Goal: Information Seeking & Learning: Learn about a topic

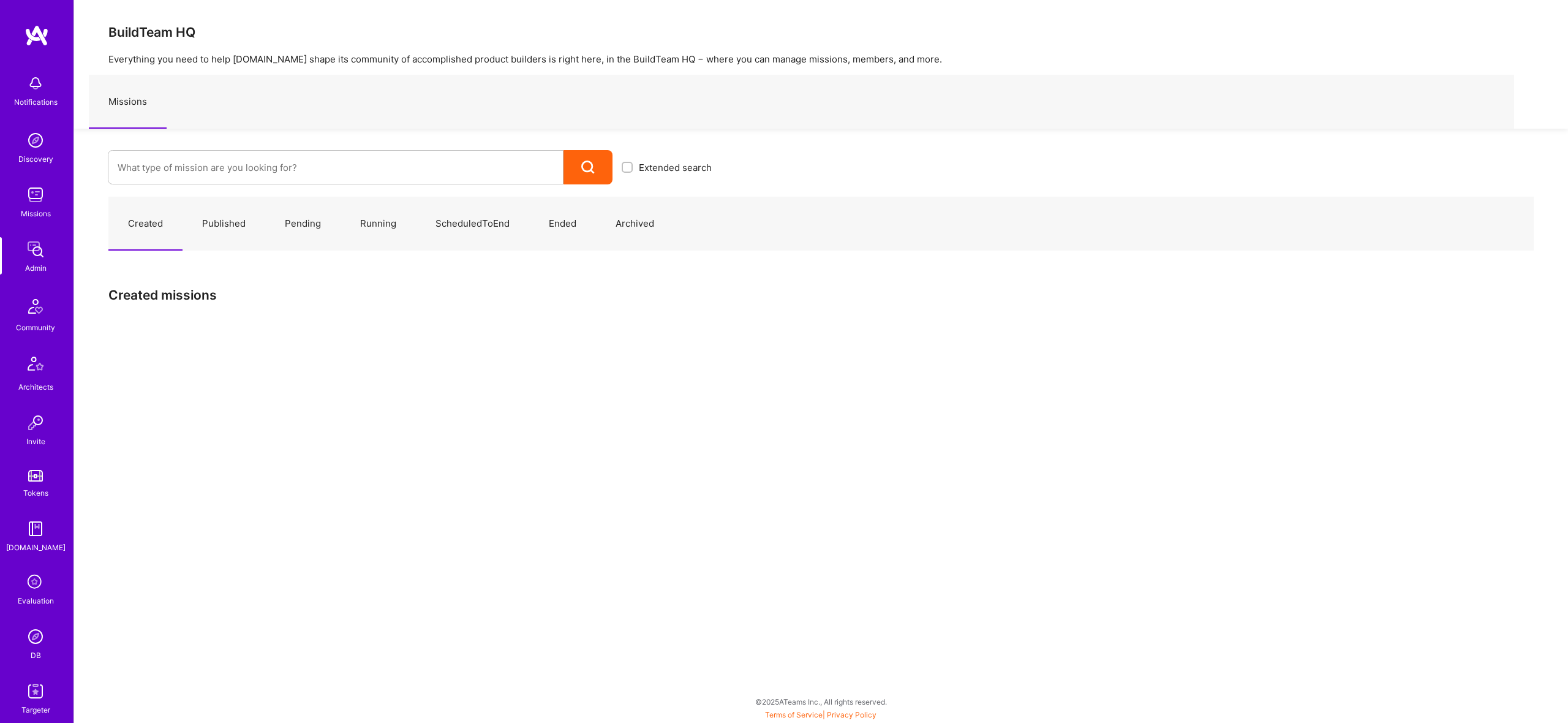
click at [421, 173] on input at bounding box center [335, 167] width 436 height 32
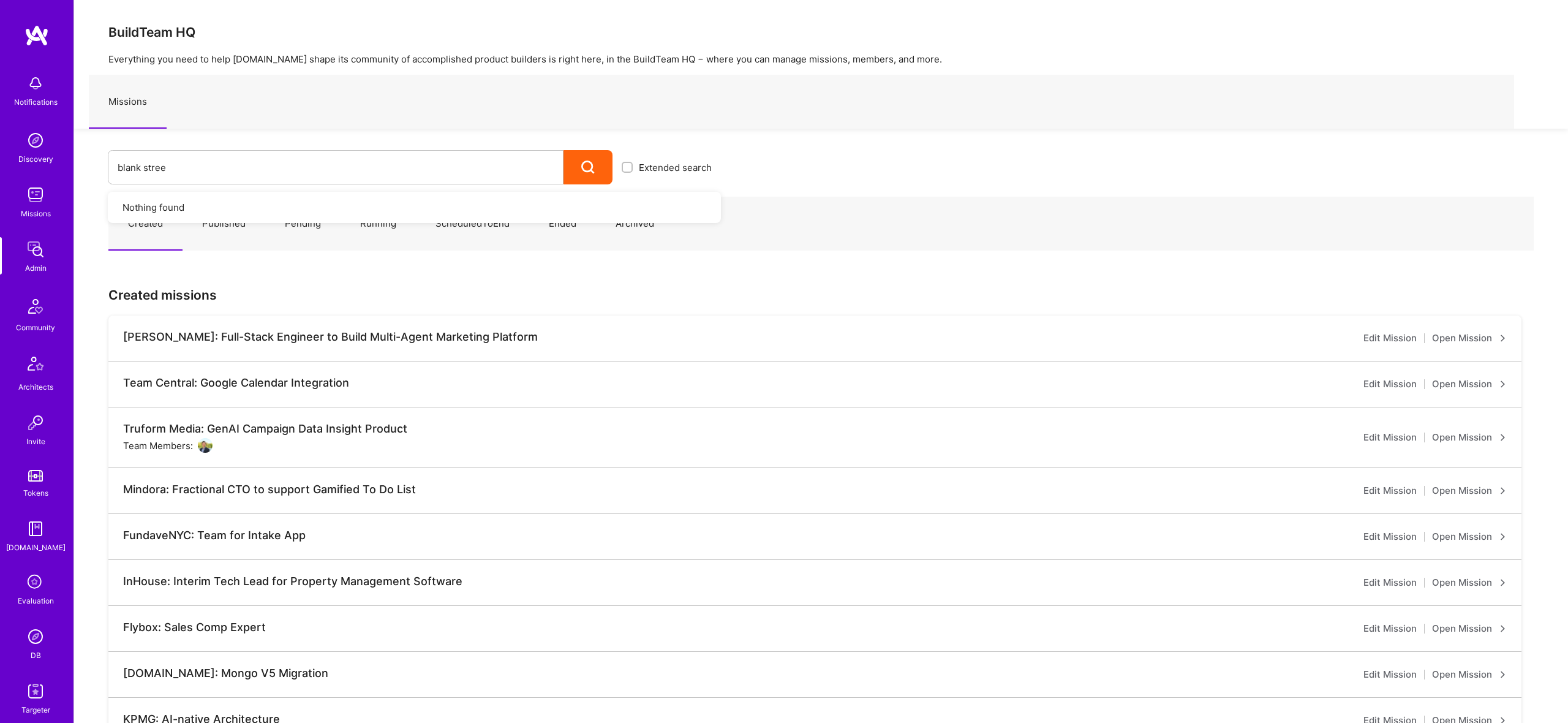
type input "blank street"
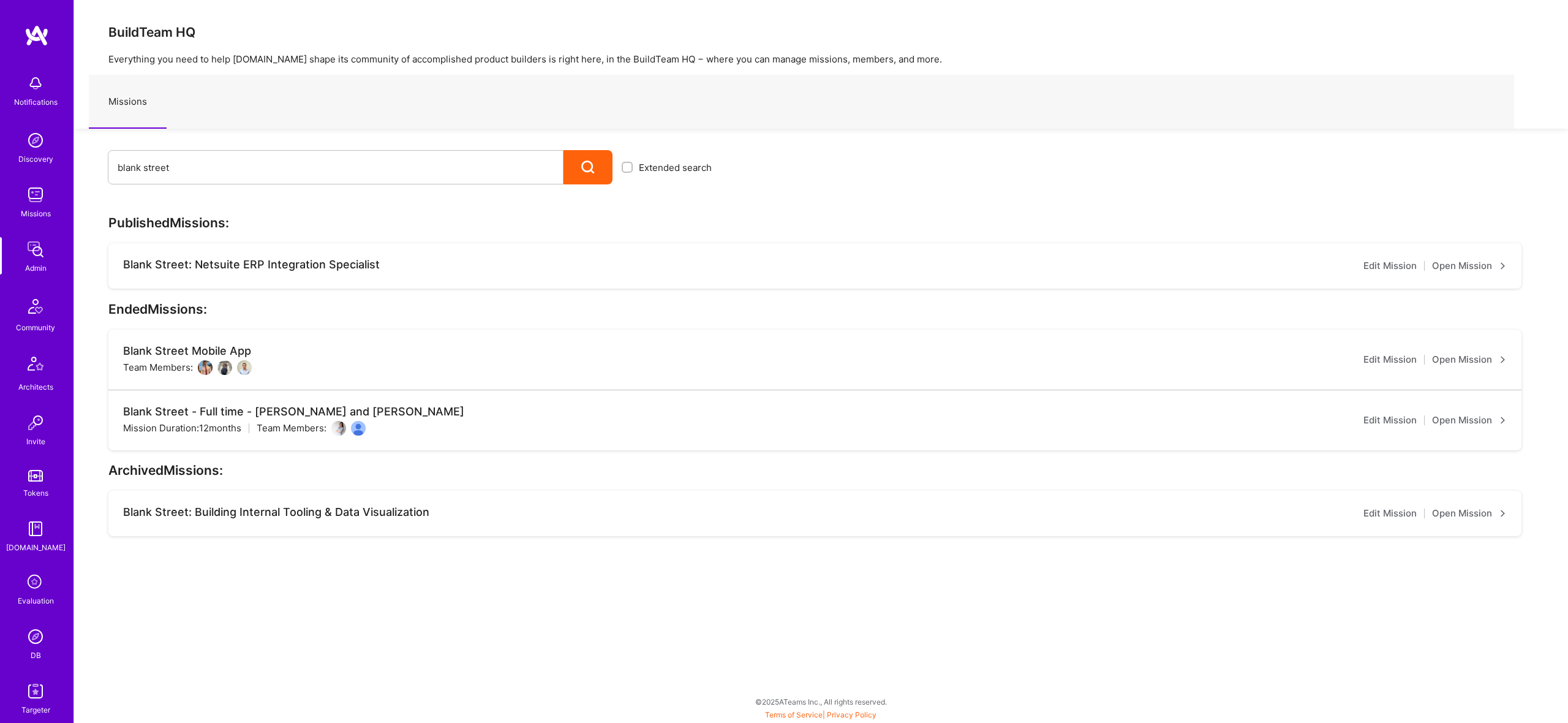
click at [1482, 424] on link "Open Mission" at bounding box center [1469, 421] width 74 height 15
click at [1474, 359] on link "Open Mission" at bounding box center [1469, 360] width 74 height 15
click at [1456, 270] on link "Open Mission" at bounding box center [1469, 266] width 74 height 15
click at [148, 172] on input "blank street" at bounding box center [335, 167] width 436 height 32
click at [130, 169] on input "blank street" at bounding box center [335, 167] width 436 height 32
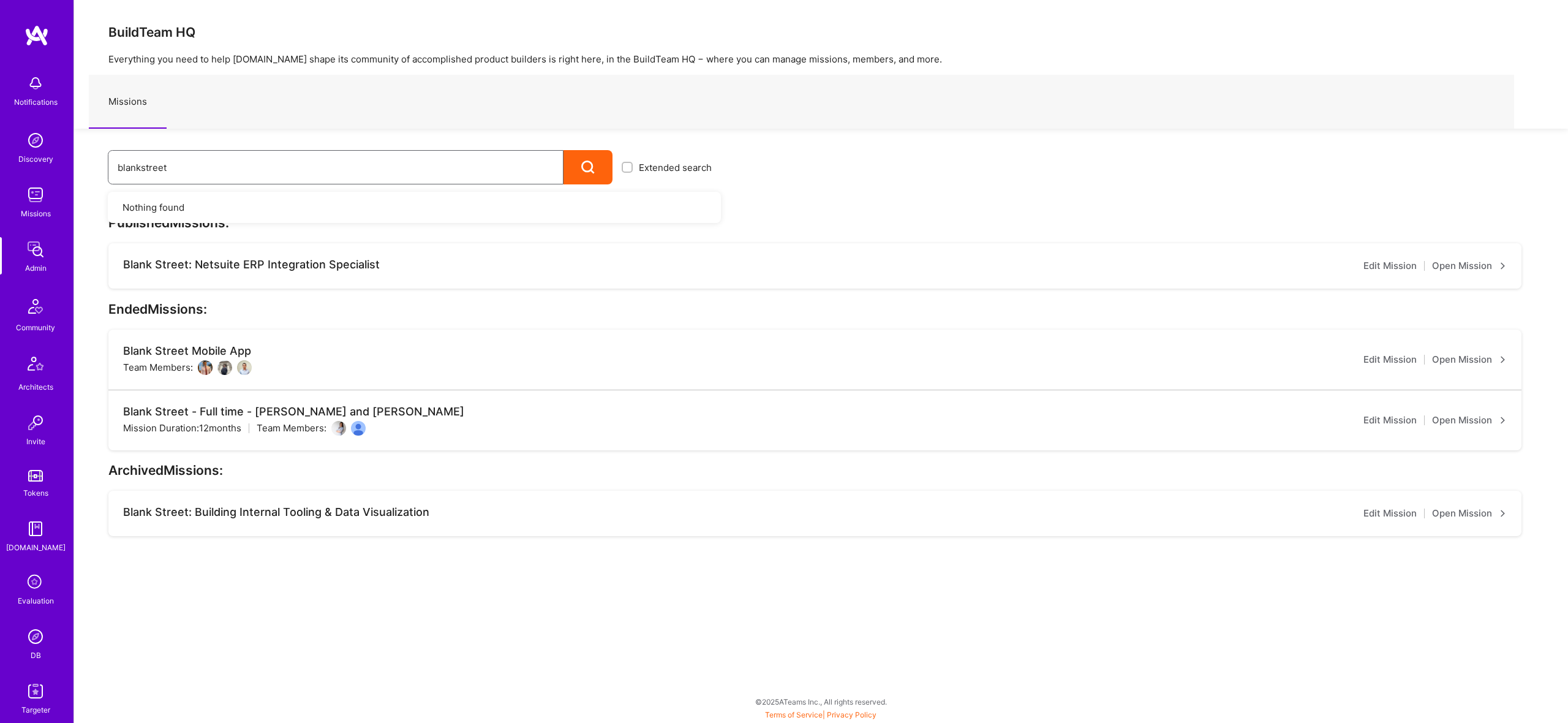
type input "blankstreet"
click at [42, 634] on img at bounding box center [35, 636] width 24 height 24
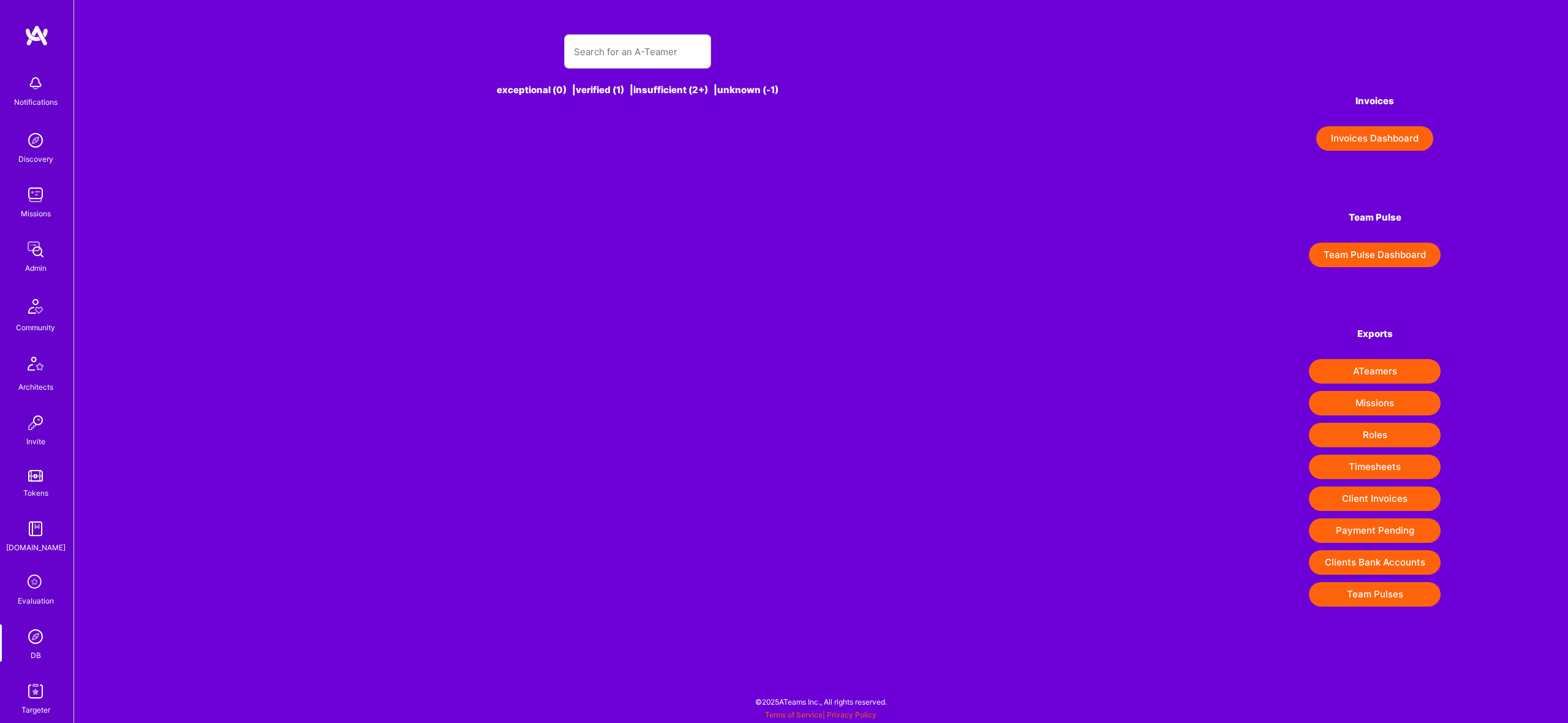
drag, startPoint x: 624, startPoint y: 32, endPoint x: 632, endPoint y: 47, distance: 17.0
click at [626, 33] on div "exceptional (0) | verified (1) | insufficient (2+) | unknown (-1)" at bounding box center [638, 73] width 873 height 106
click at [632, 47] on input "text" at bounding box center [637, 52] width 127 height 32
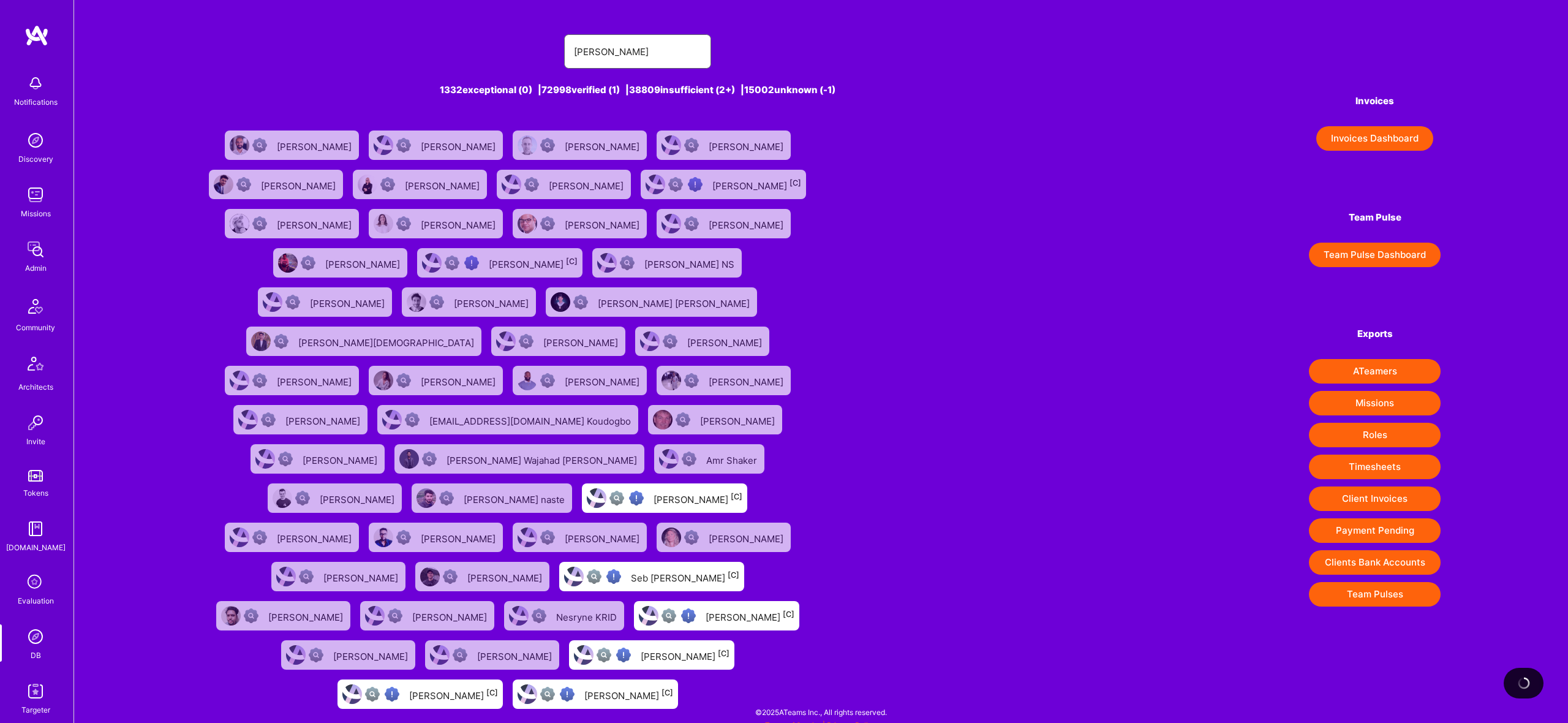
type input "martin"
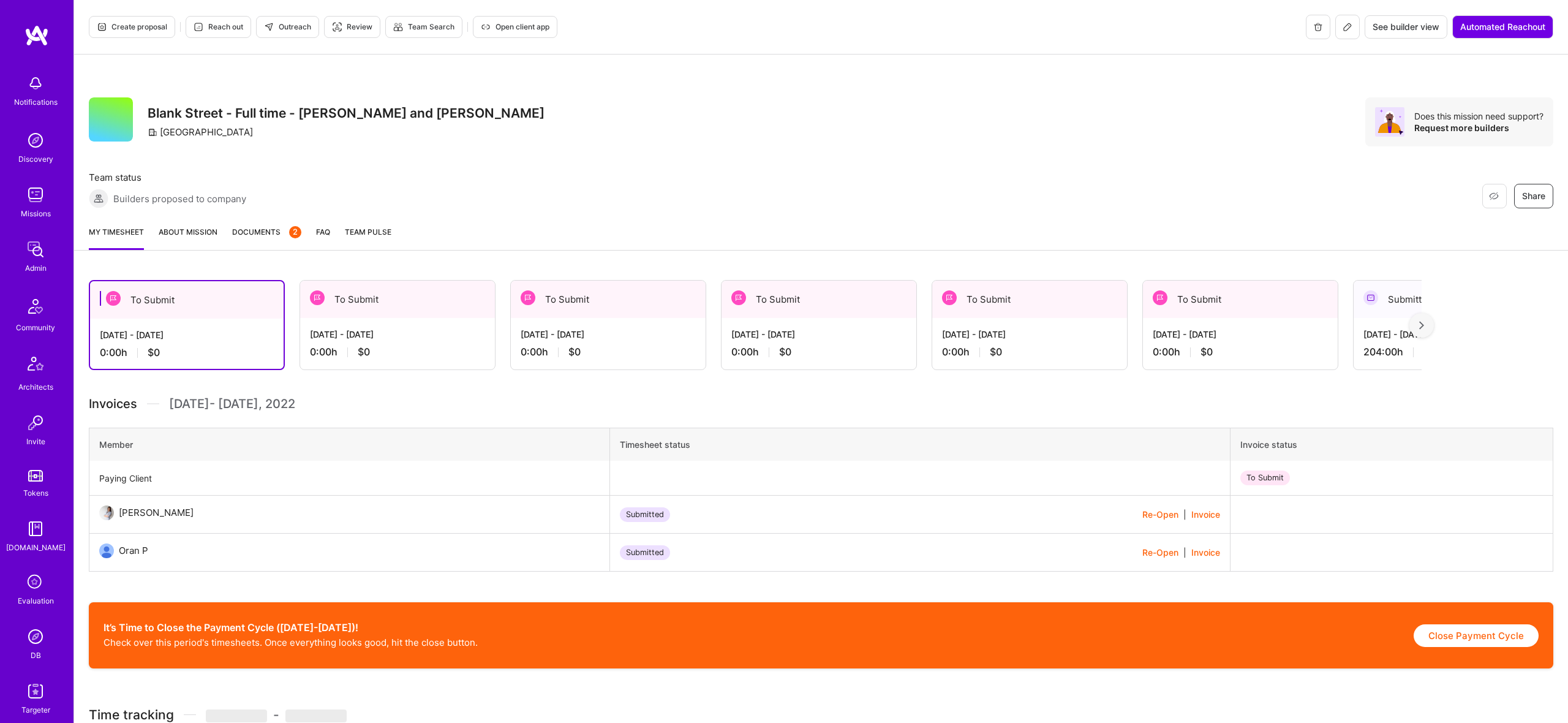
click at [179, 236] on link "About Mission" at bounding box center [188, 237] width 59 height 24
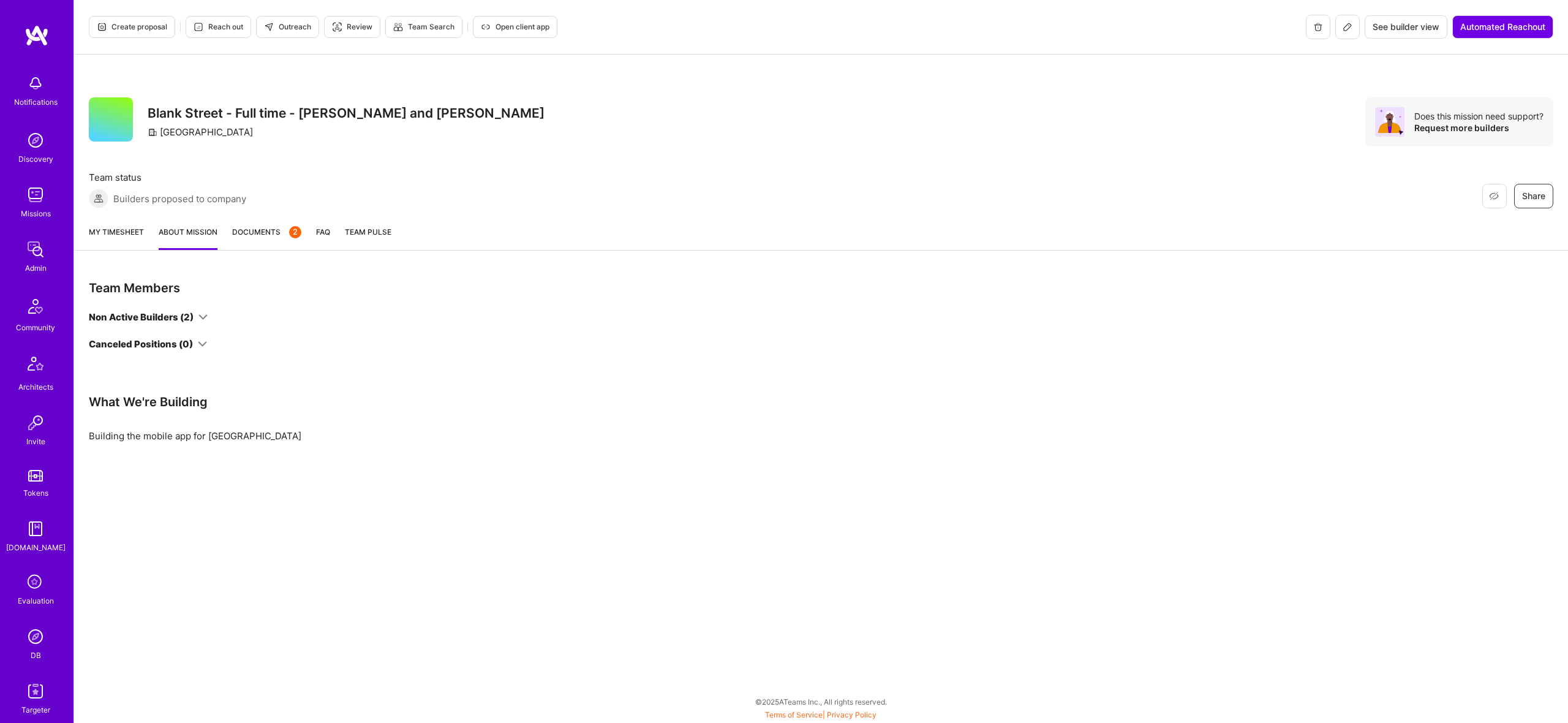
click at [193, 336] on div "Non Active Builders (2) Canceled Positions (0)" at bounding box center [368, 330] width 559 height 40
click at [198, 317] on icon at bounding box center [203, 317] width 9 height 9
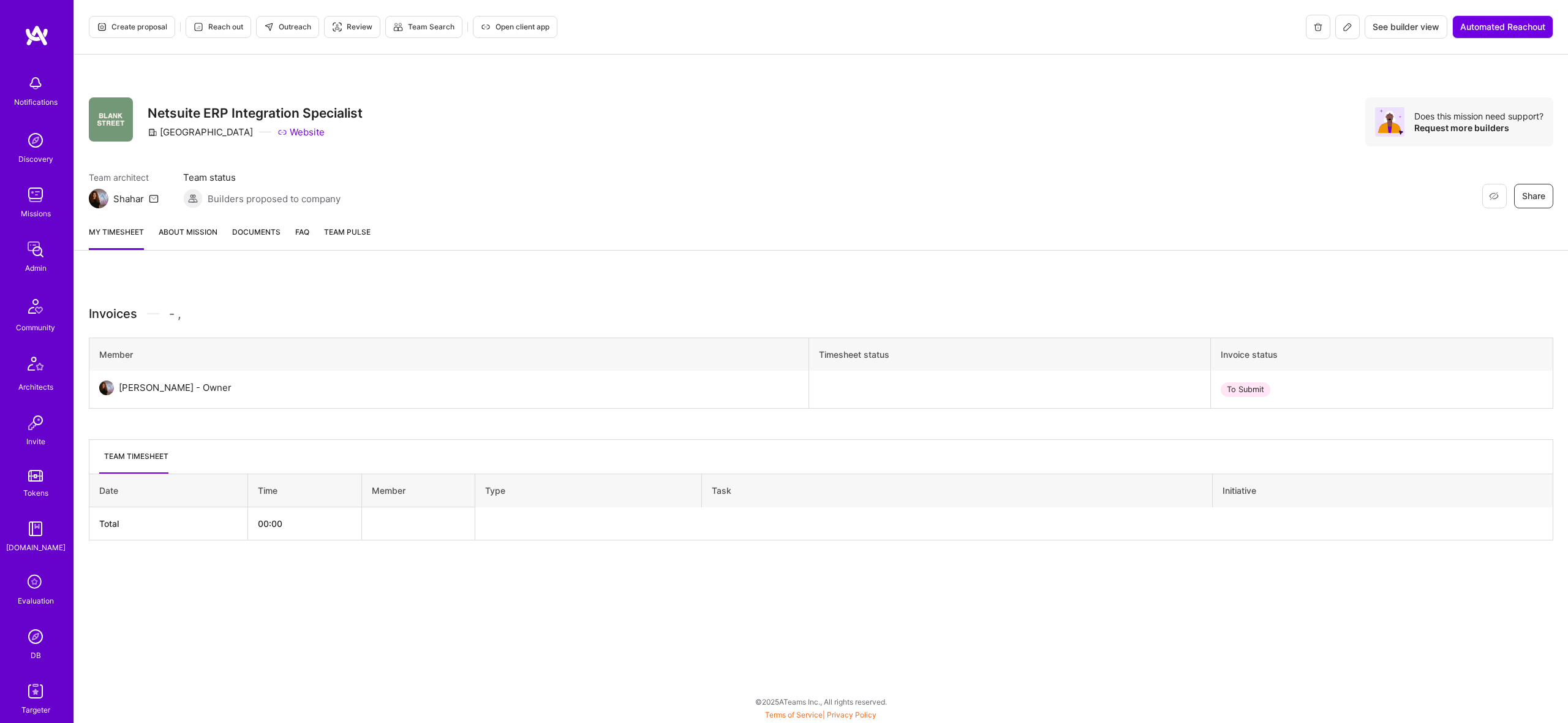
click at [175, 248] on div "My timesheet About Mission Documents FAQ Team Pulse" at bounding box center [821, 234] width 1495 height 35
click at [182, 234] on link "About Mission" at bounding box center [188, 237] width 59 height 24
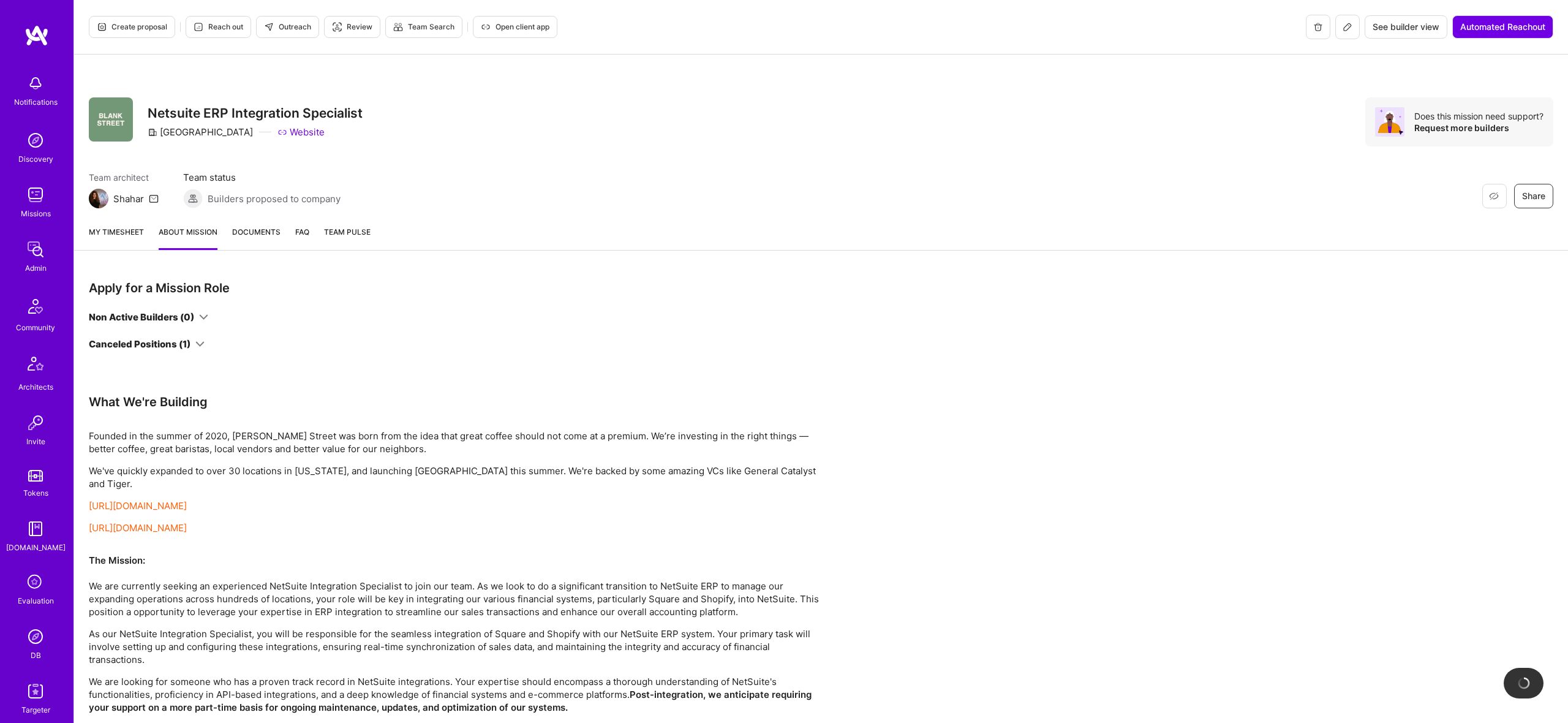
scroll to position [54, 0]
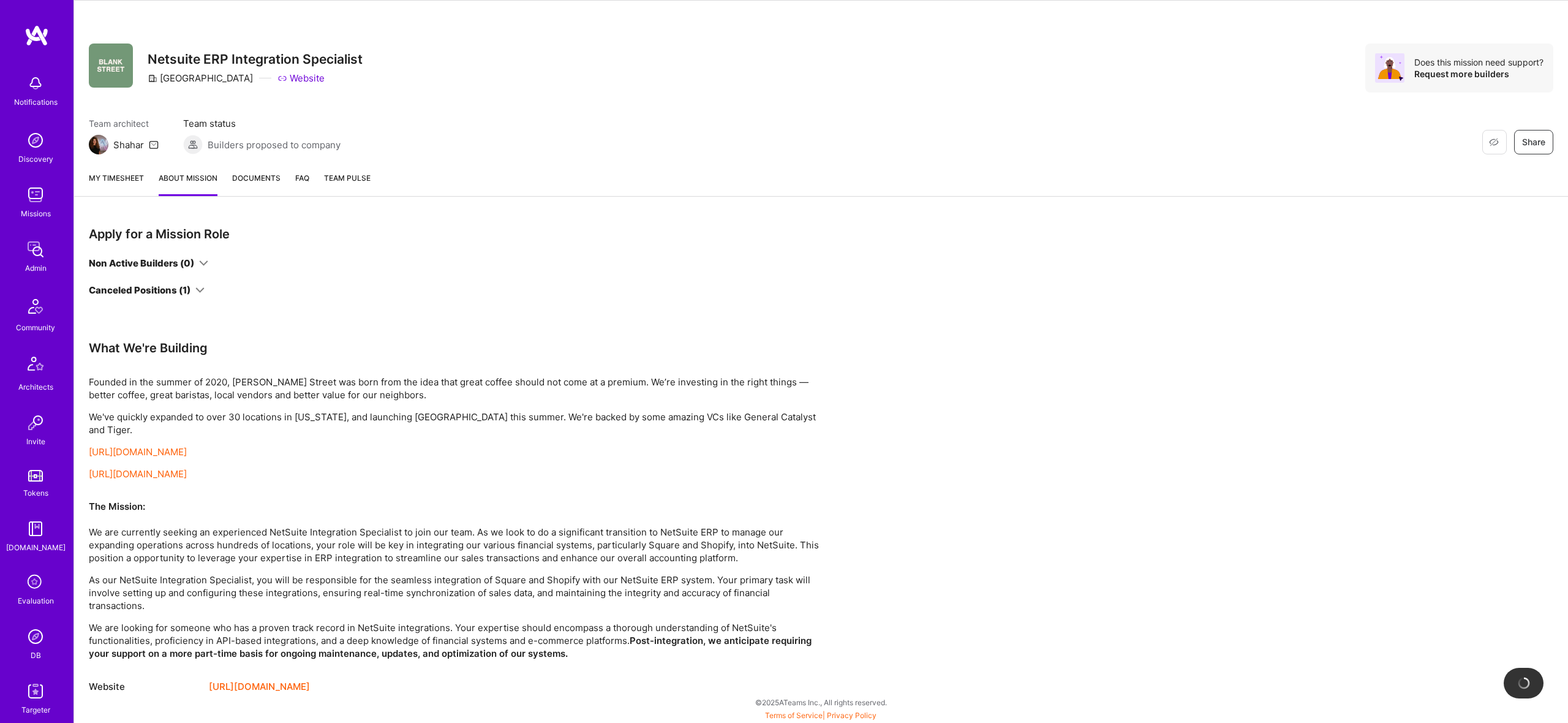
drag, startPoint x: 170, startPoint y: 254, endPoint x: 178, endPoint y: 258, distance: 8.9
click at [173, 254] on div "Apply for a Mission Role Non Active Builders (0) Canceled Positions (1)" at bounding box center [368, 261] width 559 height 71
click at [196, 271] on div "Non Active Builders (0) Canceled Positions (1)" at bounding box center [368, 276] width 559 height 40
click at [198, 288] on icon at bounding box center [200, 290] width 9 height 9
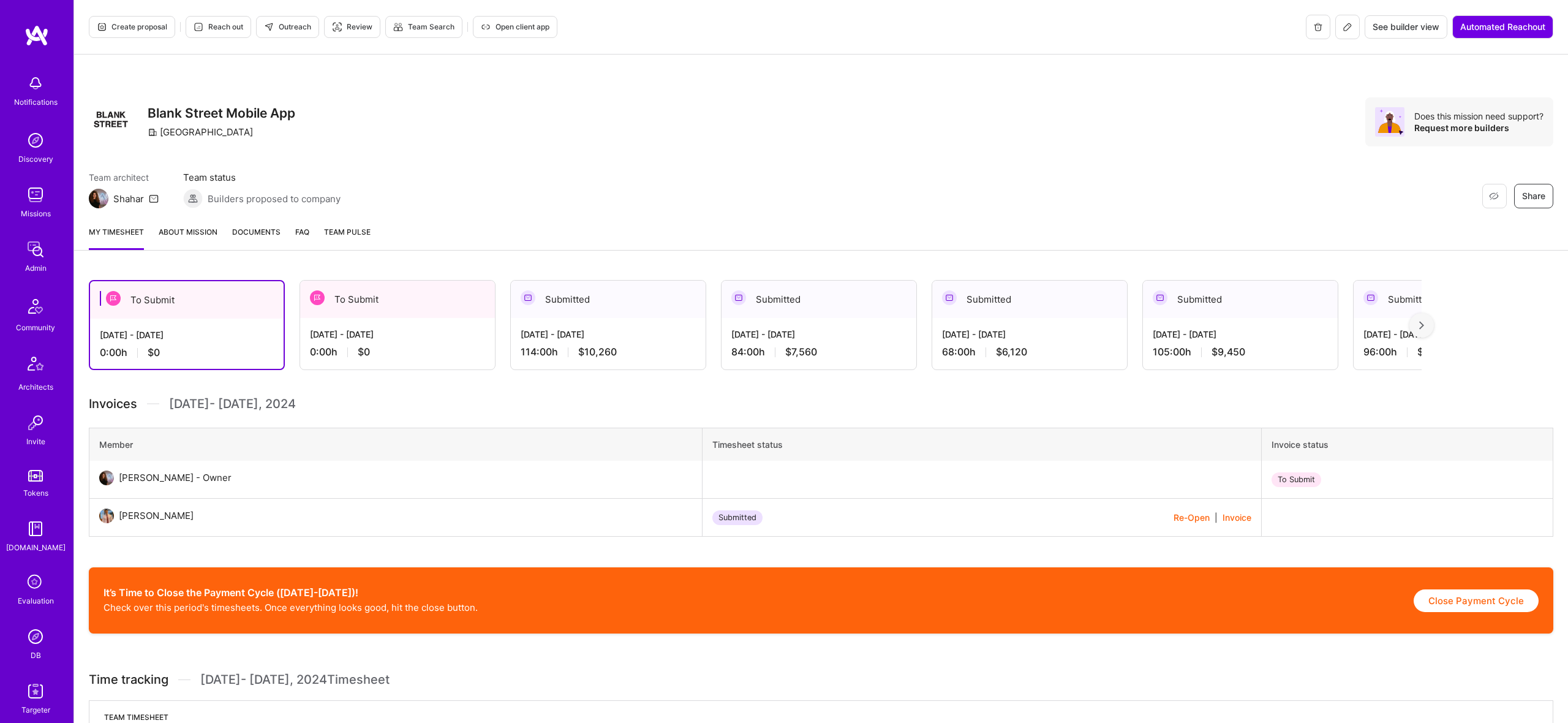
click at [209, 234] on link "About Mission" at bounding box center [188, 237] width 59 height 24
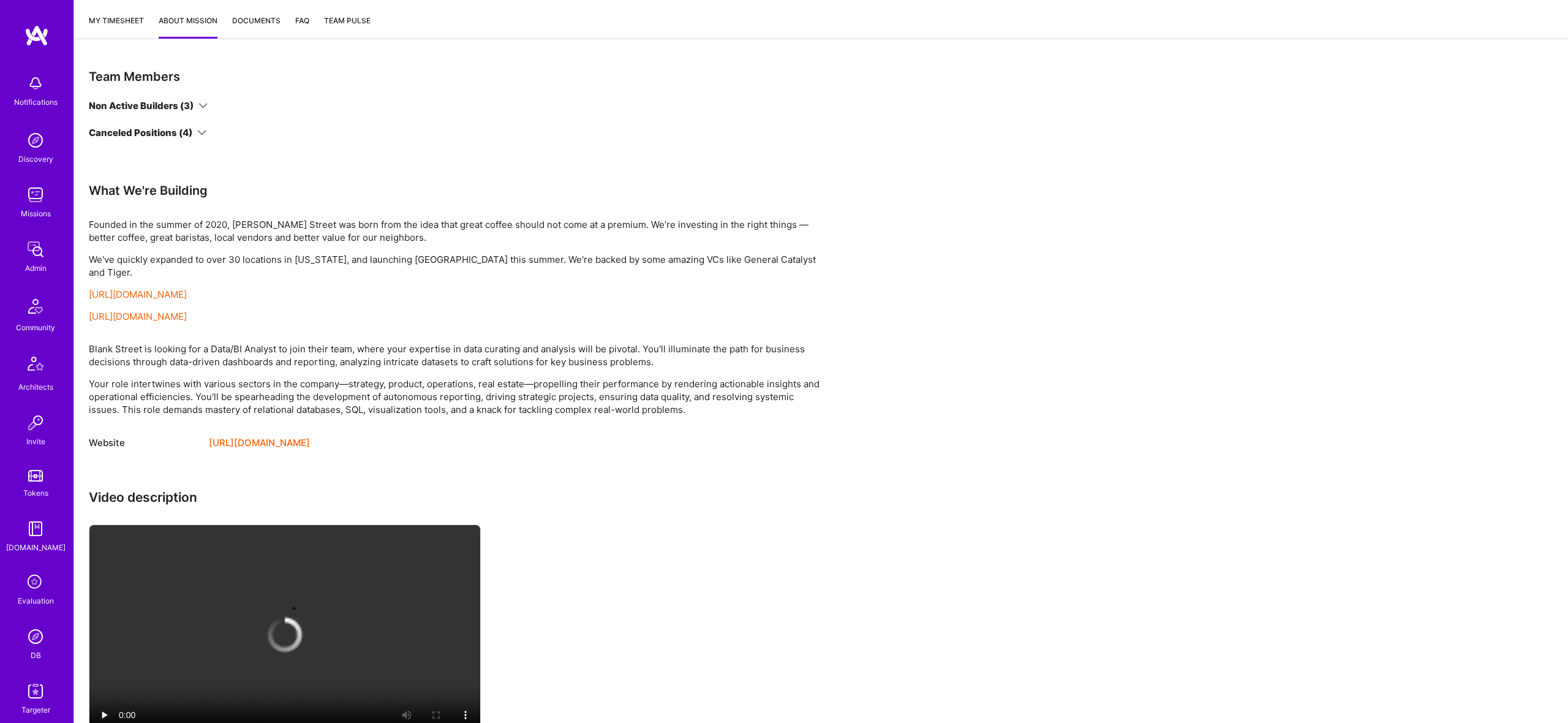
scroll to position [210, 0]
click at [196, 115] on div "Non Active Builders (3) Canceled Positions (4)" at bounding box center [368, 120] width 559 height 40
click at [196, 108] on div "Non Active Builders (3)" at bounding box center [149, 107] width 119 height 13
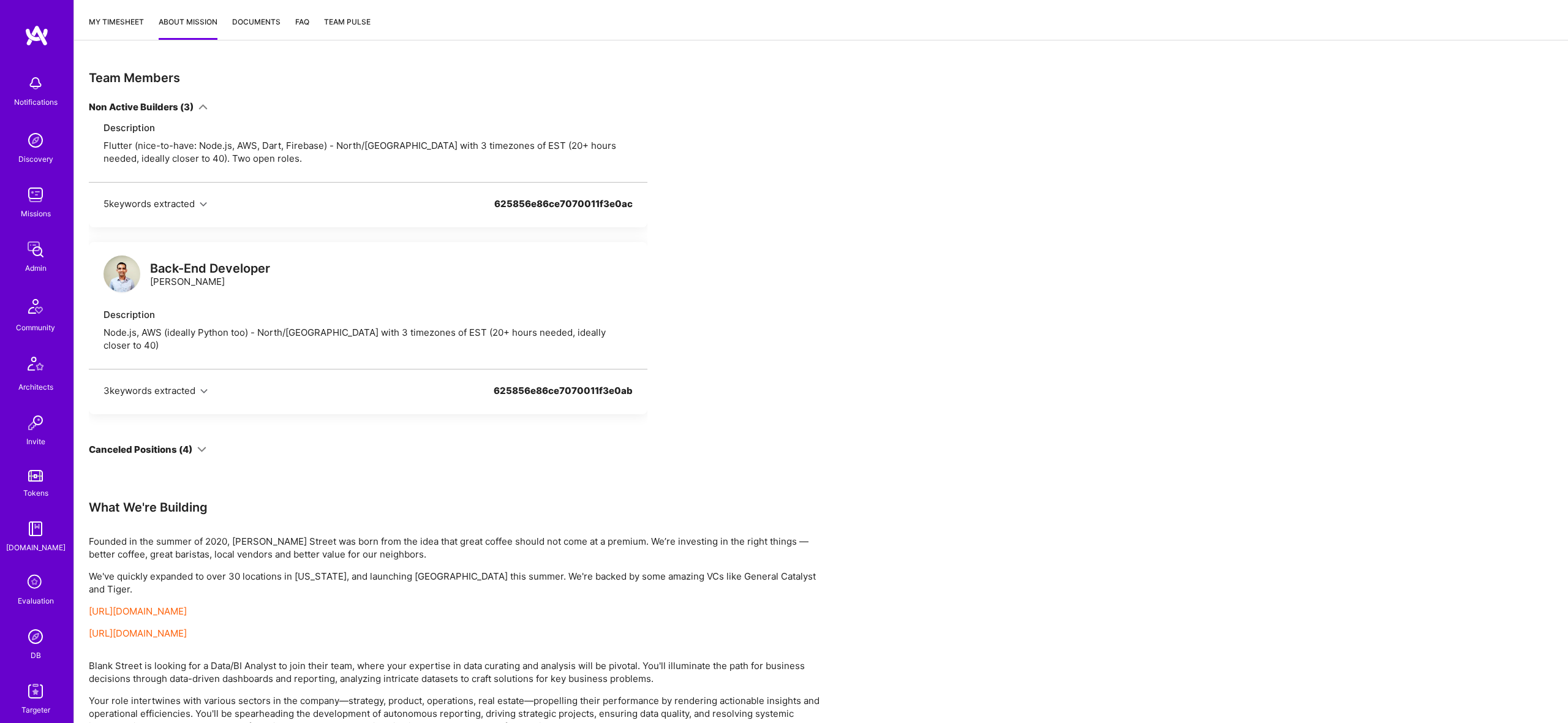
scroll to position [0, 0]
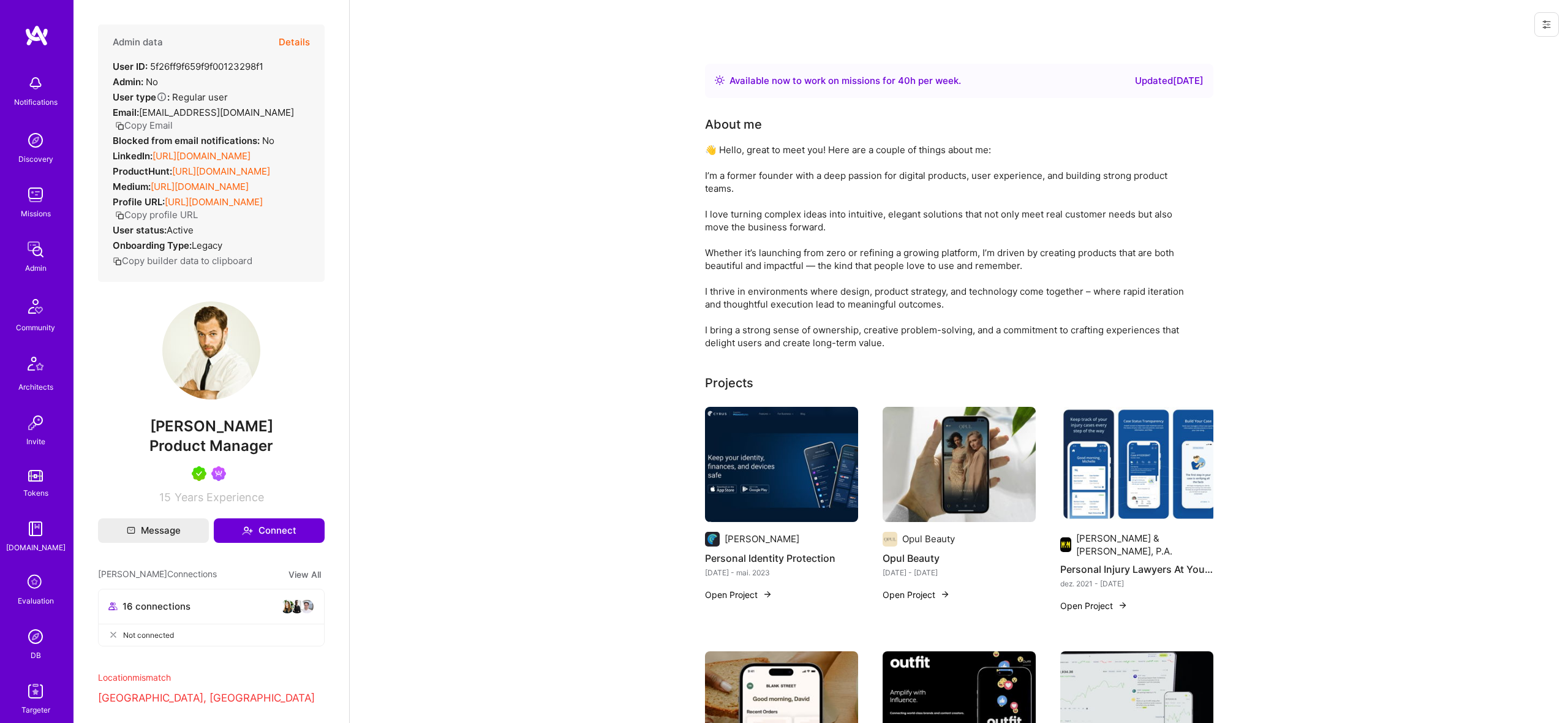
drag, startPoint x: 298, startPoint y: 41, endPoint x: 772, endPoint y: 69, distance: 474.8
click at [298, 41] on button "Details" at bounding box center [295, 42] width 32 height 35
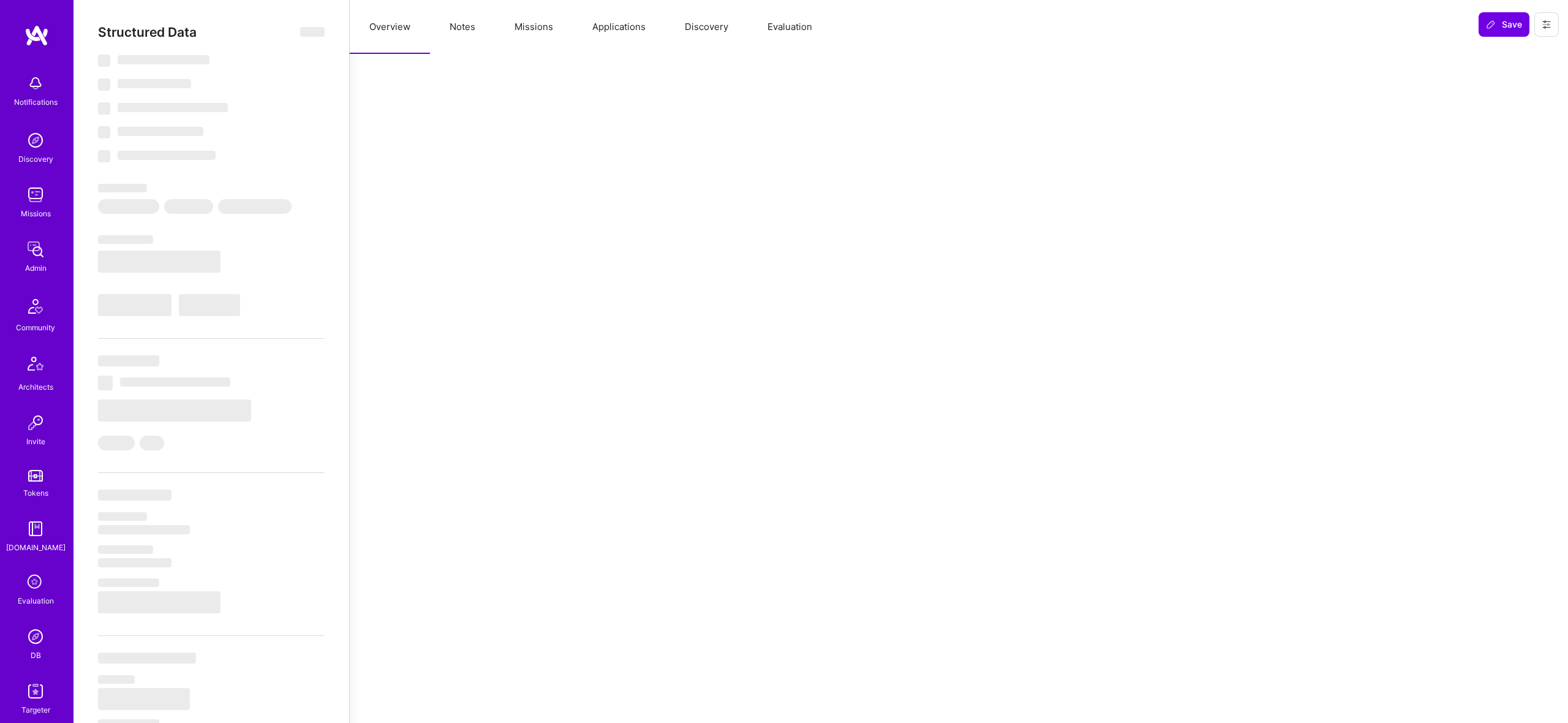
drag, startPoint x: 525, startPoint y: 24, endPoint x: 601, endPoint y: 30, distance: 76.2
click at [525, 24] on button "Missions" at bounding box center [534, 27] width 78 height 54
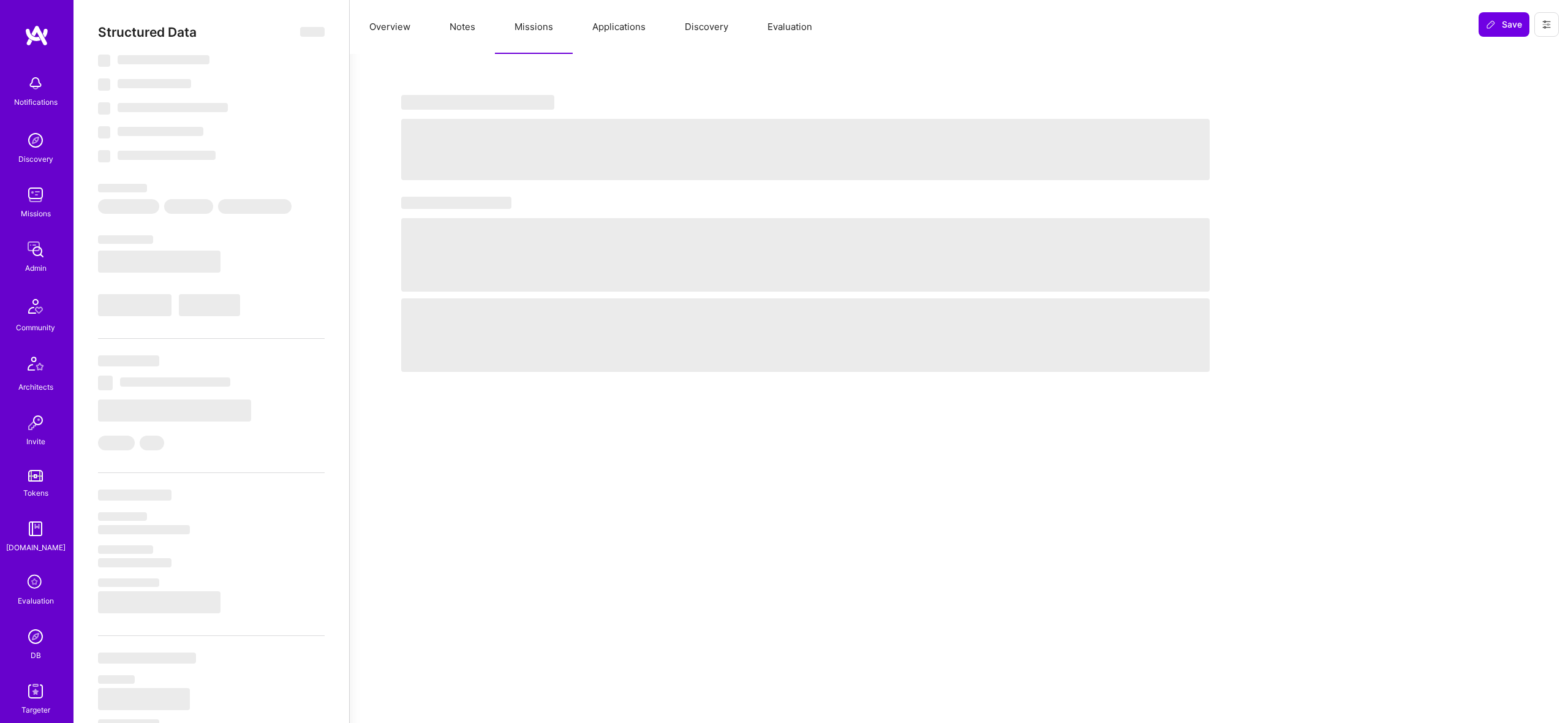
drag, startPoint x: 604, startPoint y: 30, endPoint x: 638, endPoint y: 24, distance: 34.5
click at [632, 25] on button "Applications" at bounding box center [618, 27] width 92 height 54
click at [638, 24] on button "Applications" at bounding box center [618, 27] width 92 height 54
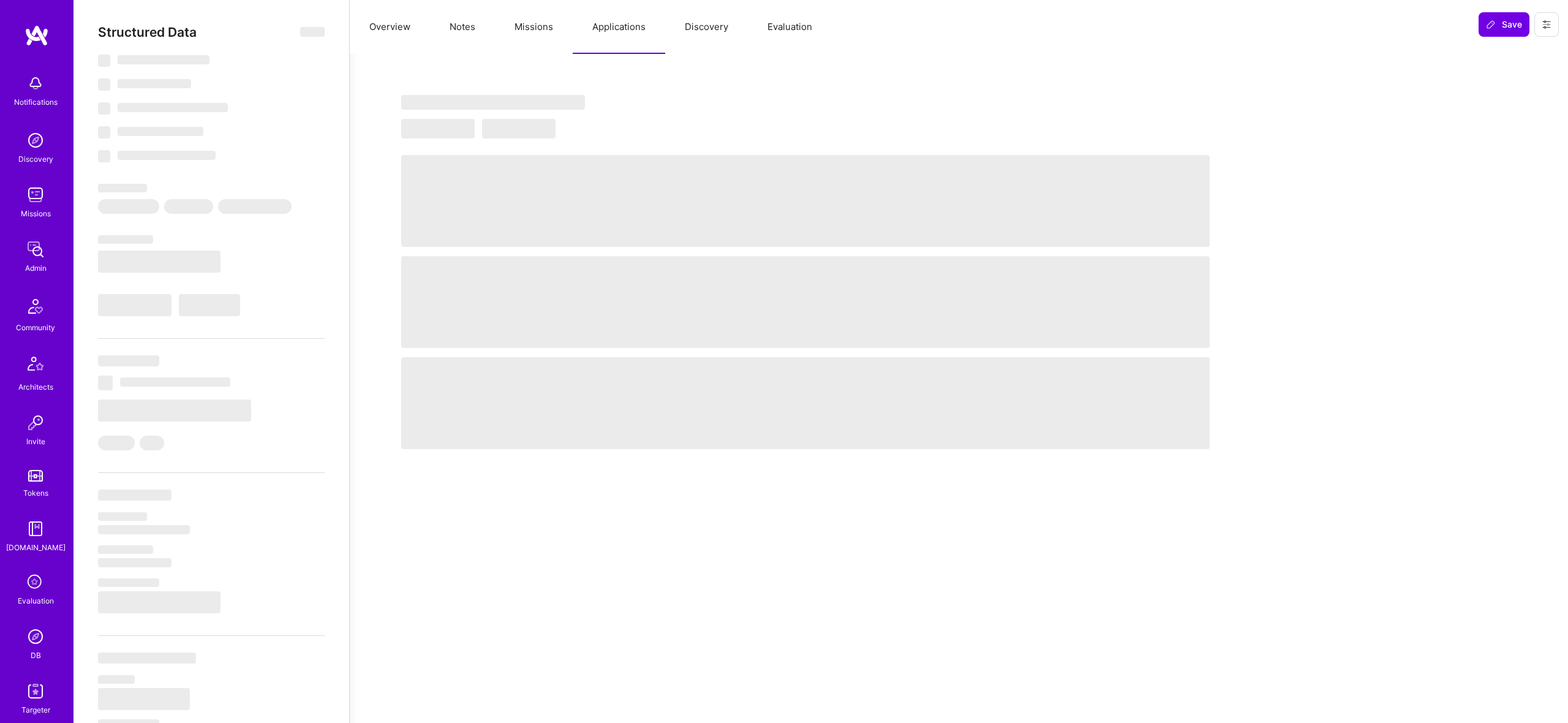
click at [480, 31] on button "Notes" at bounding box center [462, 27] width 65 height 54
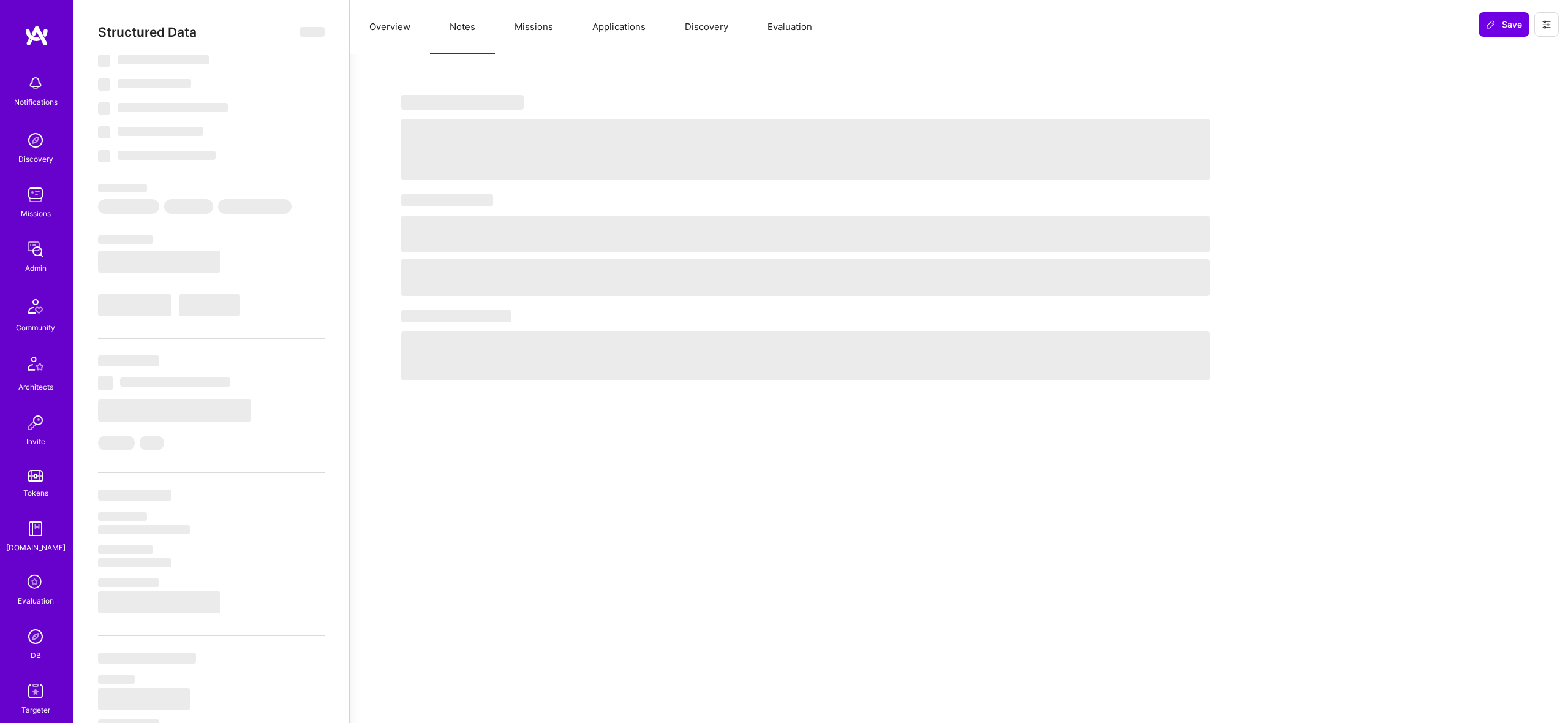
click at [558, 28] on button "Missions" at bounding box center [534, 27] width 78 height 54
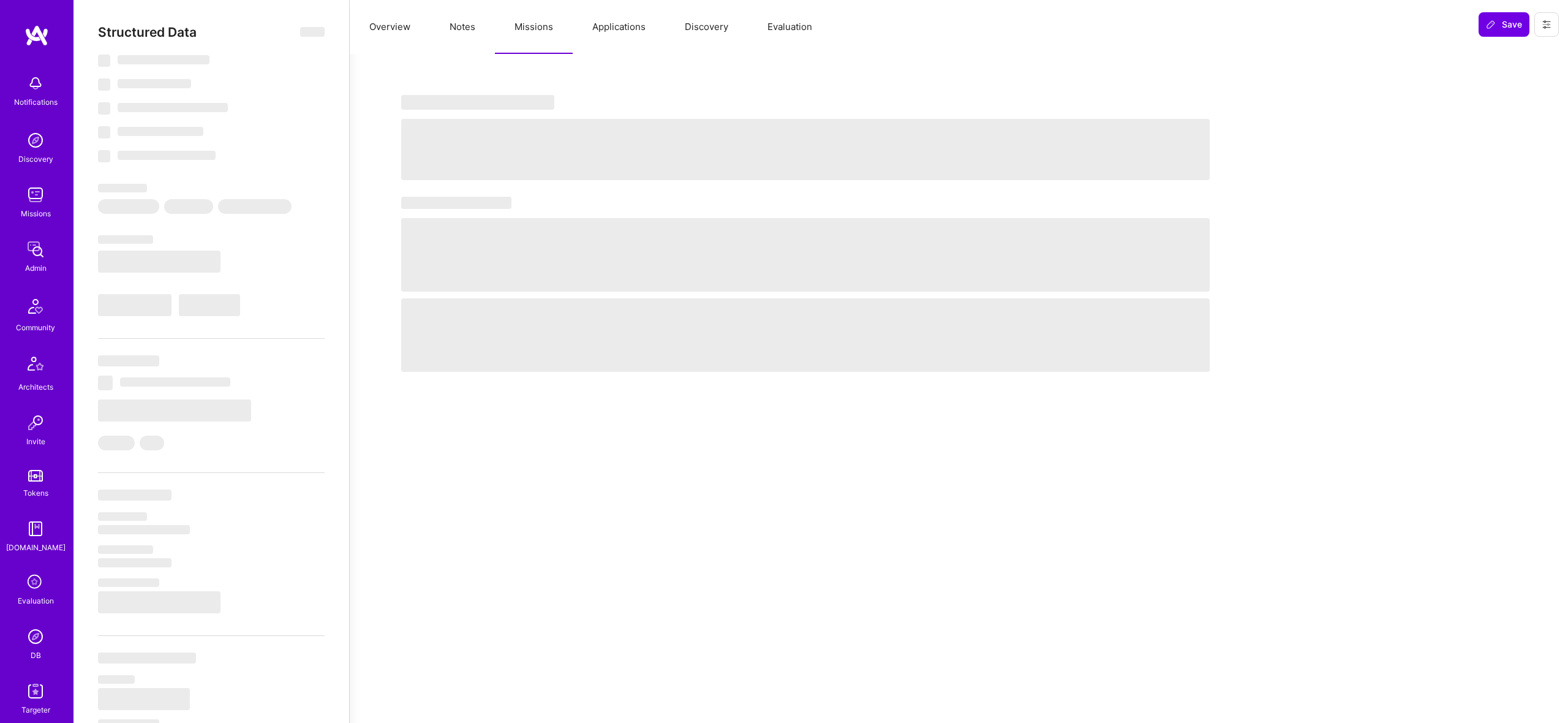
select select "Right Now"
select select "5"
select select "7"
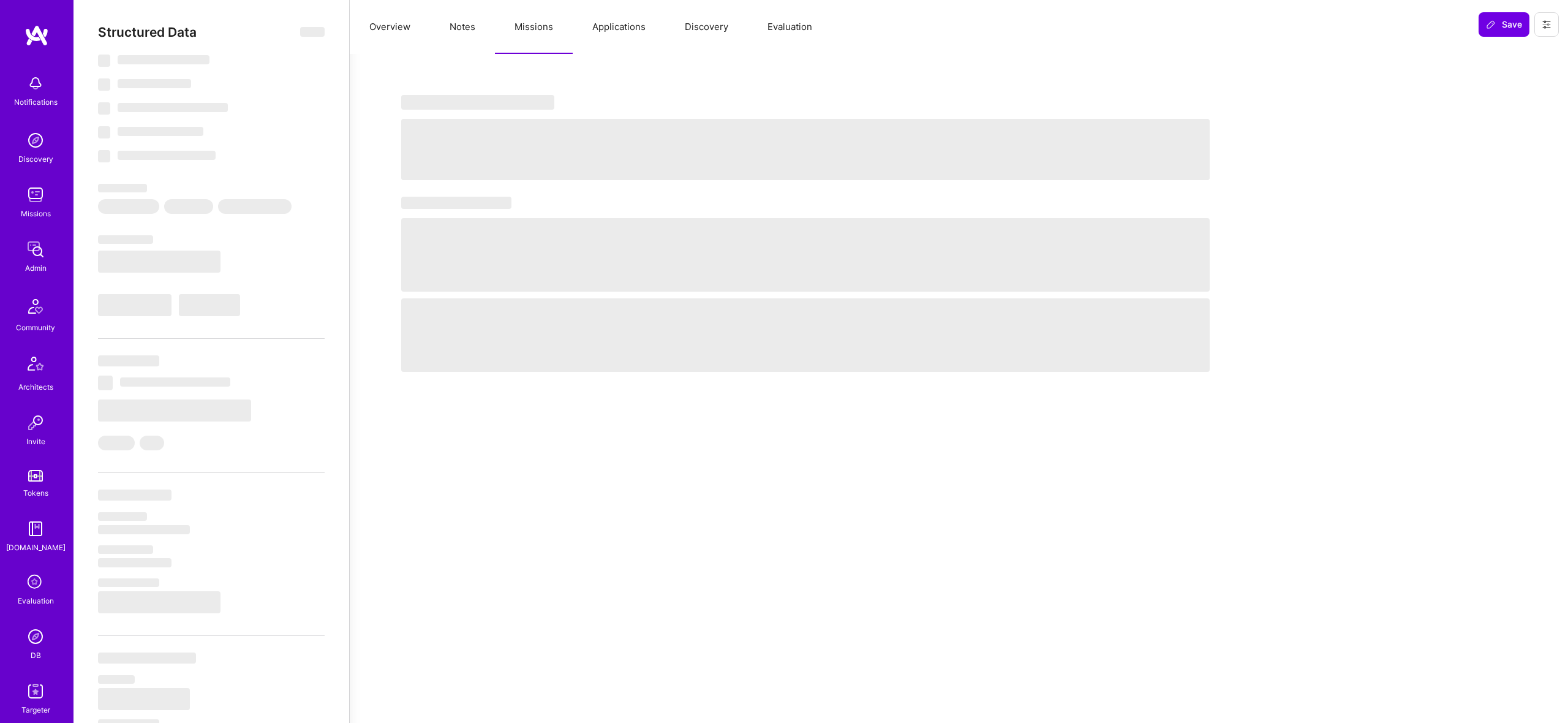
select select "DE"
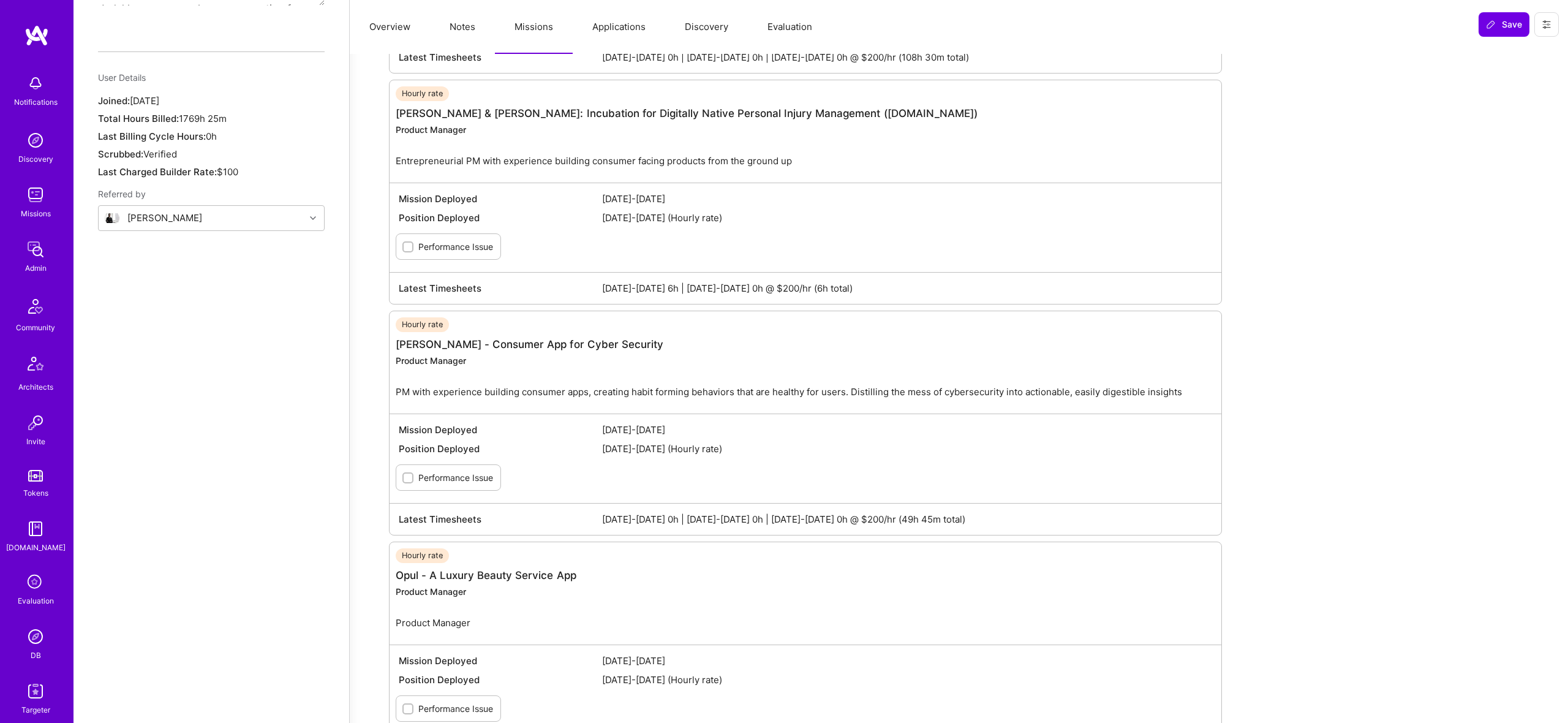
scroll to position [1576, 0]
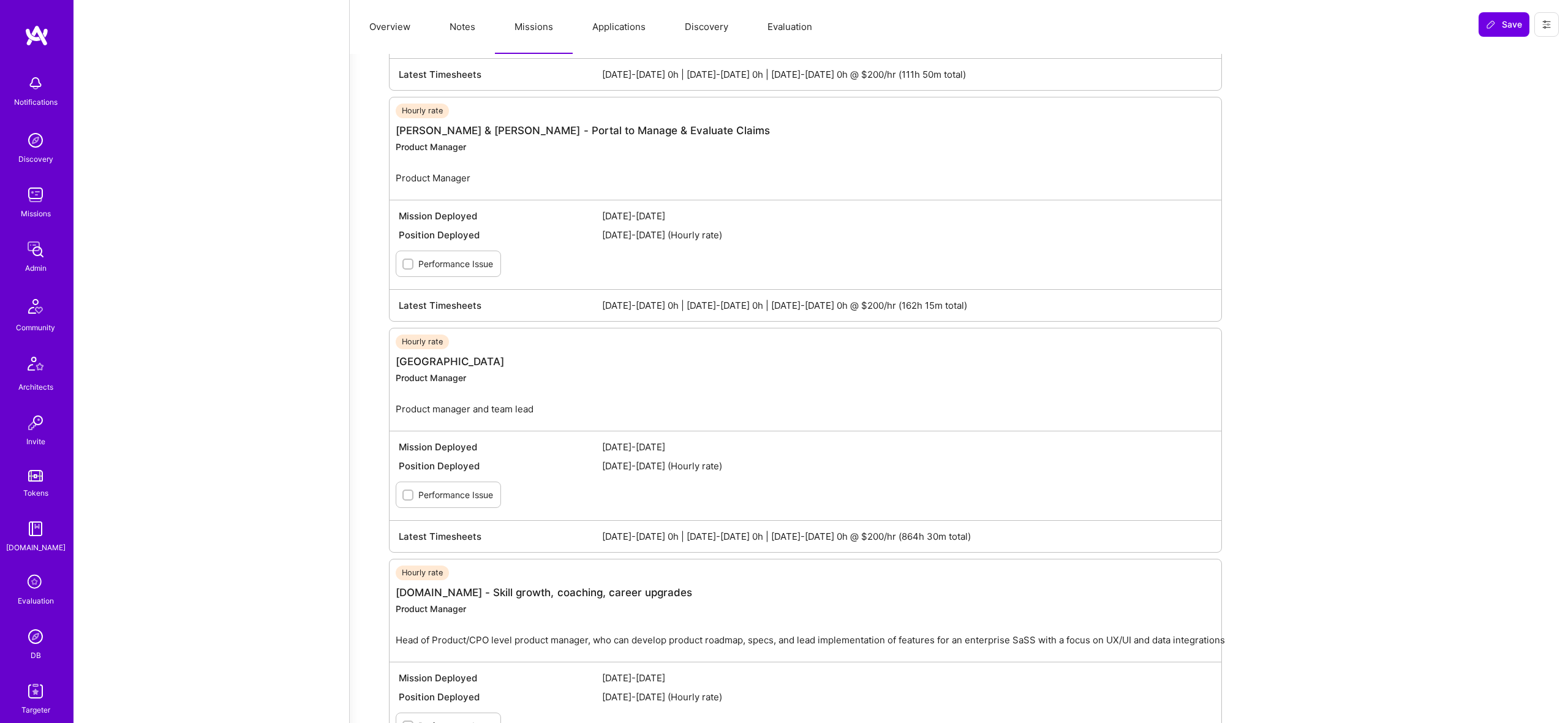
click at [570, 369] on div "Hourly rate Blank Street Product Manager Product manager and team lead" at bounding box center [812, 380] width 832 height 90
click at [433, 356] on link "[GEOGRAPHIC_DATA]" at bounding box center [450, 361] width 109 height 12
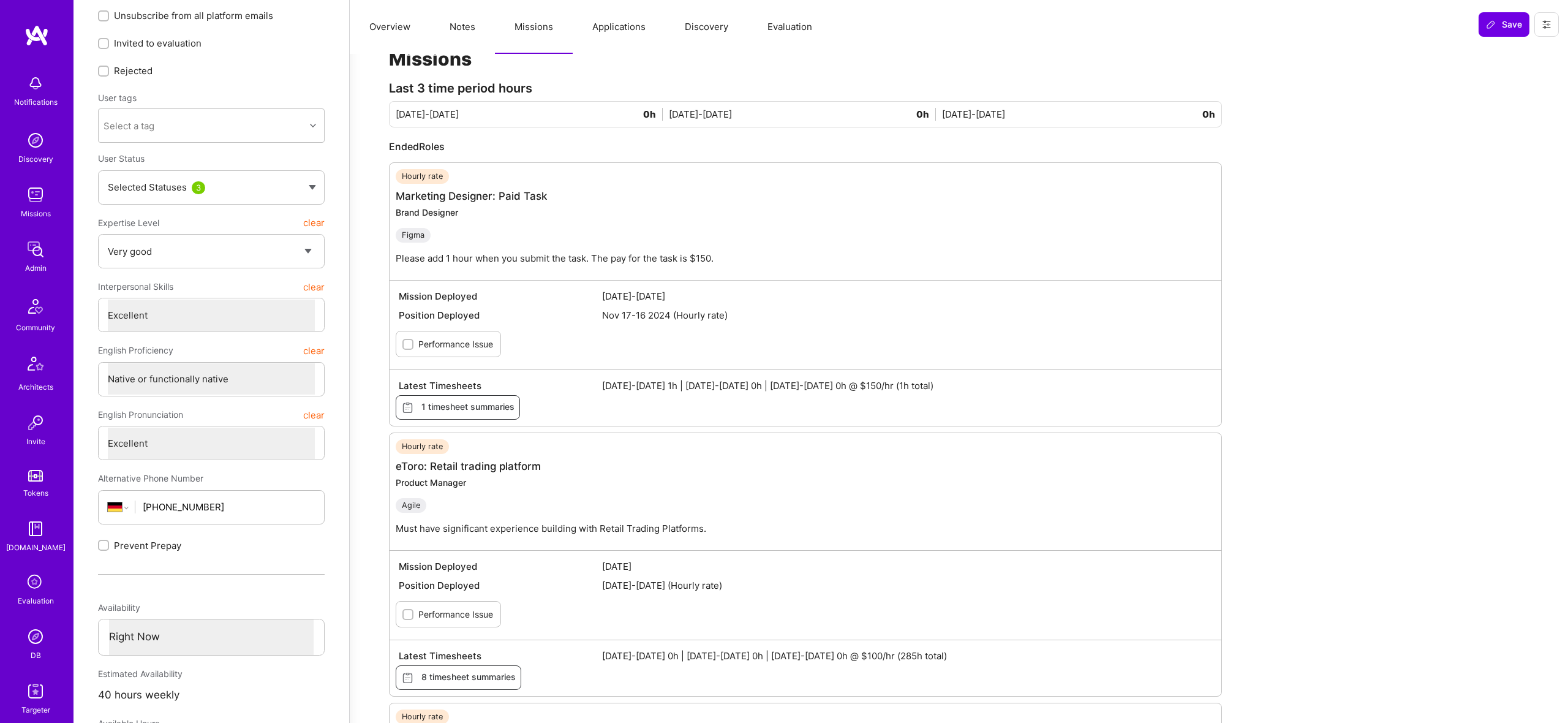
scroll to position [0, 0]
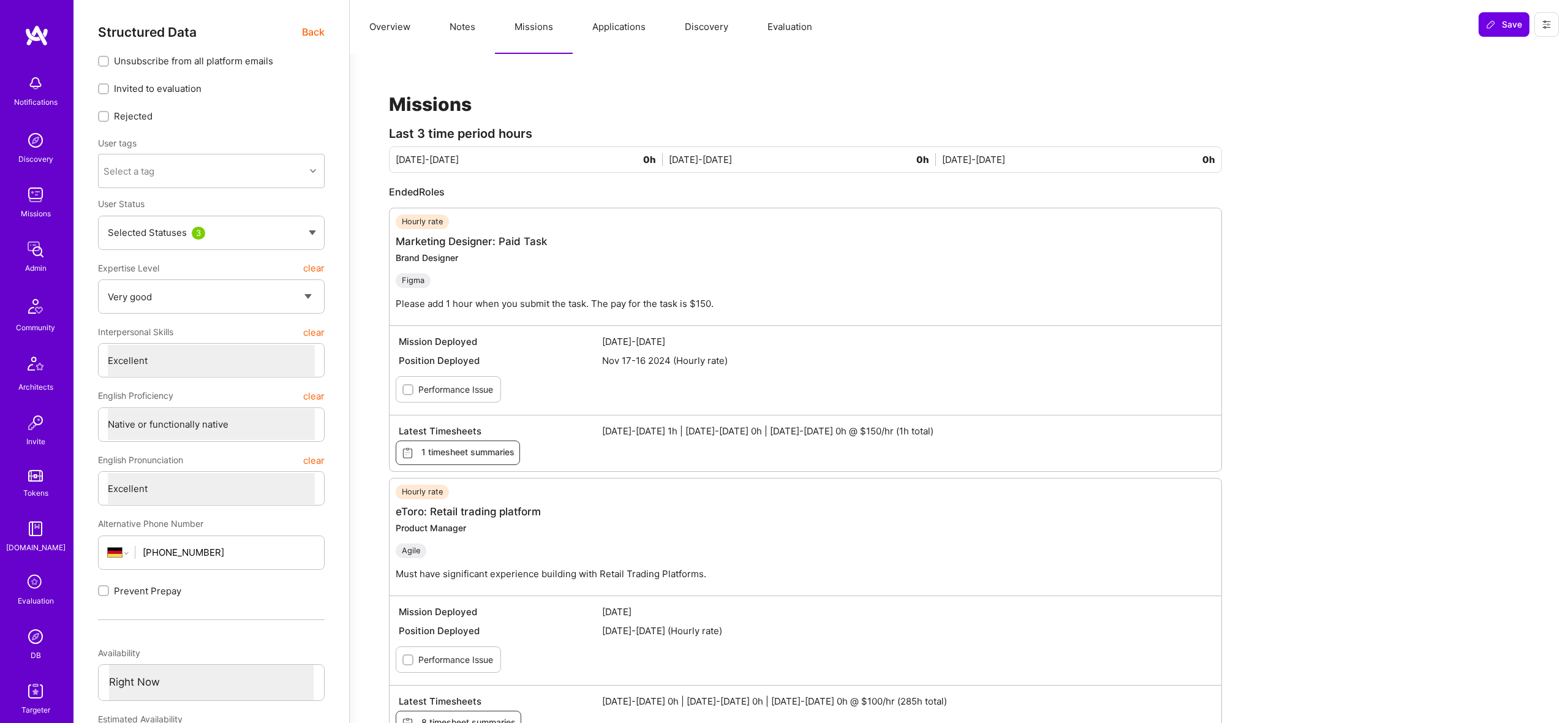
click at [304, 38] on span "Back" at bounding box center [313, 32] width 22 height 15
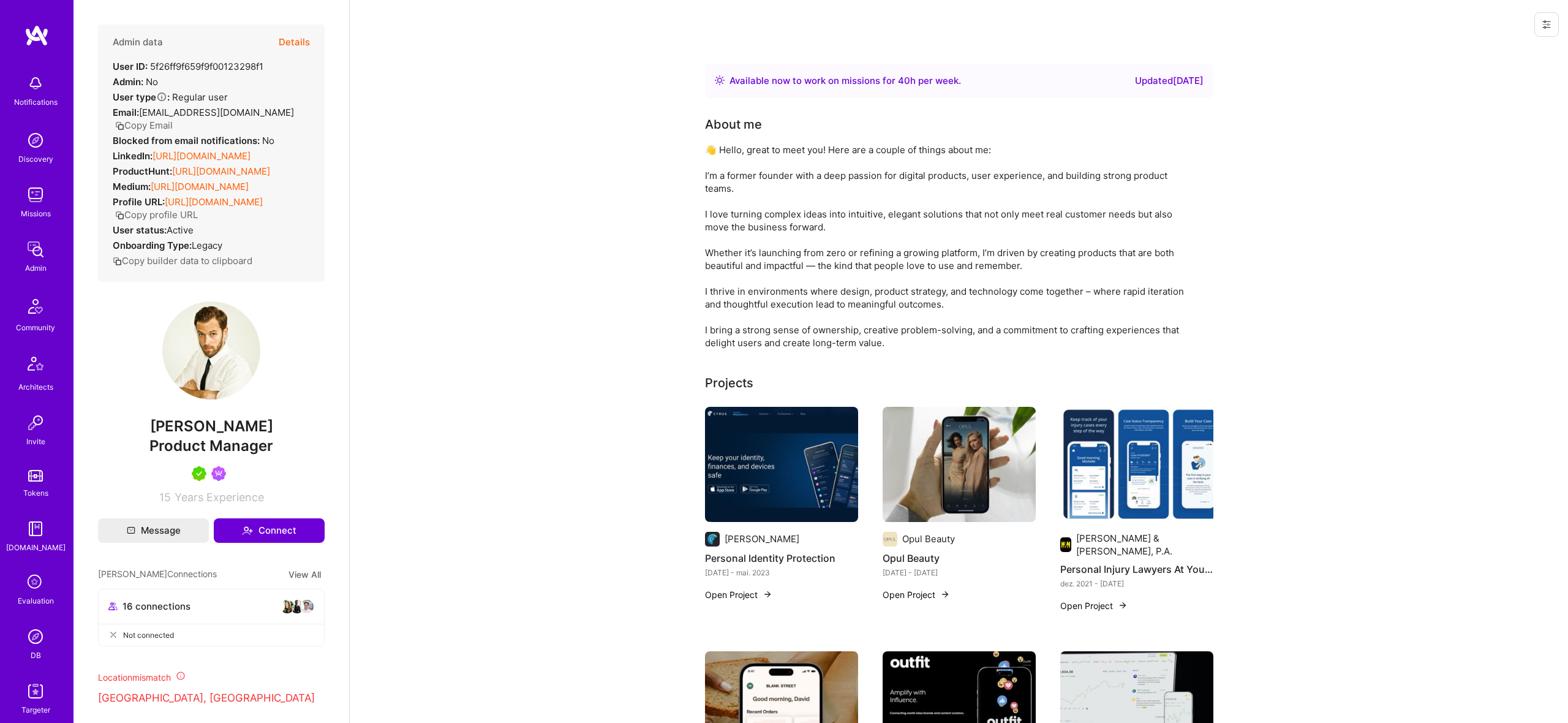
click at [292, 32] on button "Details" at bounding box center [295, 42] width 32 height 35
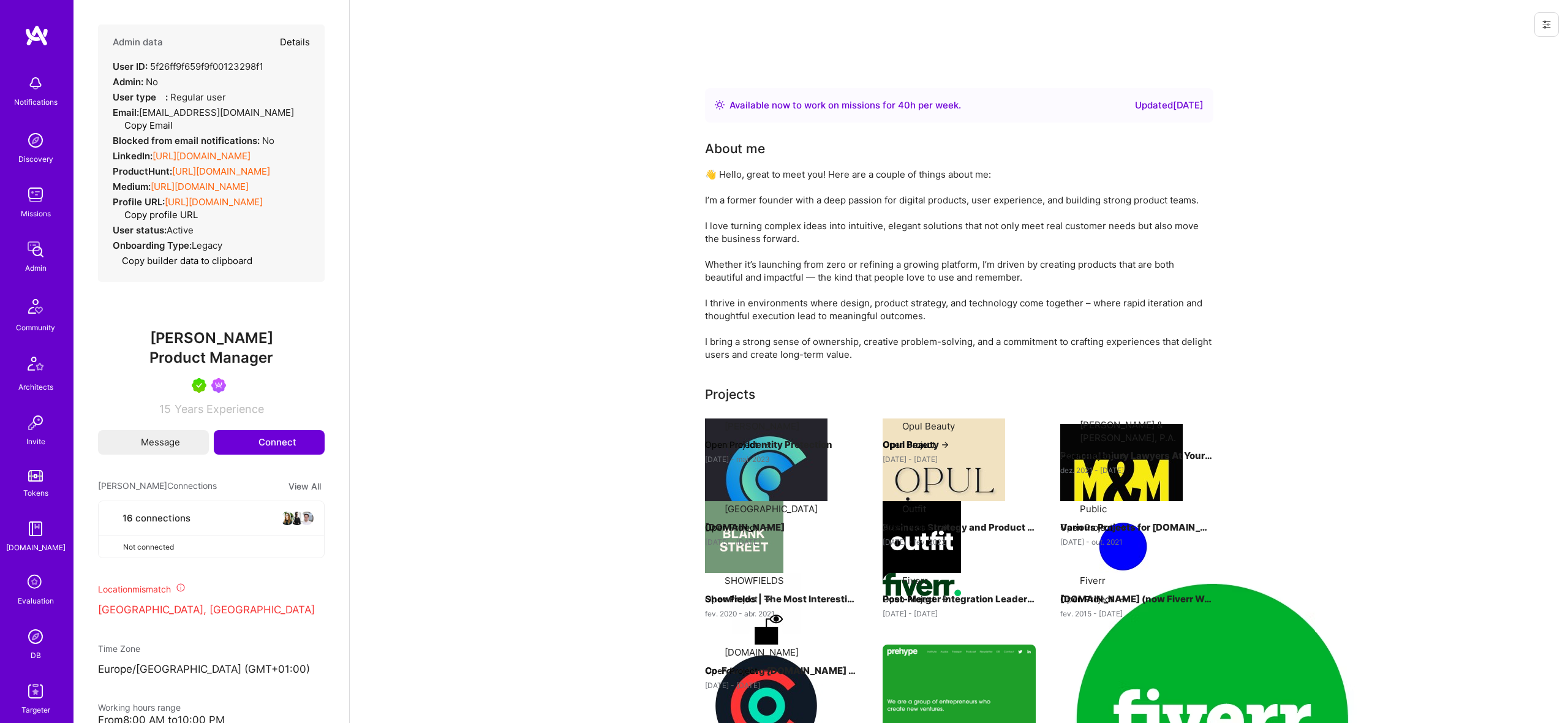
type textarea "x"
select select "5"
select select "7"
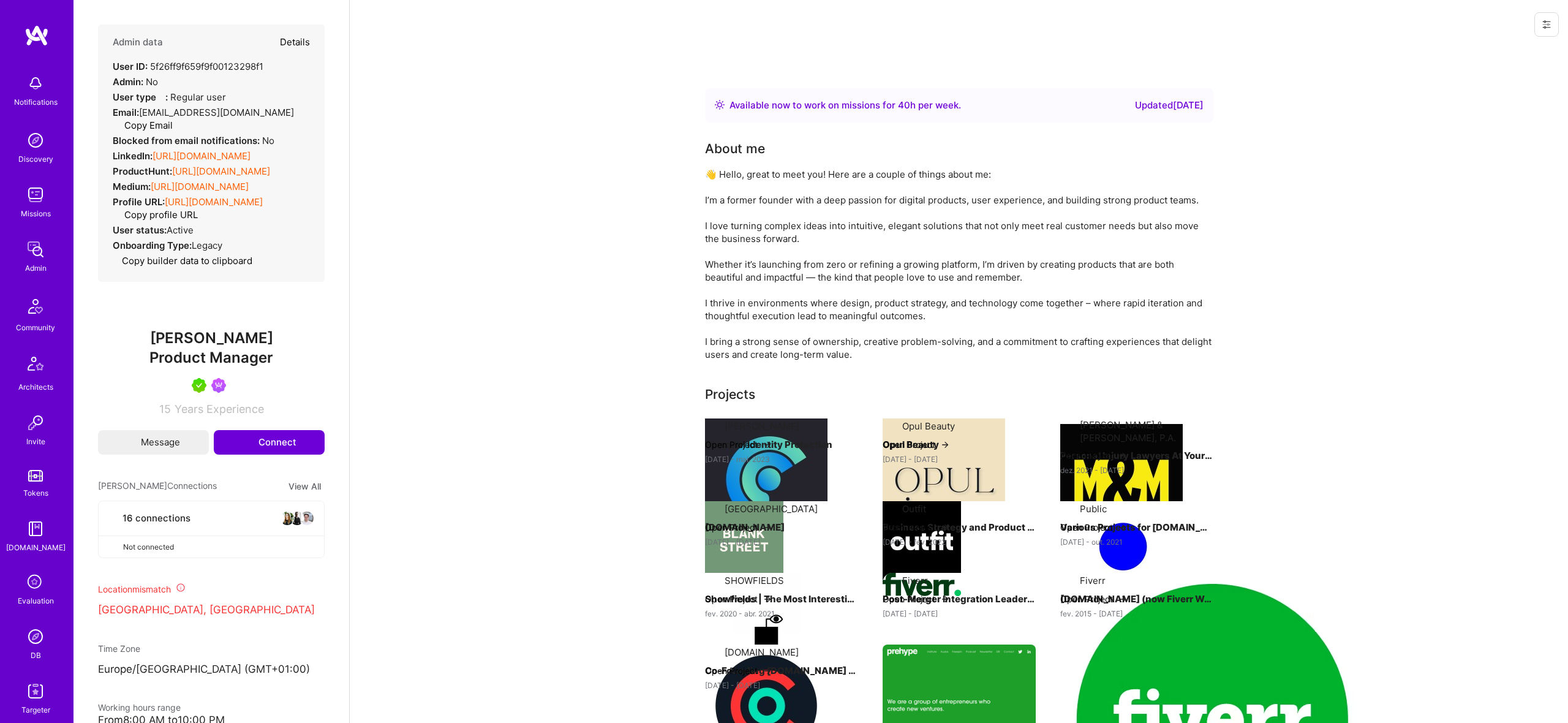
select select "DE"
select select "Right Now"
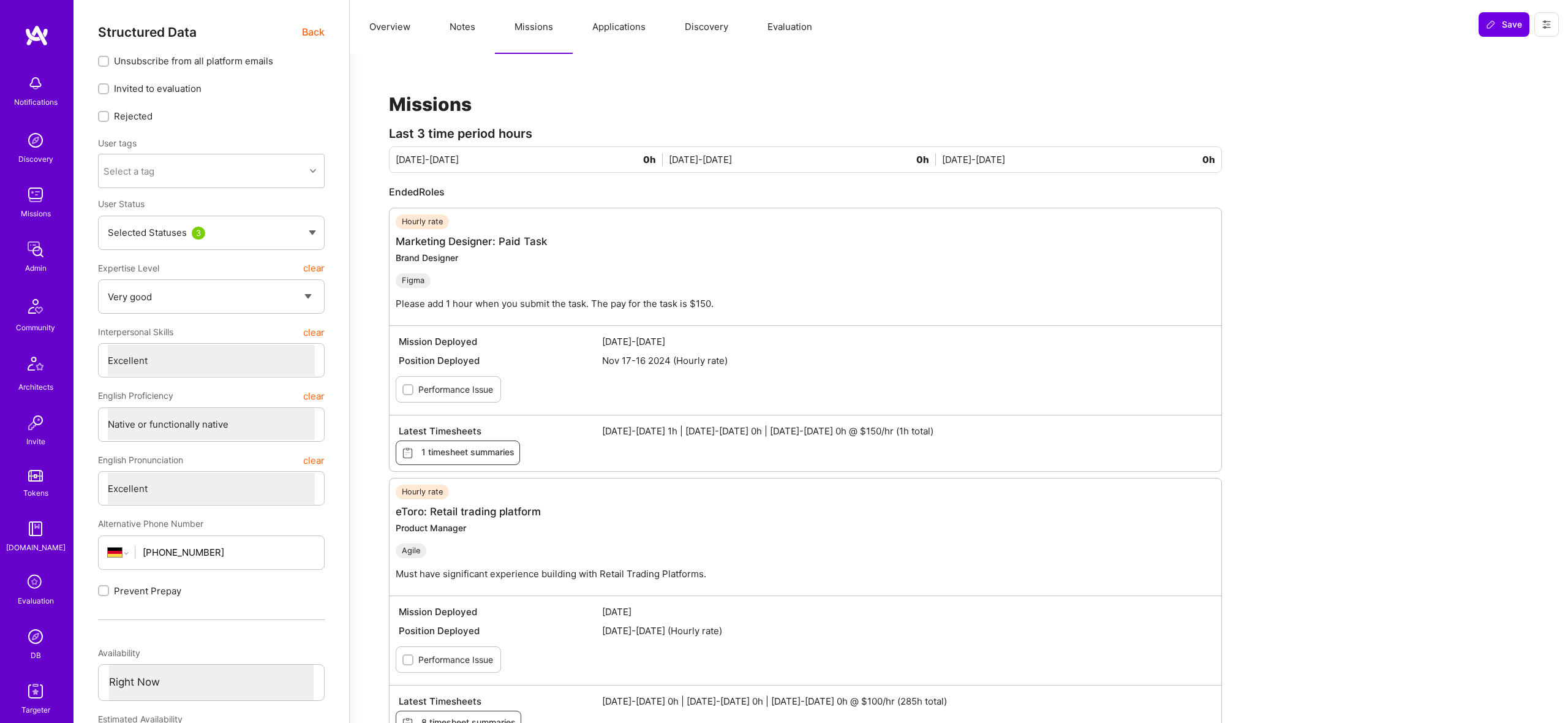
click at [302, 33] on span "Back" at bounding box center [313, 32] width 22 height 15
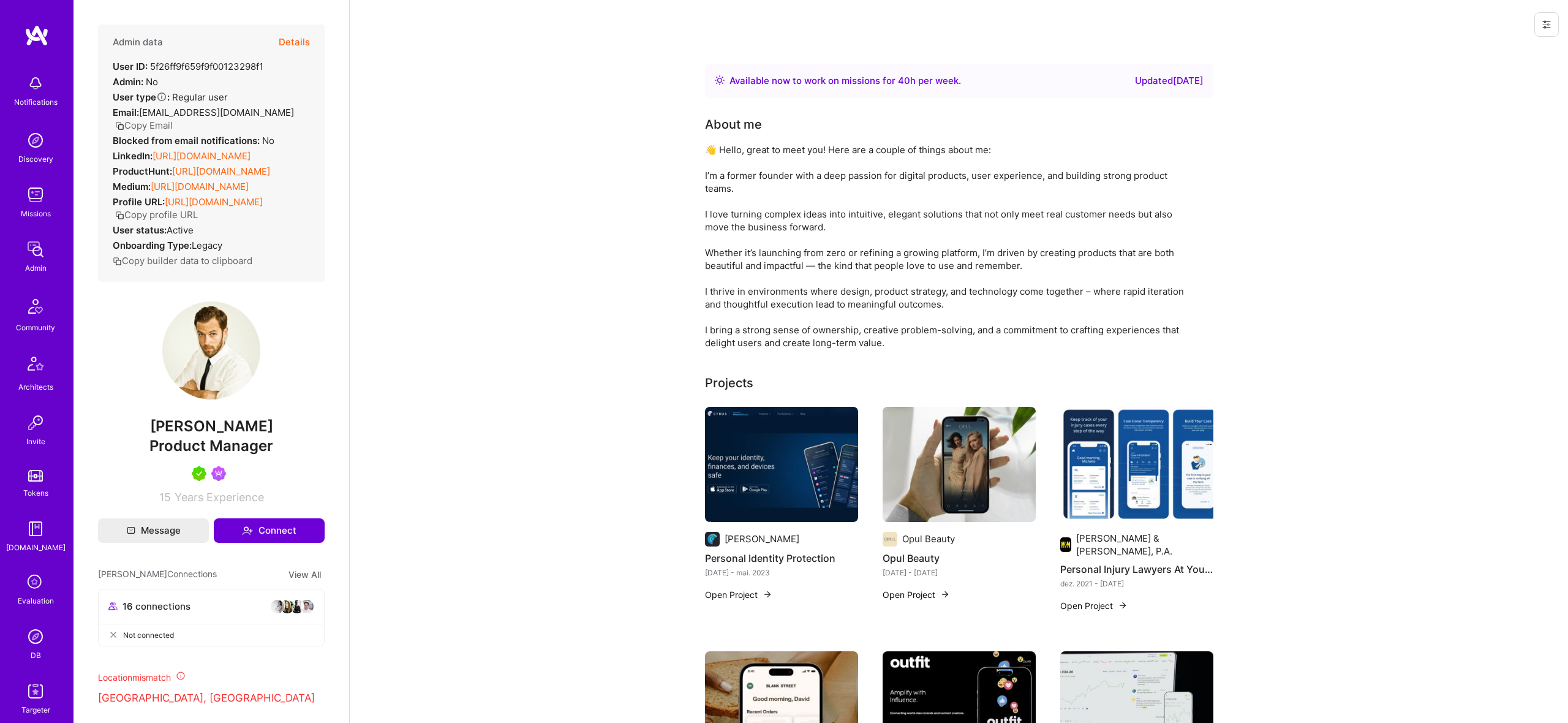
click at [284, 44] on button "Details" at bounding box center [295, 42] width 32 height 35
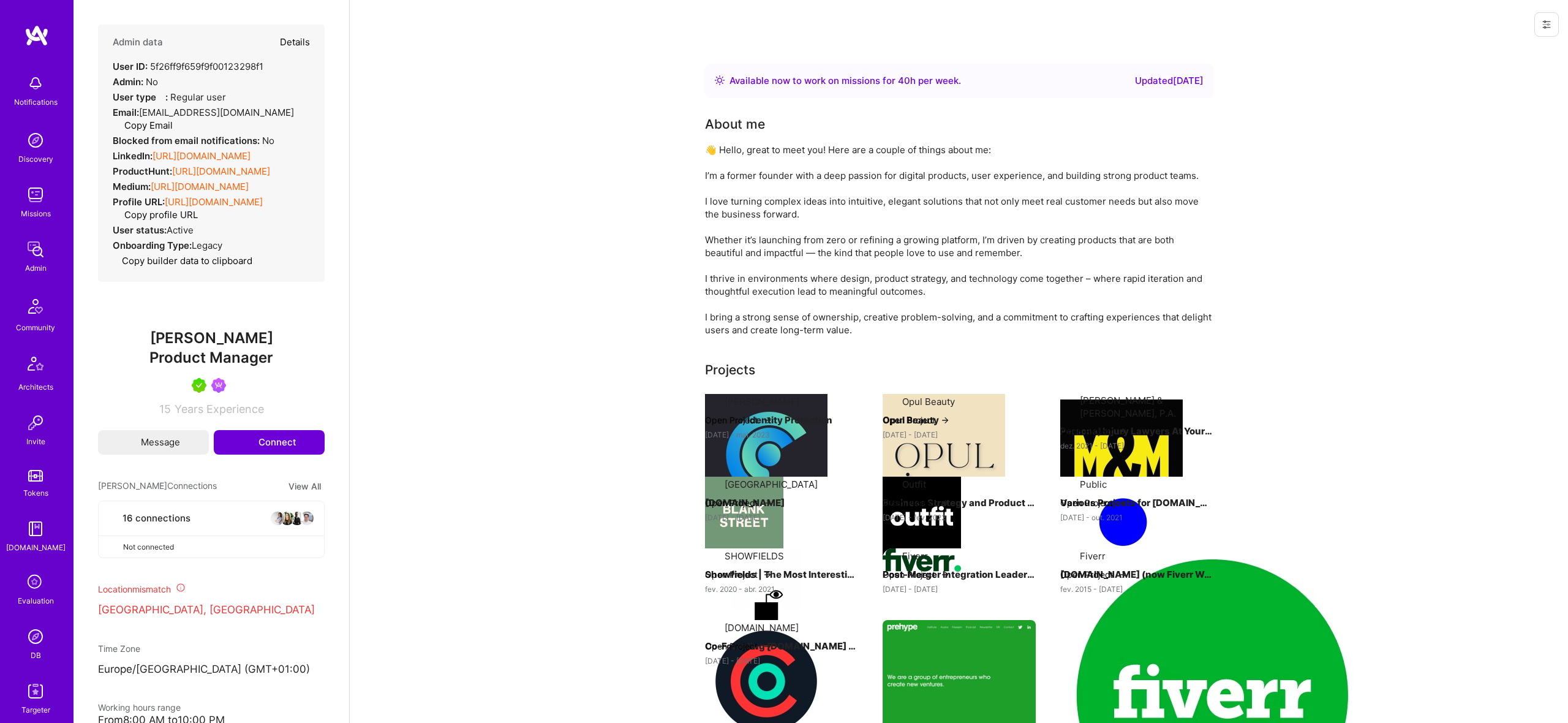
type textarea "x"
select select "5"
select select "7"
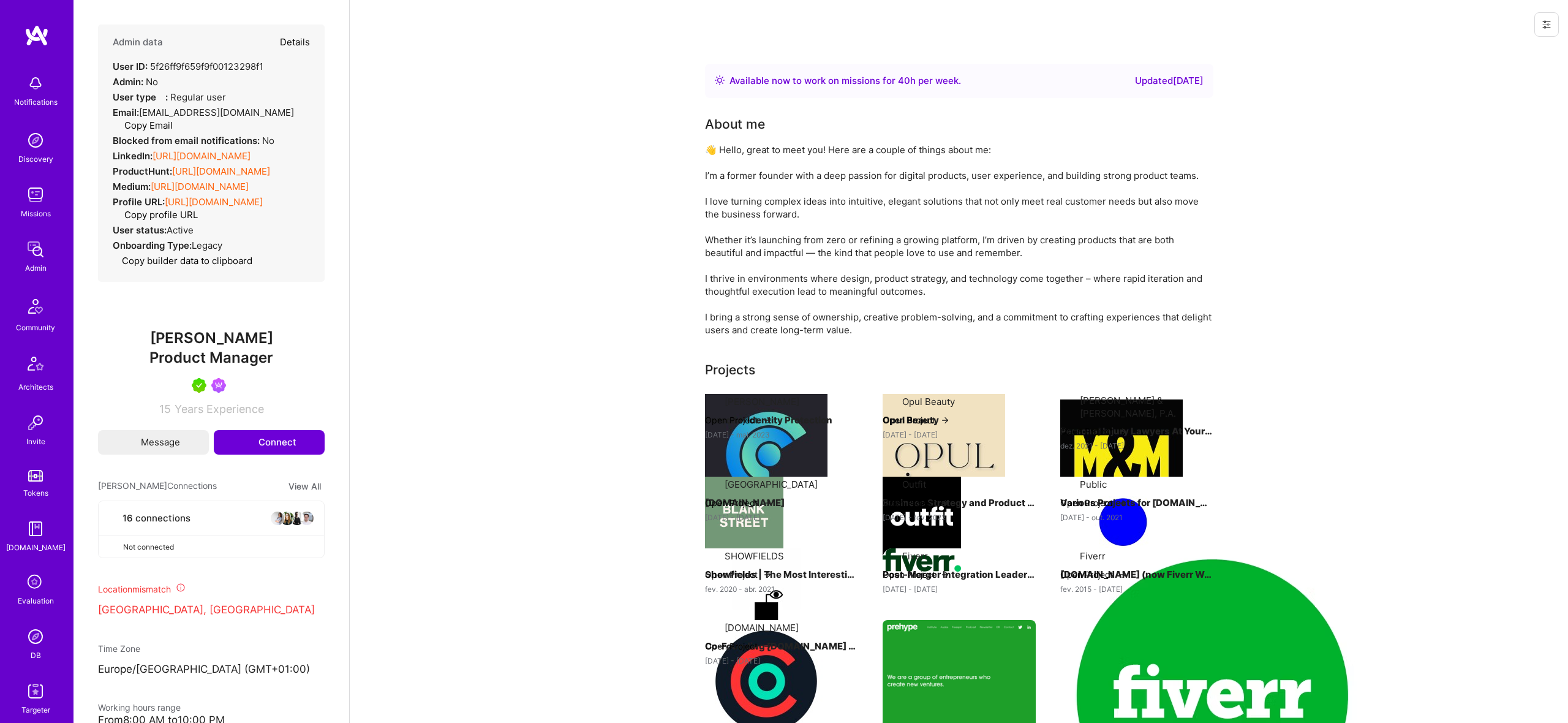
select select "DE"
select select "Right Now"
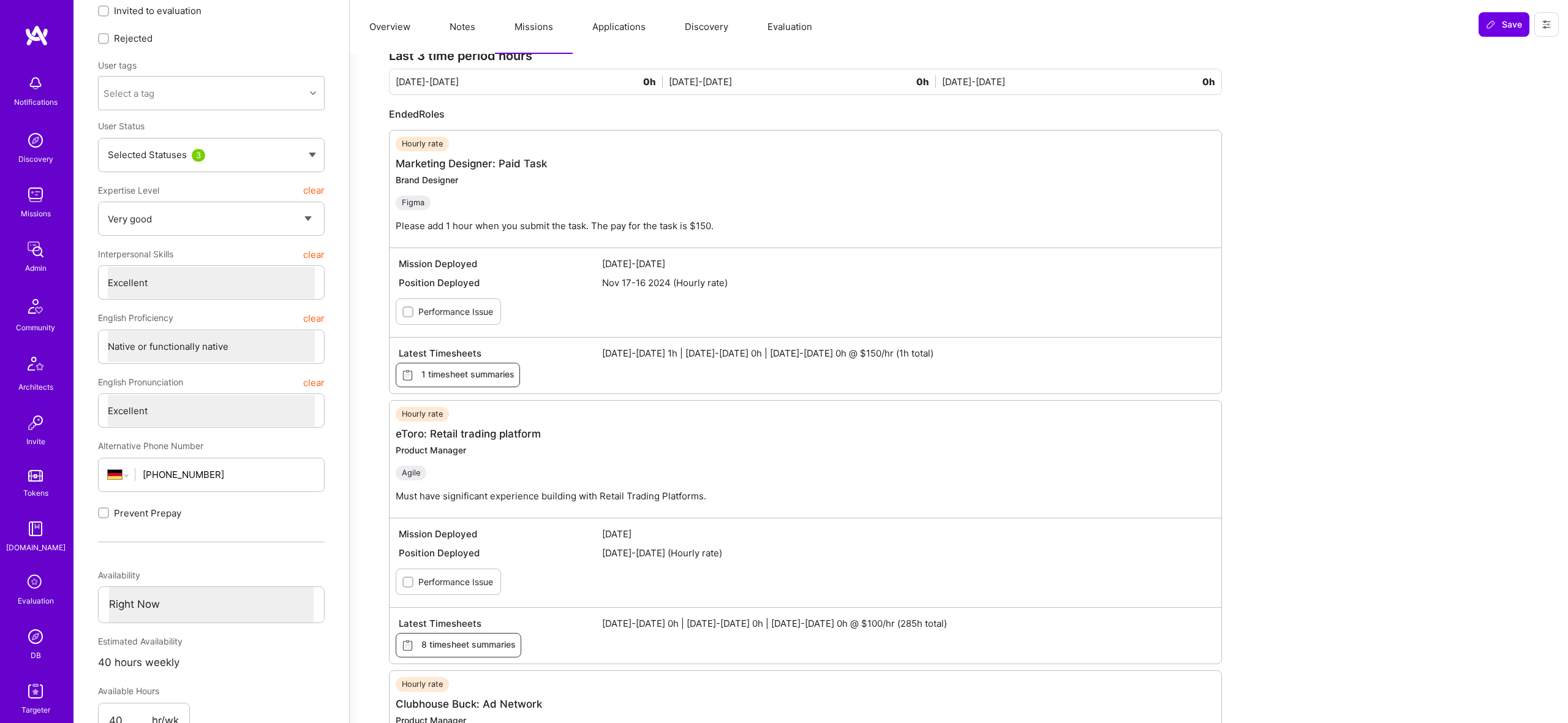
scroll to position [55, 0]
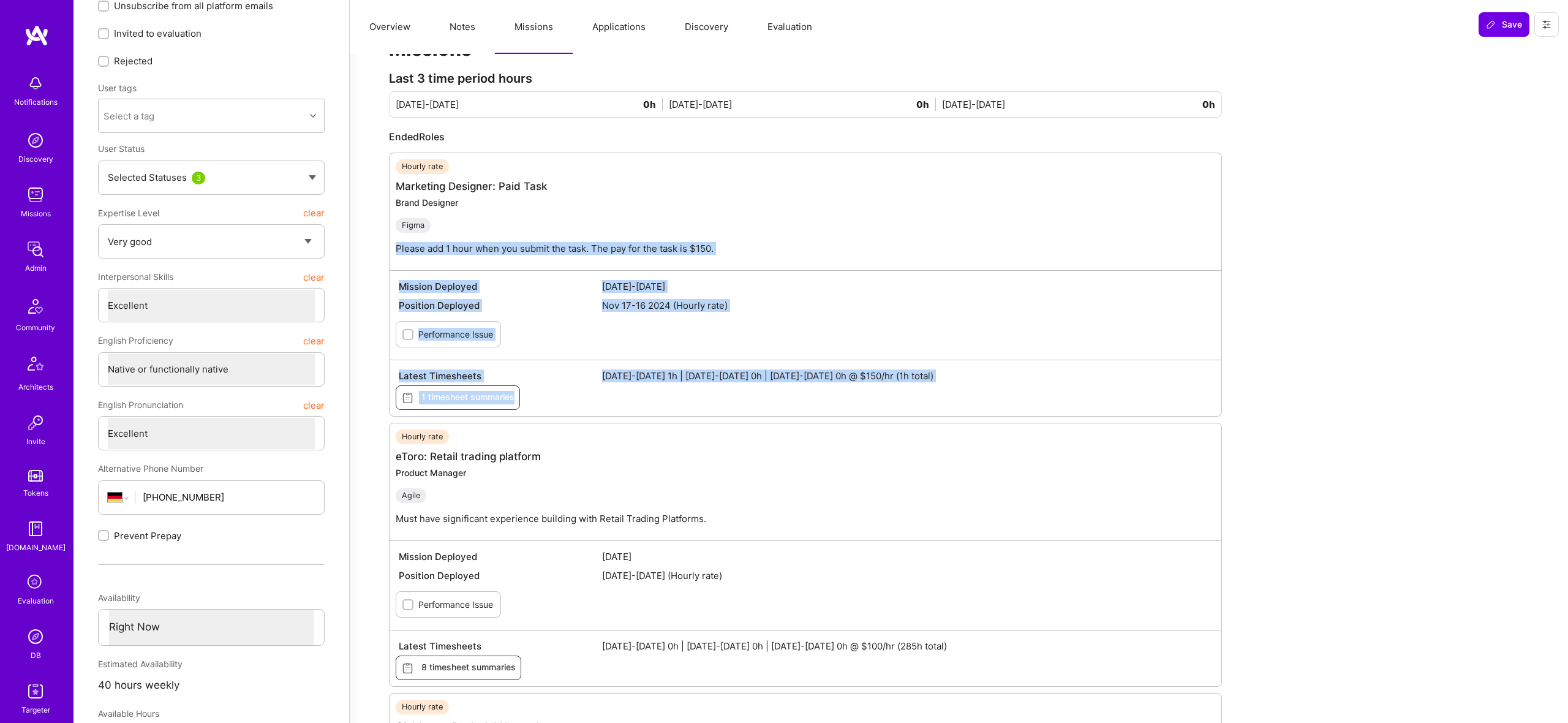
drag, startPoint x: 811, startPoint y: 230, endPoint x: 1000, endPoint y: 401, distance: 254.9
click at [1001, 400] on div "Hourly rate Marketing Designer: Paid Task Brand Designer Figma Please add 1 hou…" at bounding box center [805, 285] width 833 height 264
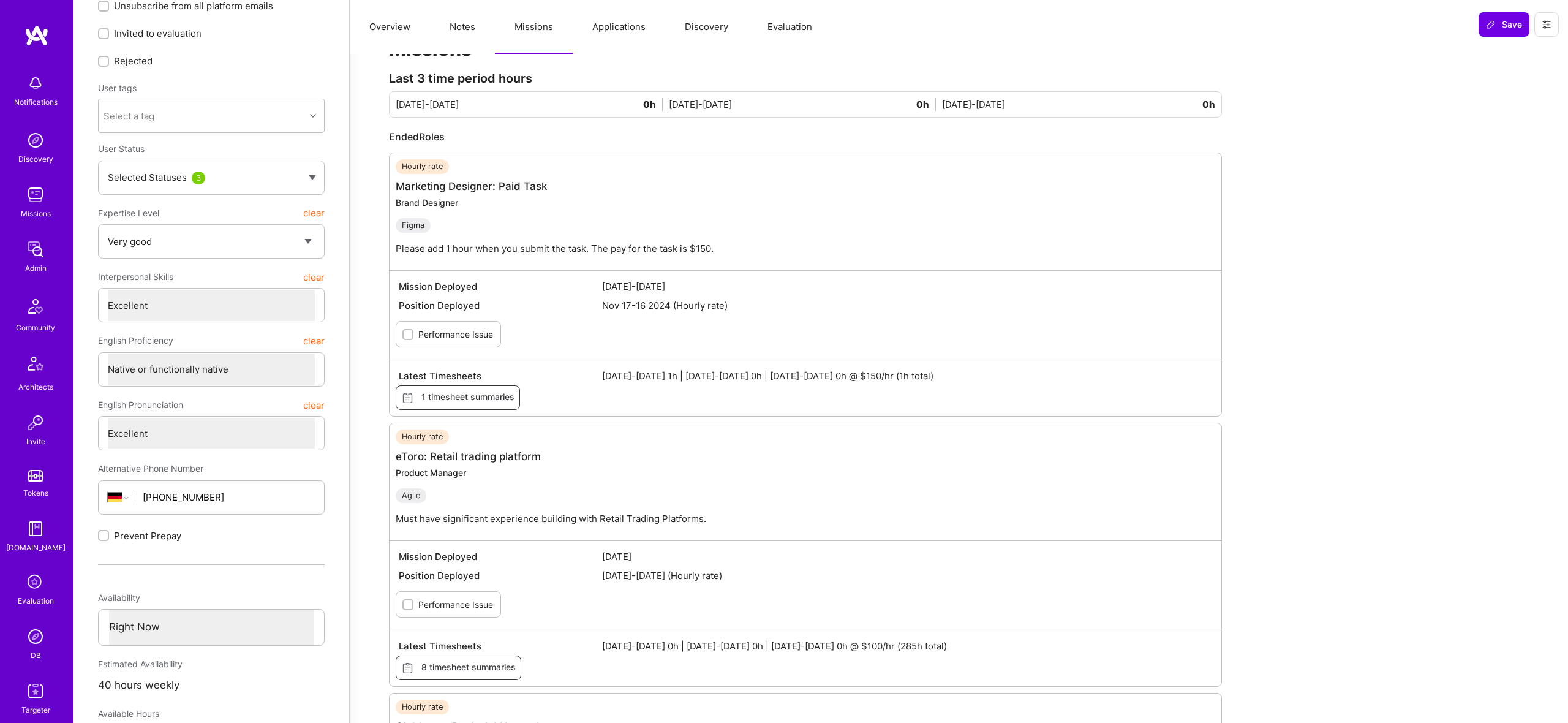
drag, startPoint x: 950, startPoint y: 502, endPoint x: 944, endPoint y: 501, distance: 6.1
click at [950, 502] on div "Hourly rate eToro: Retail trading platform Product Manager Agile Must have sign…" at bounding box center [812, 482] width 832 height 105
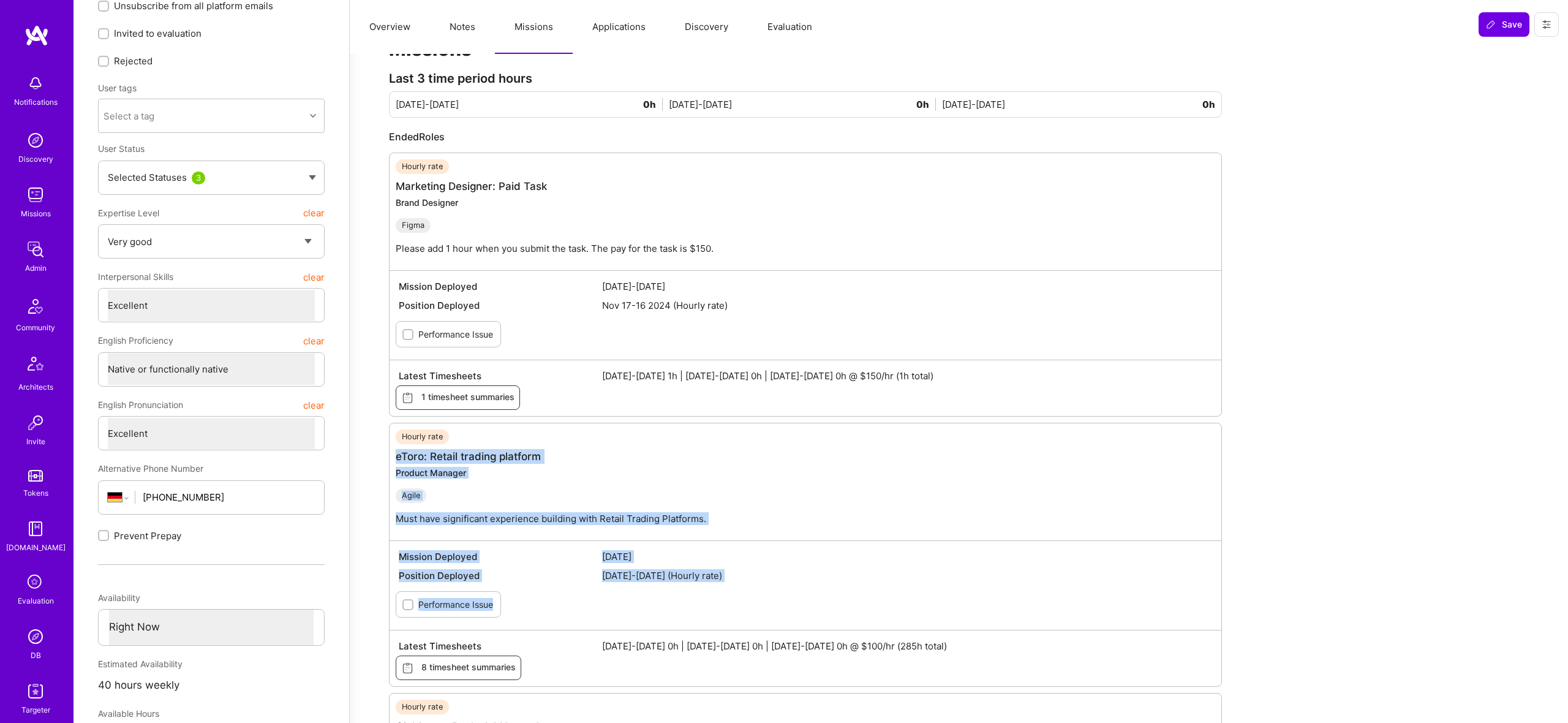
drag, startPoint x: 703, startPoint y: 443, endPoint x: 987, endPoint y: 612, distance: 330.5
click at [995, 617] on div "Hourly rate eToro: Retail trading platform Product Manager Agile Must have sign…" at bounding box center [805, 556] width 833 height 264
click at [978, 568] on div "Position Deployed Feb 9-Jun 13 2025 (Hourly rate)" at bounding box center [805, 576] width 819 height 19
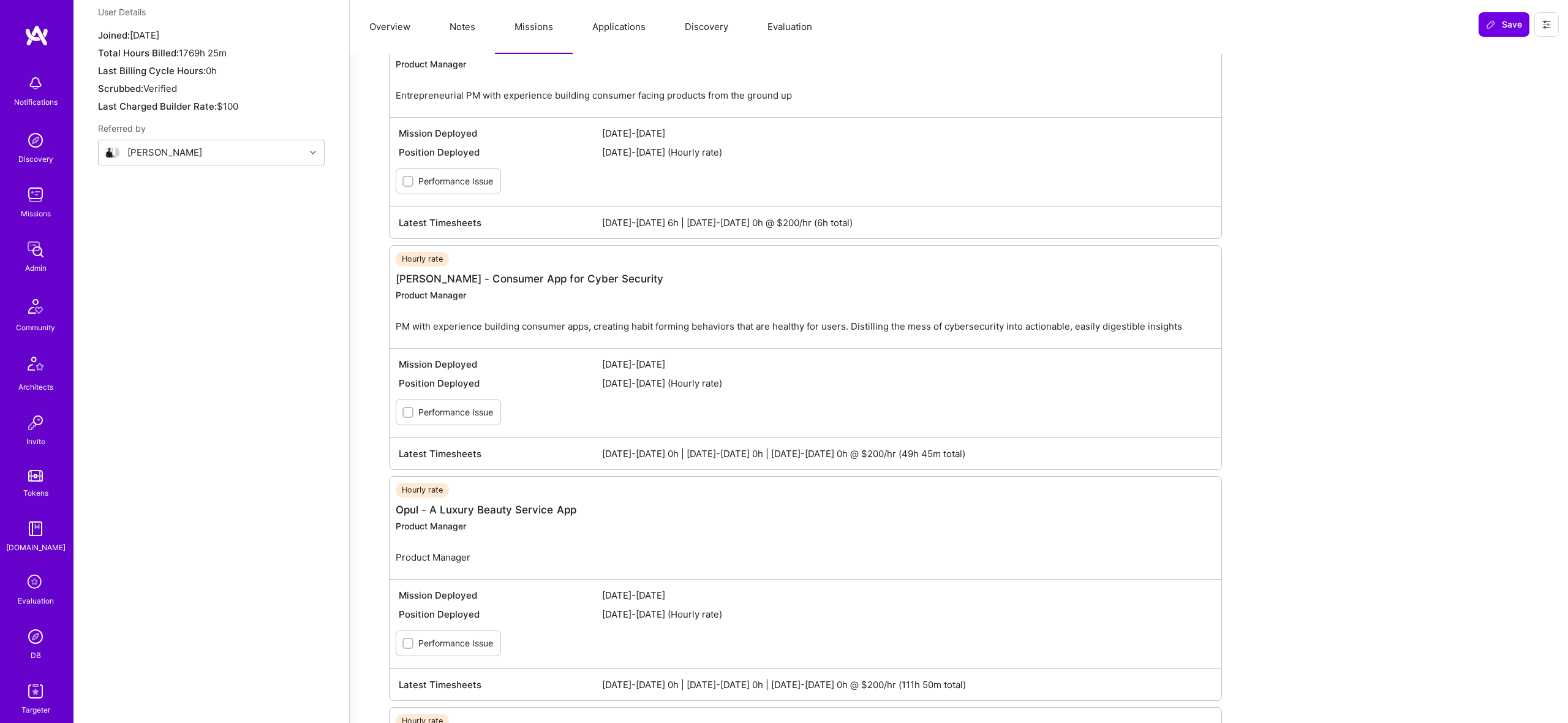
scroll to position [0, 0]
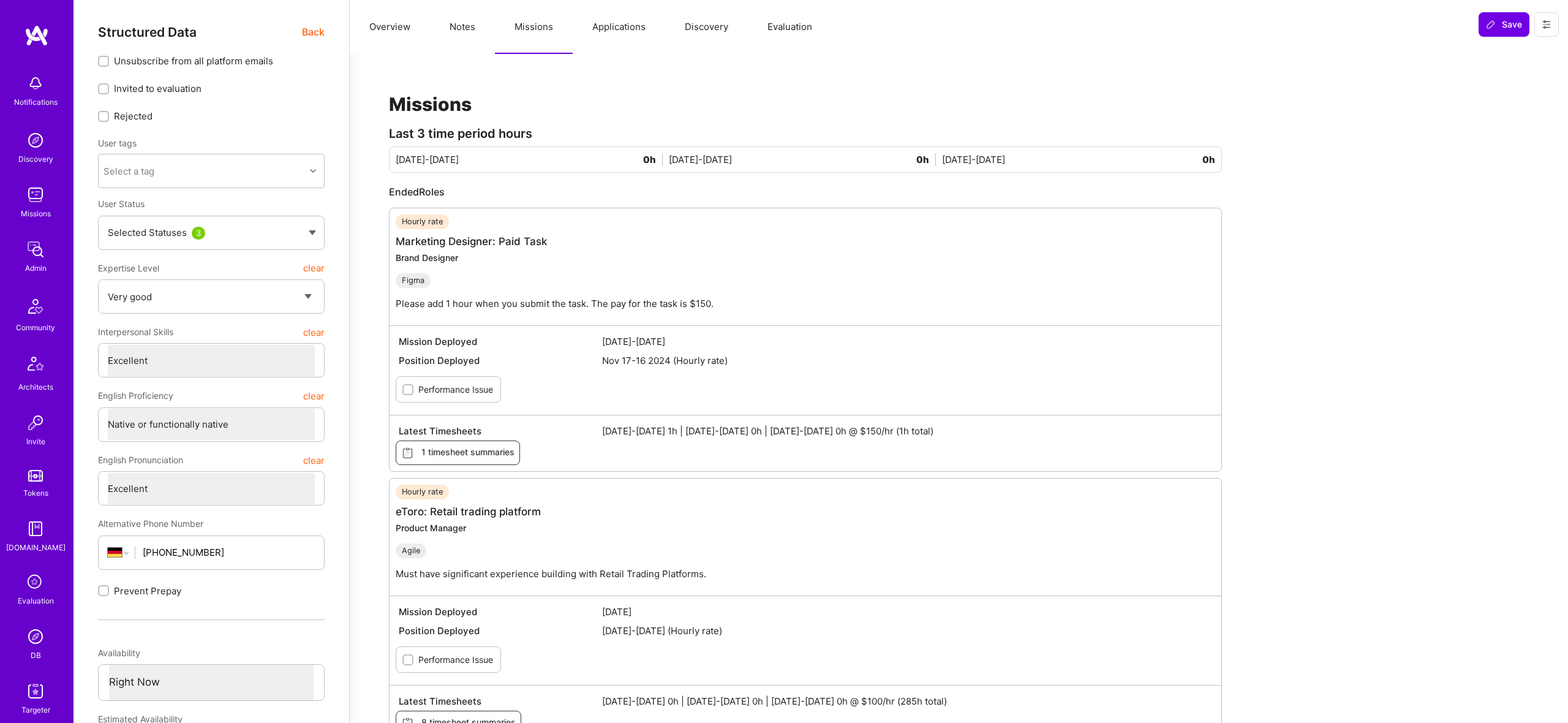
click at [451, 30] on button "Notes" at bounding box center [462, 27] width 65 height 54
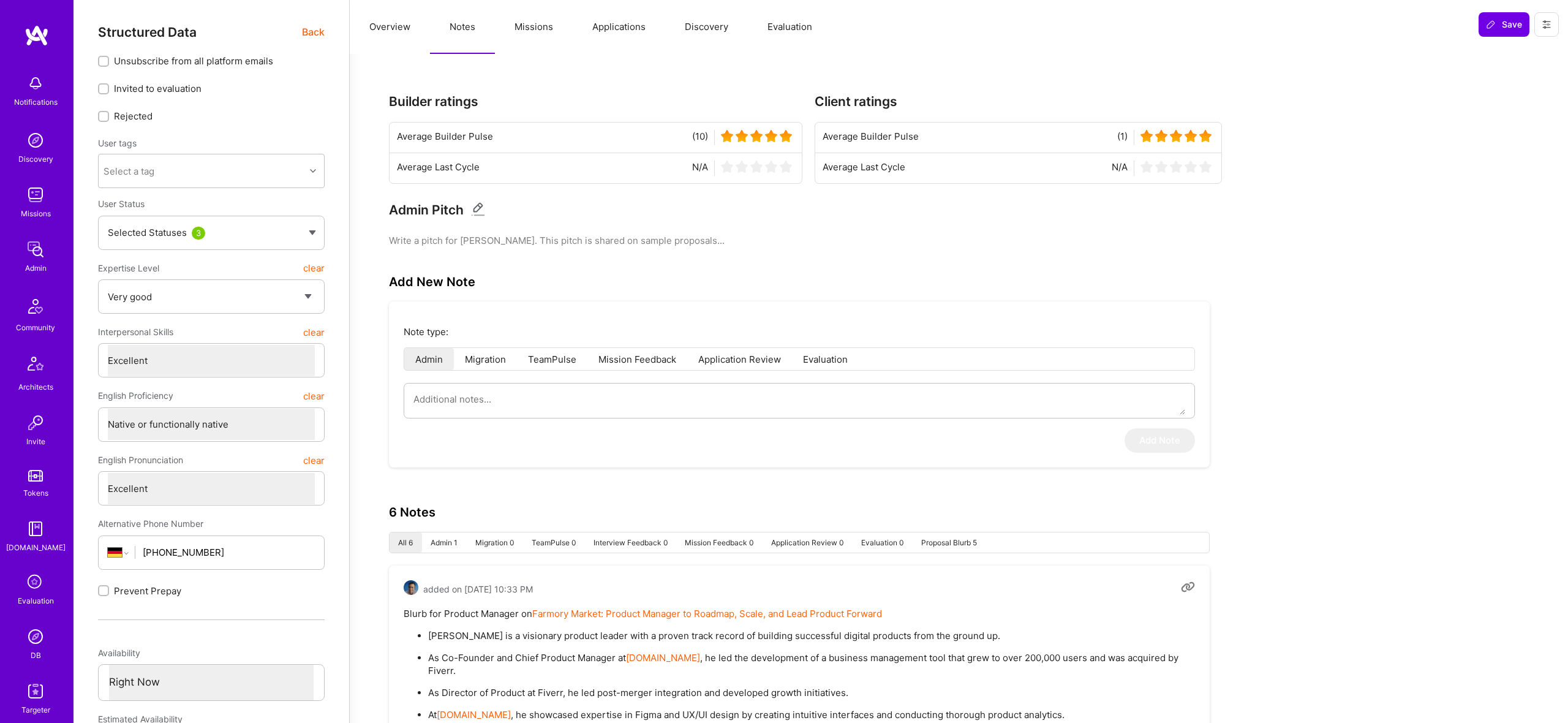
click at [383, 24] on button "Overview" at bounding box center [390, 27] width 80 height 54
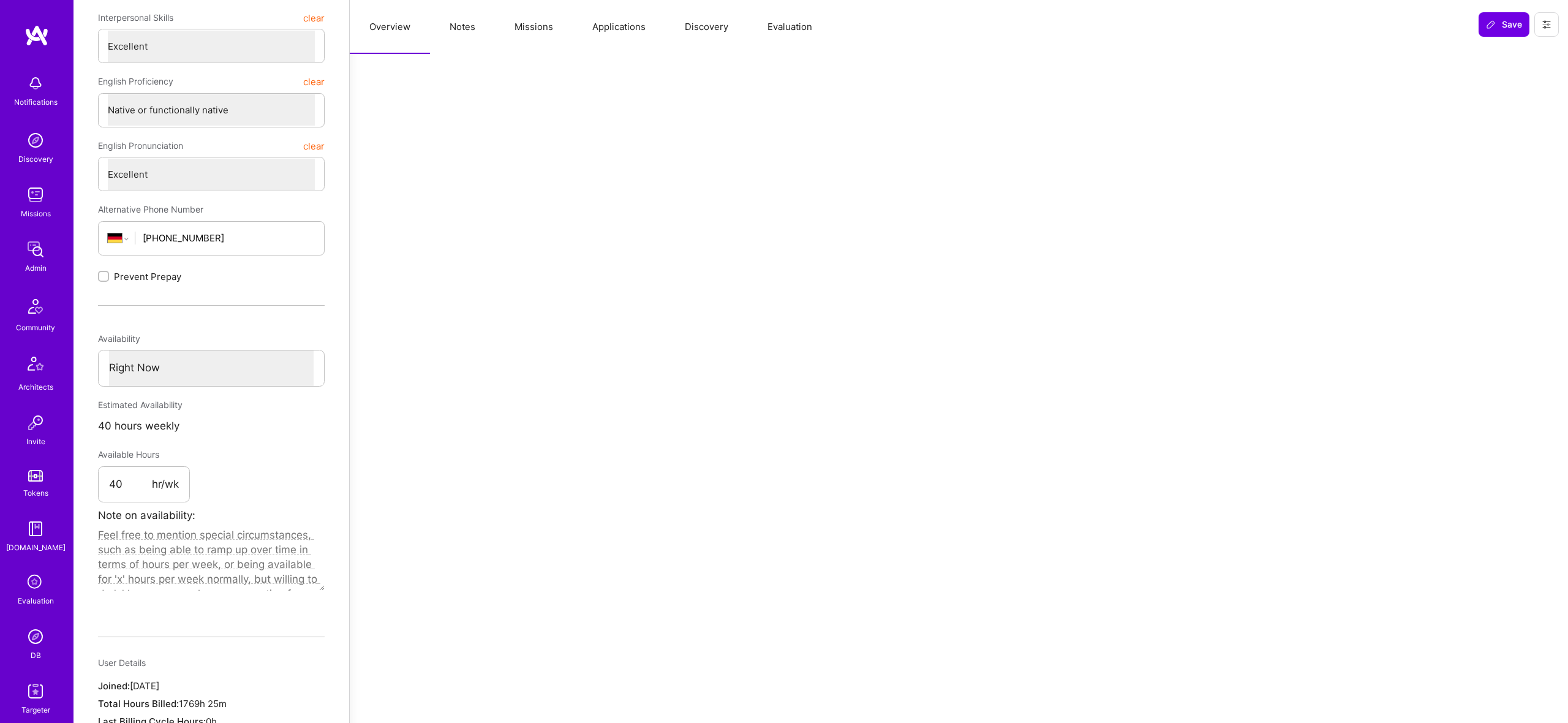
scroll to position [318, 0]
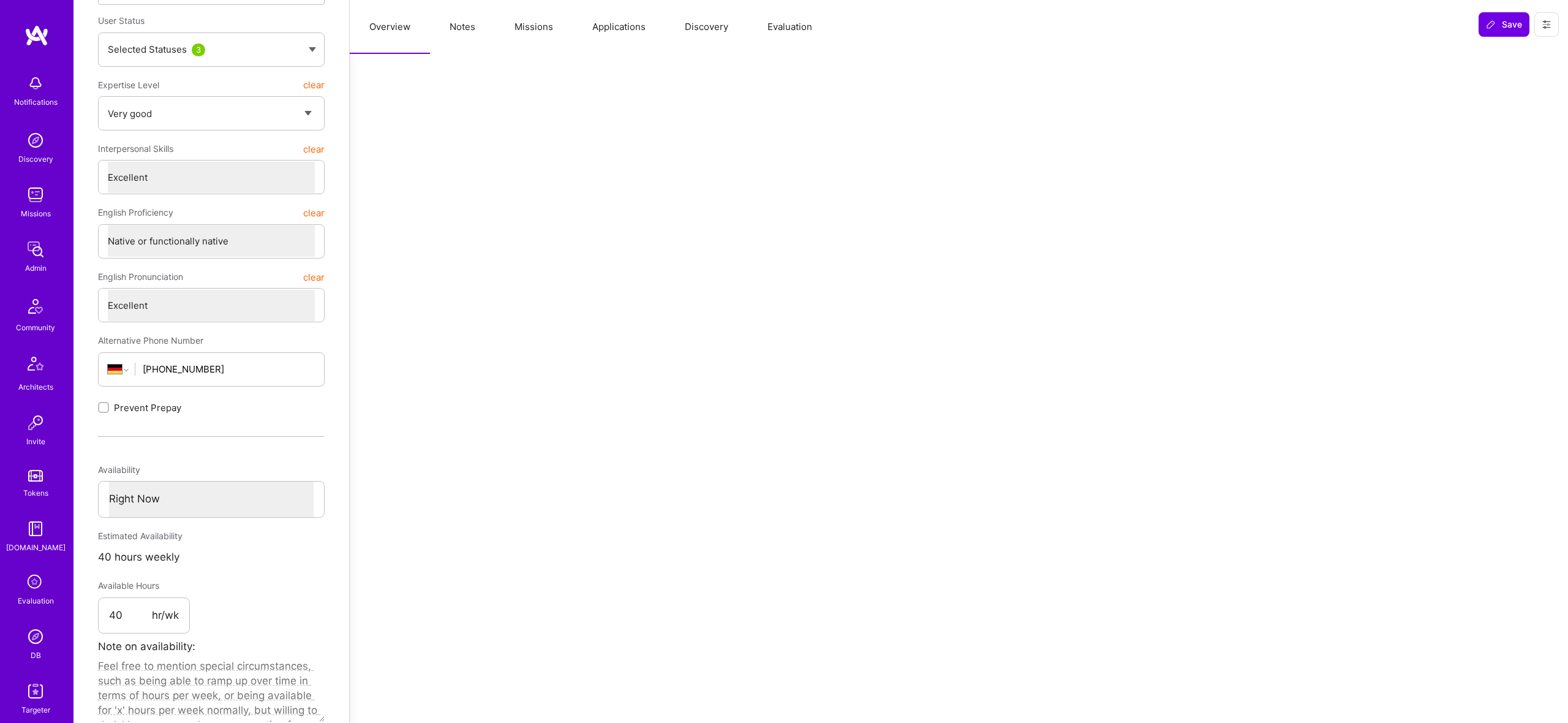
scroll to position [0, 0]
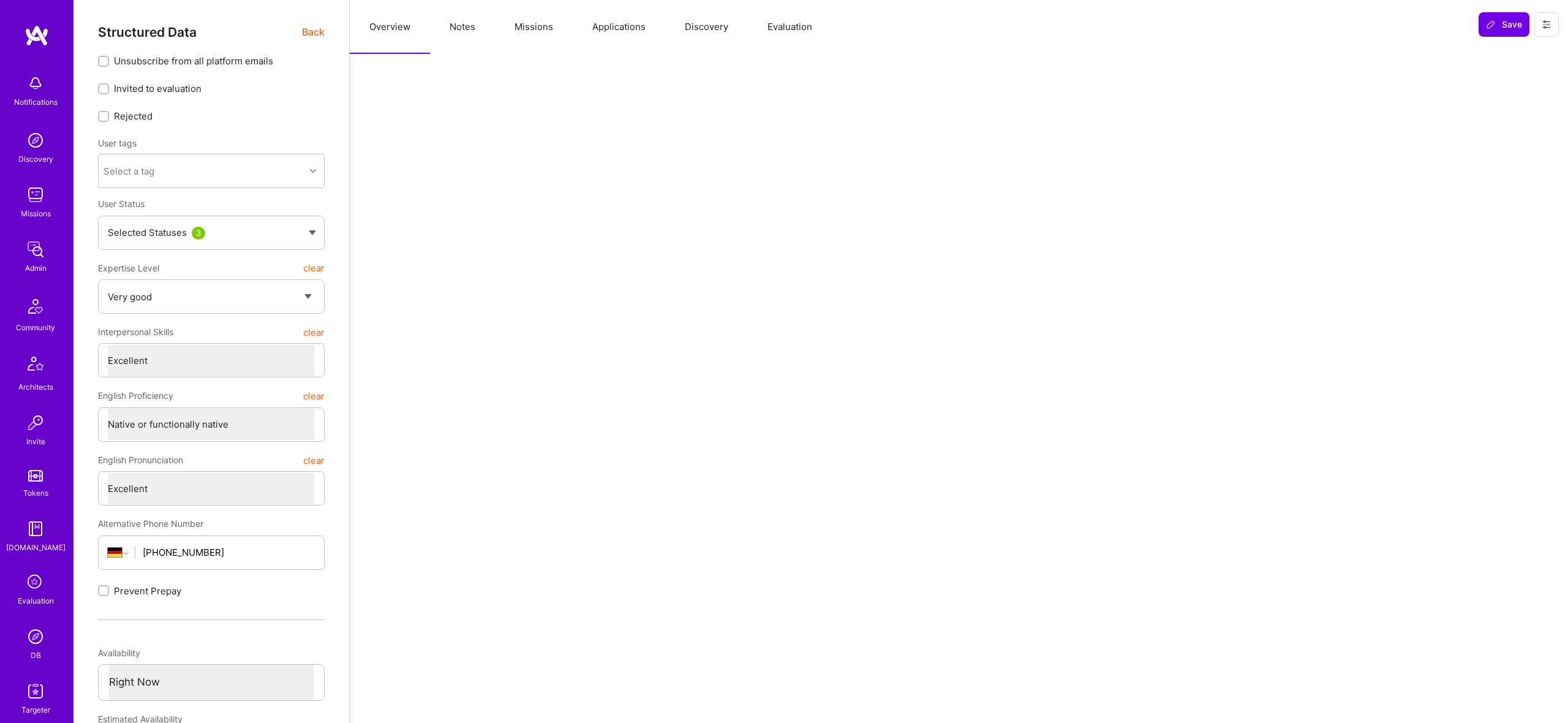
click at [497, 26] on button "Missions" at bounding box center [534, 27] width 78 height 54
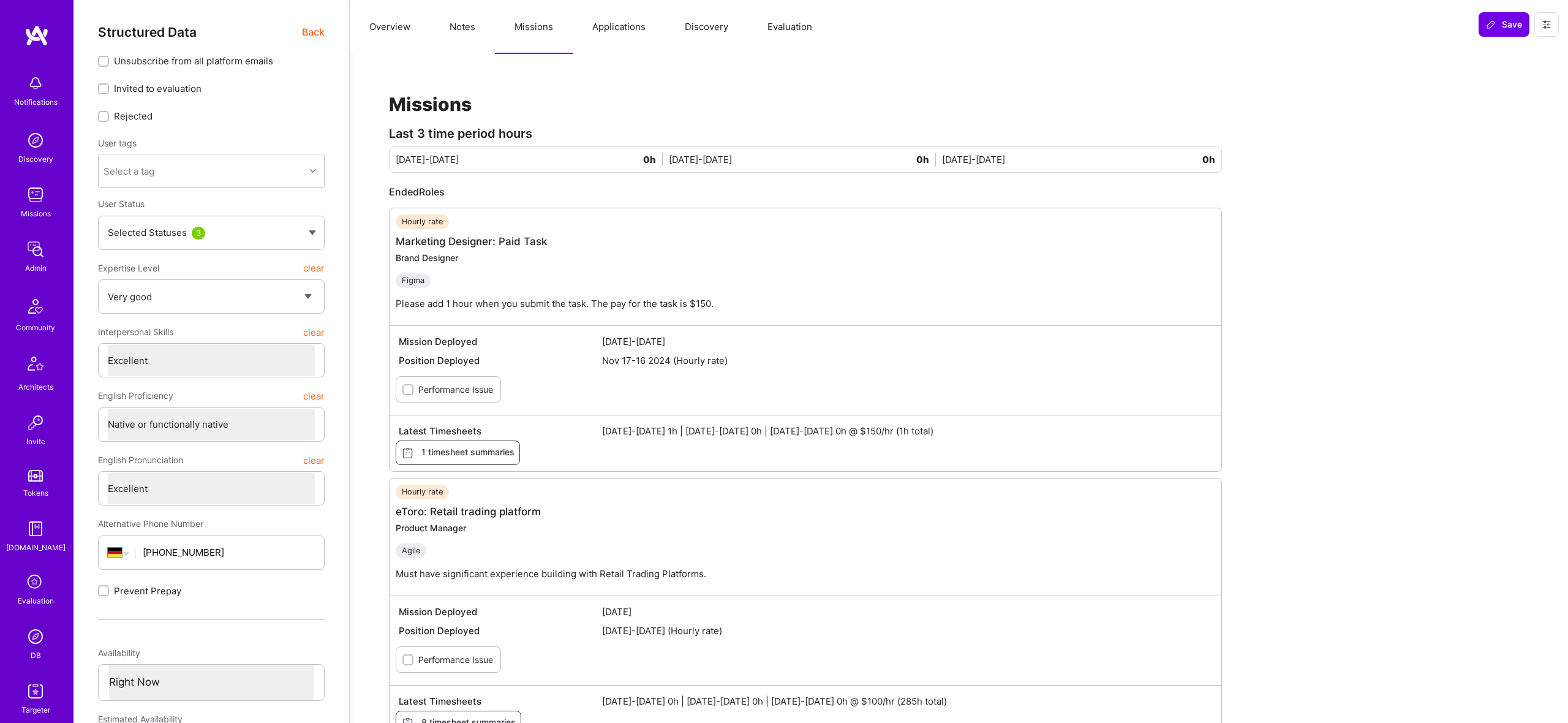
click at [445, 27] on button "Notes" at bounding box center [462, 27] width 65 height 54
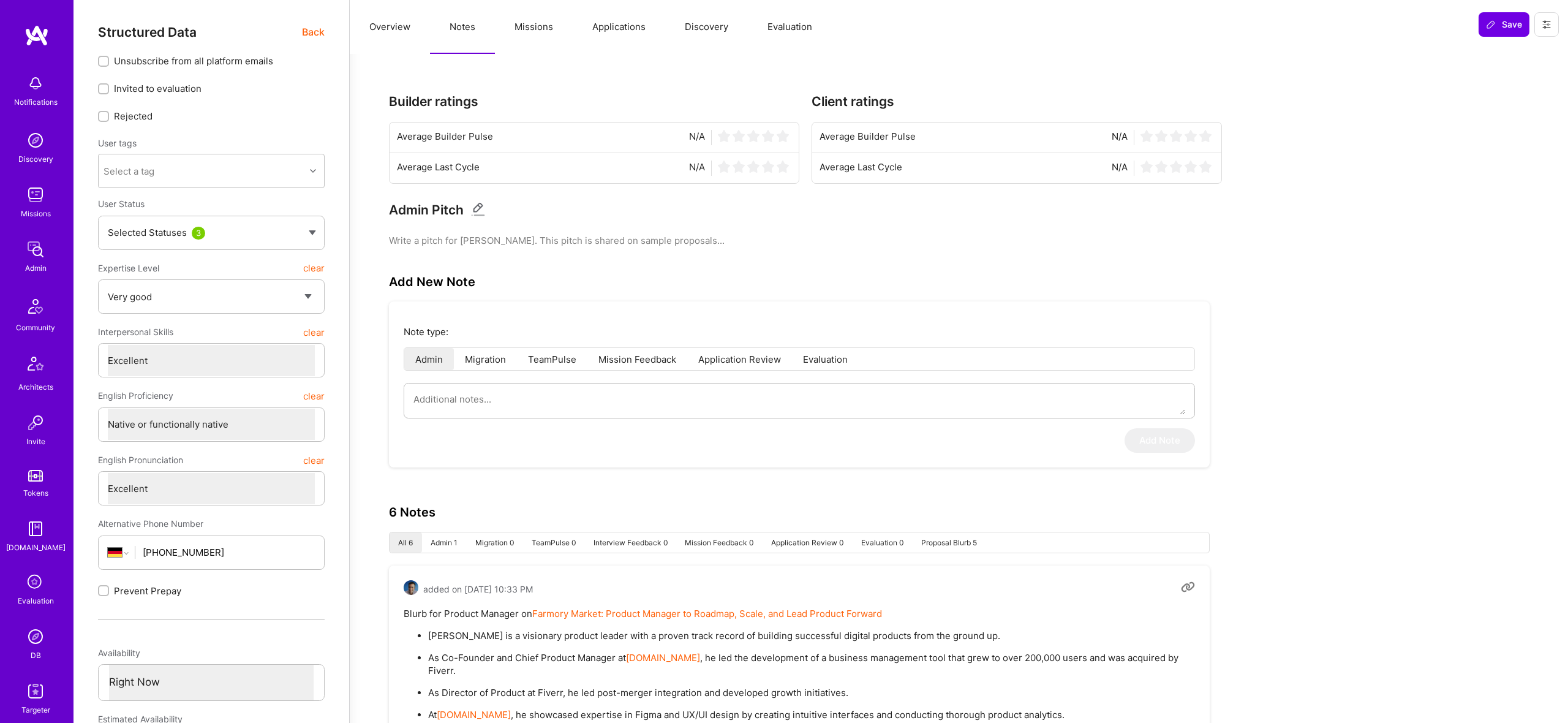
click at [538, 25] on button "Missions" at bounding box center [534, 27] width 78 height 54
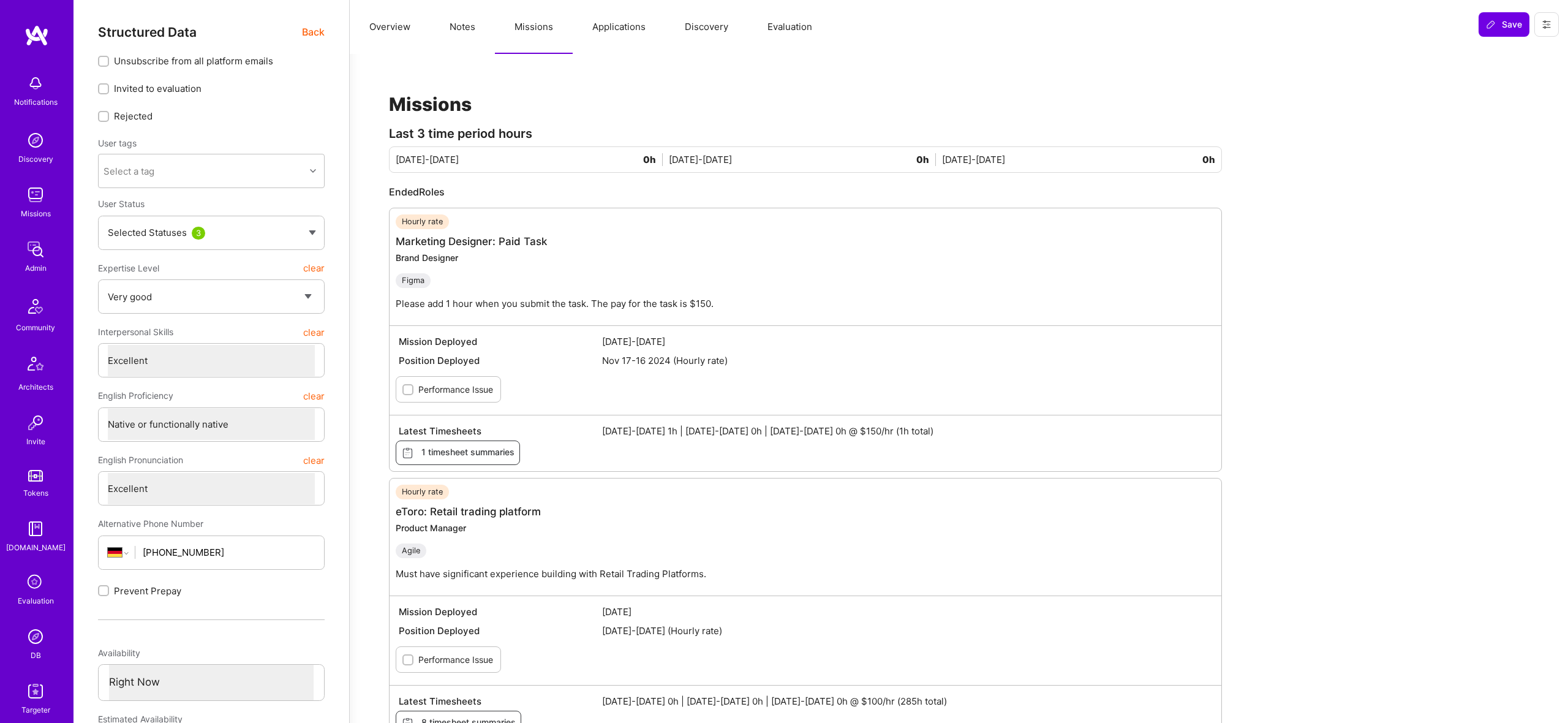
drag, startPoint x: 300, startPoint y: 32, endPoint x: 307, endPoint y: 32, distance: 7.0
click at [304, 32] on div "Structured Data Back" at bounding box center [211, 32] width 227 height 15
click at [307, 32] on span "Back" at bounding box center [313, 32] width 22 height 15
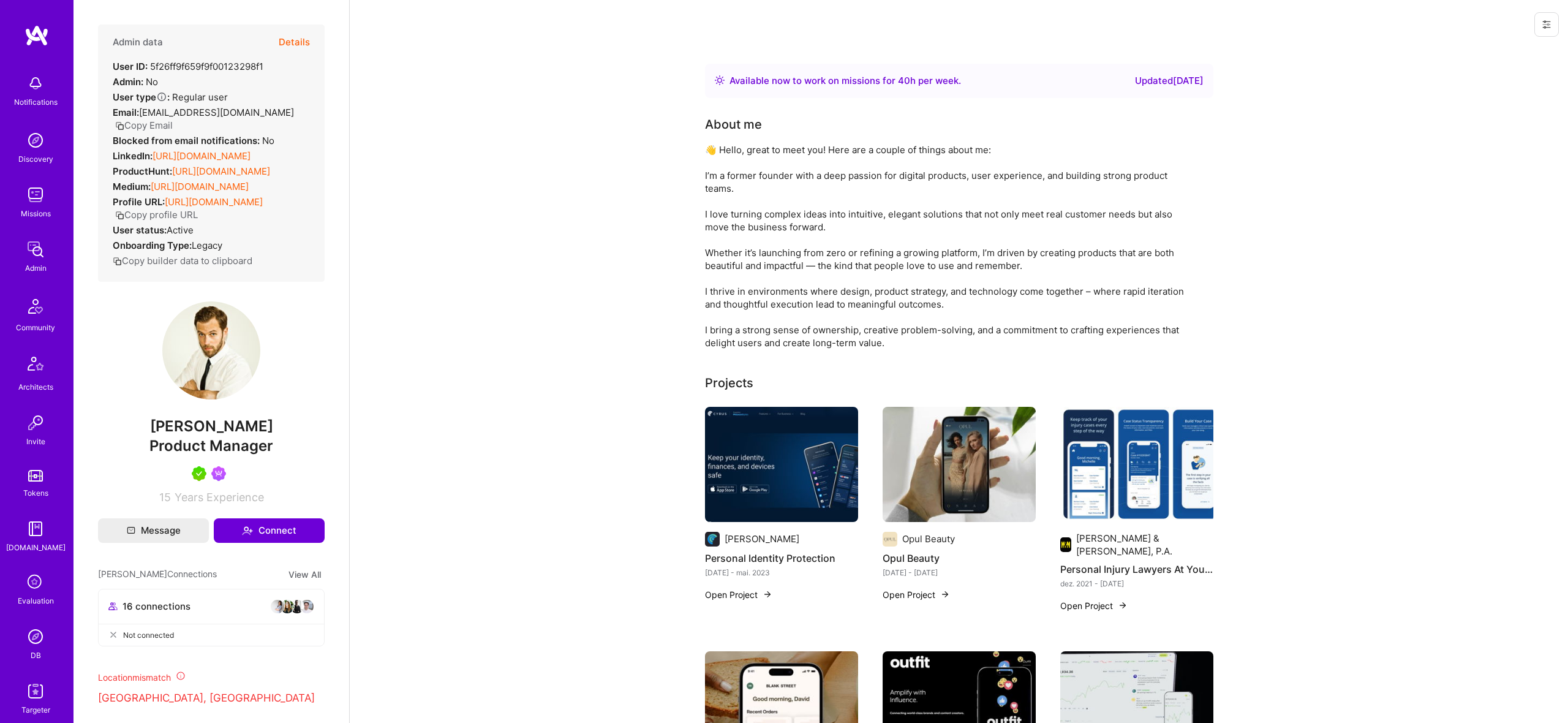
click at [275, 42] on div "Admin data Details" at bounding box center [211, 42] width 197 height 35
click at [283, 41] on button "Details" at bounding box center [295, 42] width 32 height 35
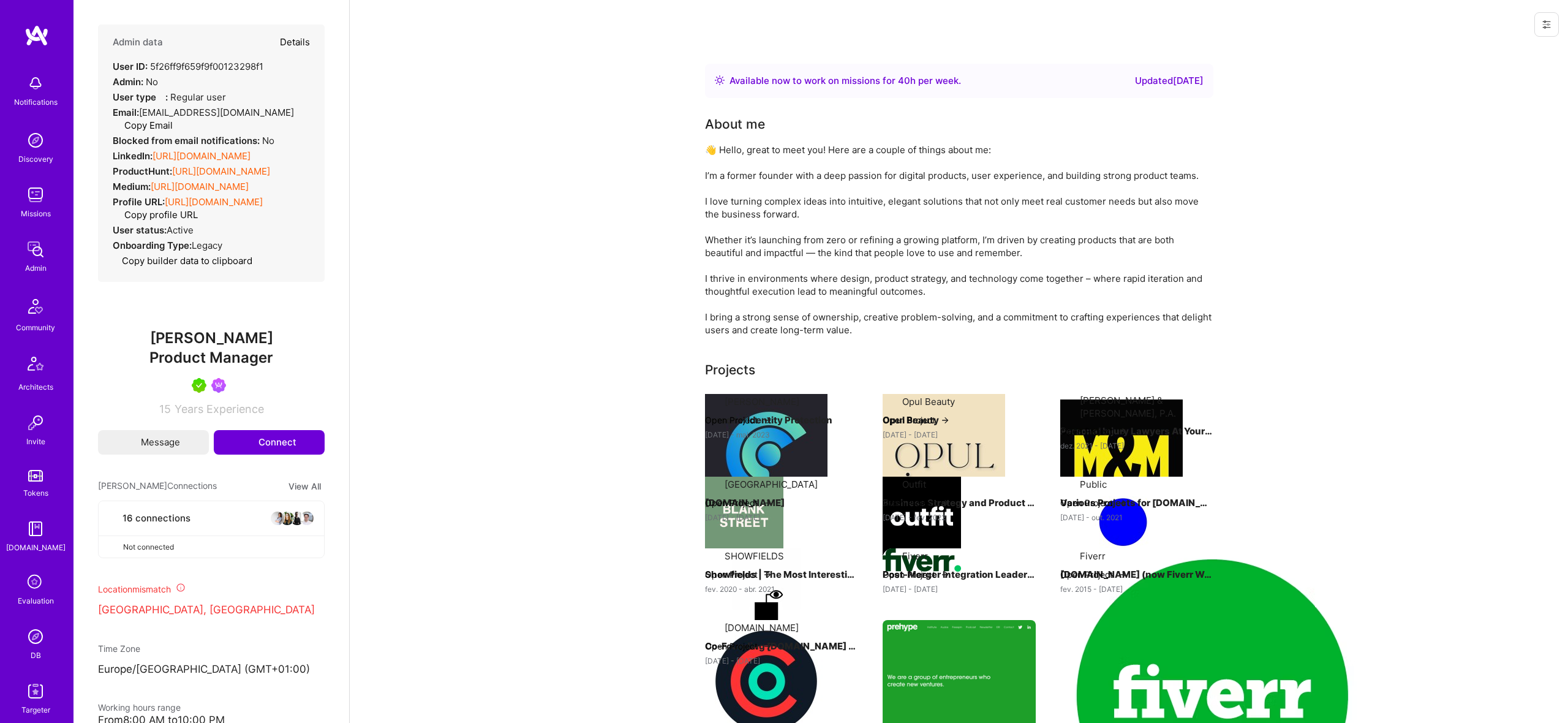
type textarea "x"
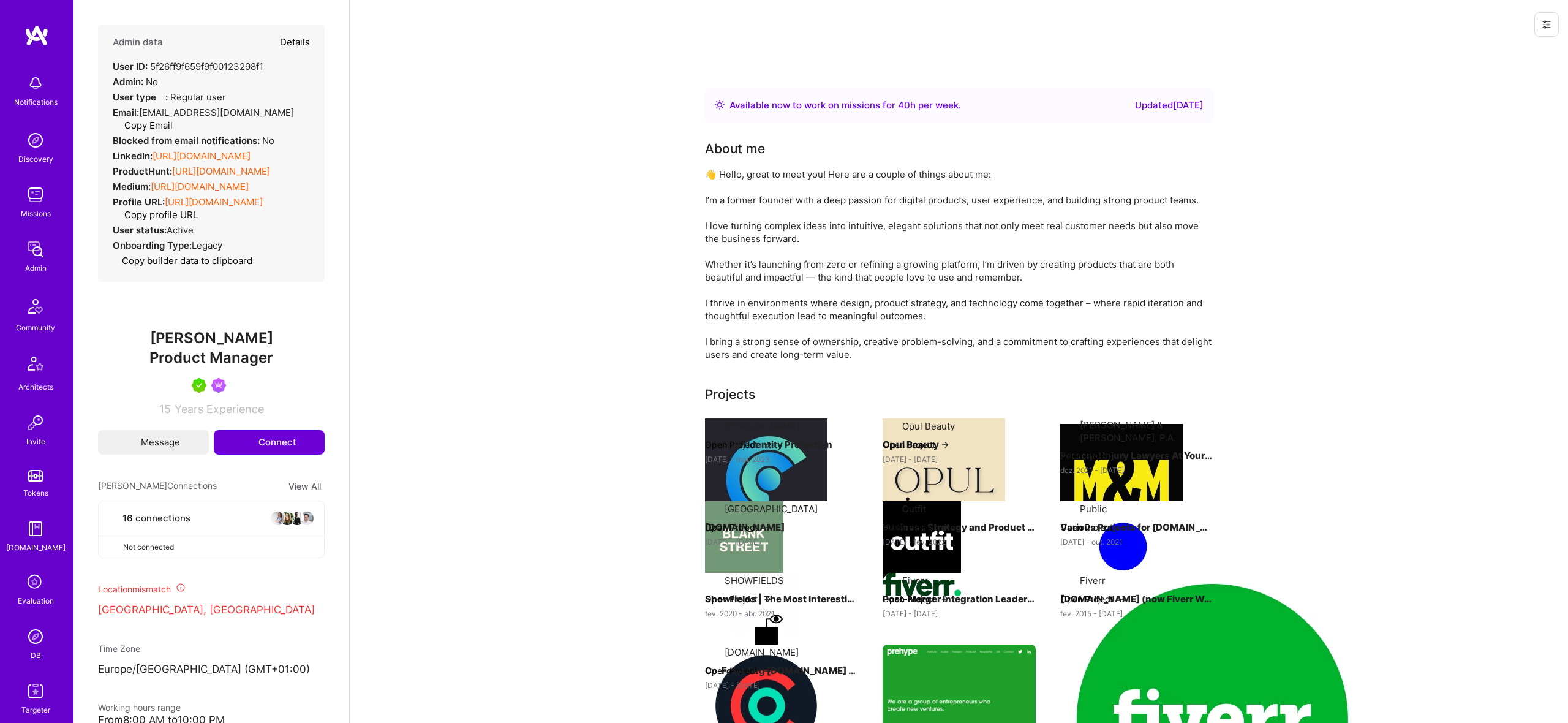
select select "5"
select select "7"
select select "DE"
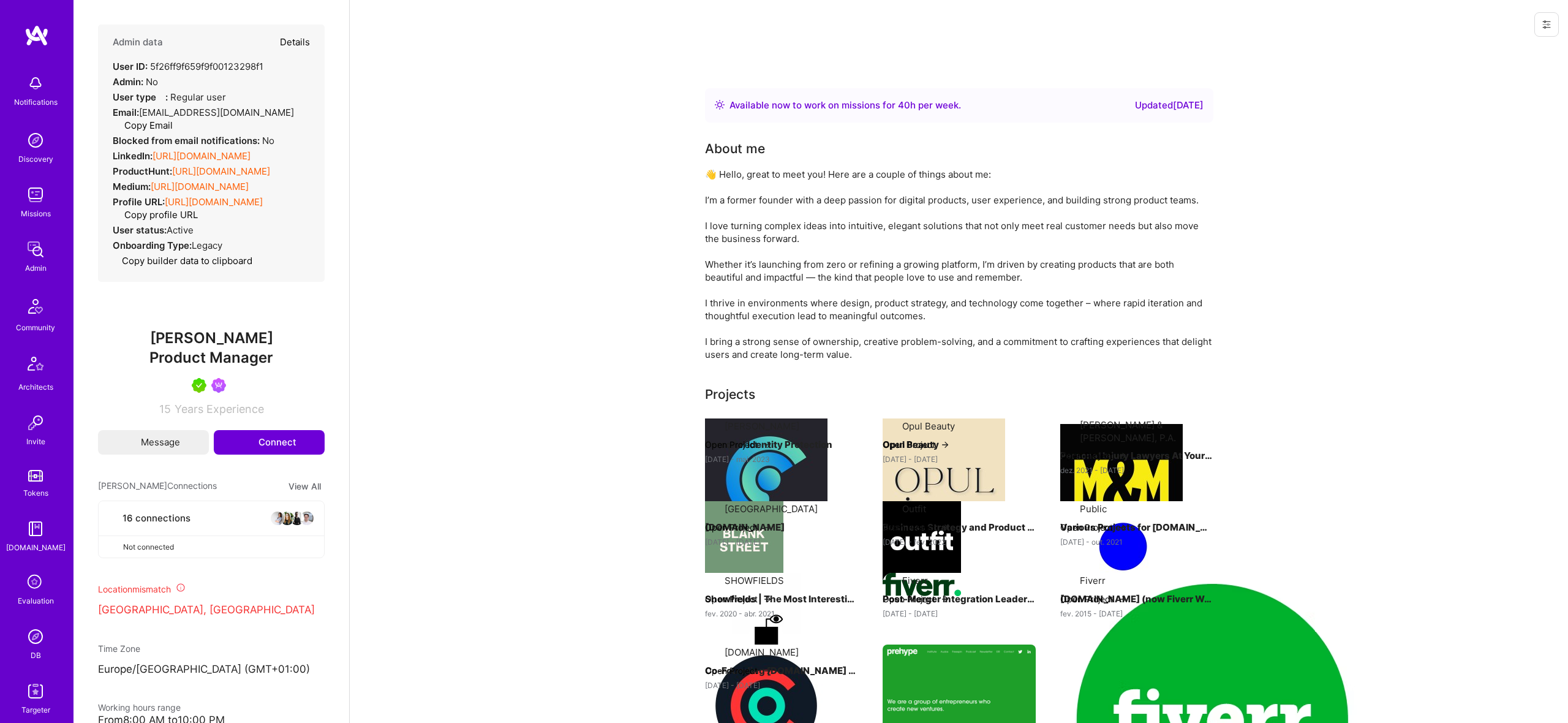
select select "Right Now"
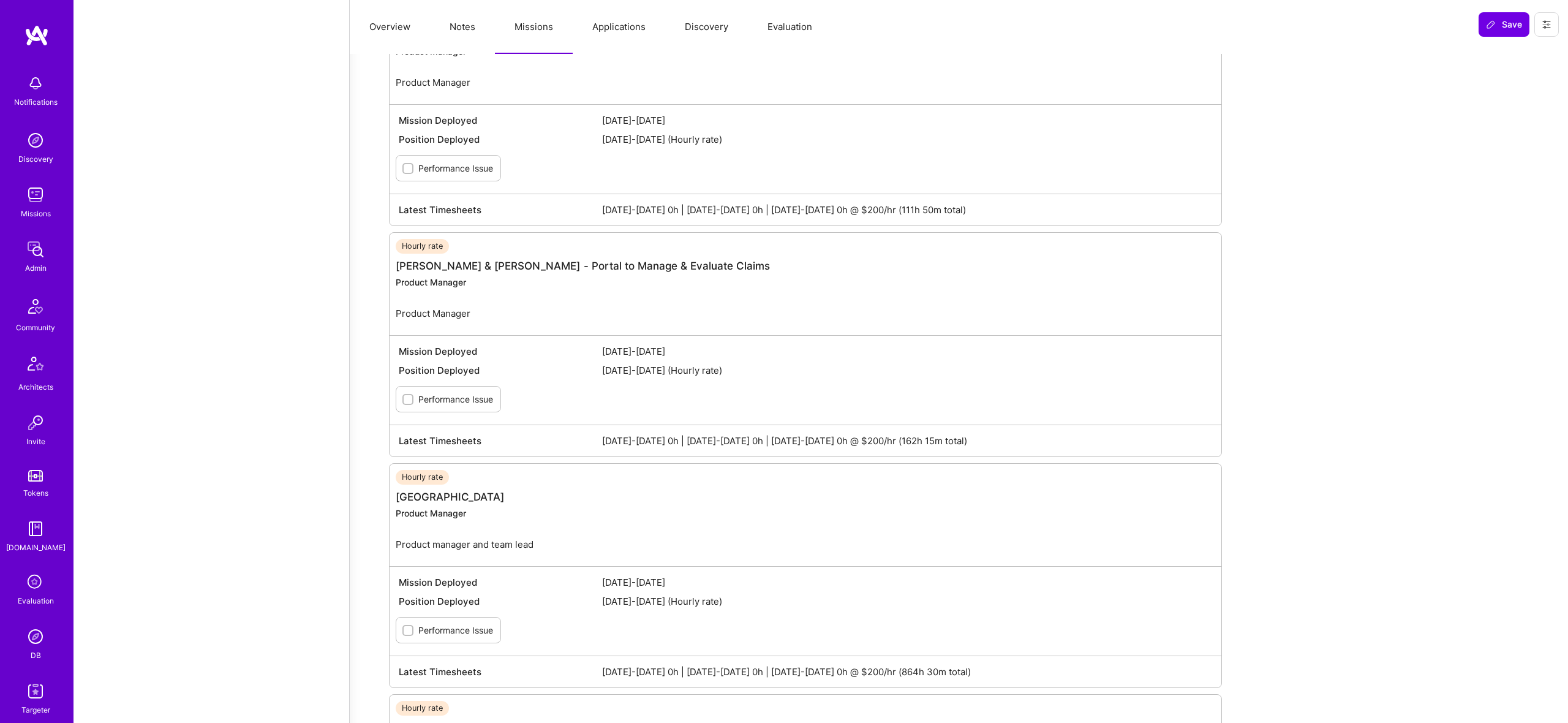
scroll to position [1444, 0]
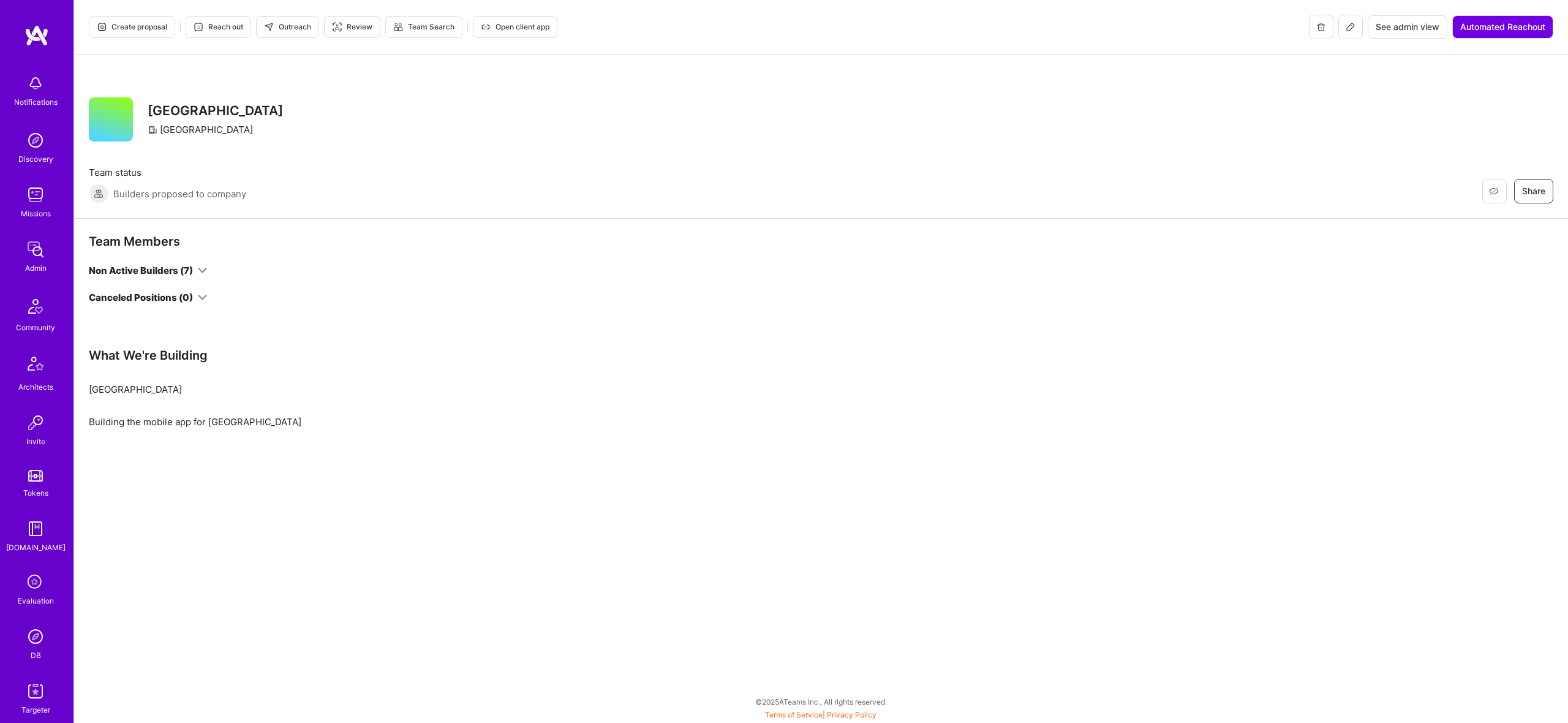
click at [181, 269] on div "Non Active Builders (7)" at bounding box center [141, 271] width 104 height 13
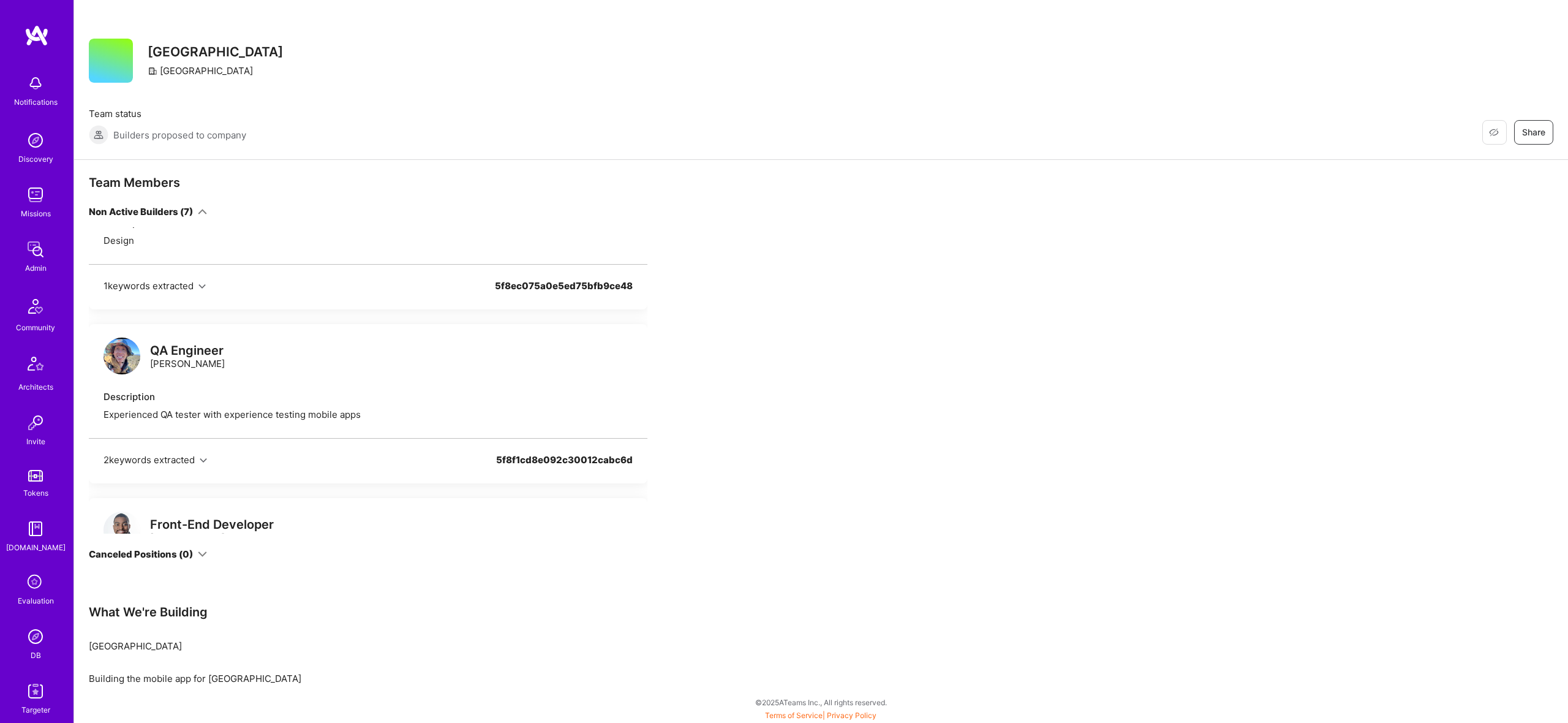
scroll to position [28, 0]
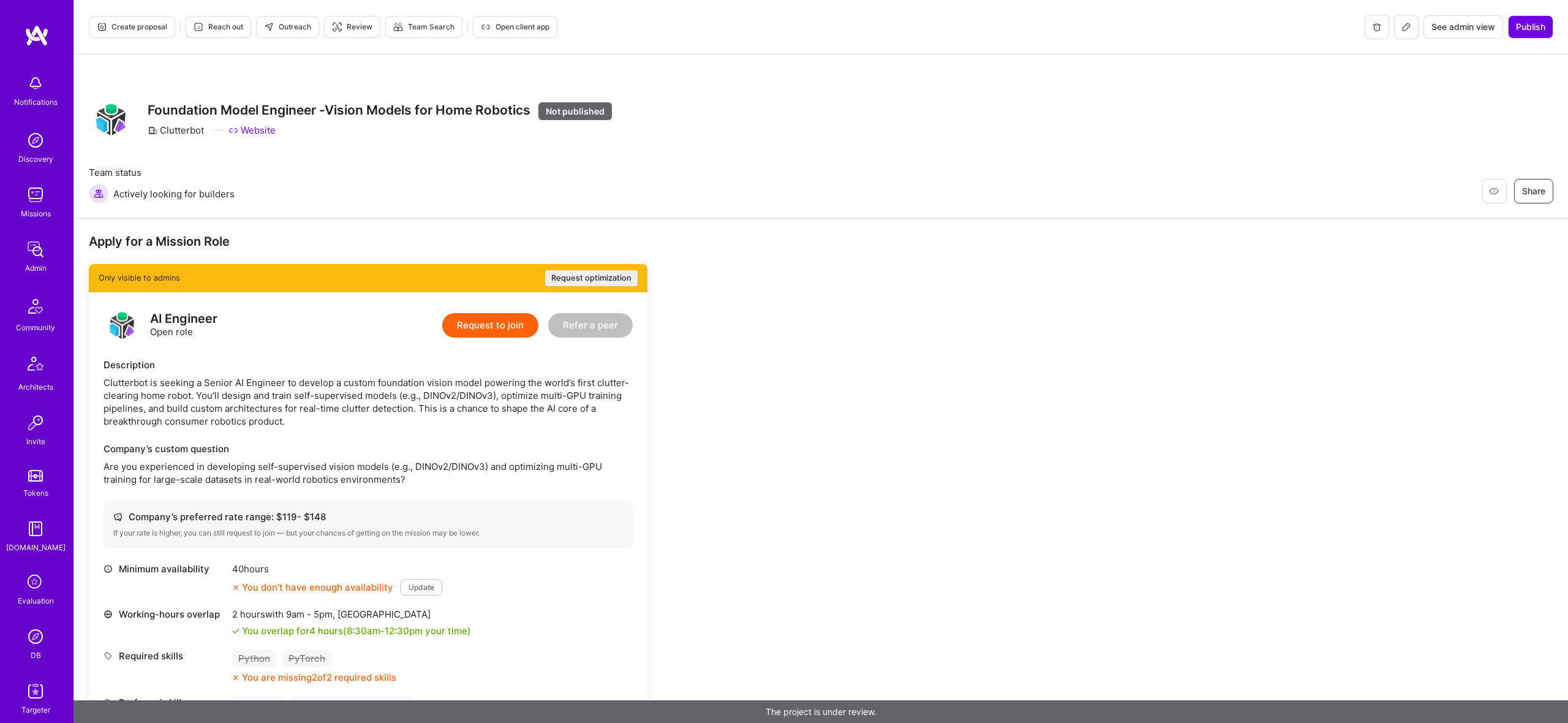
click at [1402, 30] on icon at bounding box center [1406, 27] width 10 height 10
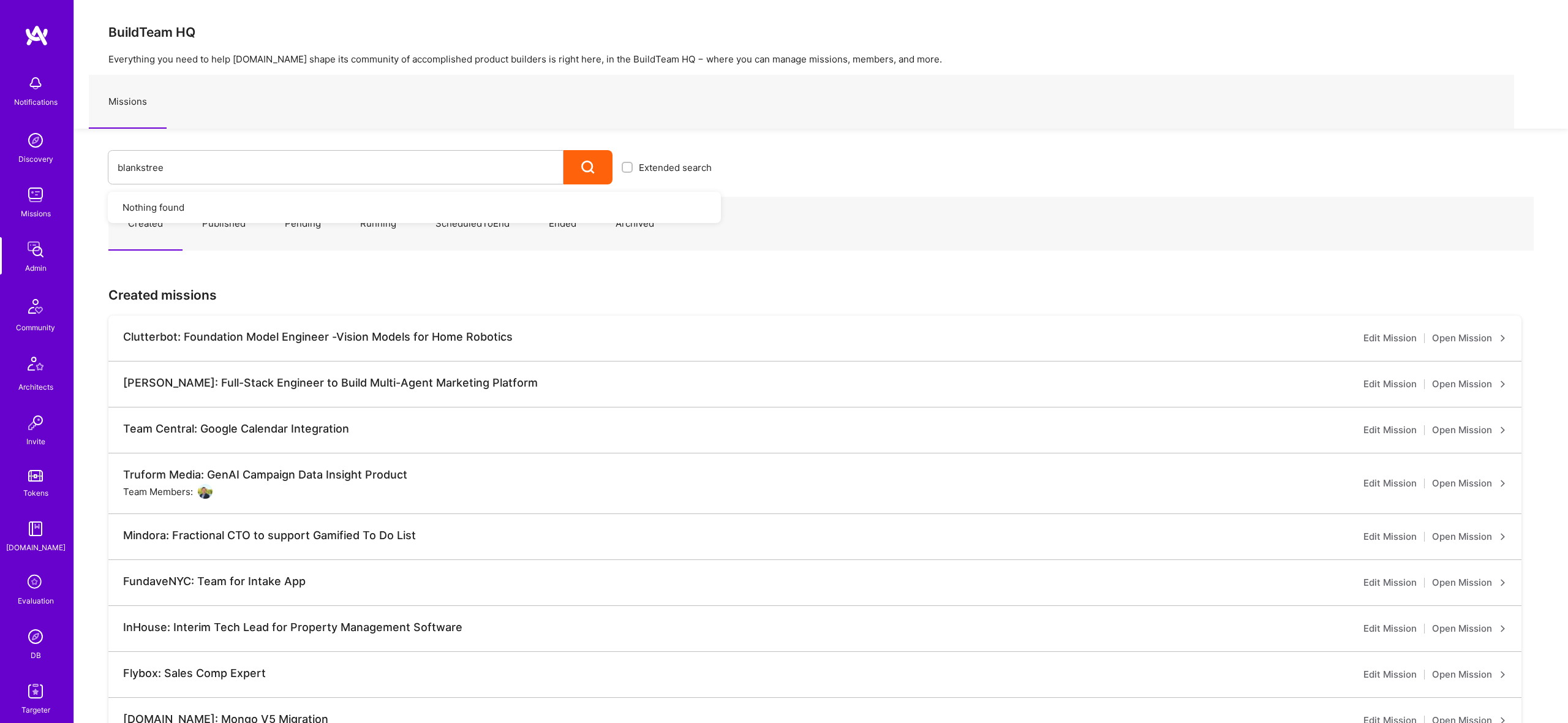
type input "blankstreet"
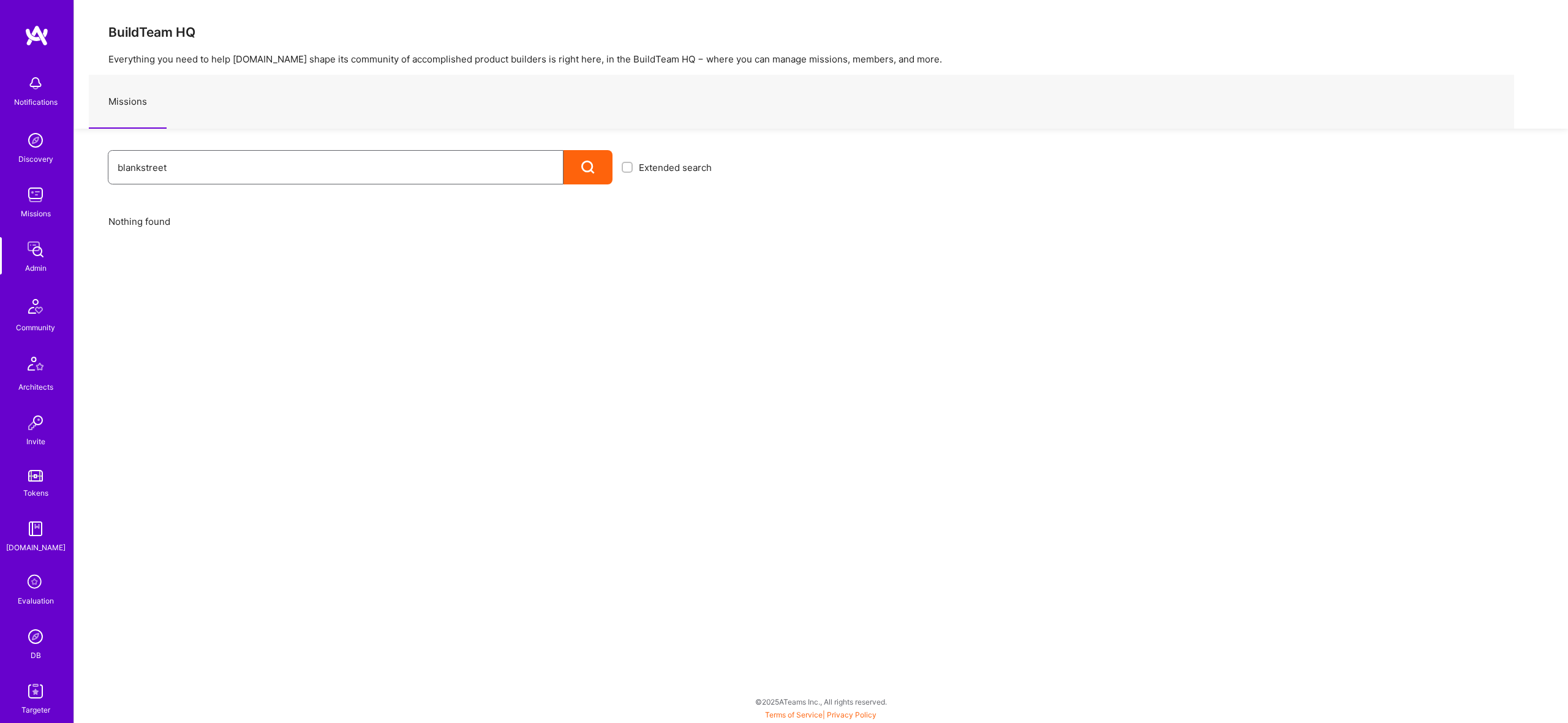
drag, startPoint x: 182, startPoint y: 174, endPoint x: 150, endPoint y: 167, distance: 32.8
click at [180, 173] on input "blankstreet" at bounding box center [335, 167] width 436 height 32
click at [144, 167] on input "blankstreet" at bounding box center [335, 167] width 436 height 32
click at [330, 156] on input "blank street" at bounding box center [335, 167] width 436 height 32
click at [358, 171] on input "blank street" at bounding box center [335, 167] width 436 height 32
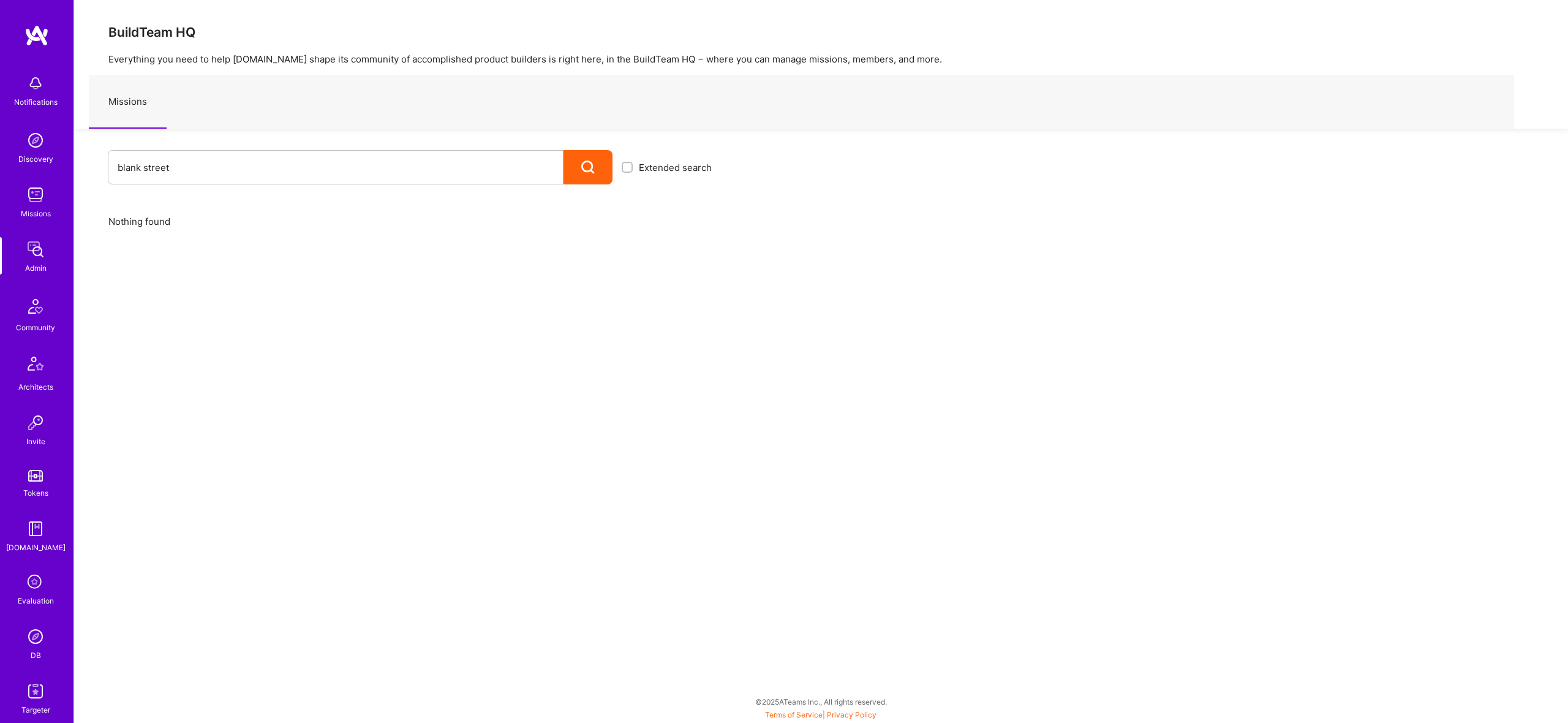
drag, startPoint x: 585, startPoint y: 181, endPoint x: 591, endPoint y: 174, distance: 9.2
click at [585, 181] on div at bounding box center [588, 167] width 49 height 34
click at [591, 174] on icon at bounding box center [588, 167] width 14 height 14
click at [591, 171] on icon at bounding box center [588, 167] width 14 height 14
click at [591, 169] on icon at bounding box center [588, 167] width 14 height 14
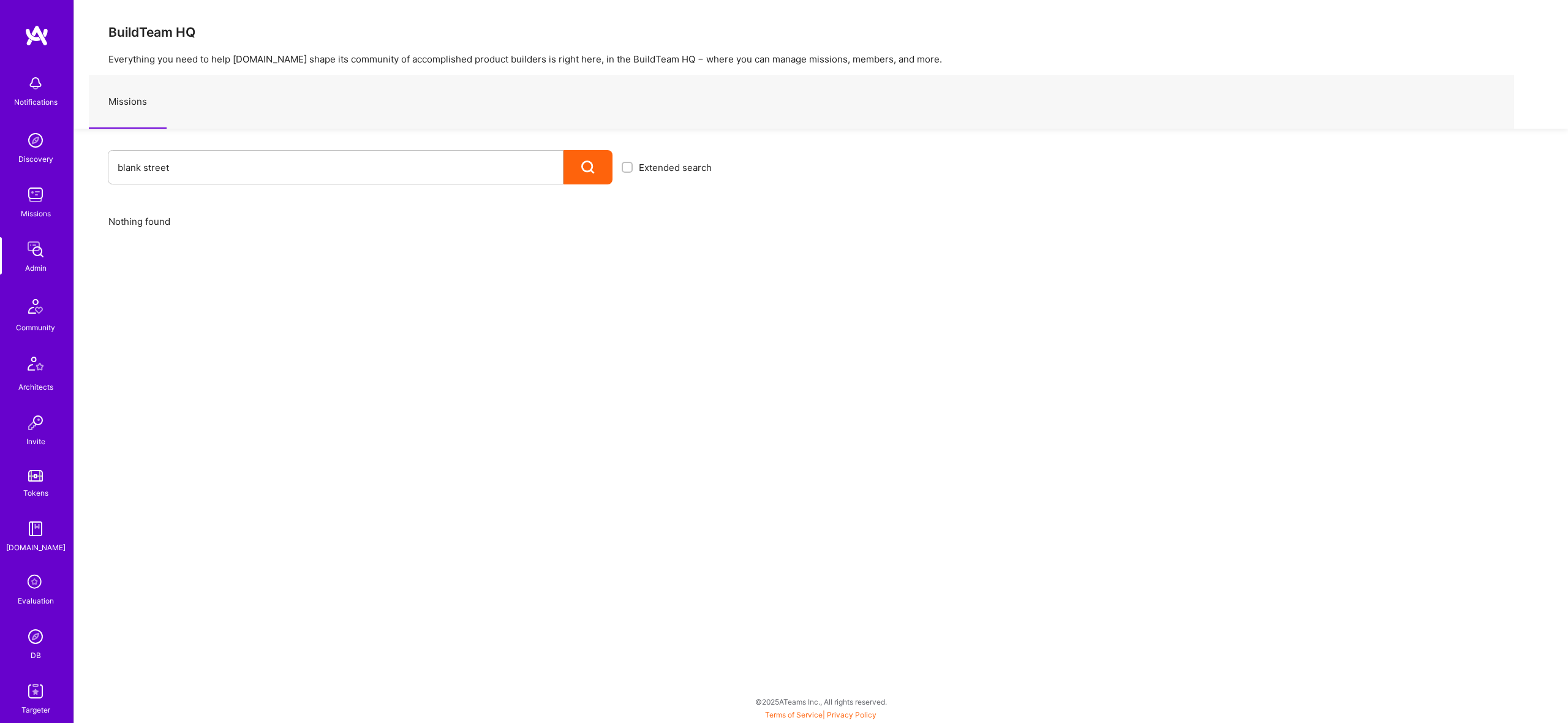
drag, startPoint x: 586, startPoint y: 169, endPoint x: 381, endPoint y: 163, distance: 205.1
click at [573, 171] on div at bounding box center [588, 167] width 49 height 34
click at [371, 163] on input "blank street" at bounding box center [335, 167] width 436 height 32
click at [372, 163] on input "blank street" at bounding box center [335, 167] width 436 height 32
click at [371, 163] on input "blank street" at bounding box center [335, 167] width 436 height 32
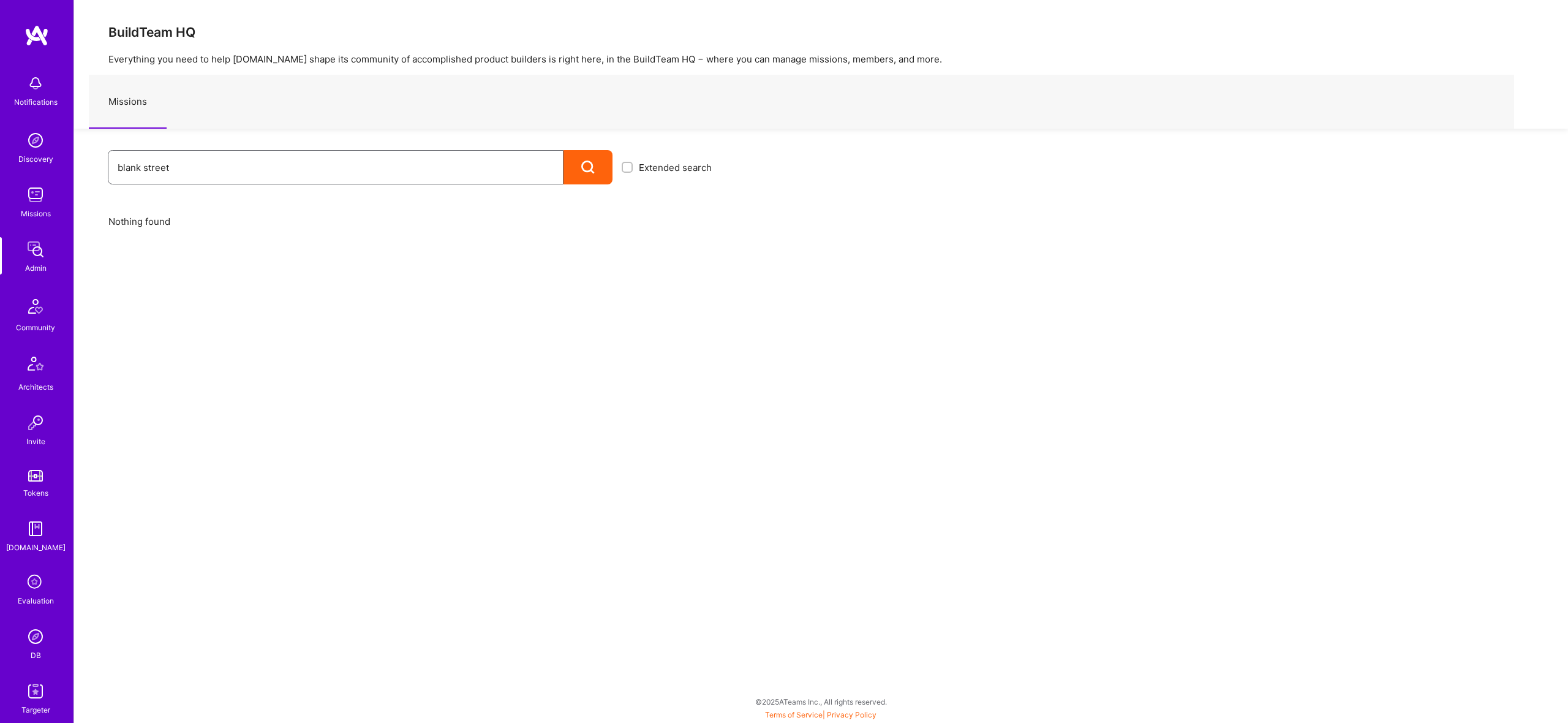
click at [371, 163] on input "blank street" at bounding box center [335, 167] width 436 height 32
click at [139, 170] on input "blank street" at bounding box center [335, 167] width 436 height 32
click at [143, 169] on input "blank street" at bounding box center [335, 167] width 436 height 32
type input "blank"
click at [46, 264] on div "Admin" at bounding box center [35, 268] width 21 height 13
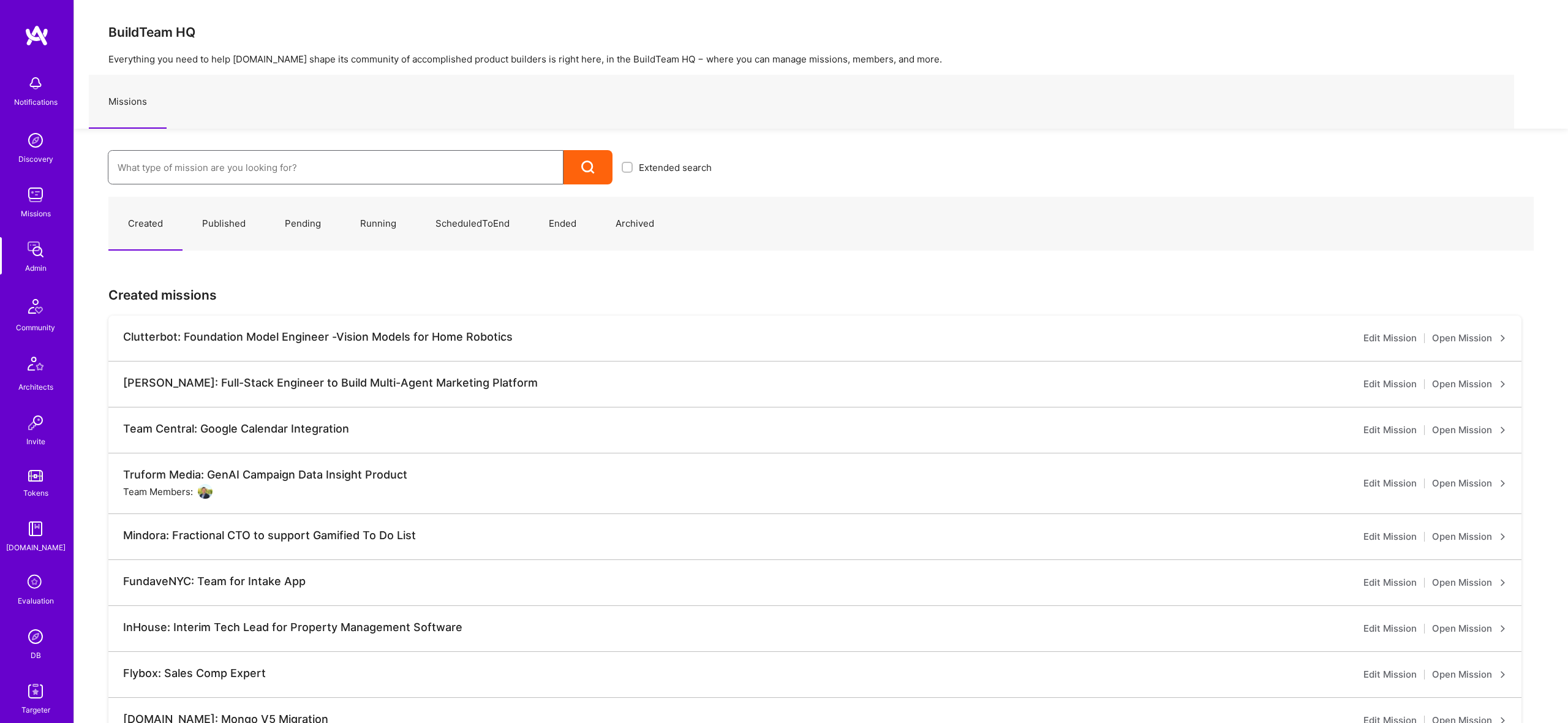
click at [355, 161] on input at bounding box center [335, 167] width 436 height 32
type input "blank"
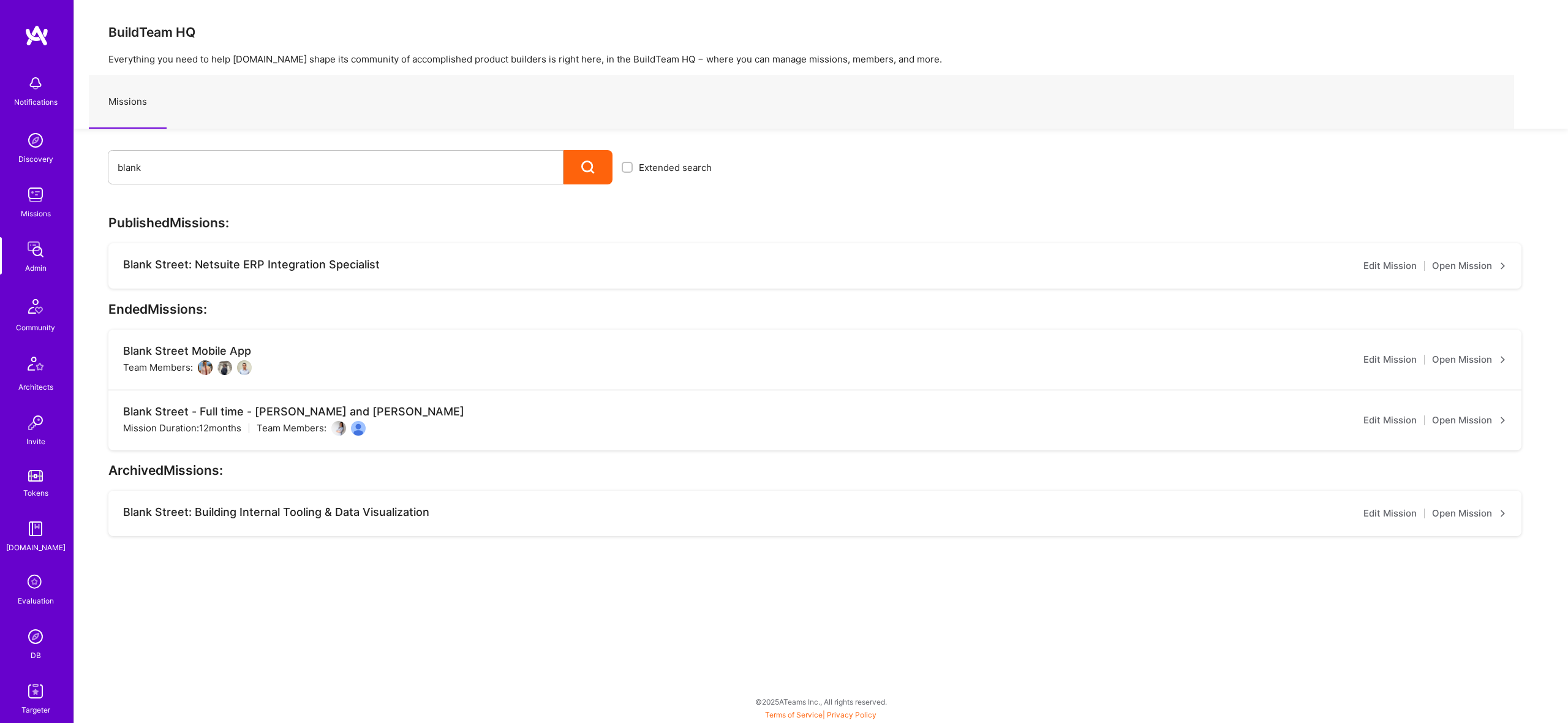
click at [1478, 418] on link "Open Mission" at bounding box center [1469, 421] width 74 height 15
click at [1476, 361] on link "Open Mission" at bounding box center [1469, 360] width 74 height 15
click at [381, 177] on input "blank" at bounding box center [335, 167] width 436 height 32
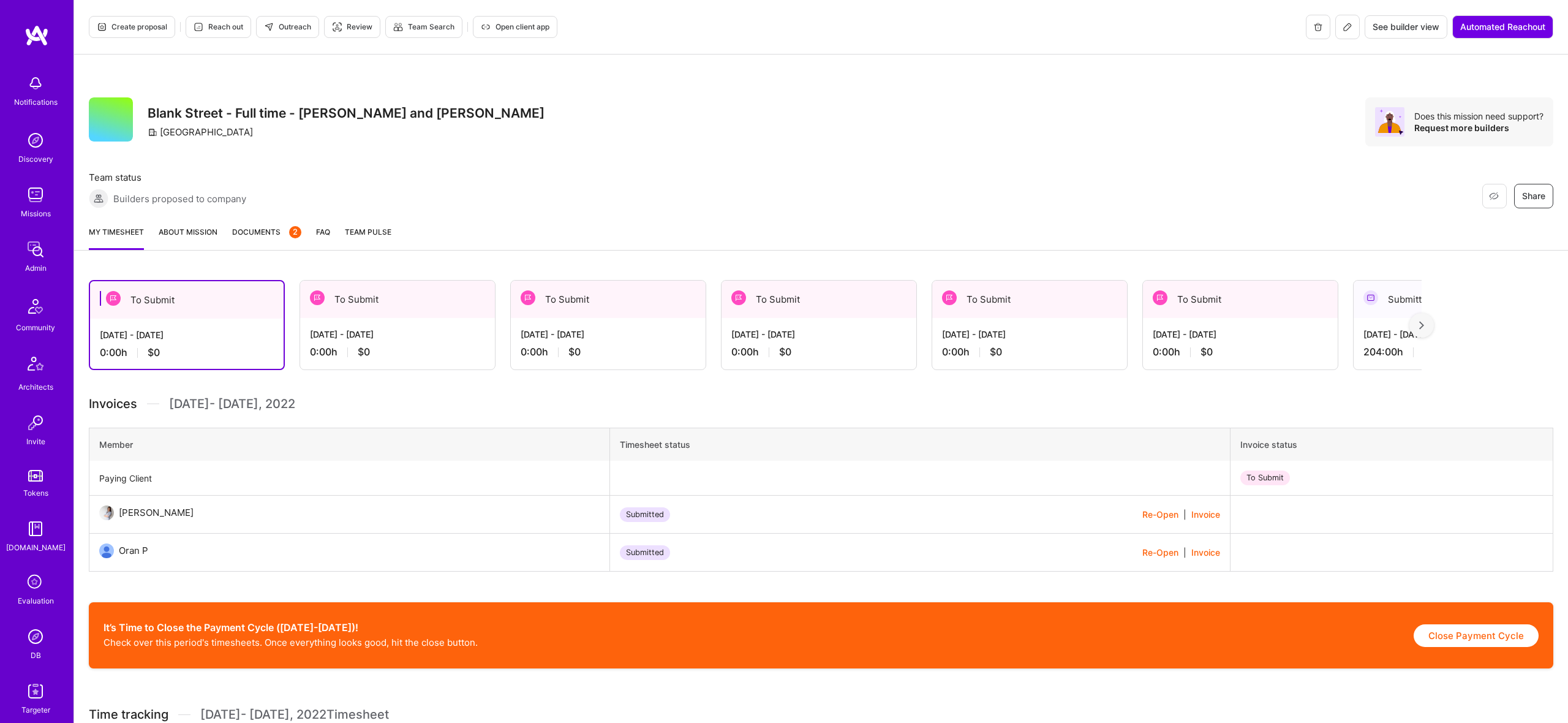
click at [193, 247] on link "About Mission" at bounding box center [188, 237] width 59 height 24
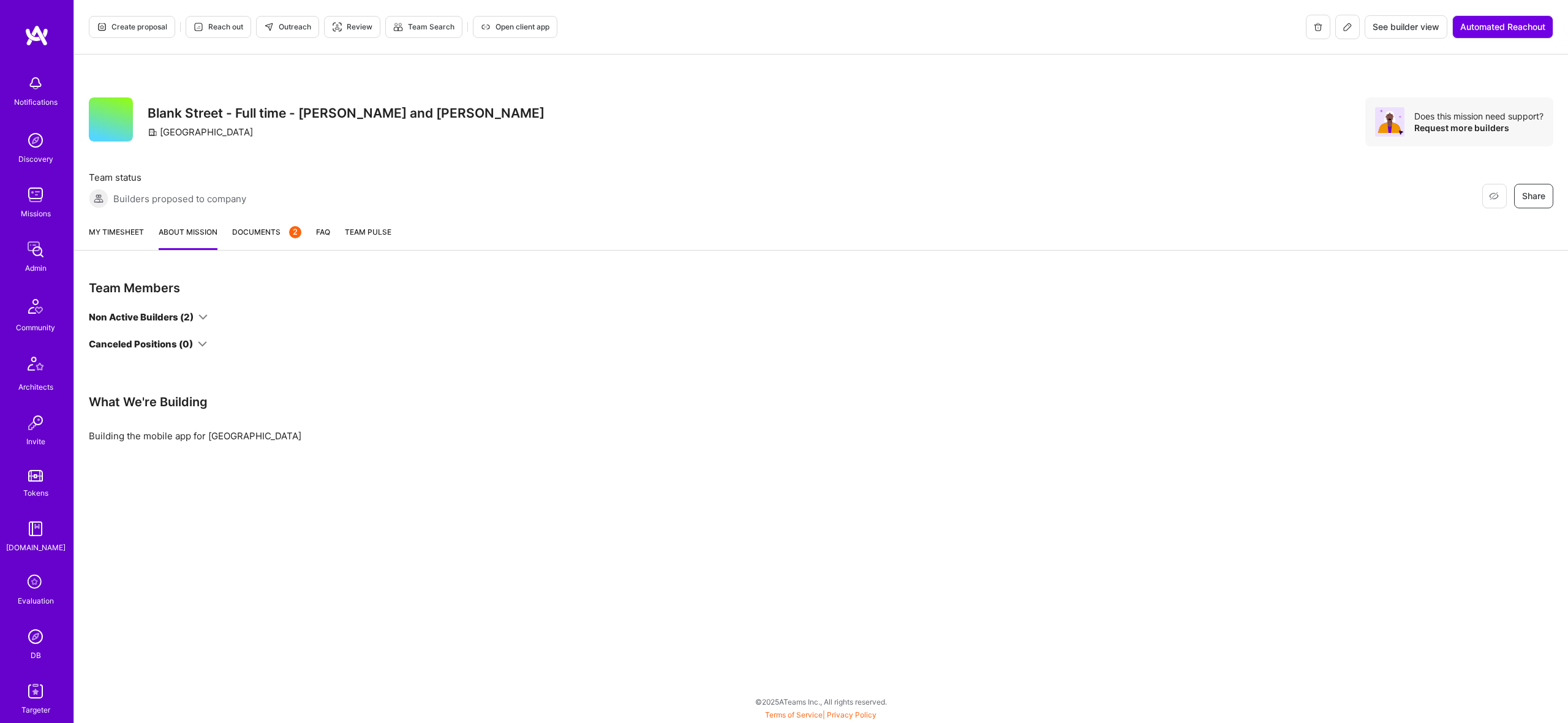
click at [204, 314] on div "Non Active Builders (2)" at bounding box center [368, 317] width 559 height 13
click at [204, 314] on icon at bounding box center [203, 317] width 9 height 9
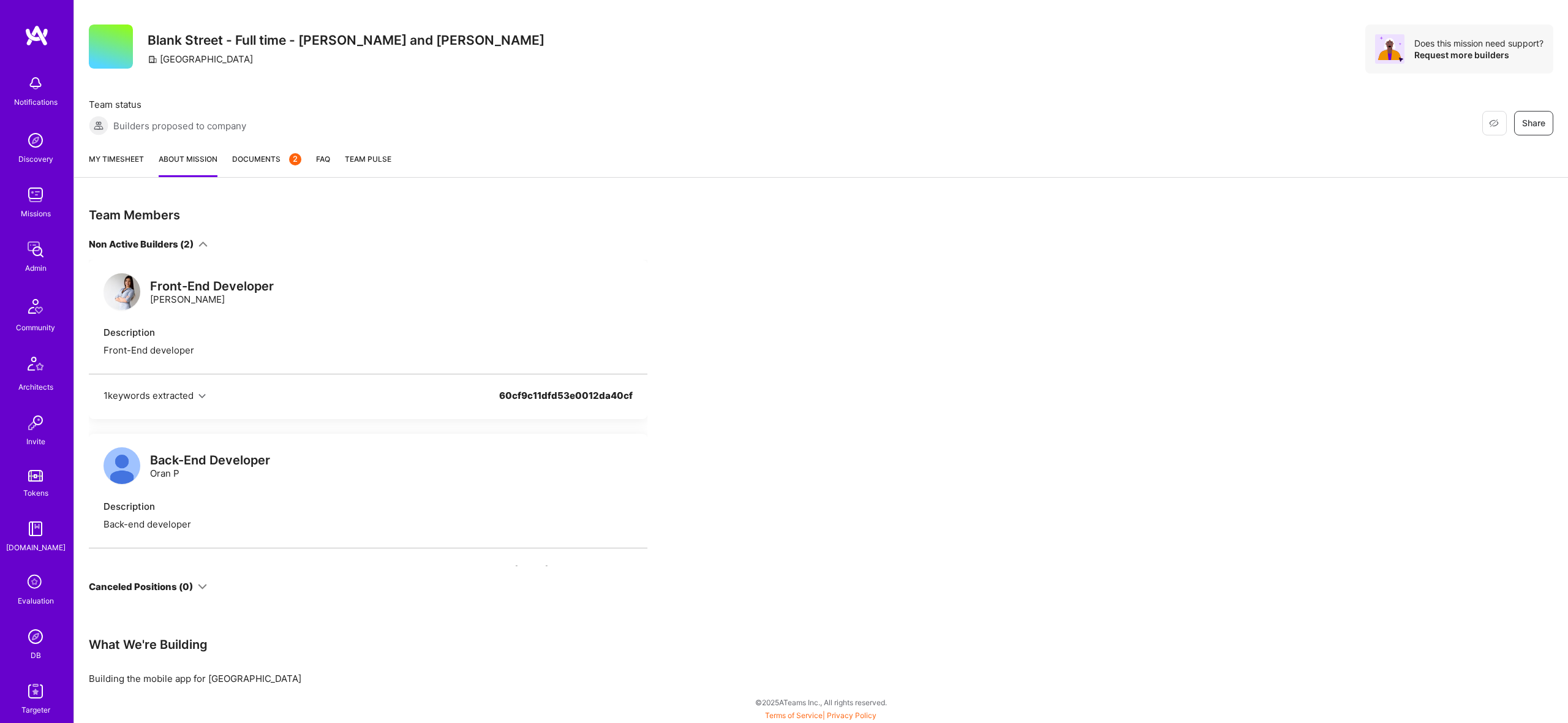
click at [128, 292] on img at bounding box center [122, 292] width 37 height 37
click at [128, 459] on img at bounding box center [122, 466] width 37 height 37
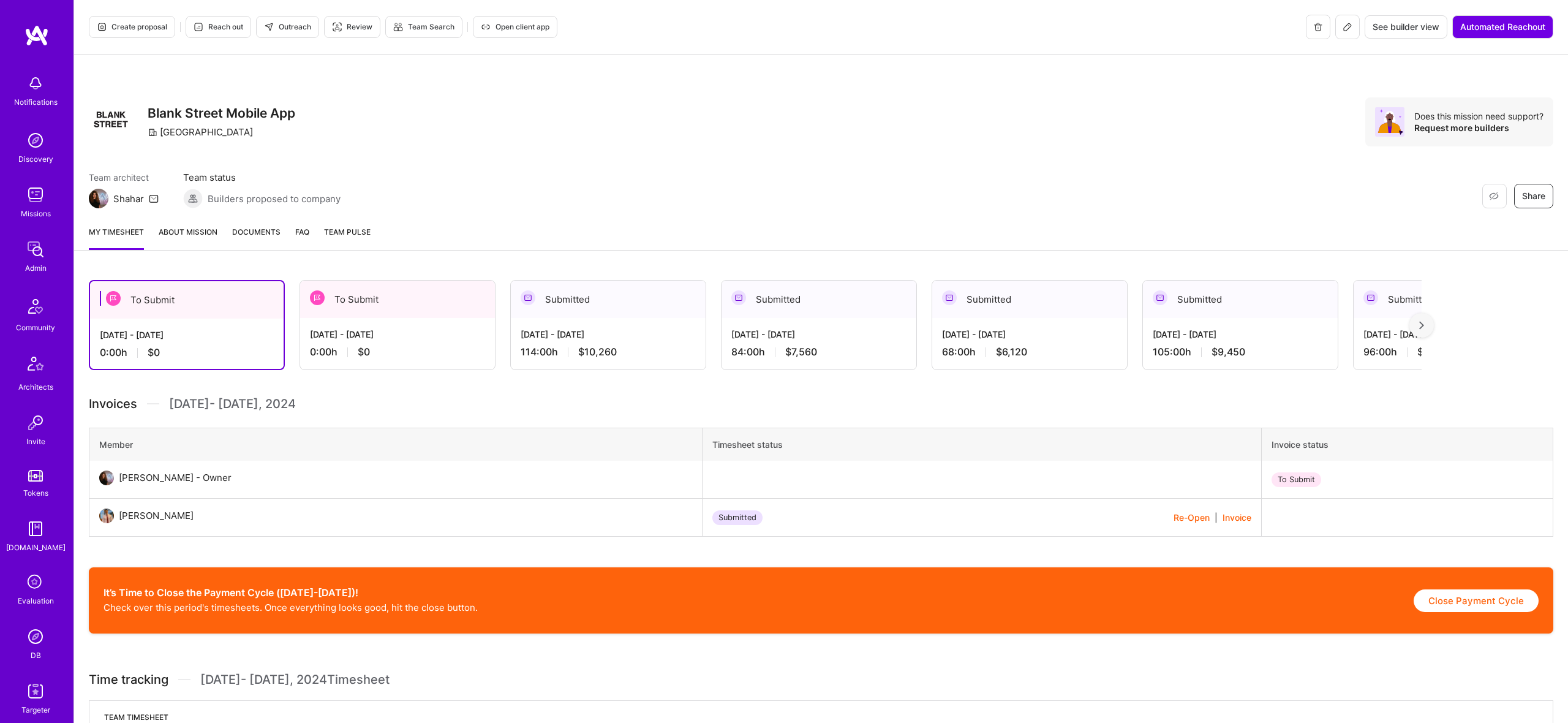
click at [193, 234] on link "About Mission" at bounding box center [188, 237] width 59 height 24
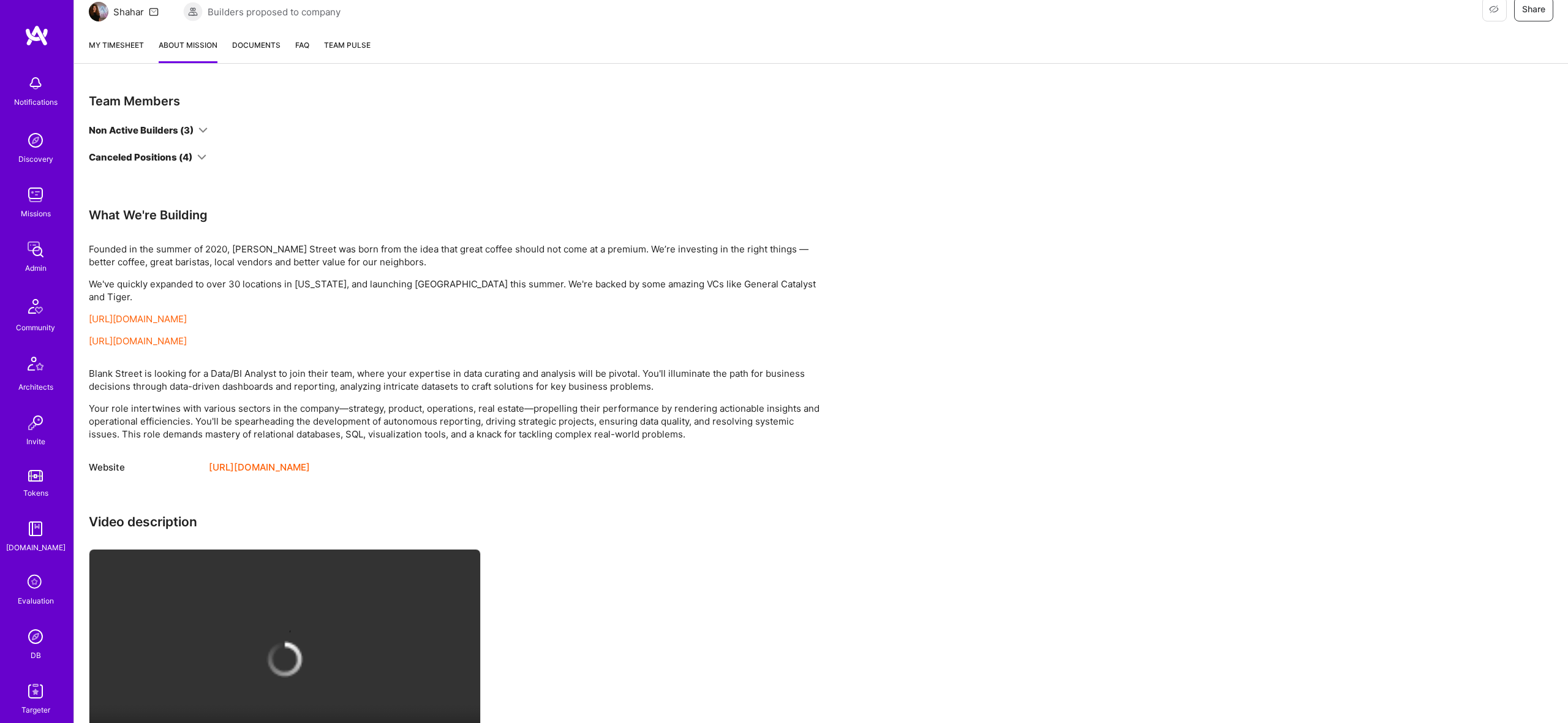
scroll to position [265, 0]
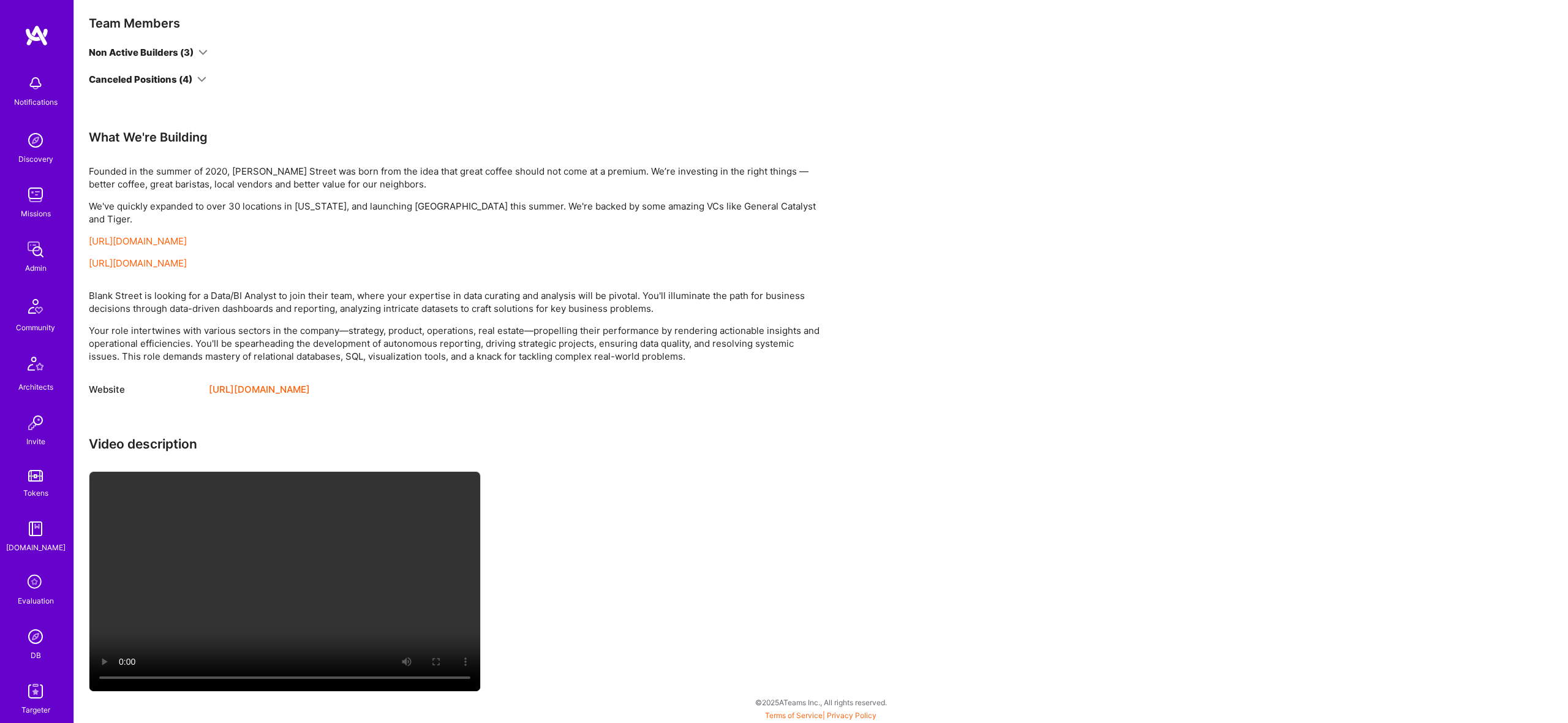
click at [203, 48] on icon at bounding box center [203, 52] width 9 height 9
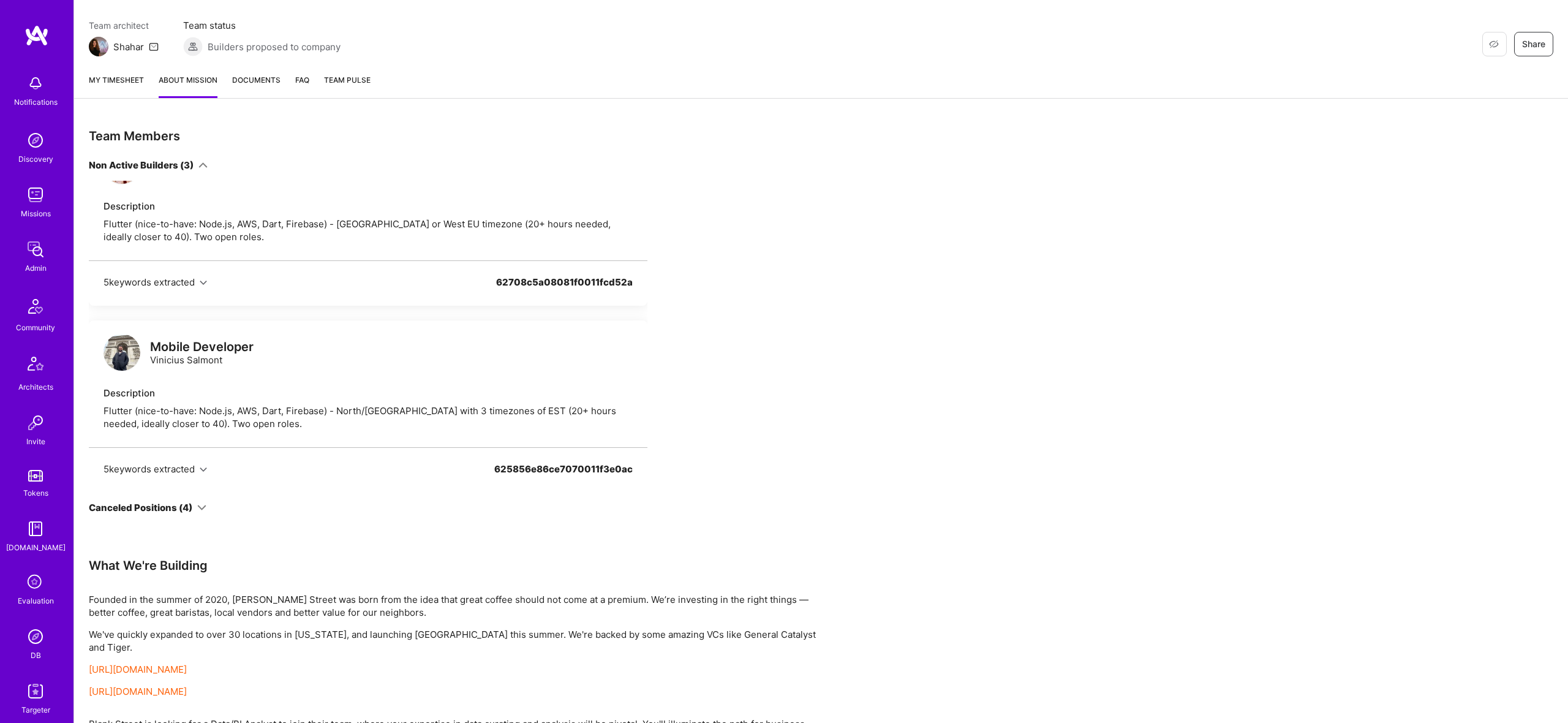
scroll to position [0, 0]
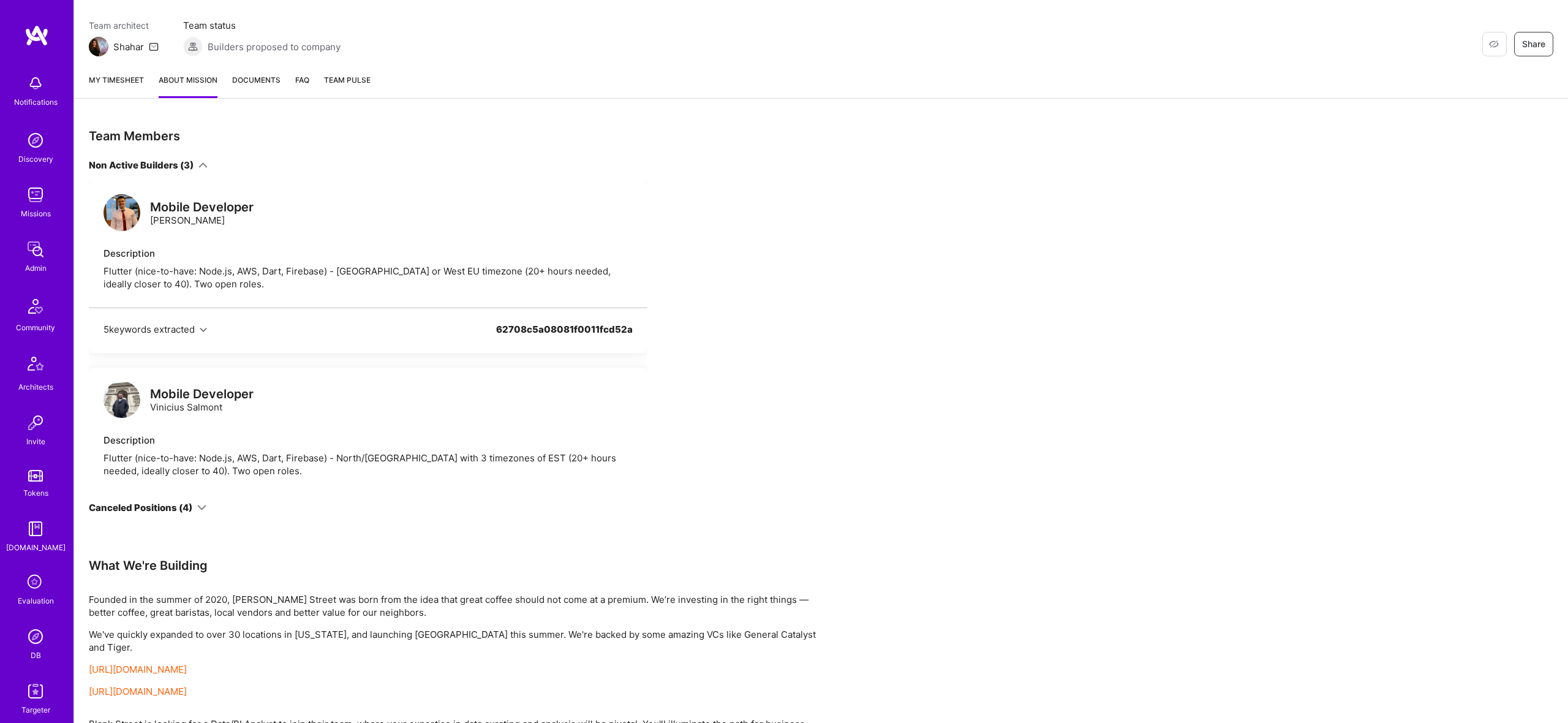
click at [120, 205] on img at bounding box center [122, 213] width 37 height 37
click at [131, 399] on img at bounding box center [122, 400] width 37 height 37
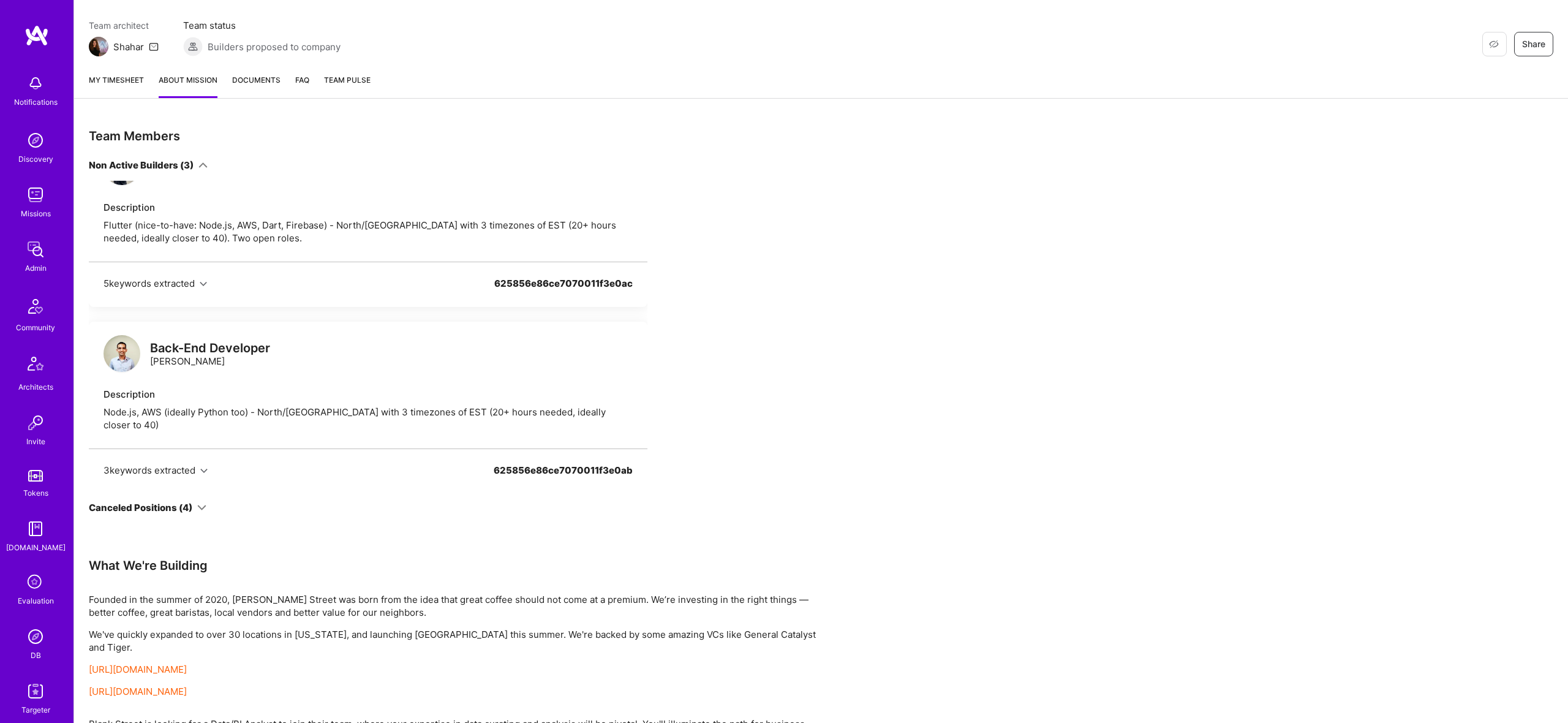
scroll to position [254, 0]
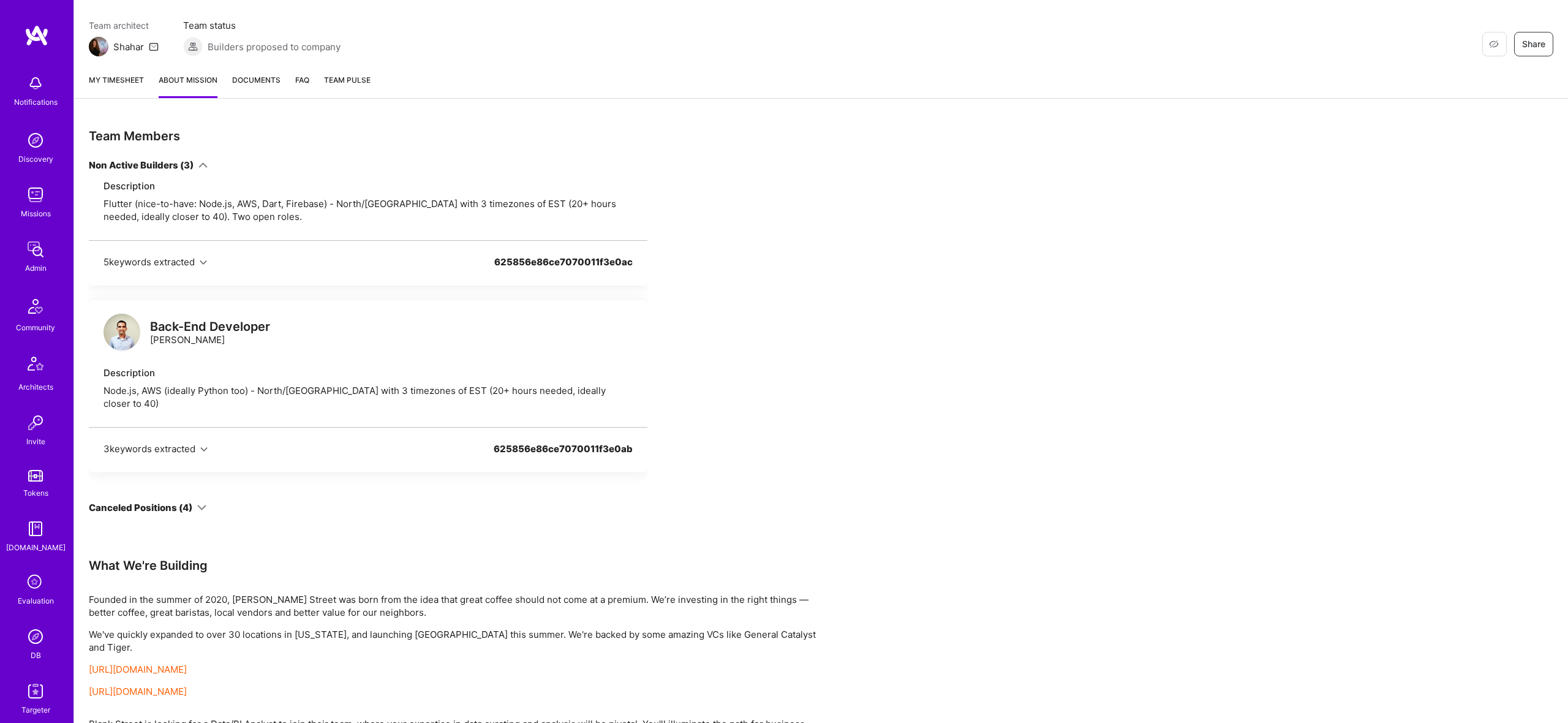
click at [135, 333] on img at bounding box center [122, 332] width 37 height 37
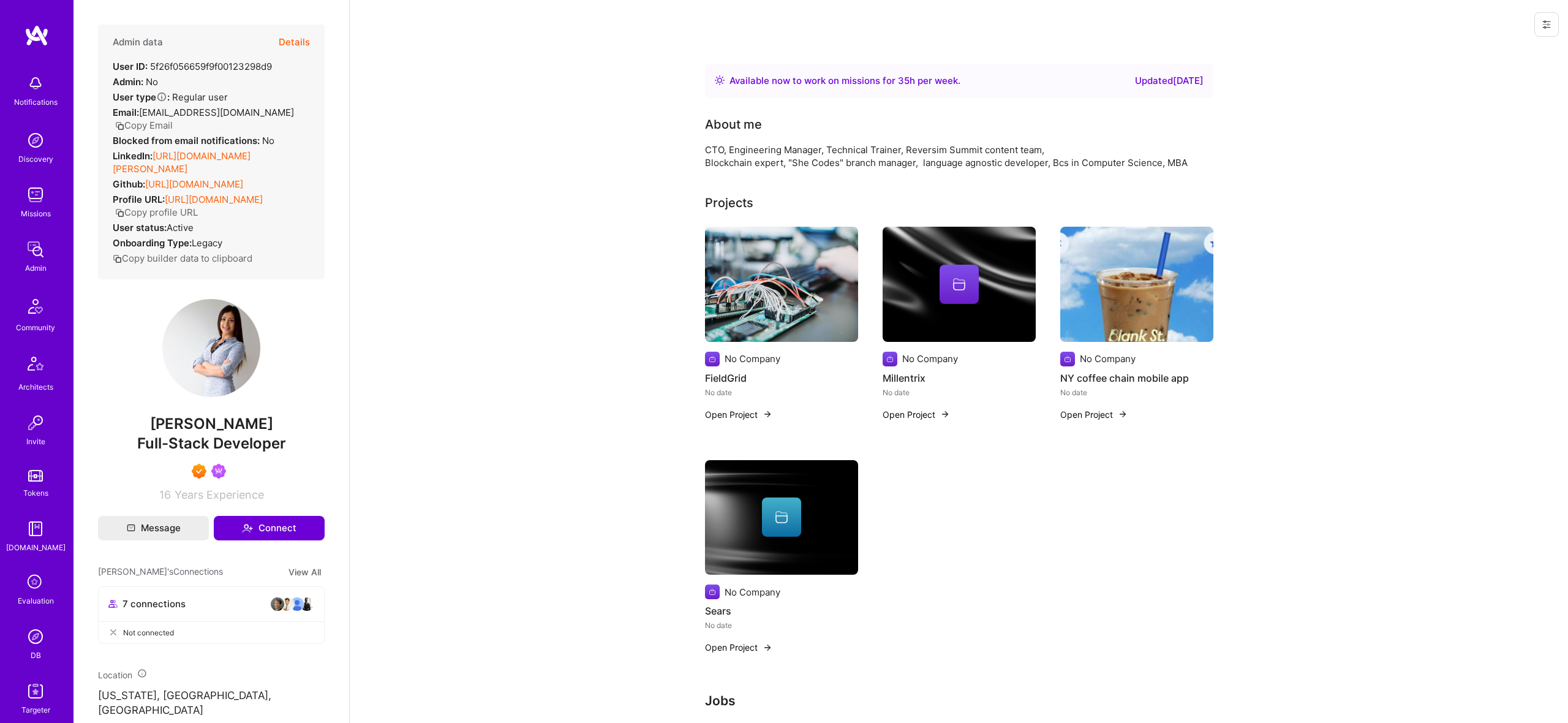
click at [278, 33] on div "Admin data Details" at bounding box center [211, 42] width 197 height 35
click at [295, 51] on button "Details" at bounding box center [295, 42] width 32 height 35
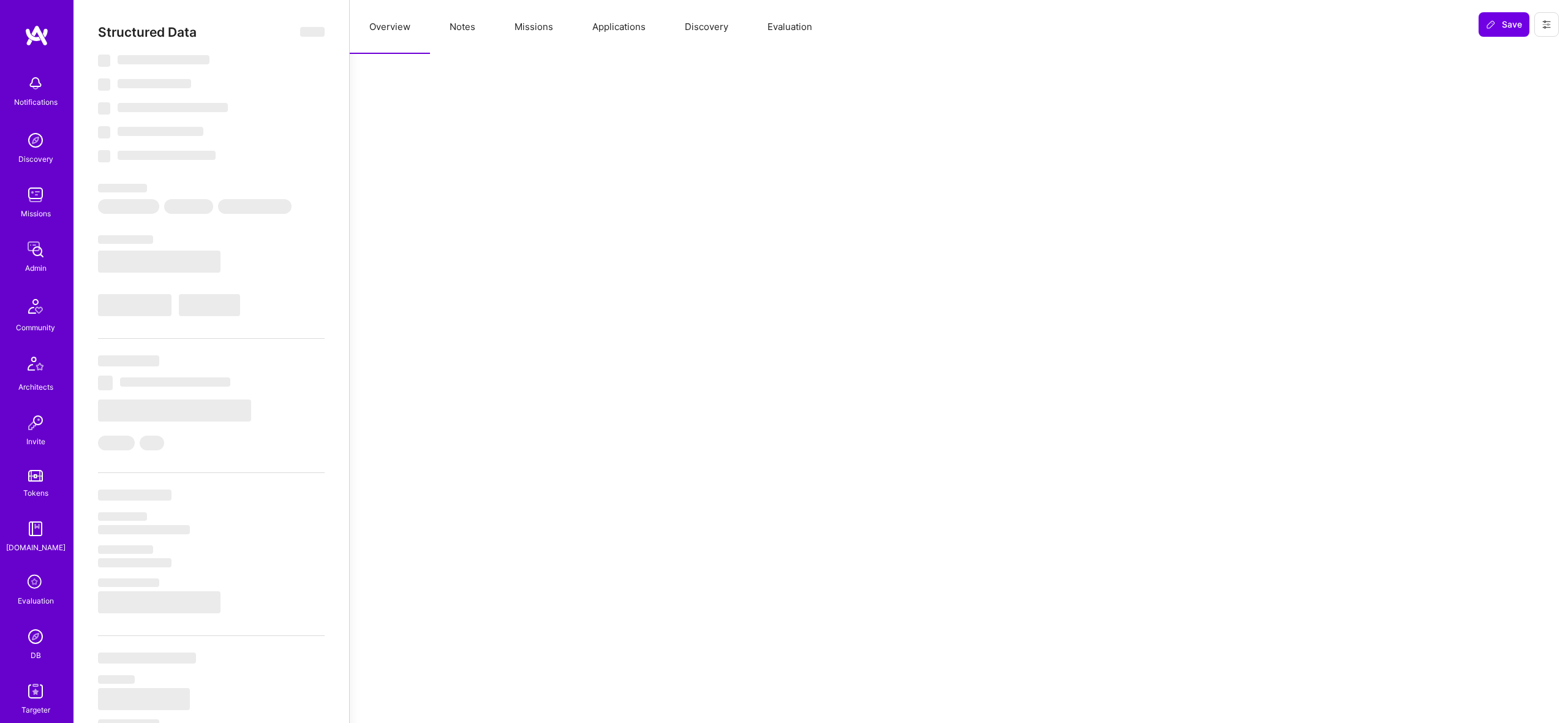
select select "Right Now"
select select "7"
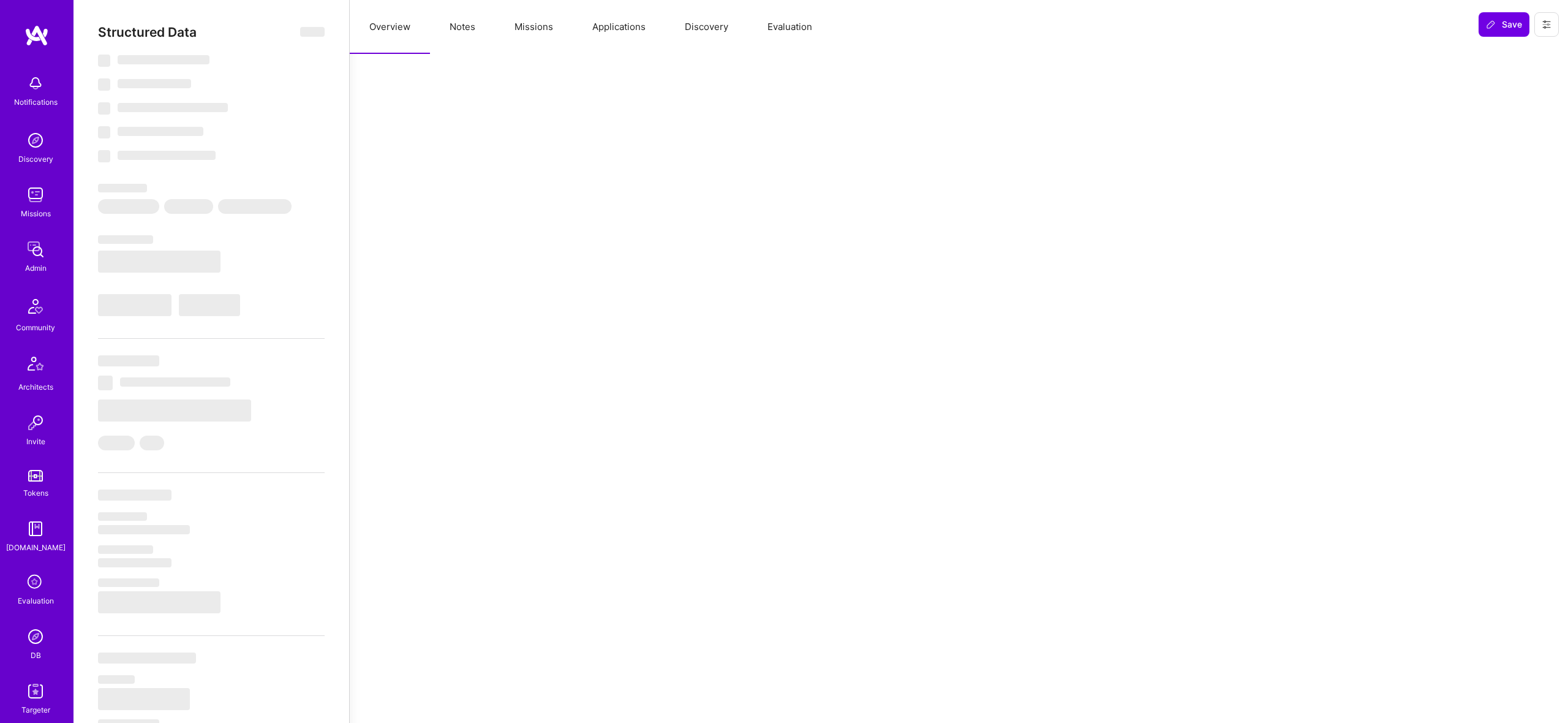
select select "US"
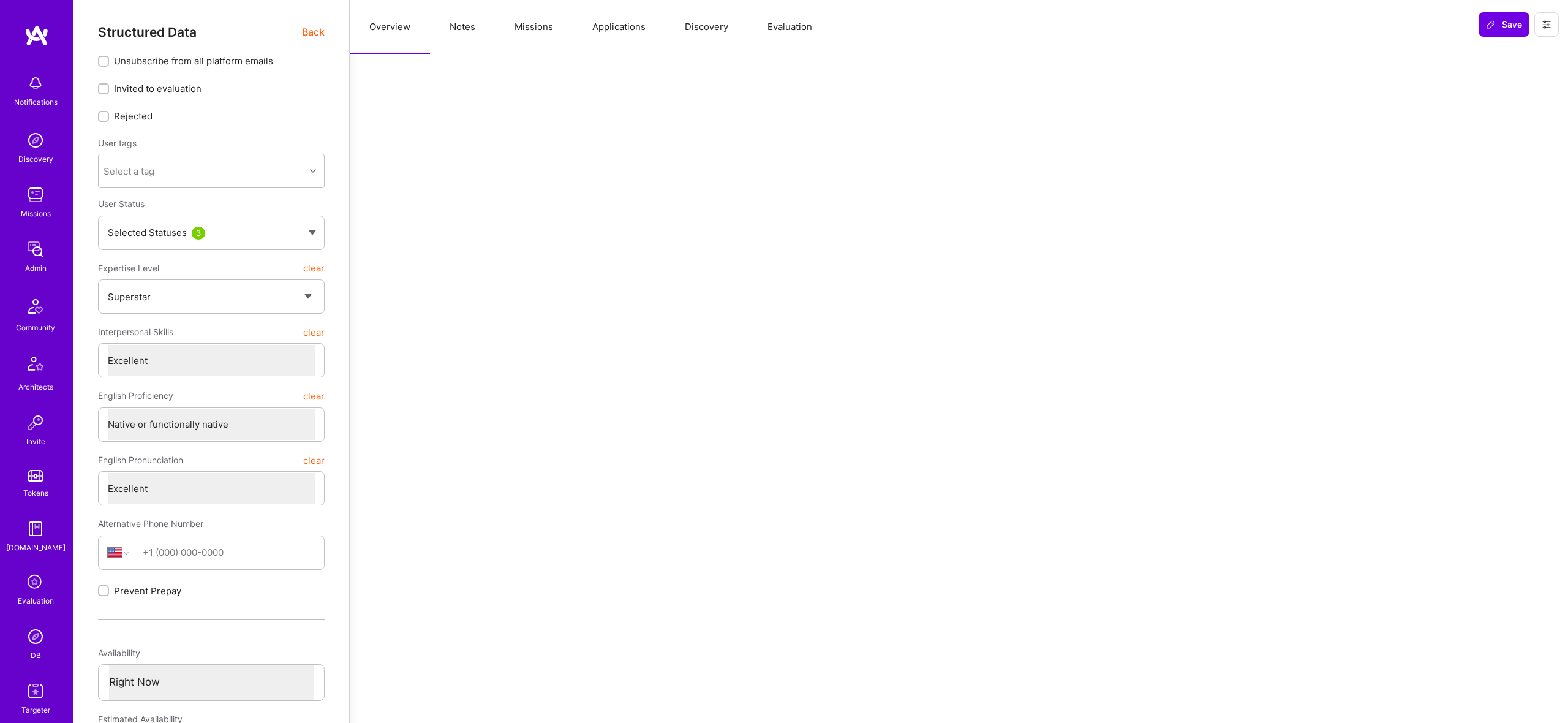
click at [532, 28] on button "Missions" at bounding box center [534, 27] width 78 height 54
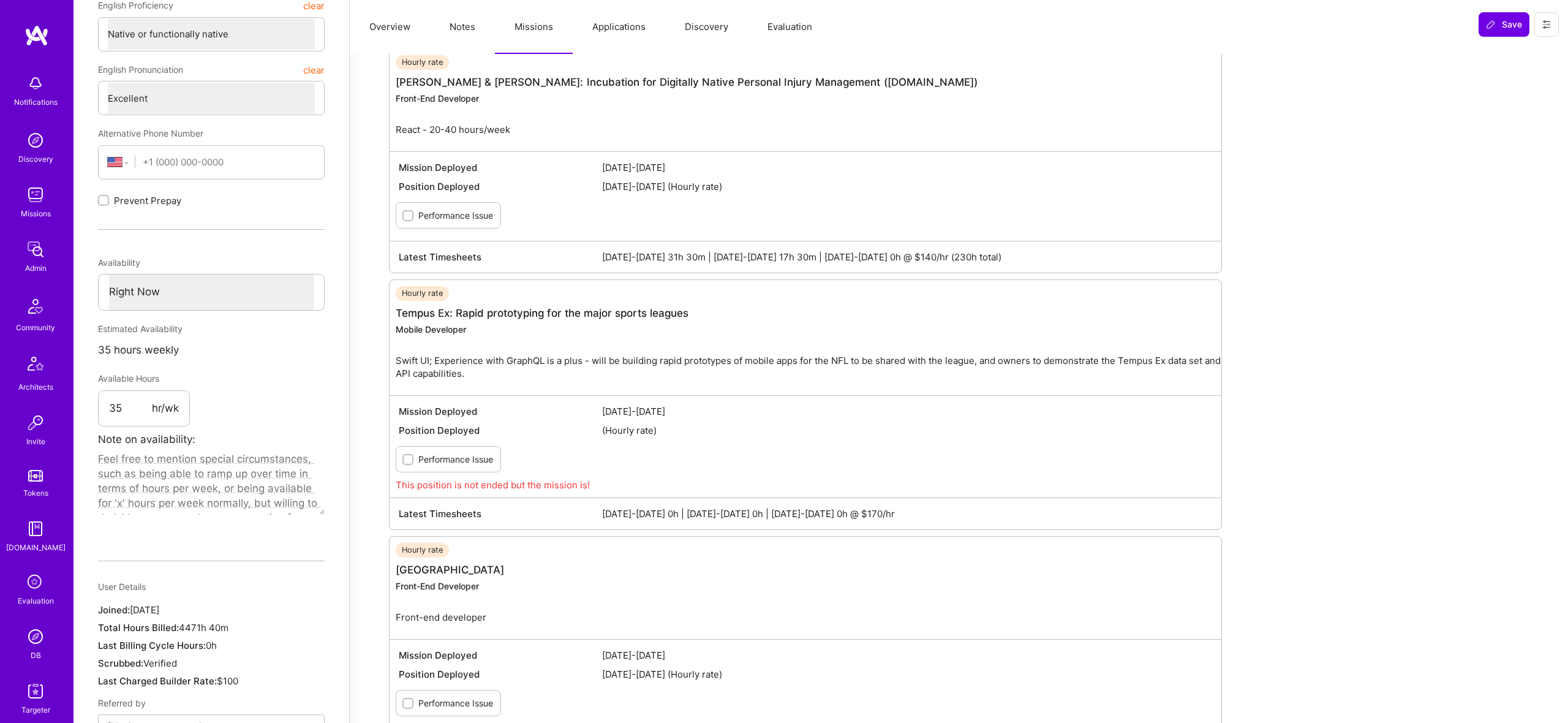
scroll to position [491, 0]
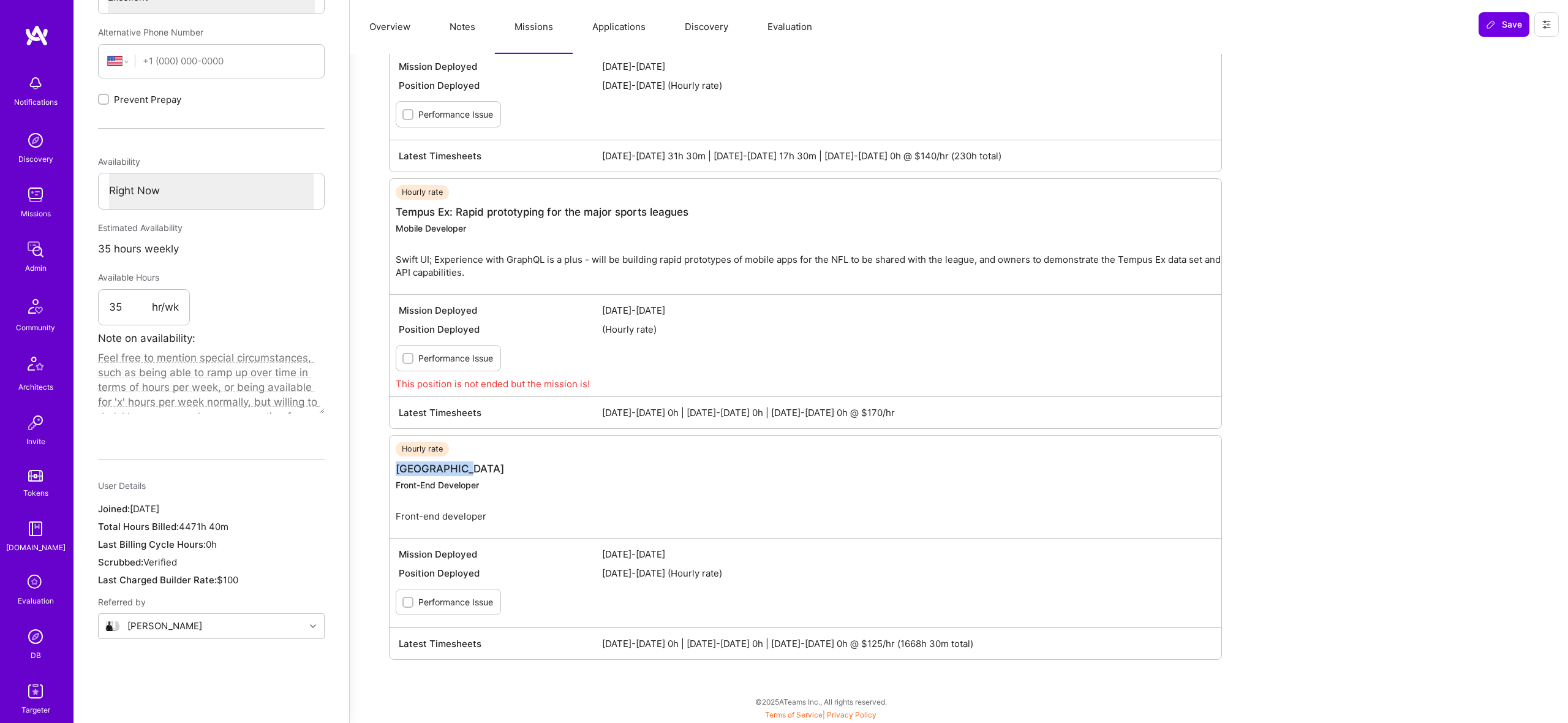
drag, startPoint x: 464, startPoint y: 467, endPoint x: 384, endPoint y: 466, distance: 80.0
click at [384, 466] on div "Missions Last 3 time period hours Jun 16-30 0h Jul 1-15 0h Jul 16-31 0h Ended R…" at bounding box center [805, 135] width 883 height 1117
copy link "[GEOGRAPHIC_DATA]"
click at [38, 249] on img at bounding box center [35, 249] width 24 height 24
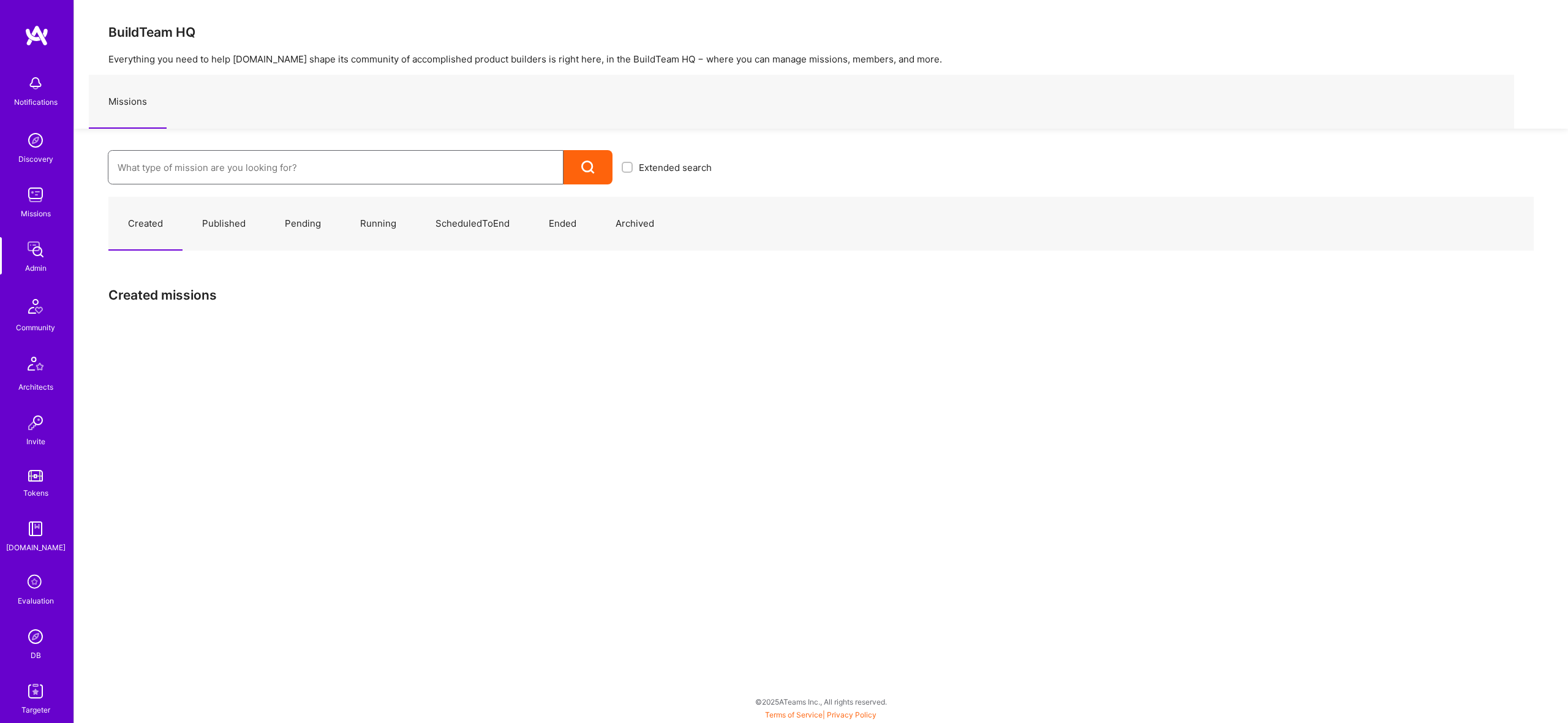
click at [306, 155] on input at bounding box center [335, 167] width 436 height 32
paste input "[GEOGRAPHIC_DATA]"
type input "[GEOGRAPHIC_DATA]"
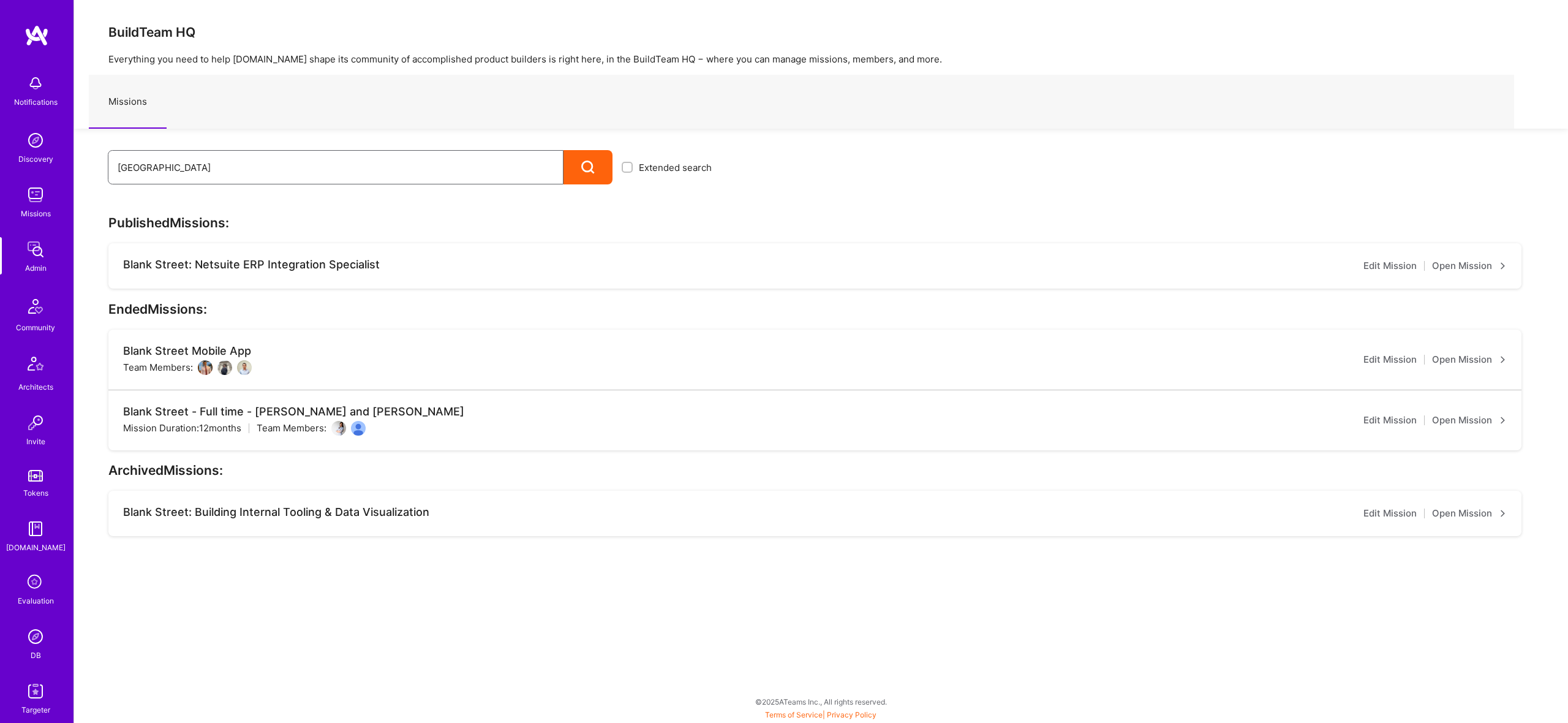
click at [150, 167] on input "[GEOGRAPHIC_DATA]" at bounding box center [335, 167] width 436 height 32
type input "Blank street"
click at [593, 161] on icon at bounding box center [588, 167] width 14 height 14
click at [585, 171] on icon at bounding box center [588, 167] width 14 height 14
click at [1463, 361] on link "Open Mission" at bounding box center [1469, 360] width 74 height 15
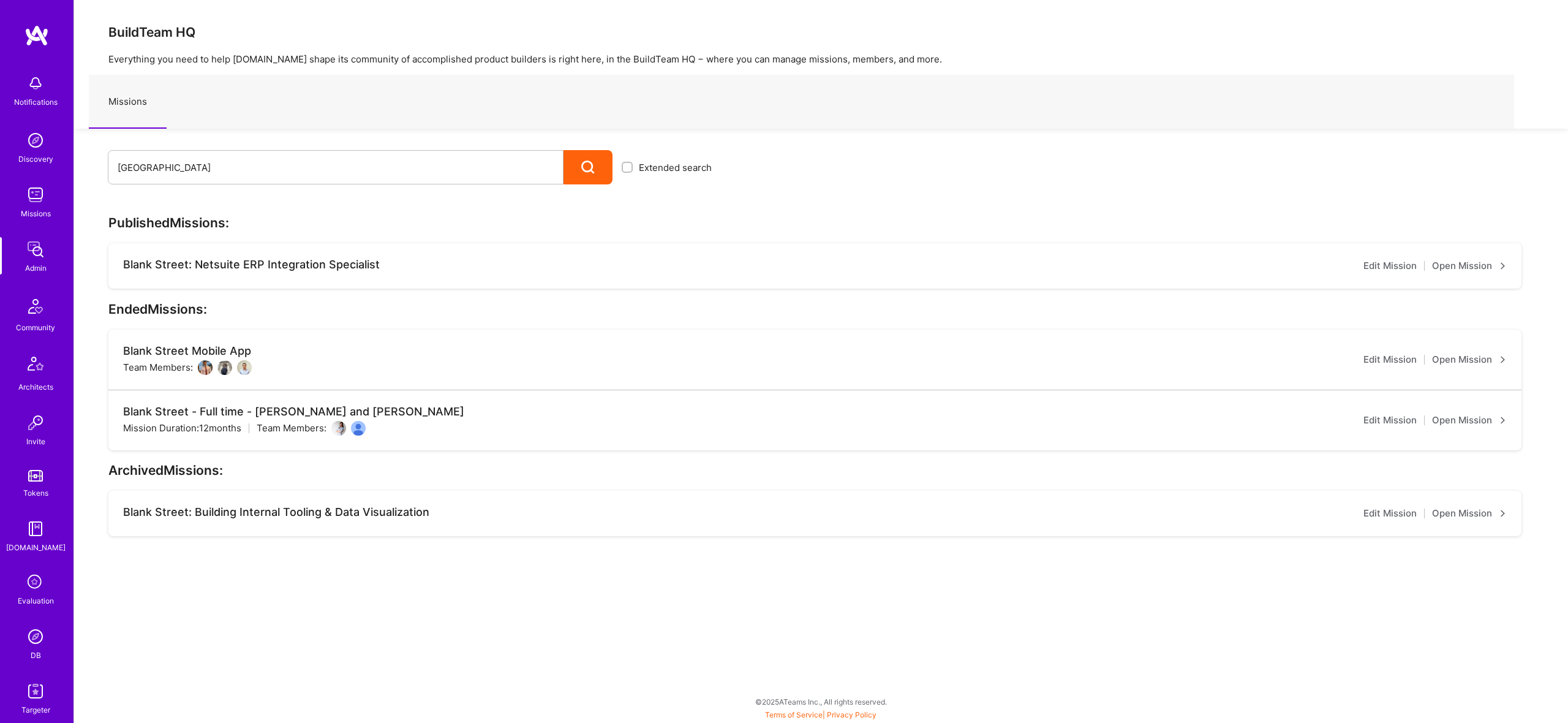
click at [1471, 425] on link "Open Mission" at bounding box center [1469, 421] width 74 height 15
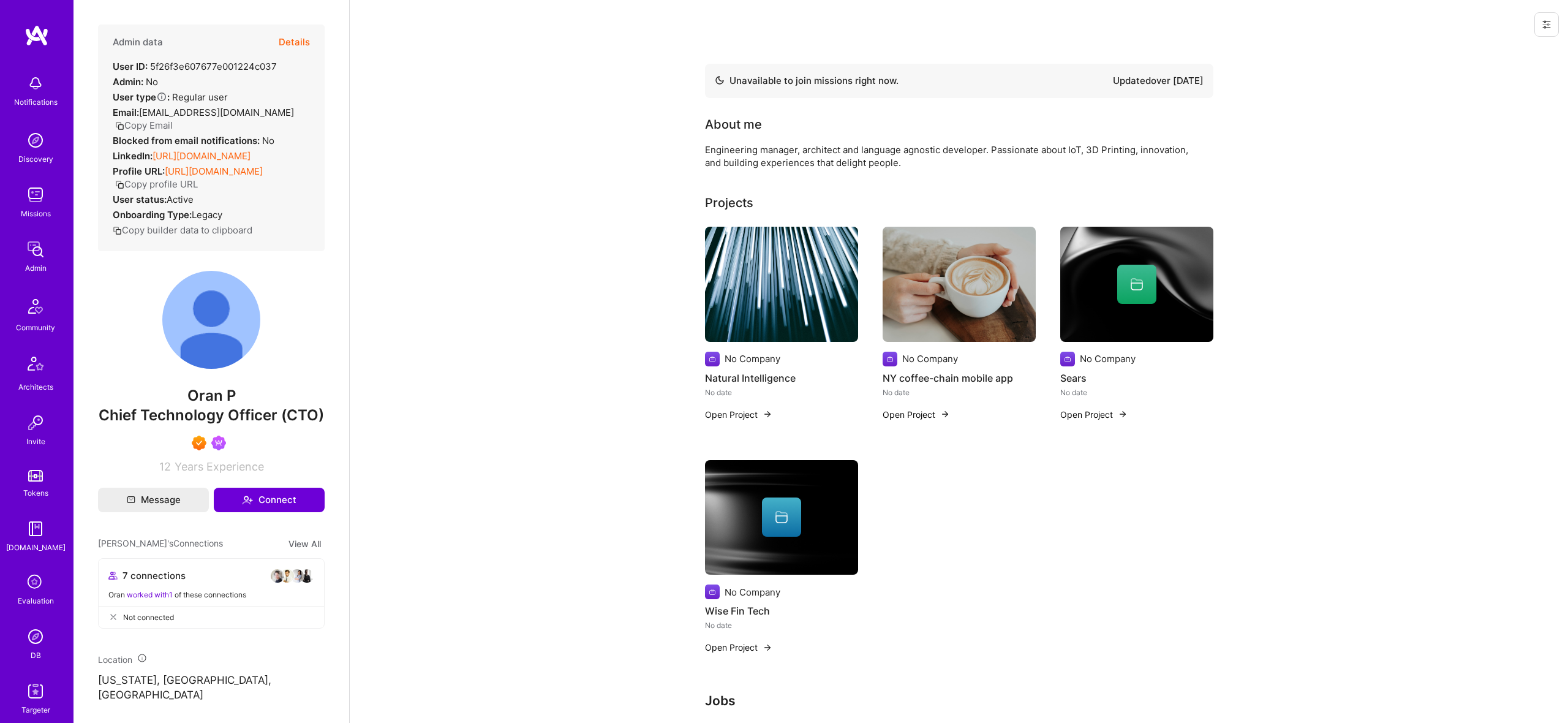
click at [290, 42] on button "Details" at bounding box center [295, 42] width 32 height 35
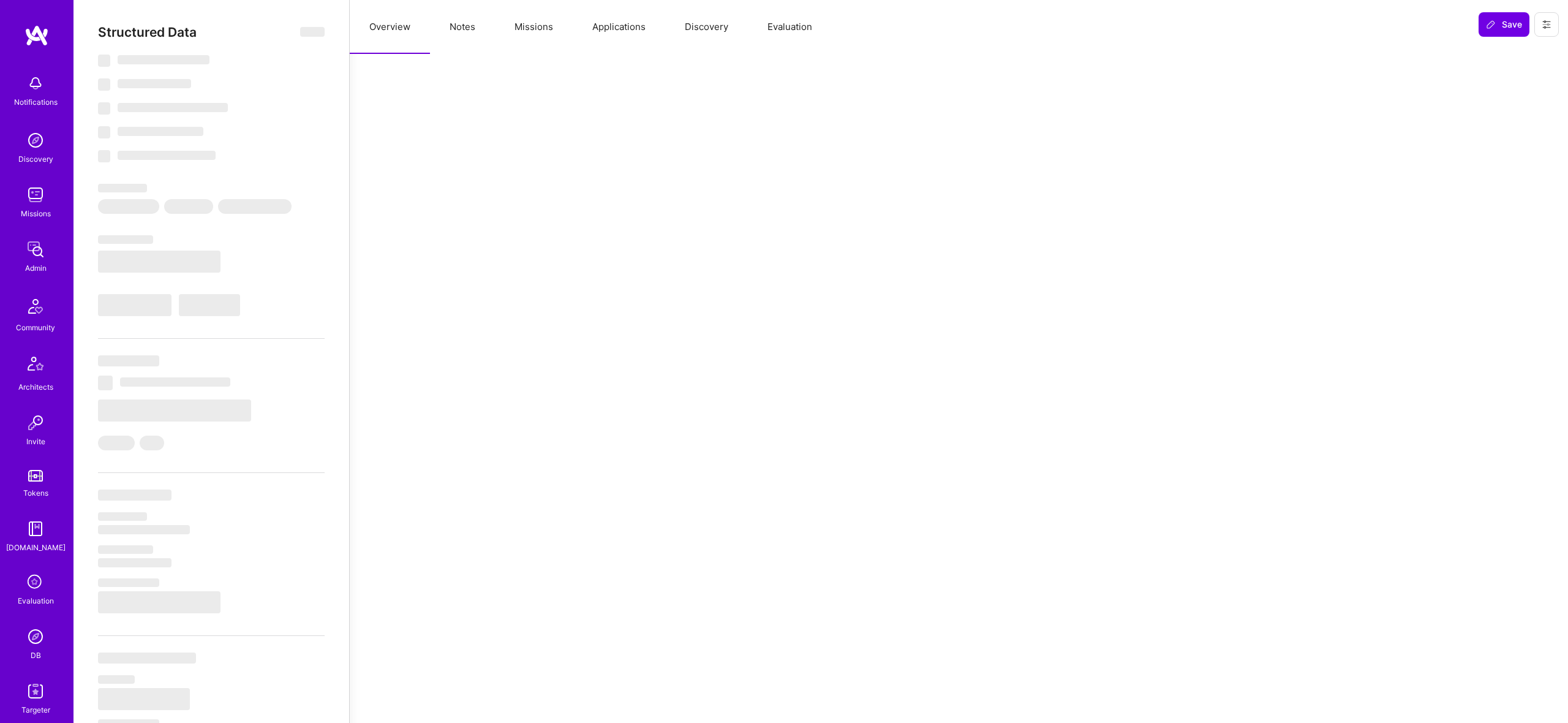
select select "Not Available"
select select "1 Month"
select select "7"
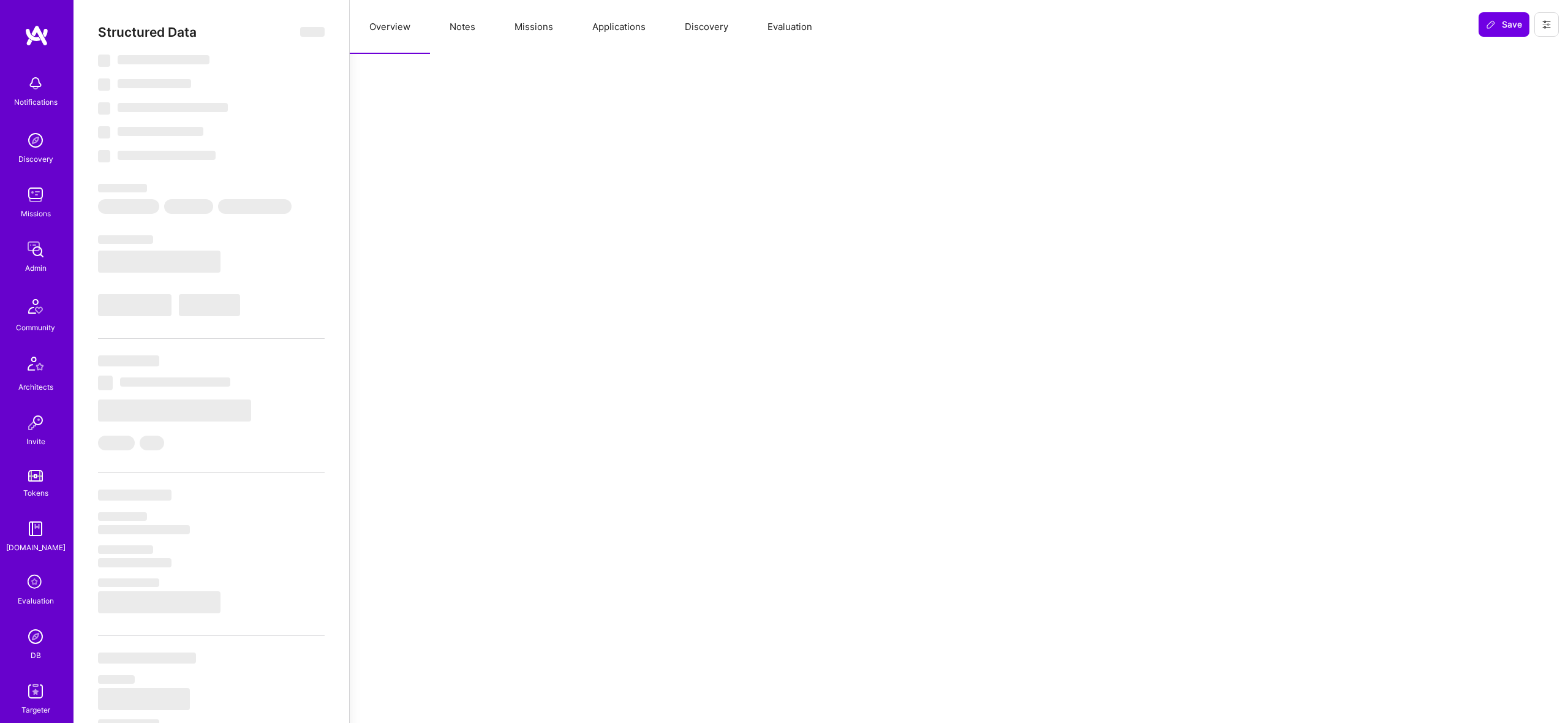
select select "7"
select select "US"
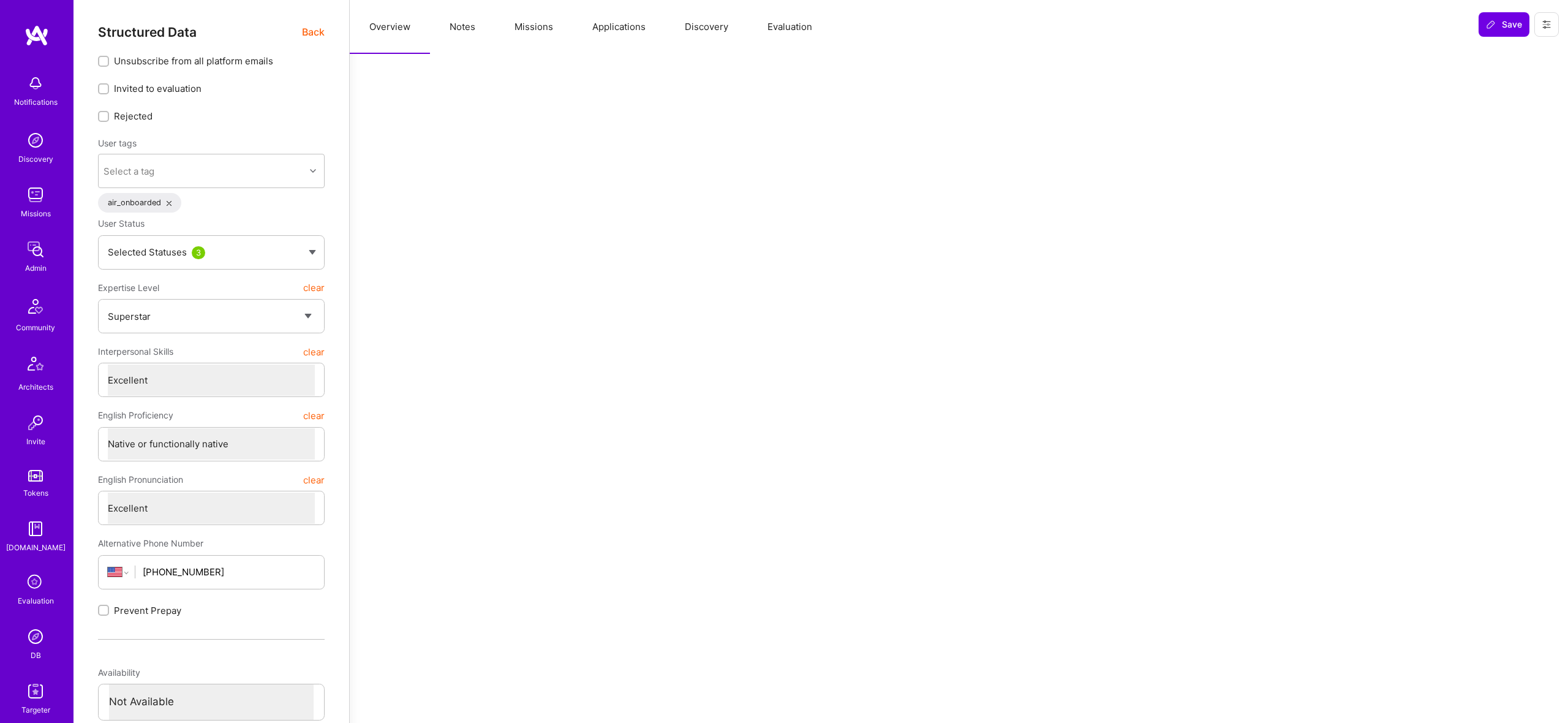
click at [533, 27] on button "Missions" at bounding box center [534, 27] width 78 height 54
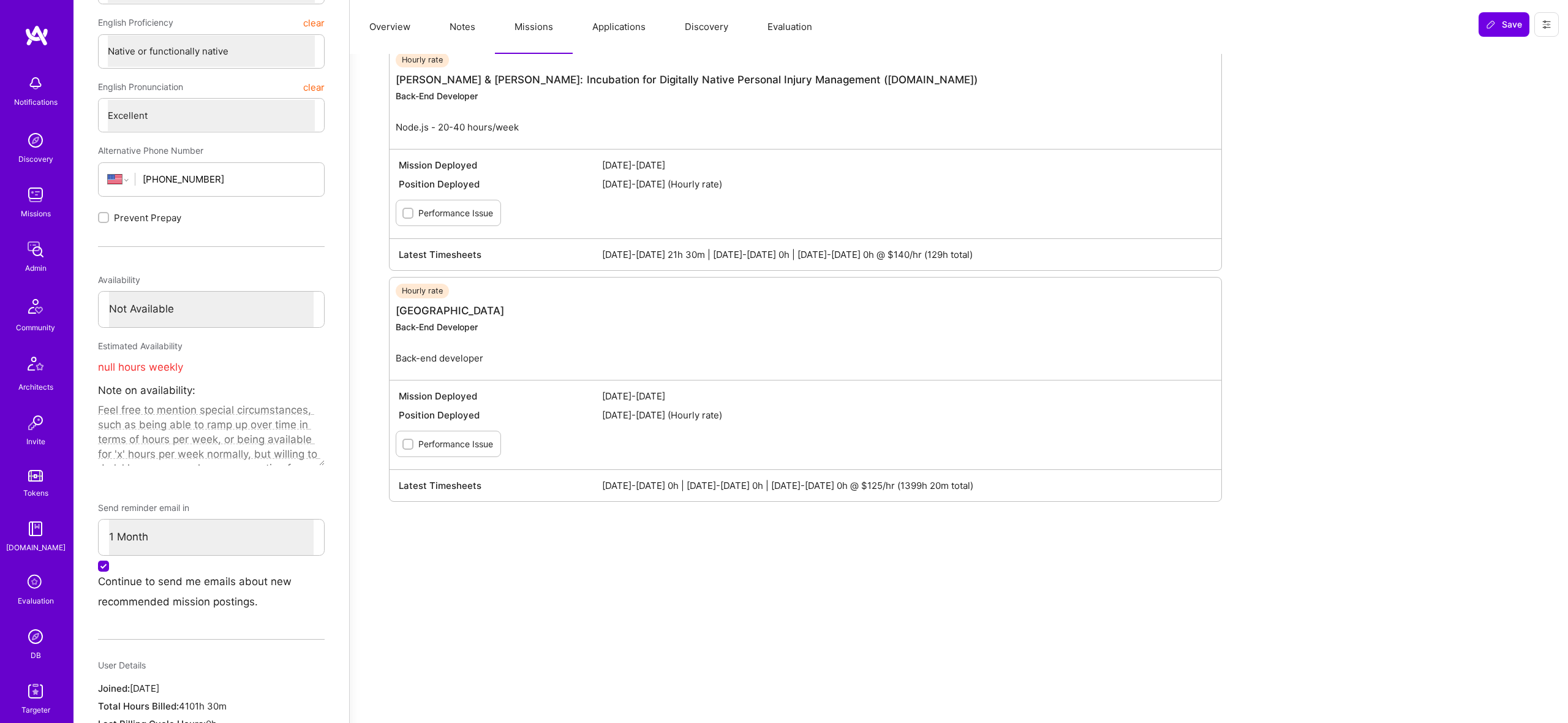
scroll to position [394, 0]
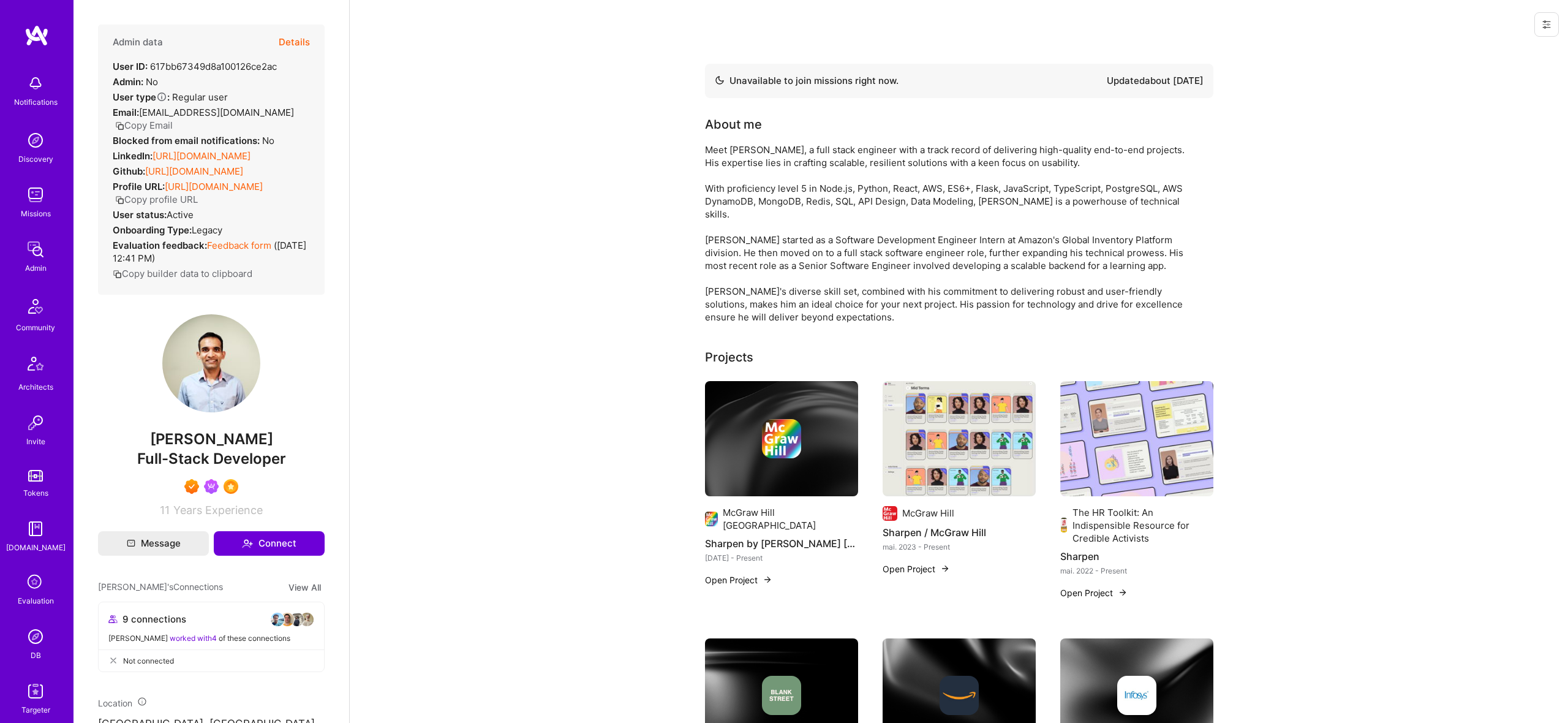
click at [286, 30] on button "Details" at bounding box center [295, 42] width 32 height 35
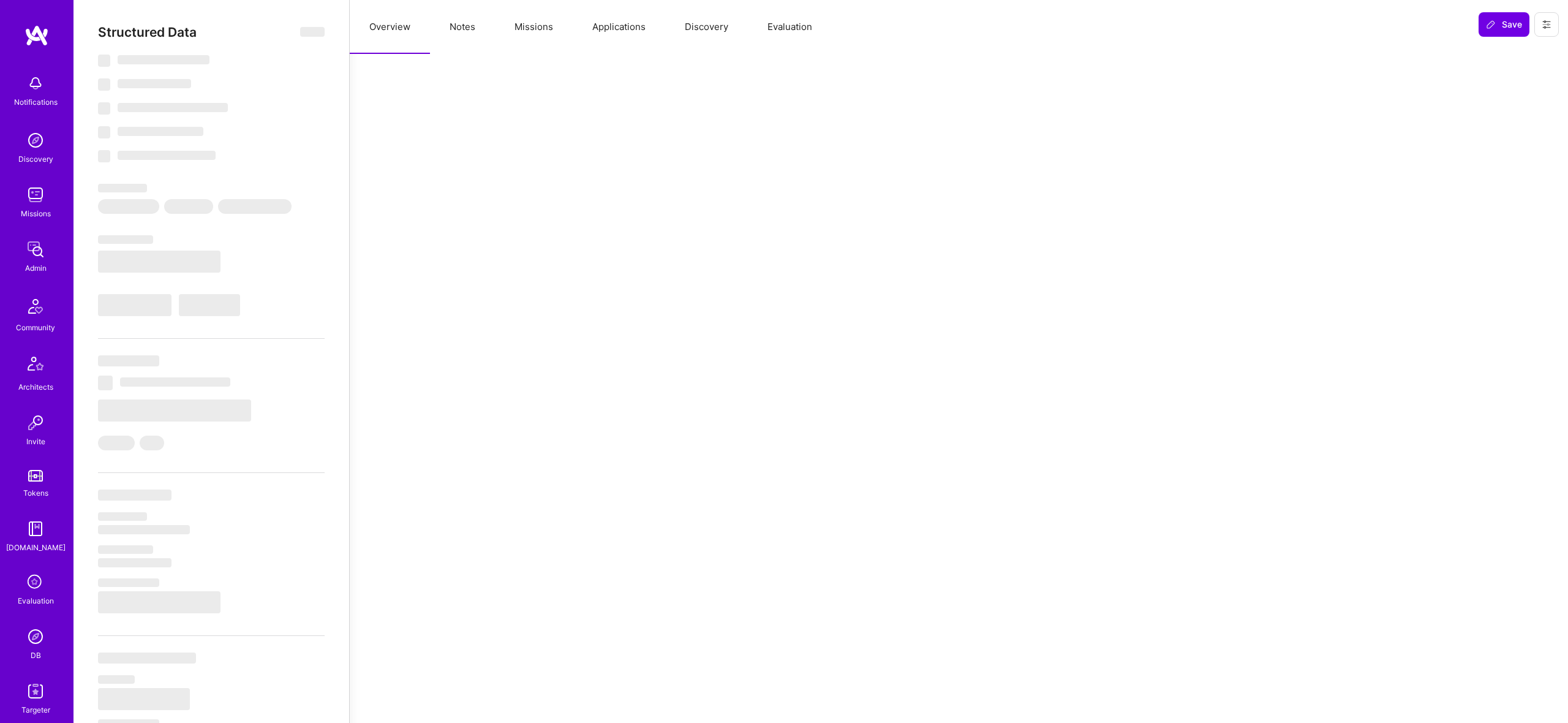
click at [526, 22] on button "Missions" at bounding box center [534, 27] width 78 height 54
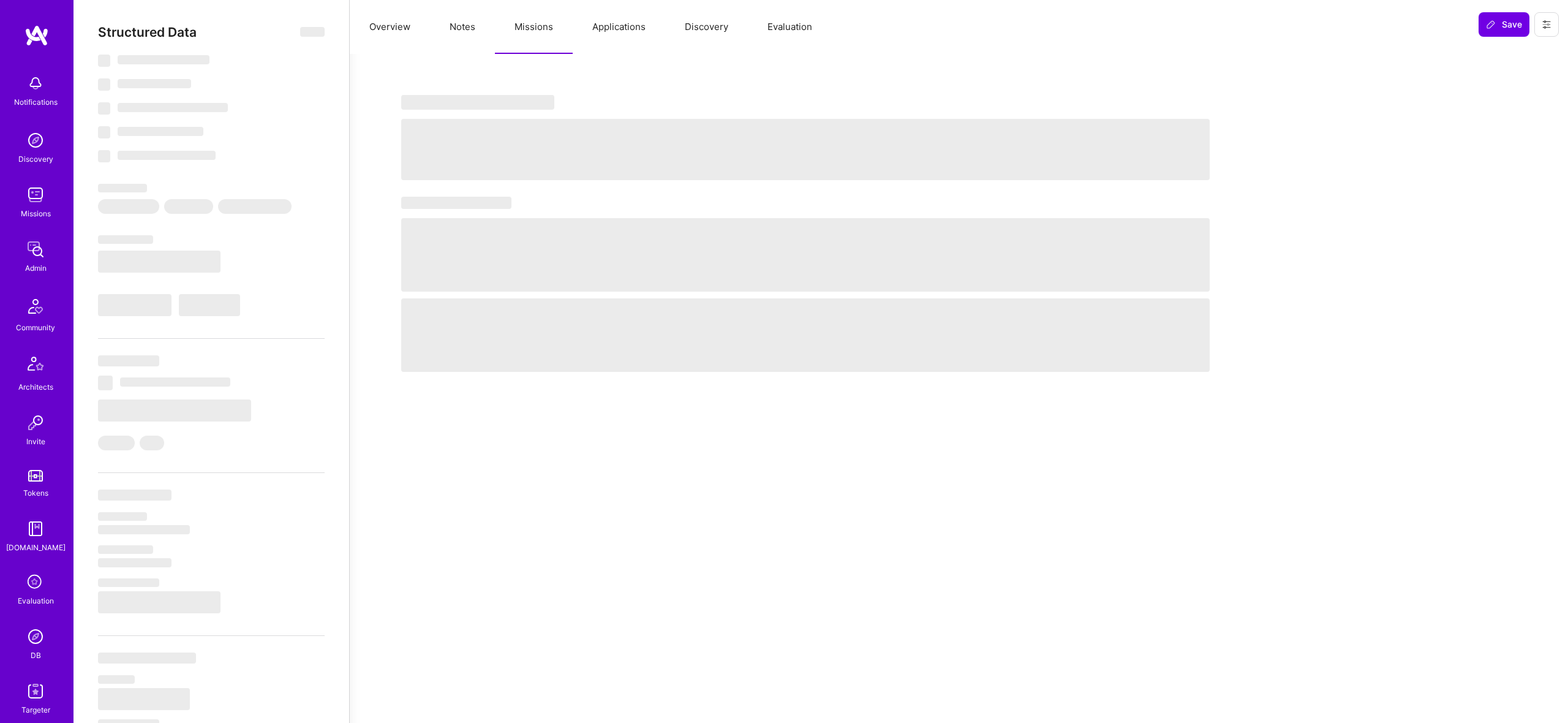
select select "Not Available"
select select "1 Month"
select select "7"
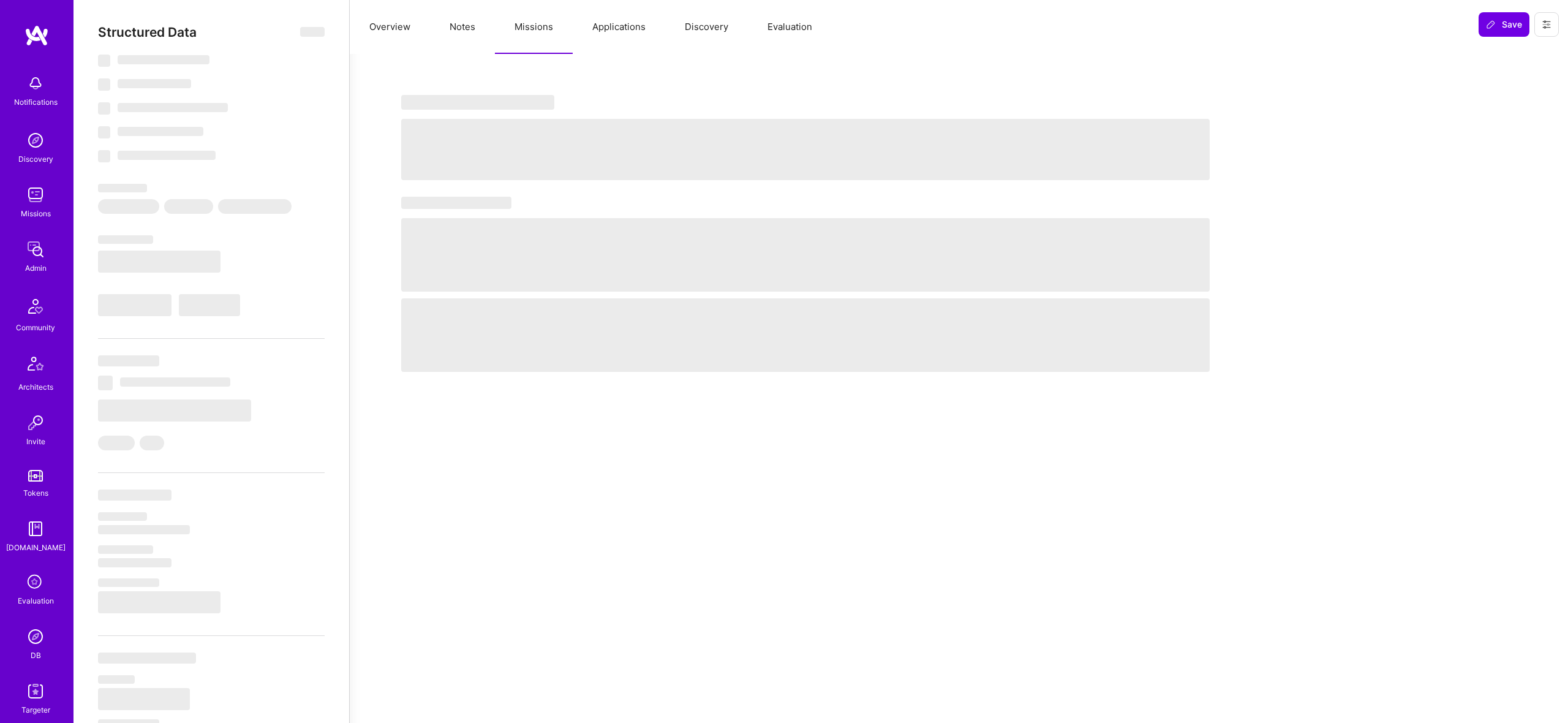
select select "7"
select select "US"
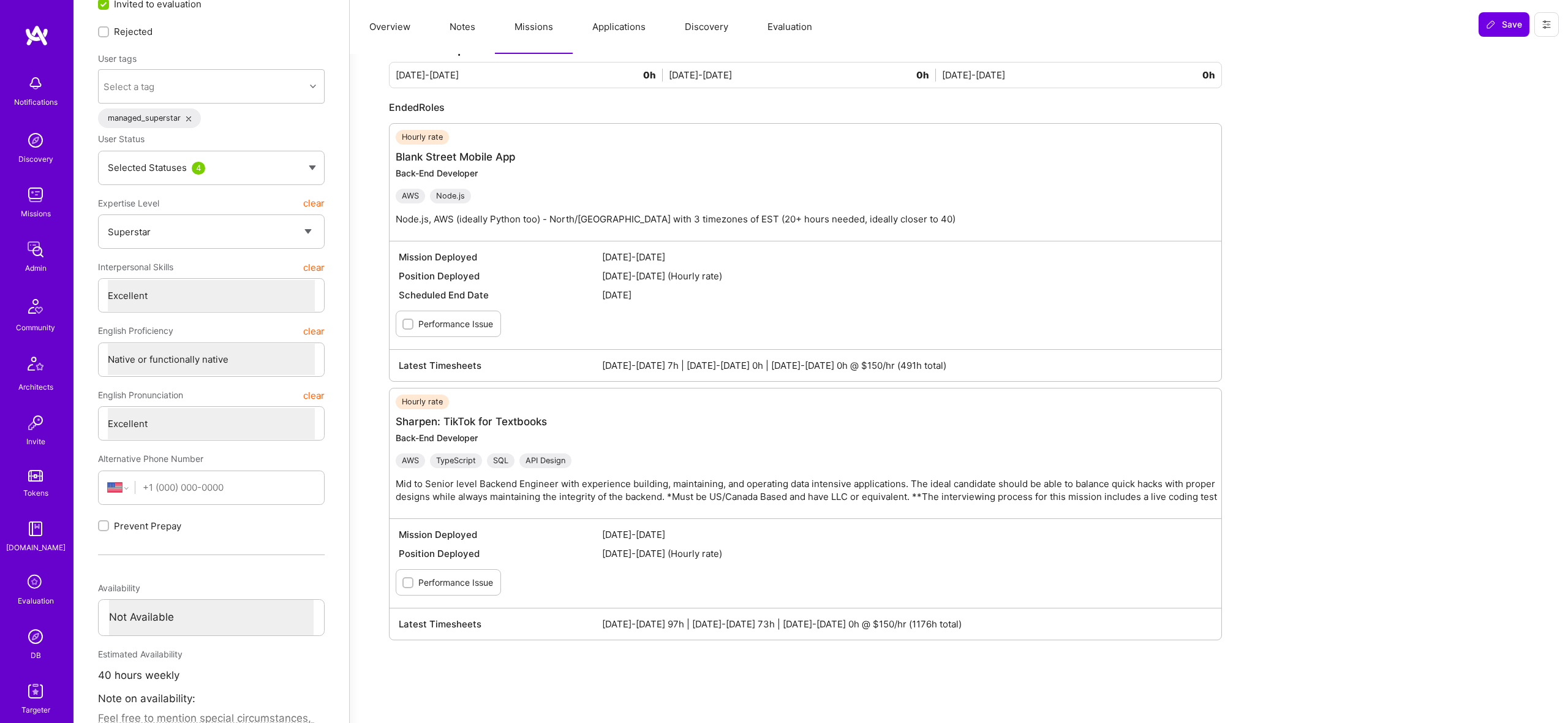
scroll to position [83, 0]
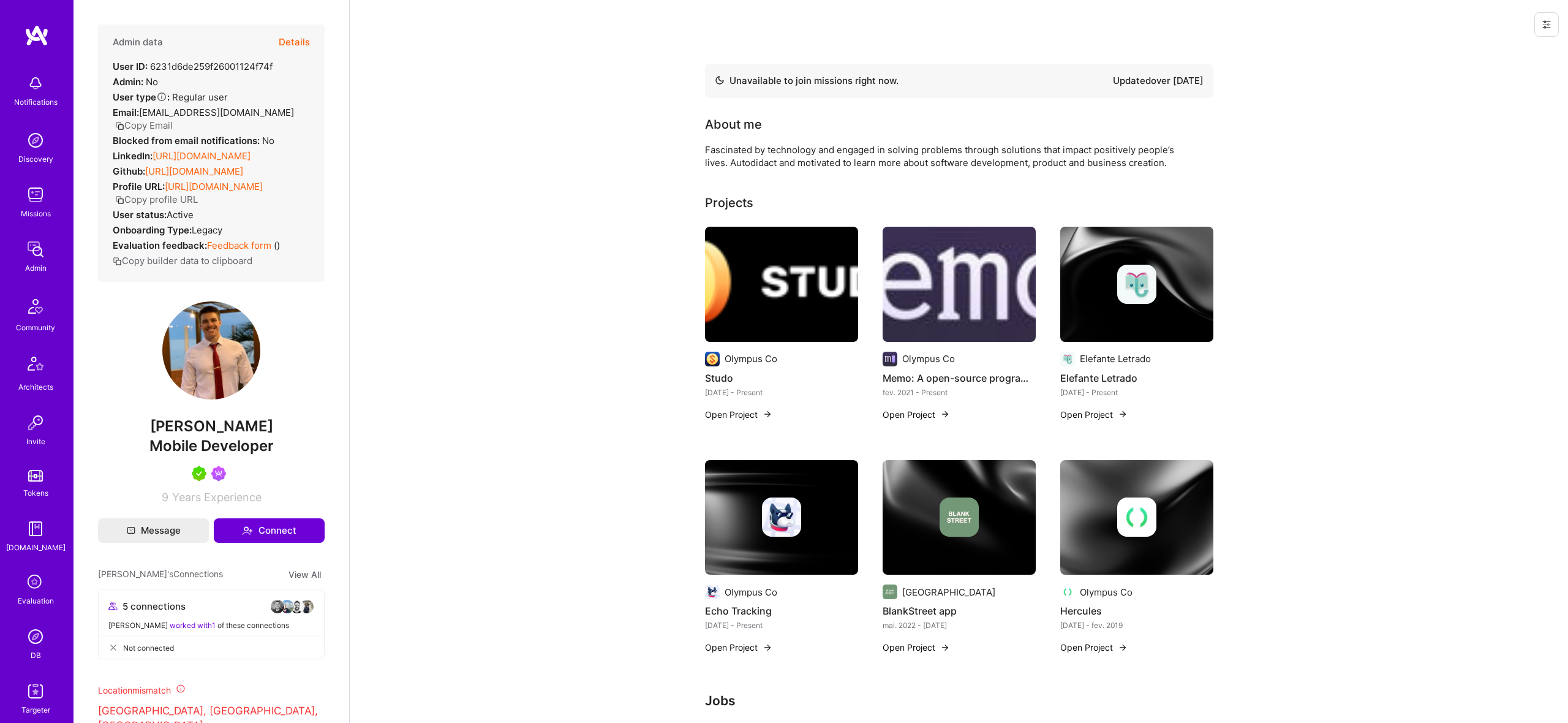
click at [294, 37] on button "Details" at bounding box center [295, 42] width 32 height 35
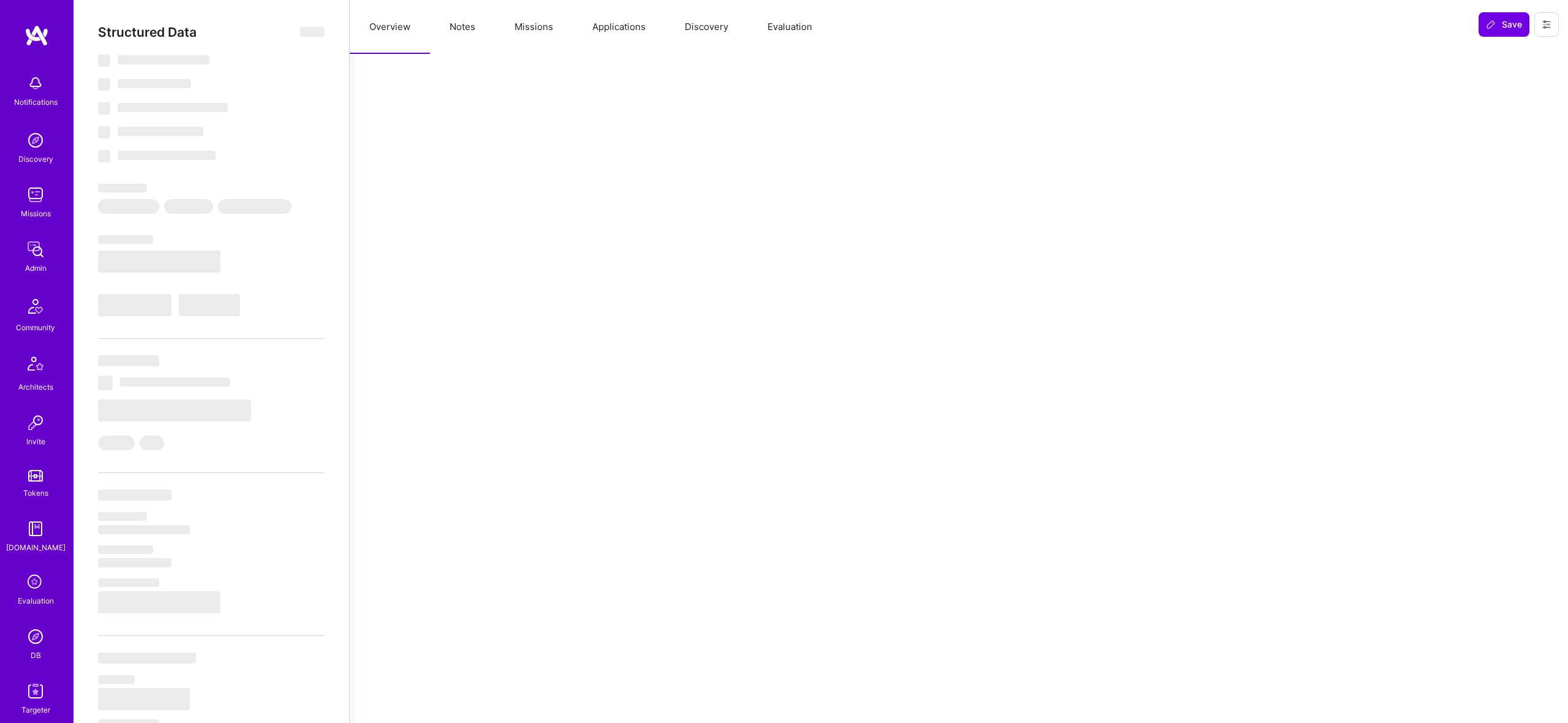
click at [538, 23] on button "Missions" at bounding box center [534, 27] width 78 height 54
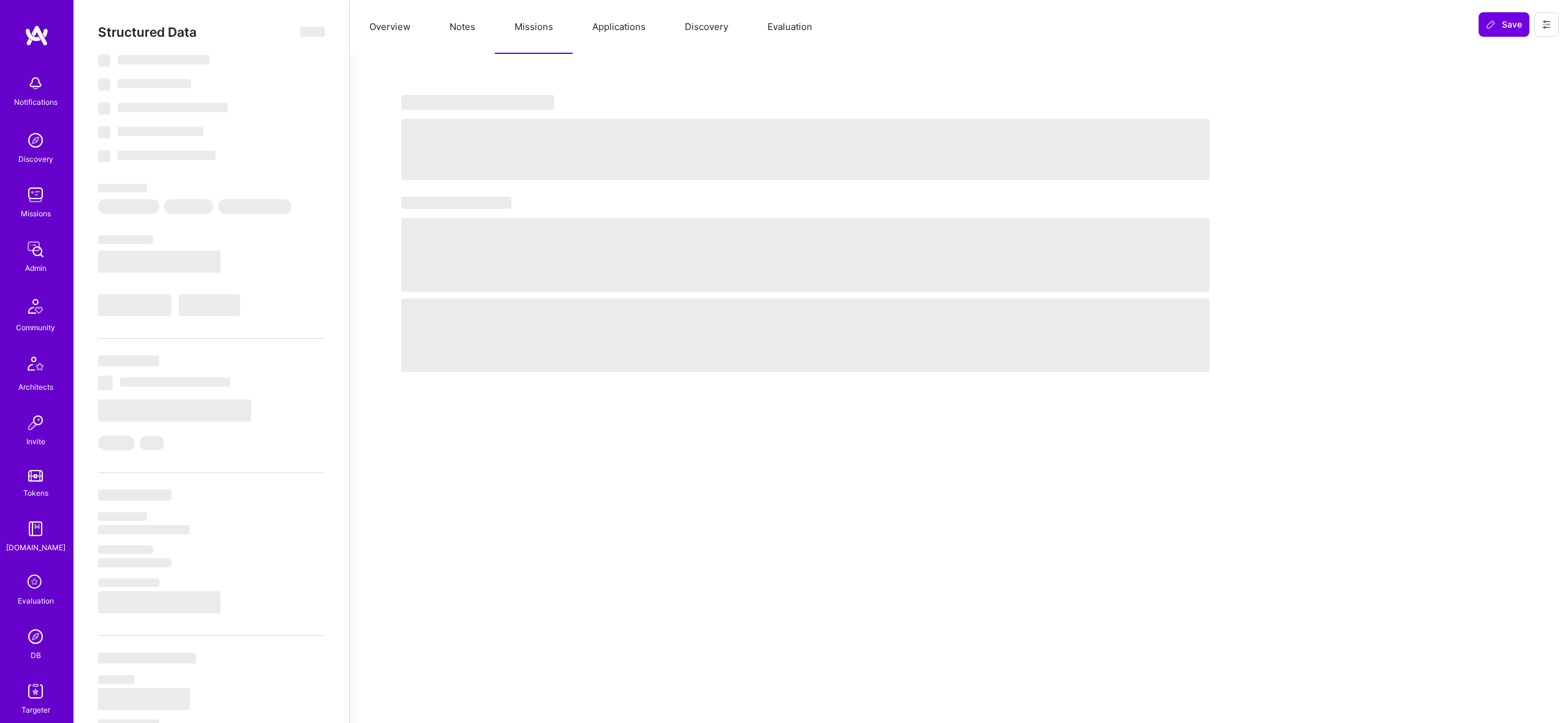
select select "Not Available"
select select "1 Month"
select select "5"
select select "7"
select select "6"
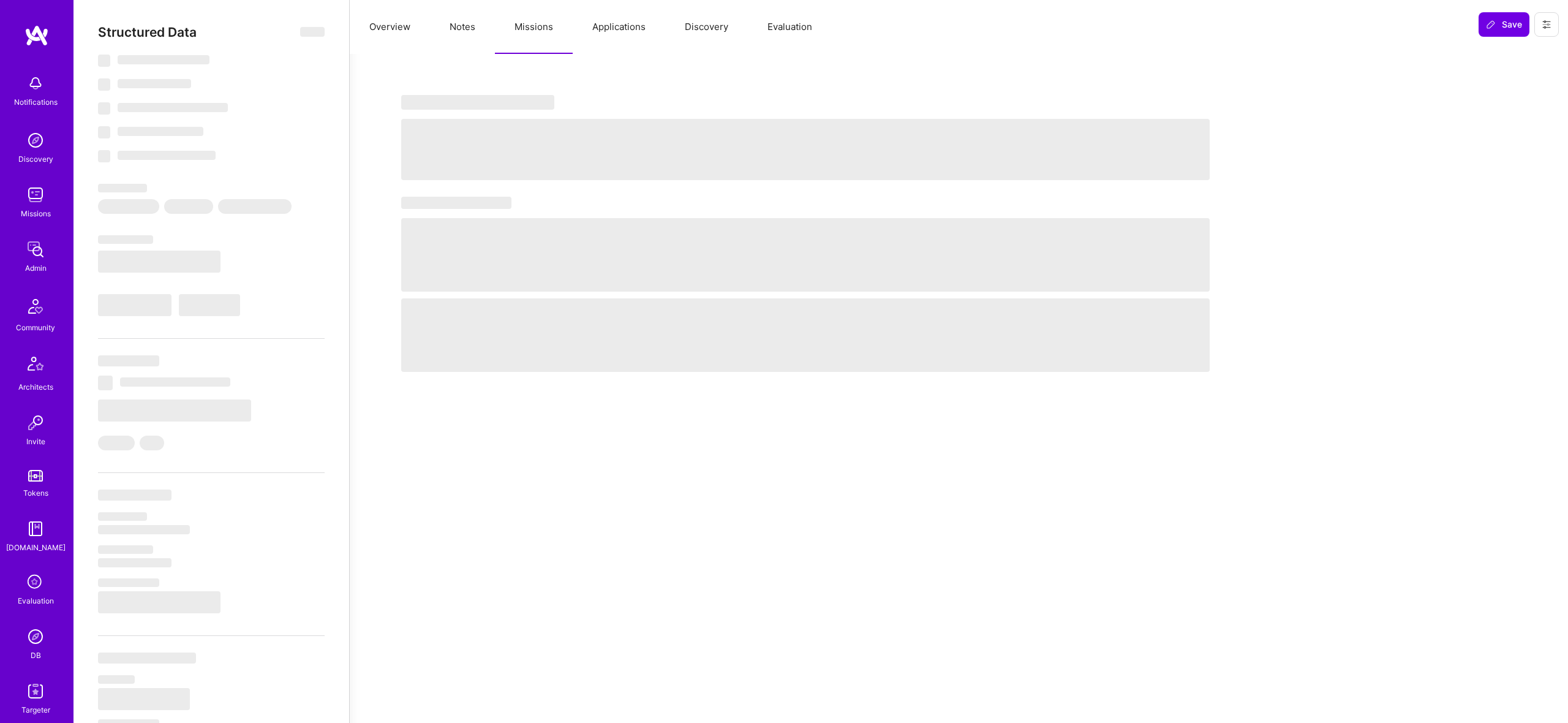
select select "6"
select select "BR"
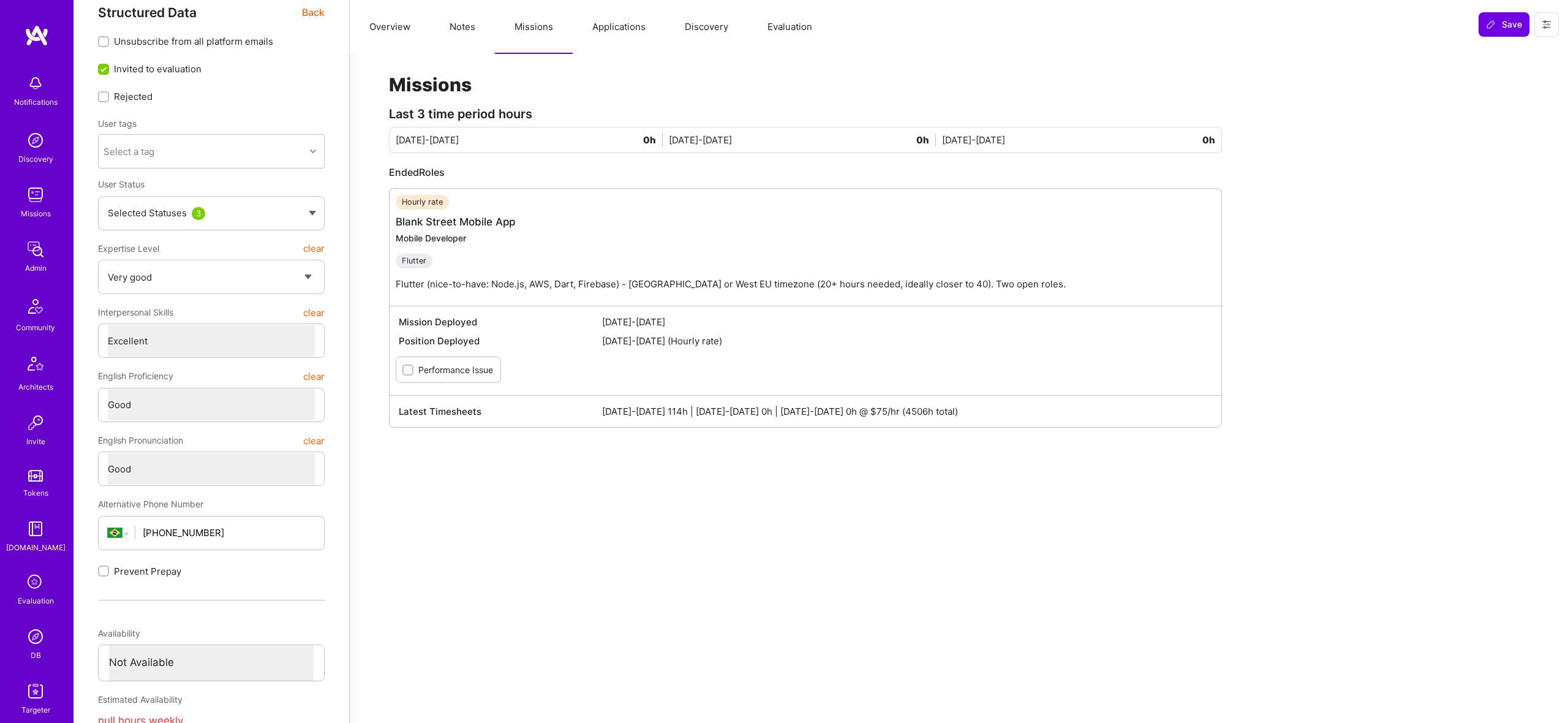
scroll to position [24, 0]
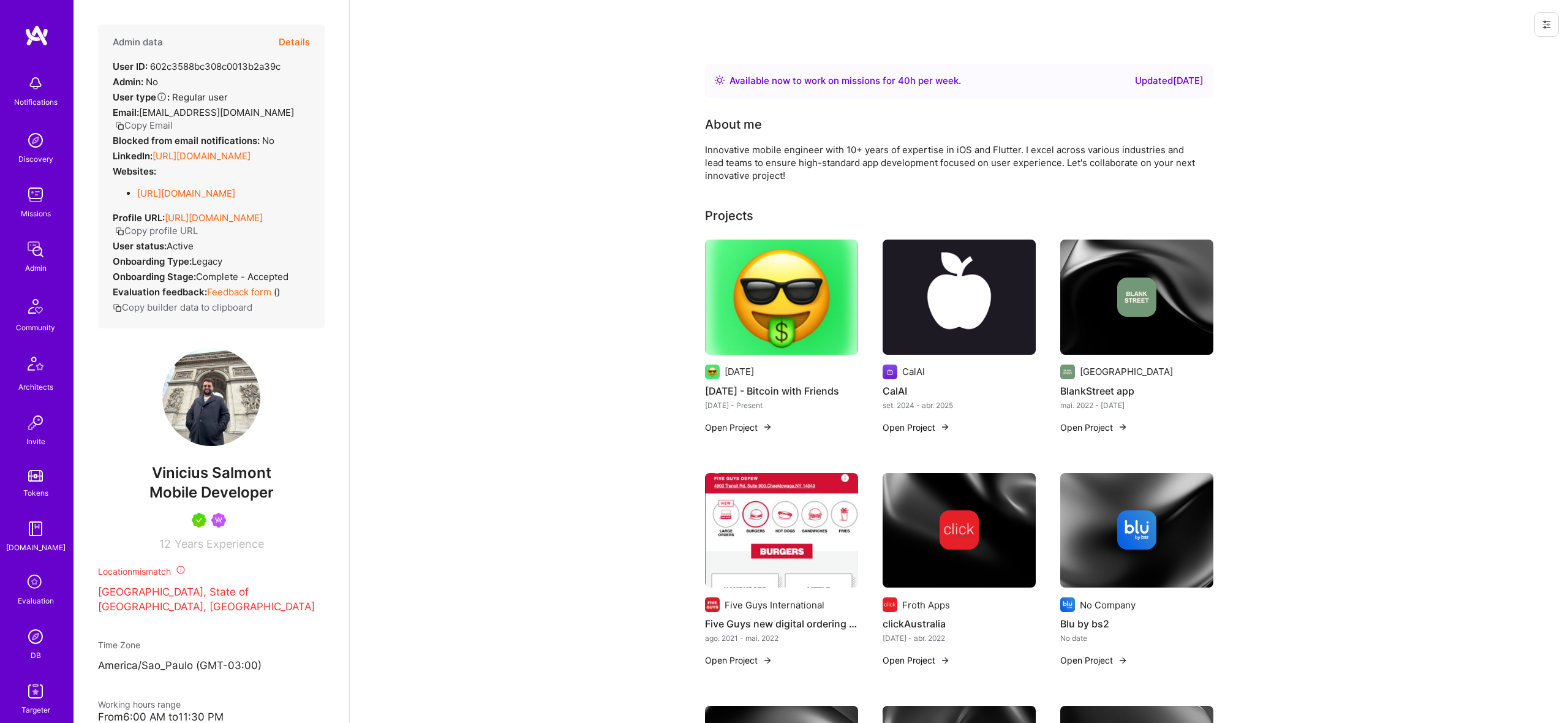
click at [292, 35] on button "Details" at bounding box center [295, 42] width 32 height 35
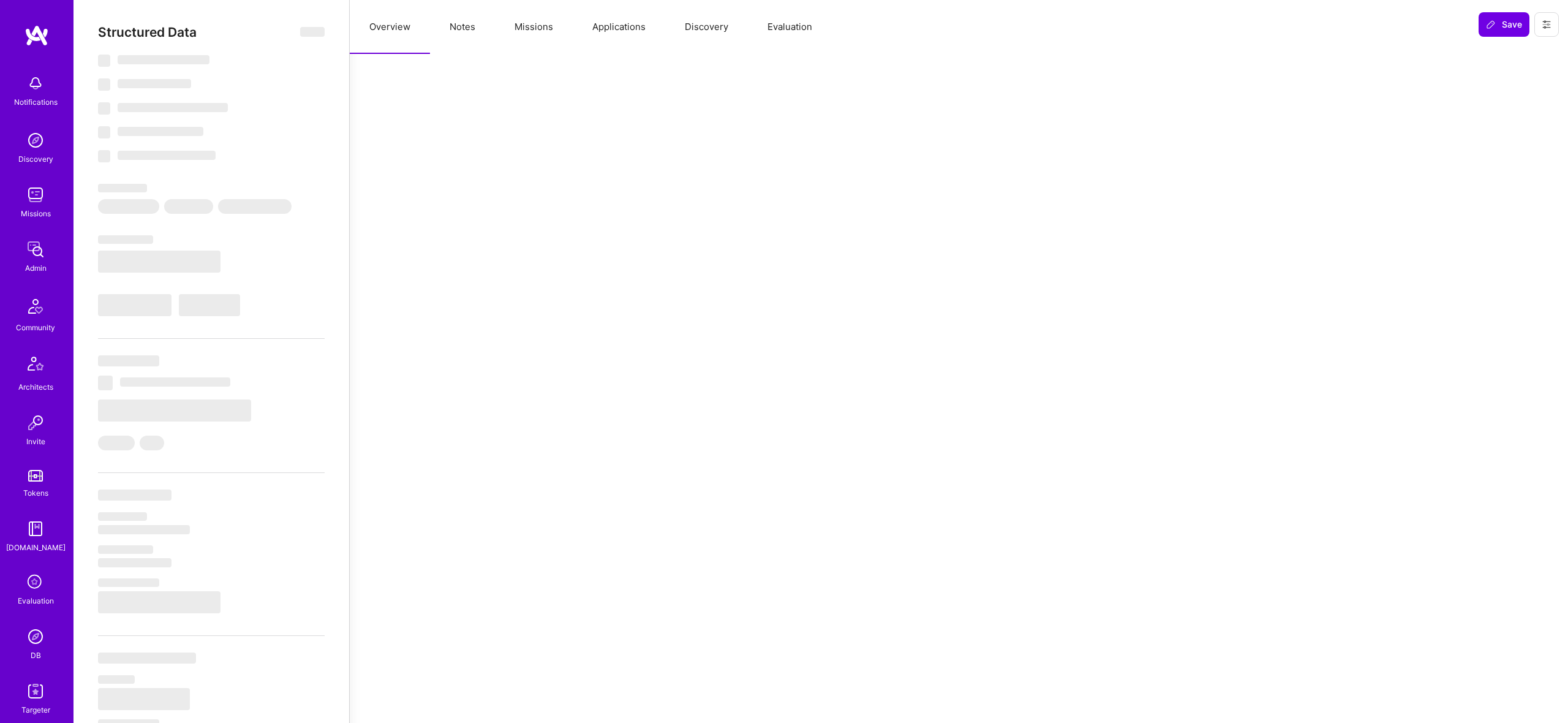
click at [524, 18] on button "Missions" at bounding box center [534, 27] width 78 height 54
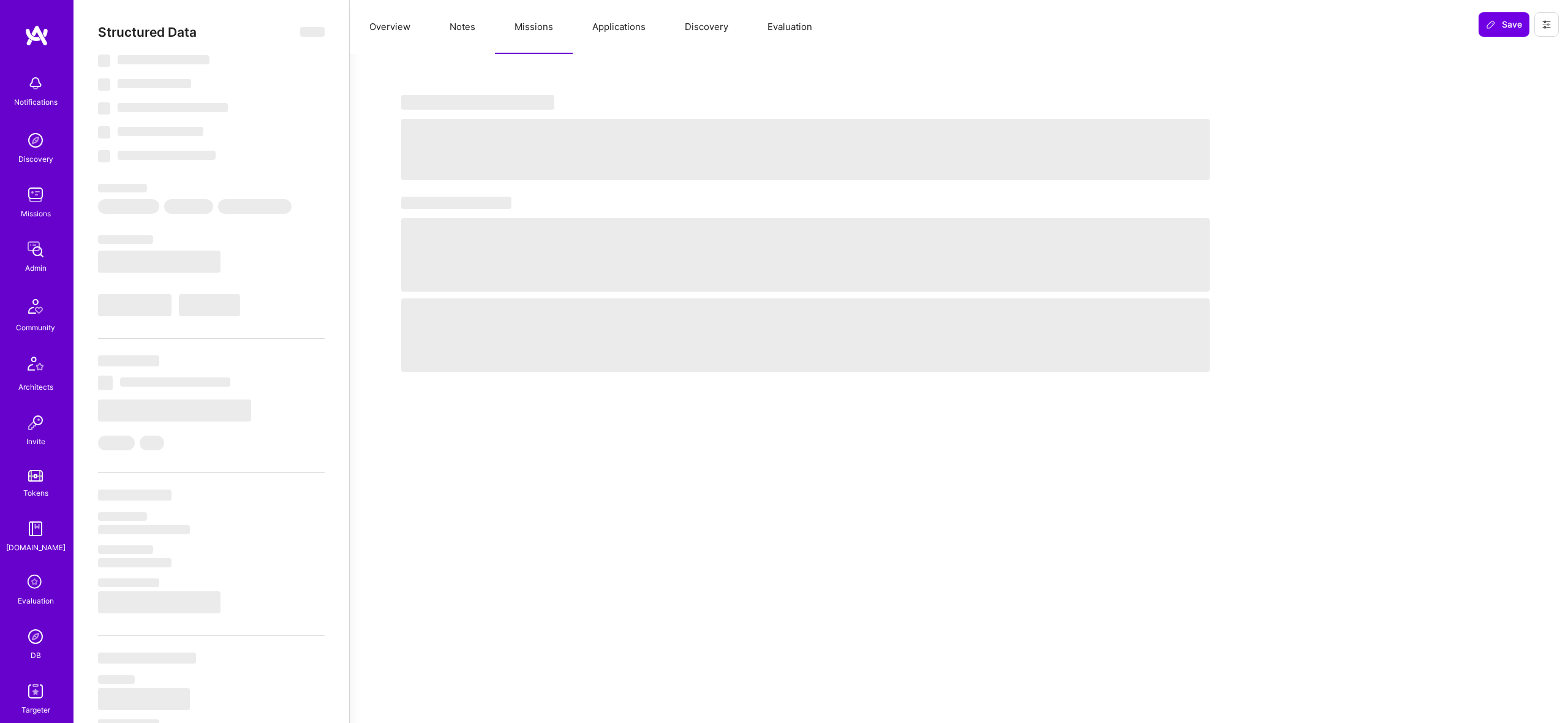
select select "Right Now"
select select "5"
select select "7"
select select "6"
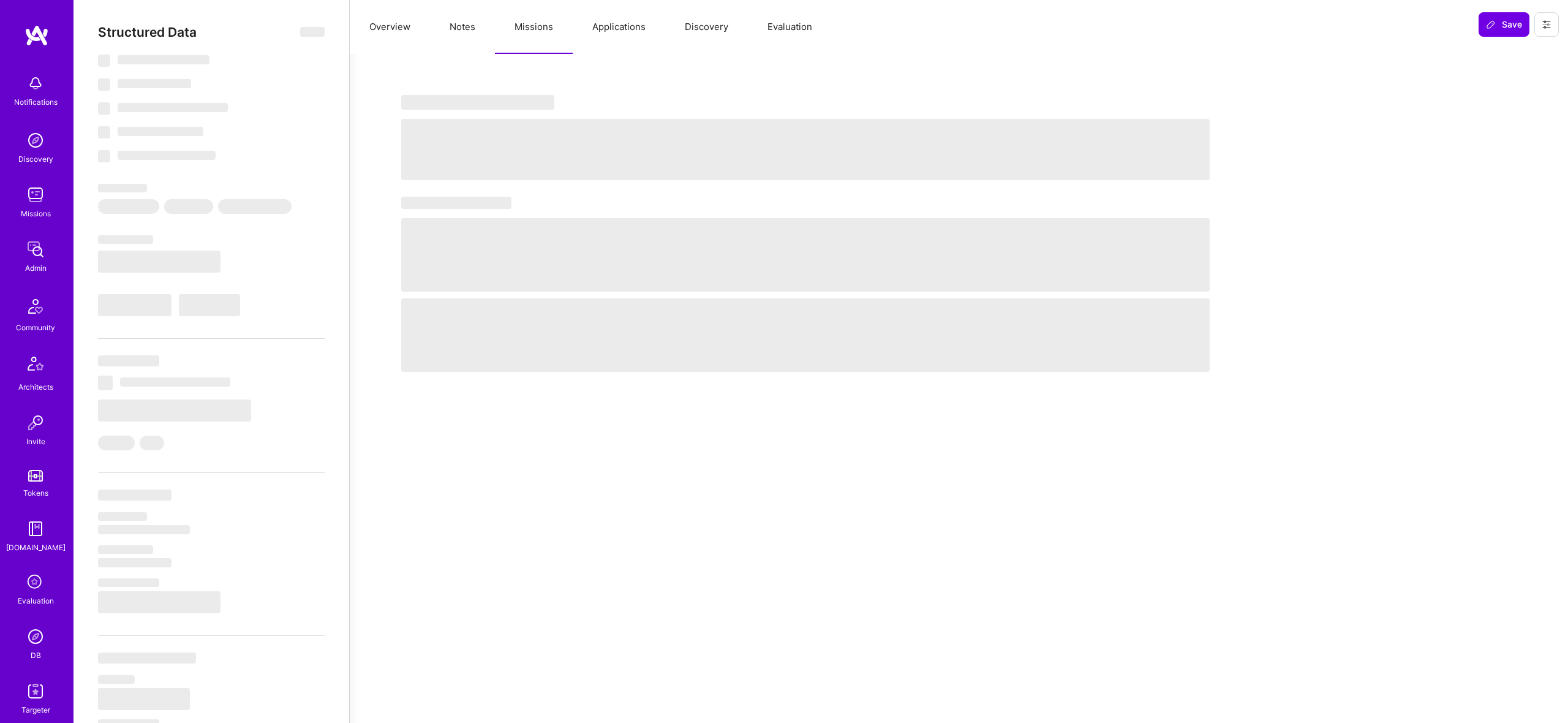
select select "BR"
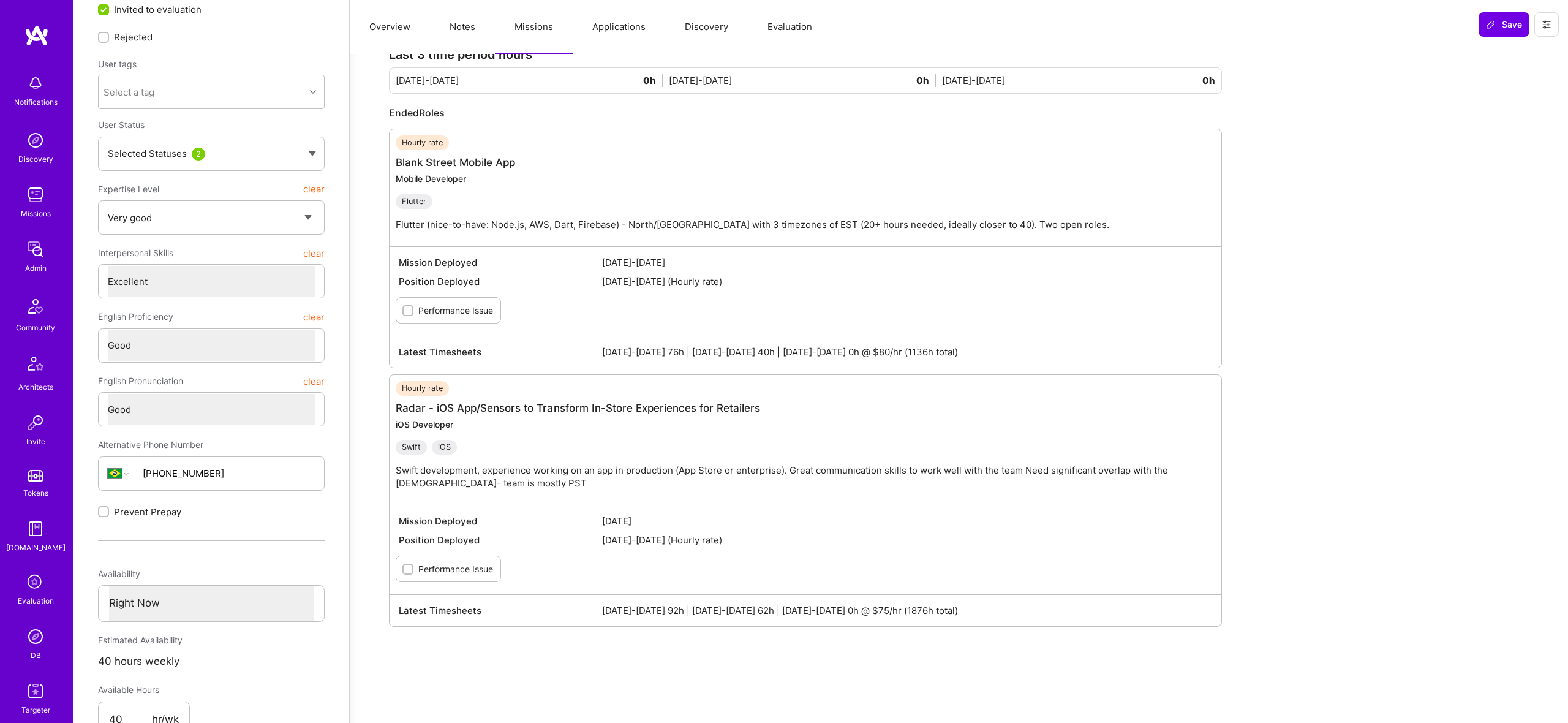
scroll to position [83, 0]
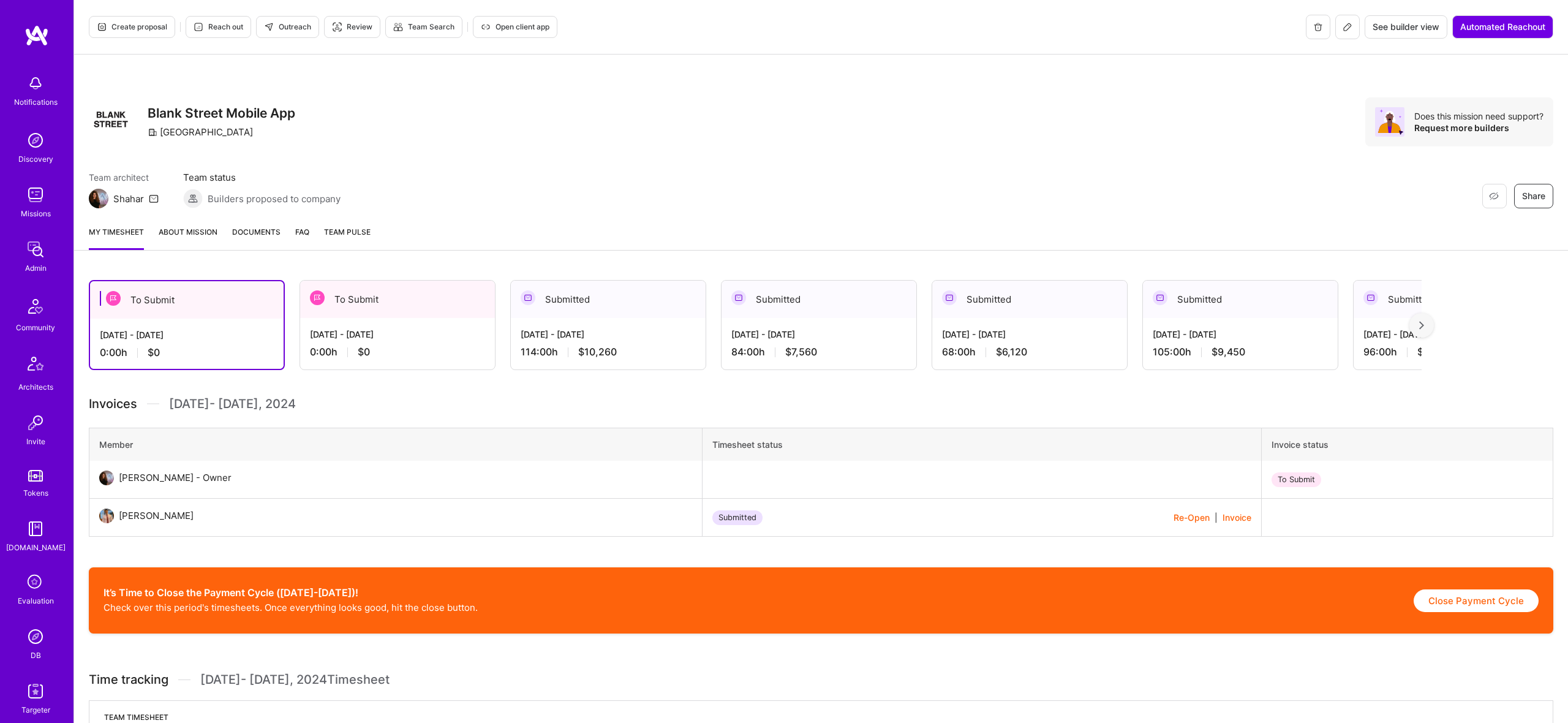
click at [1429, 326] on div at bounding box center [1422, 326] width 24 height 24
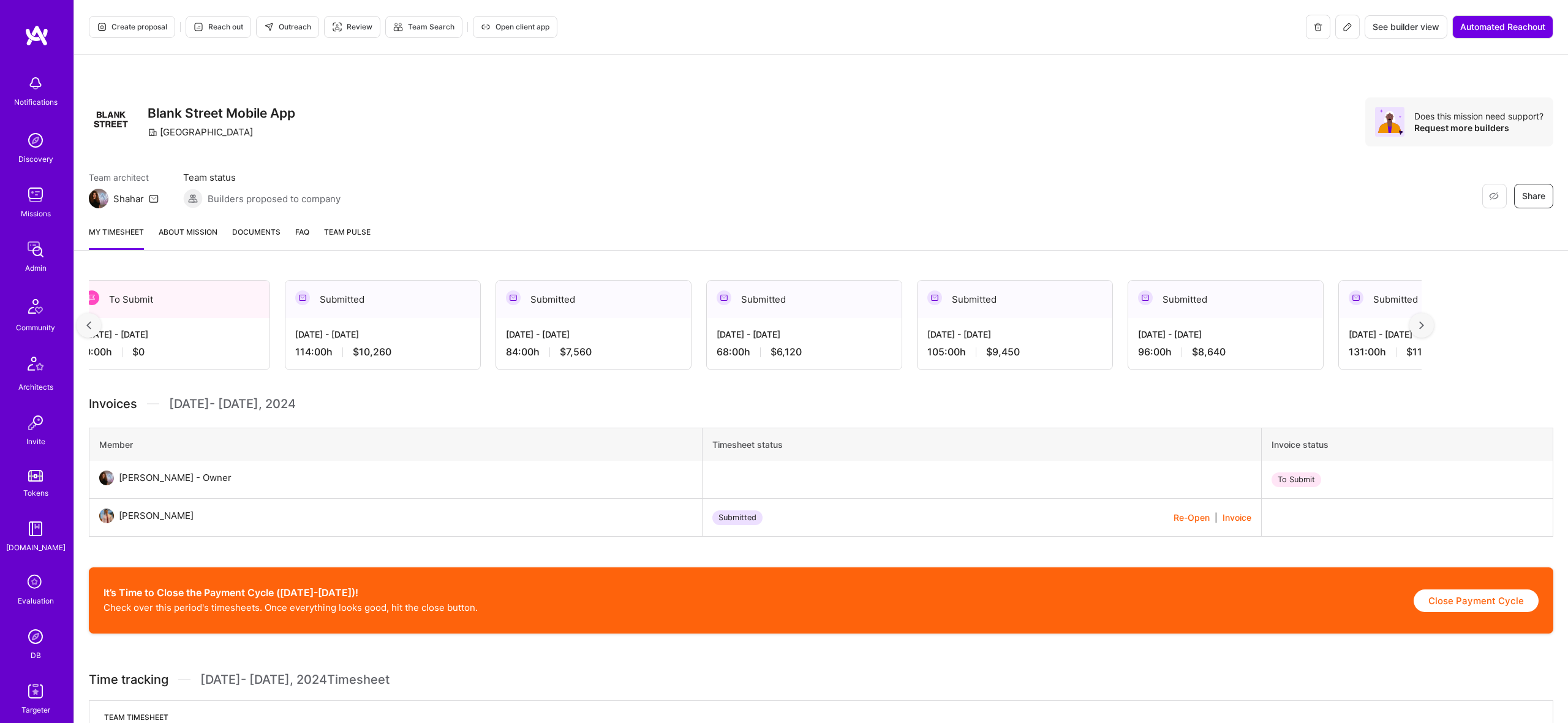
click at [1424, 326] on img at bounding box center [1421, 325] width 5 height 8
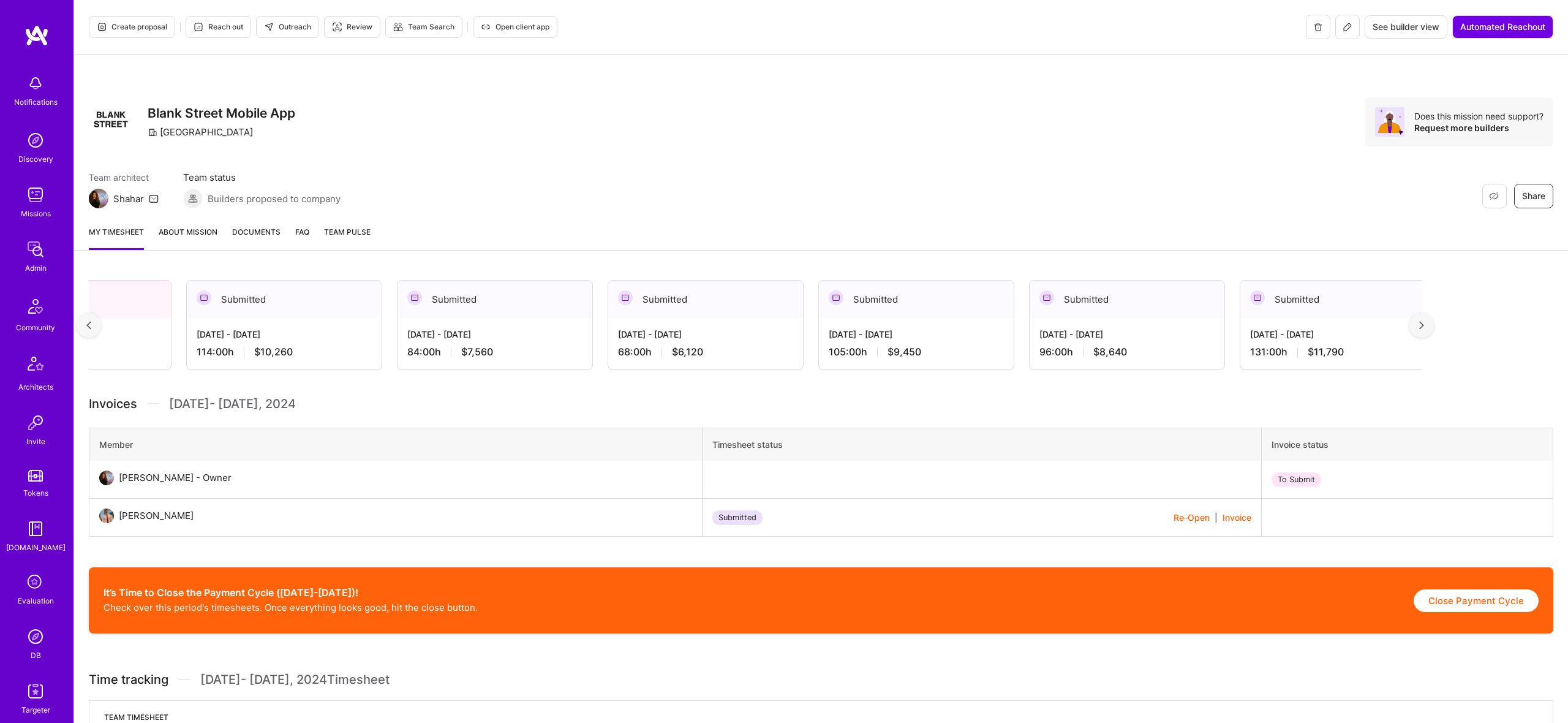
click at [1424, 326] on img at bounding box center [1421, 325] width 5 height 8
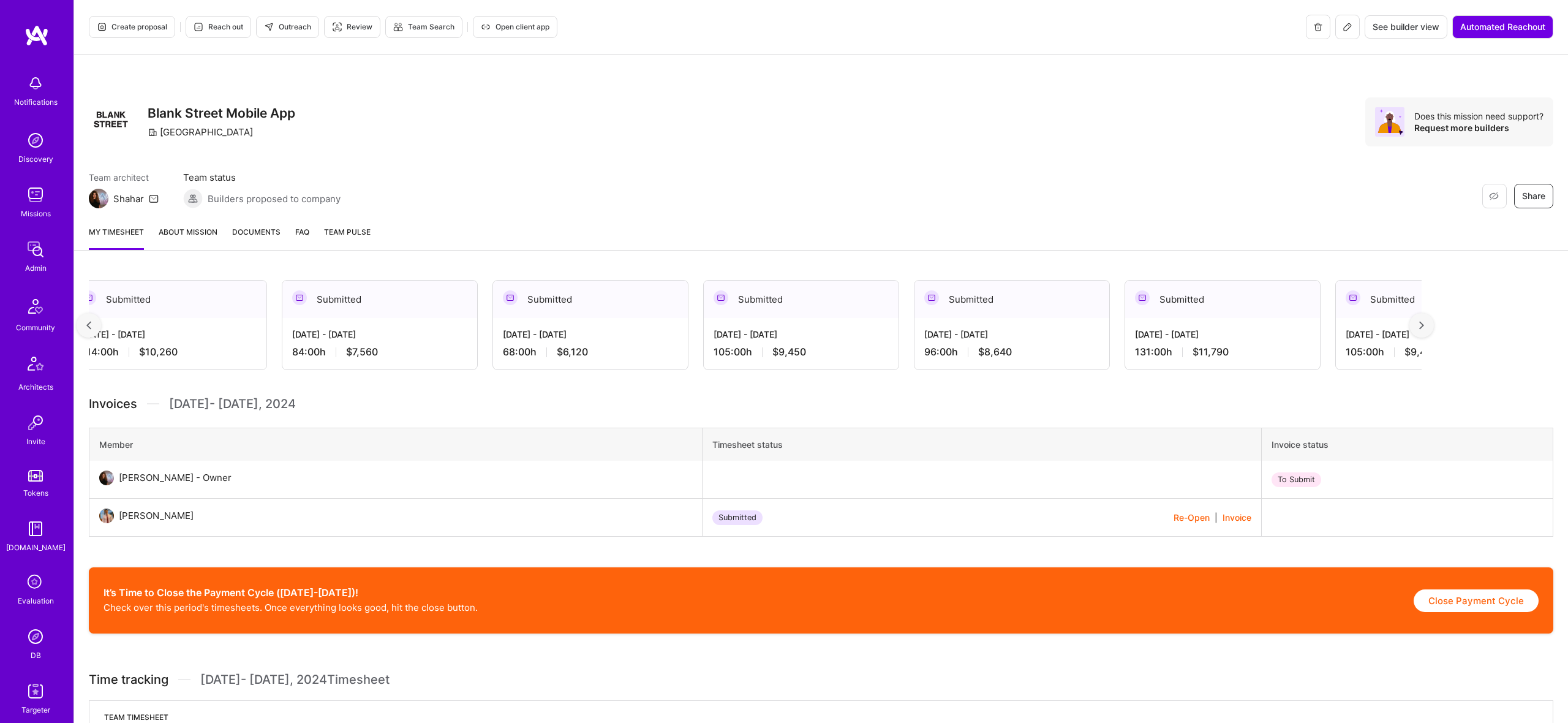
click at [1424, 326] on img at bounding box center [1421, 325] width 5 height 8
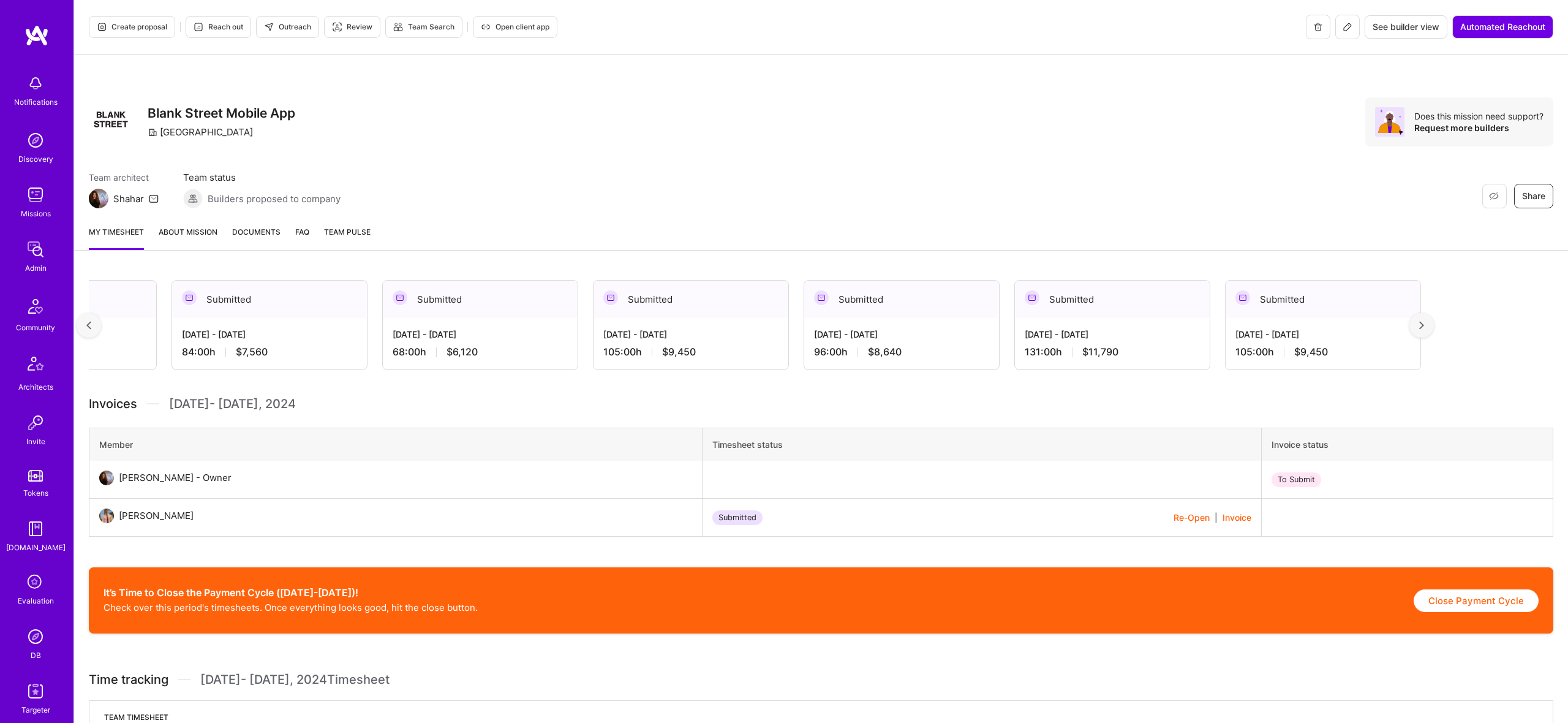
click at [1424, 326] on img at bounding box center [1421, 325] width 5 height 8
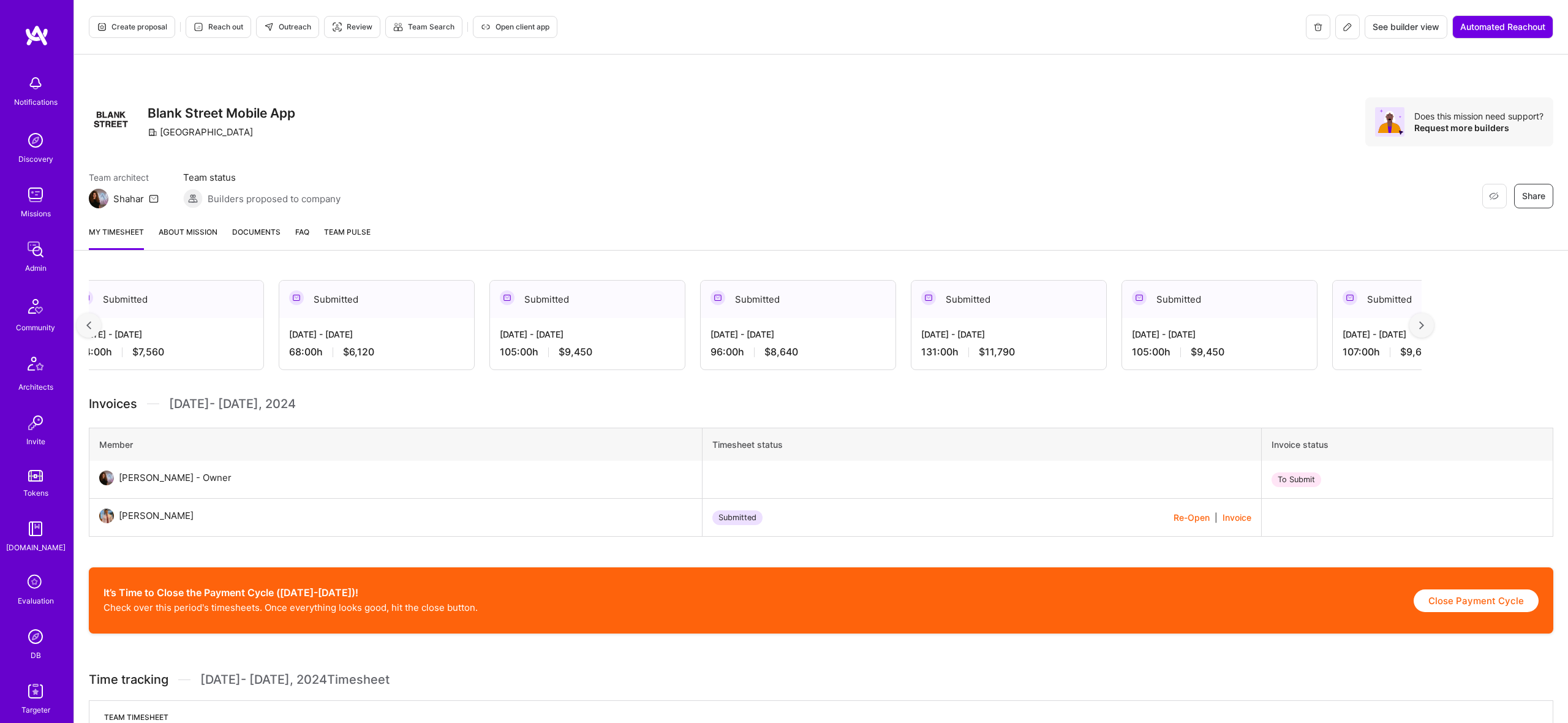
click at [1424, 326] on img at bounding box center [1421, 325] width 5 height 8
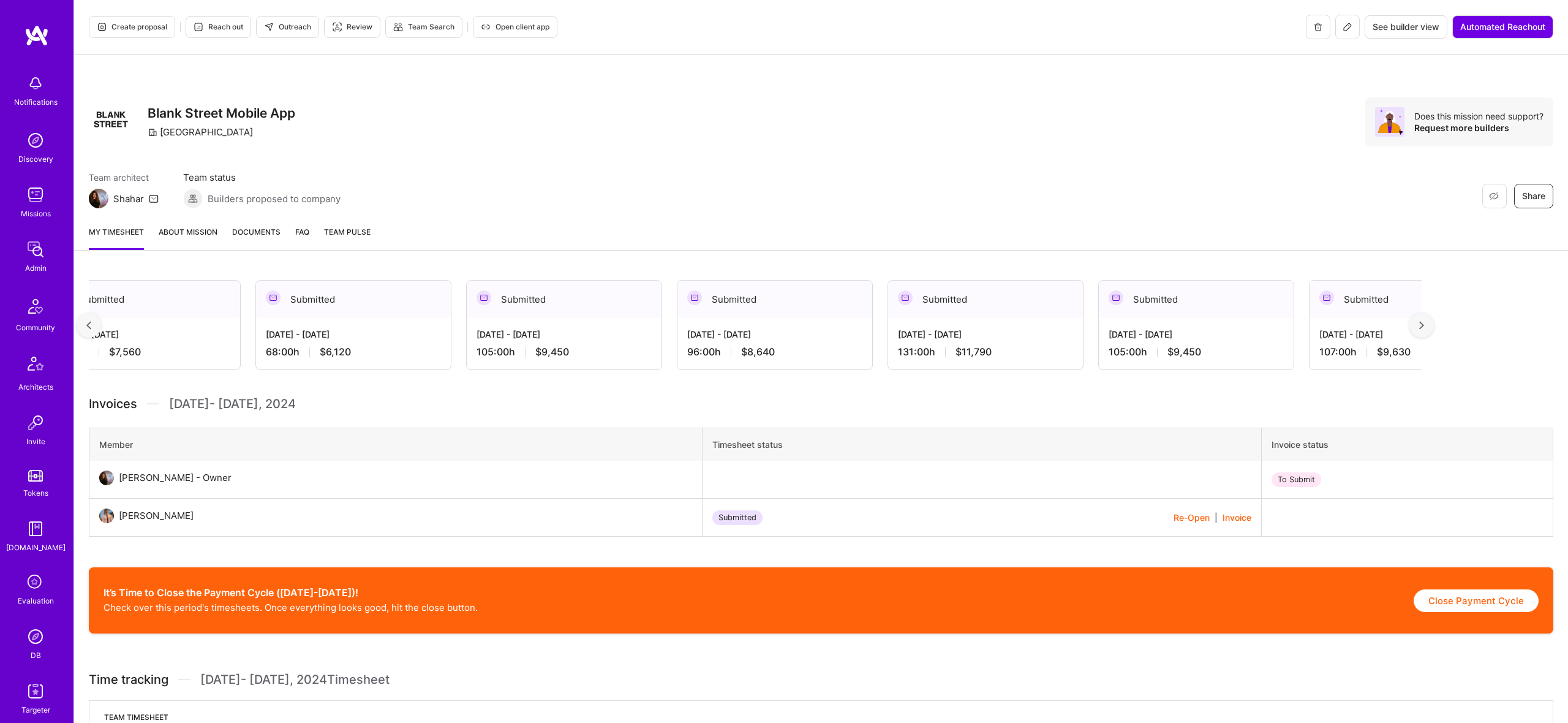
click at [1424, 326] on img at bounding box center [1421, 325] width 5 height 8
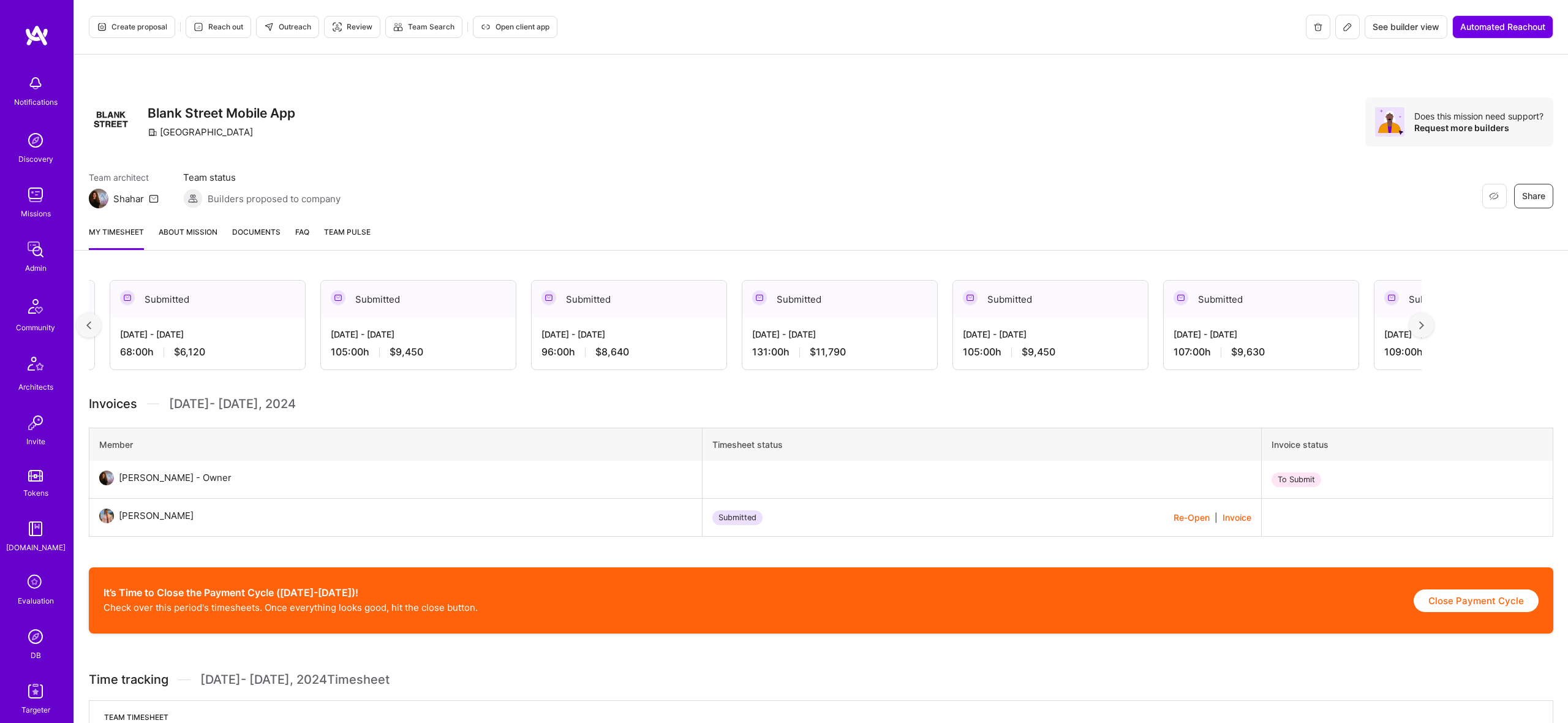
click at [1424, 326] on img at bounding box center [1421, 325] width 5 height 8
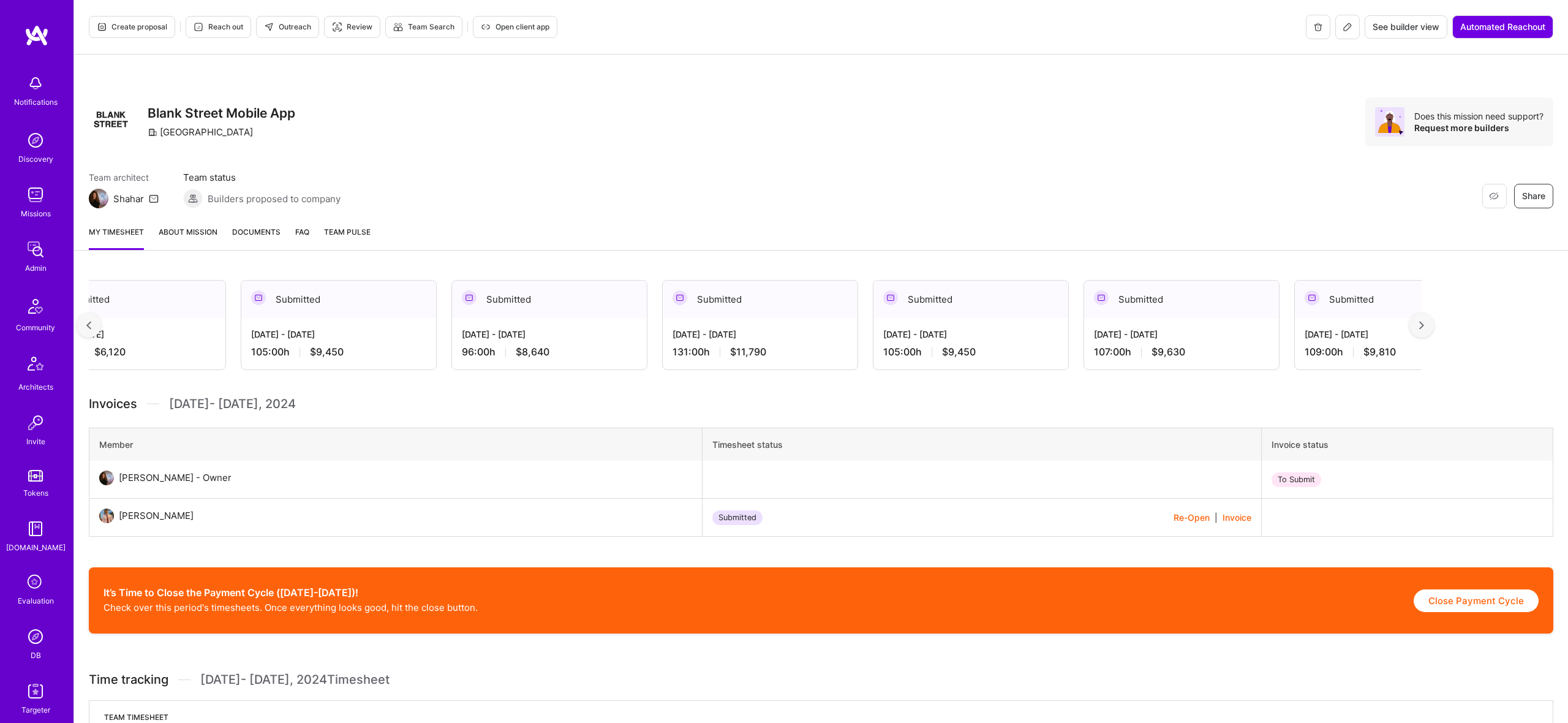
click at [1424, 326] on img at bounding box center [1421, 325] width 5 height 8
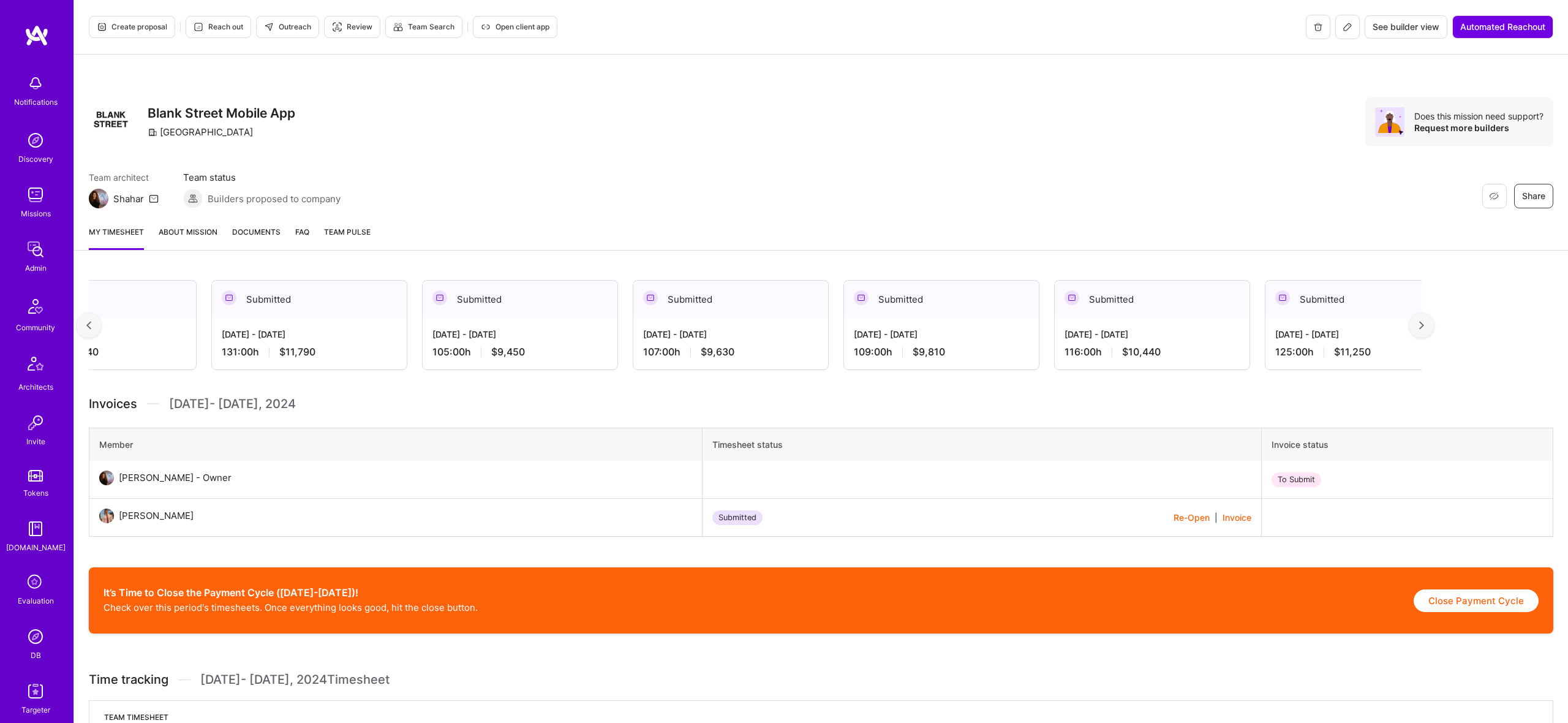
click at [1424, 326] on img at bounding box center [1421, 325] width 5 height 8
click at [202, 227] on link "About Mission" at bounding box center [188, 237] width 59 height 24
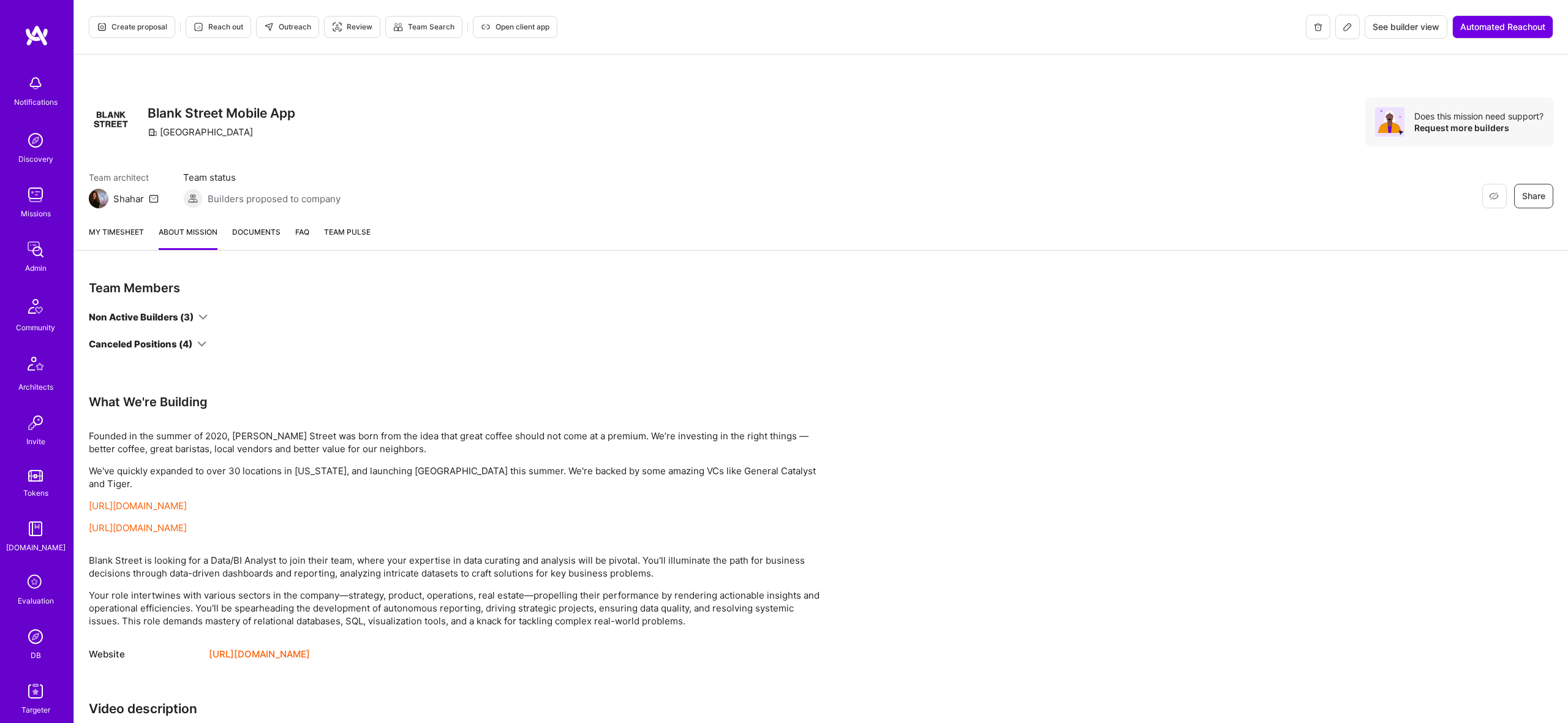
scroll to position [265, 0]
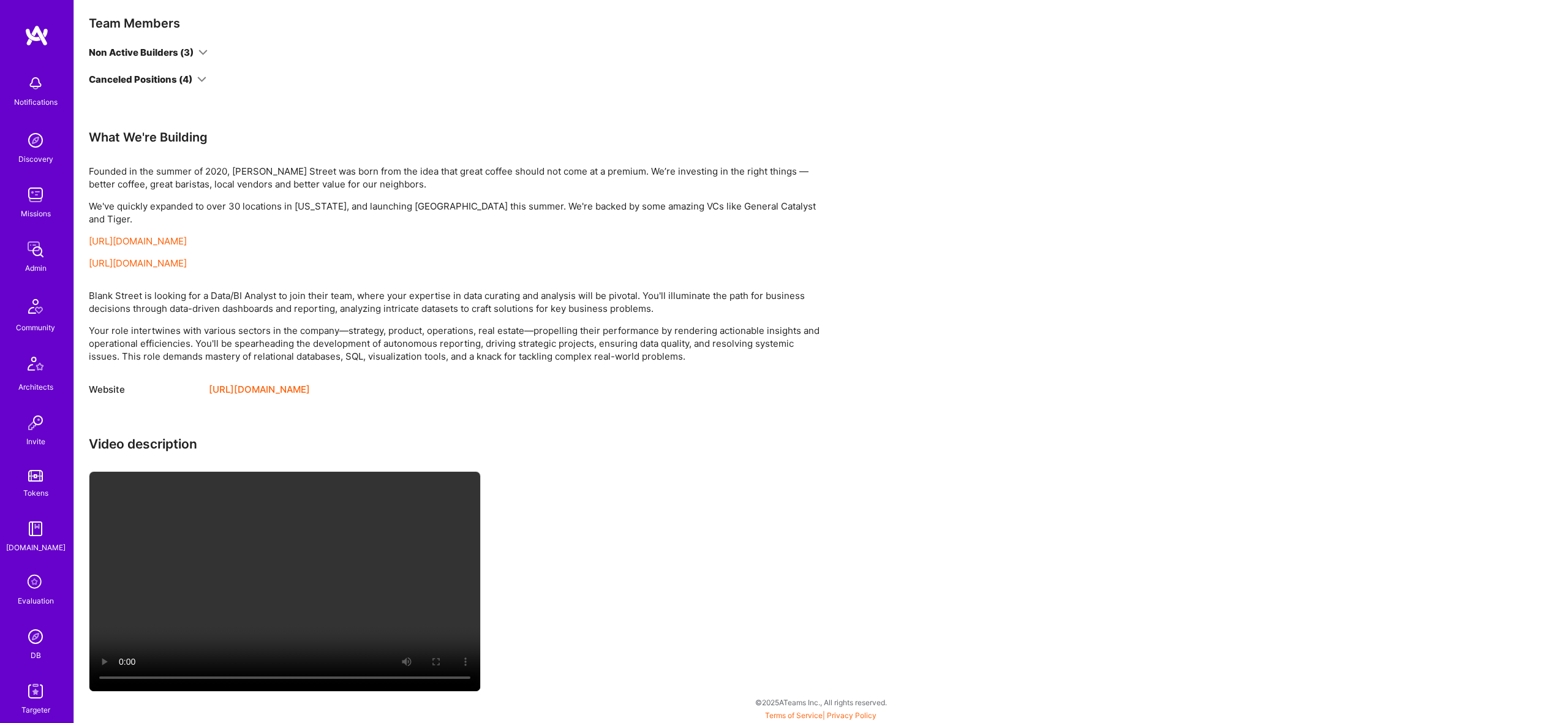
click at [198, 78] on icon at bounding box center [202, 79] width 9 height 9
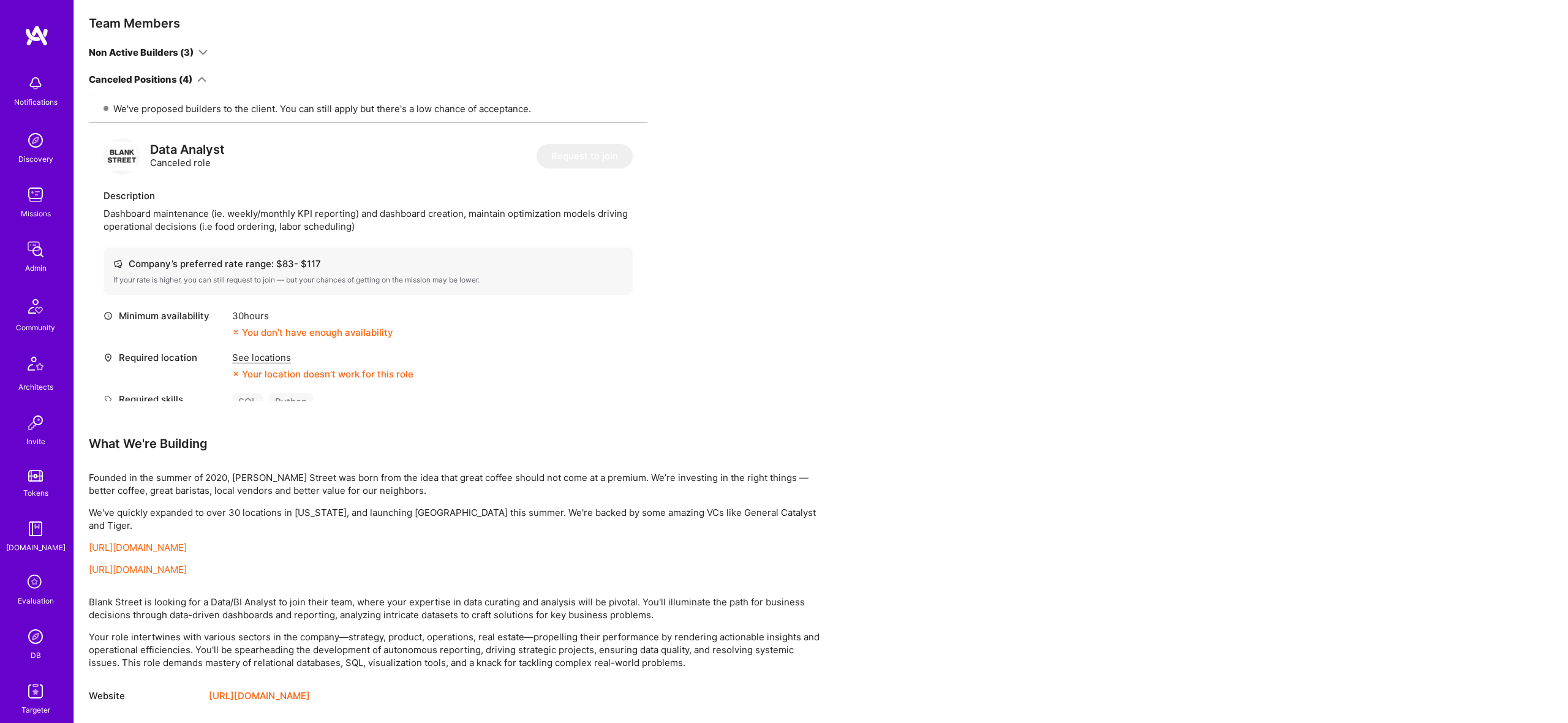
click at [195, 50] on div "Non Active Builders (3)" at bounding box center [149, 52] width 119 height 13
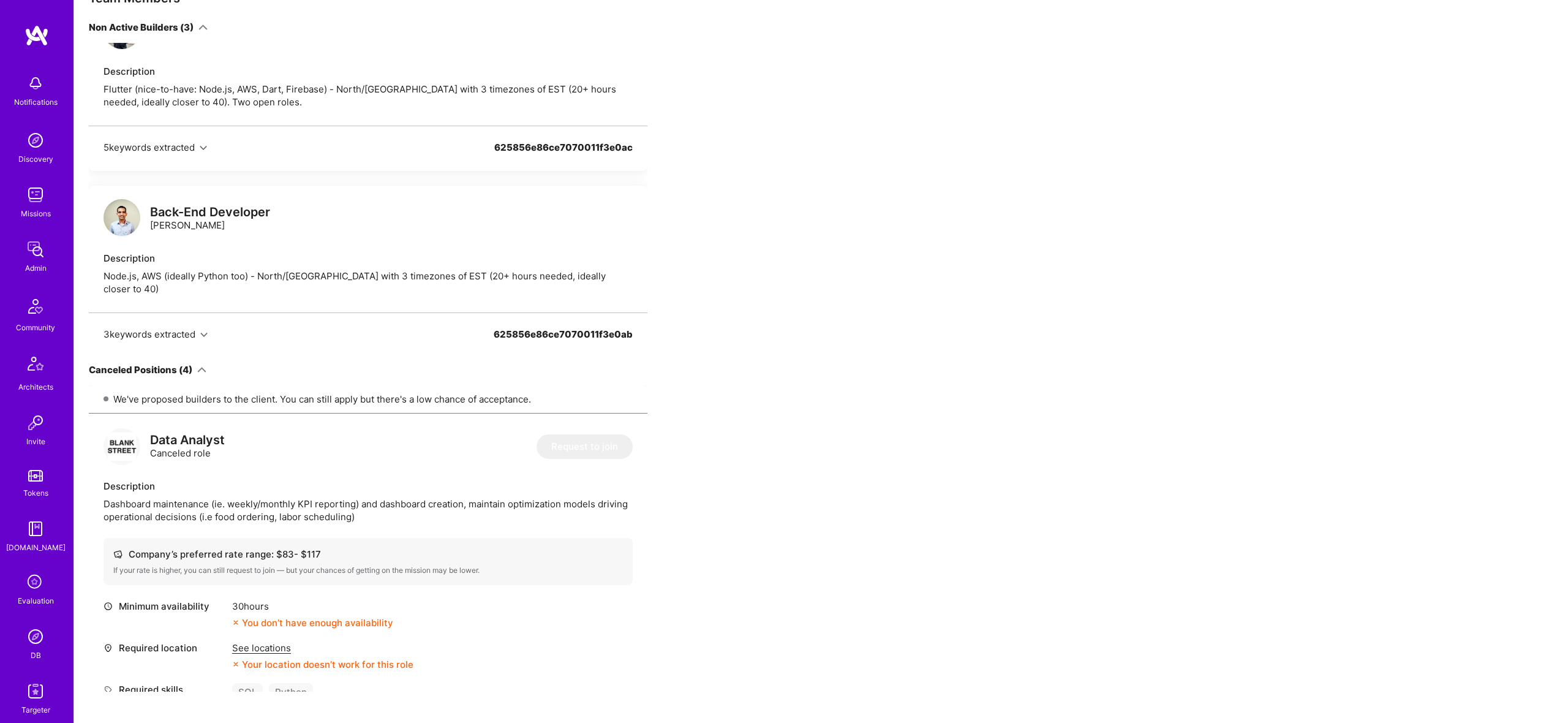
scroll to position [248, 0]
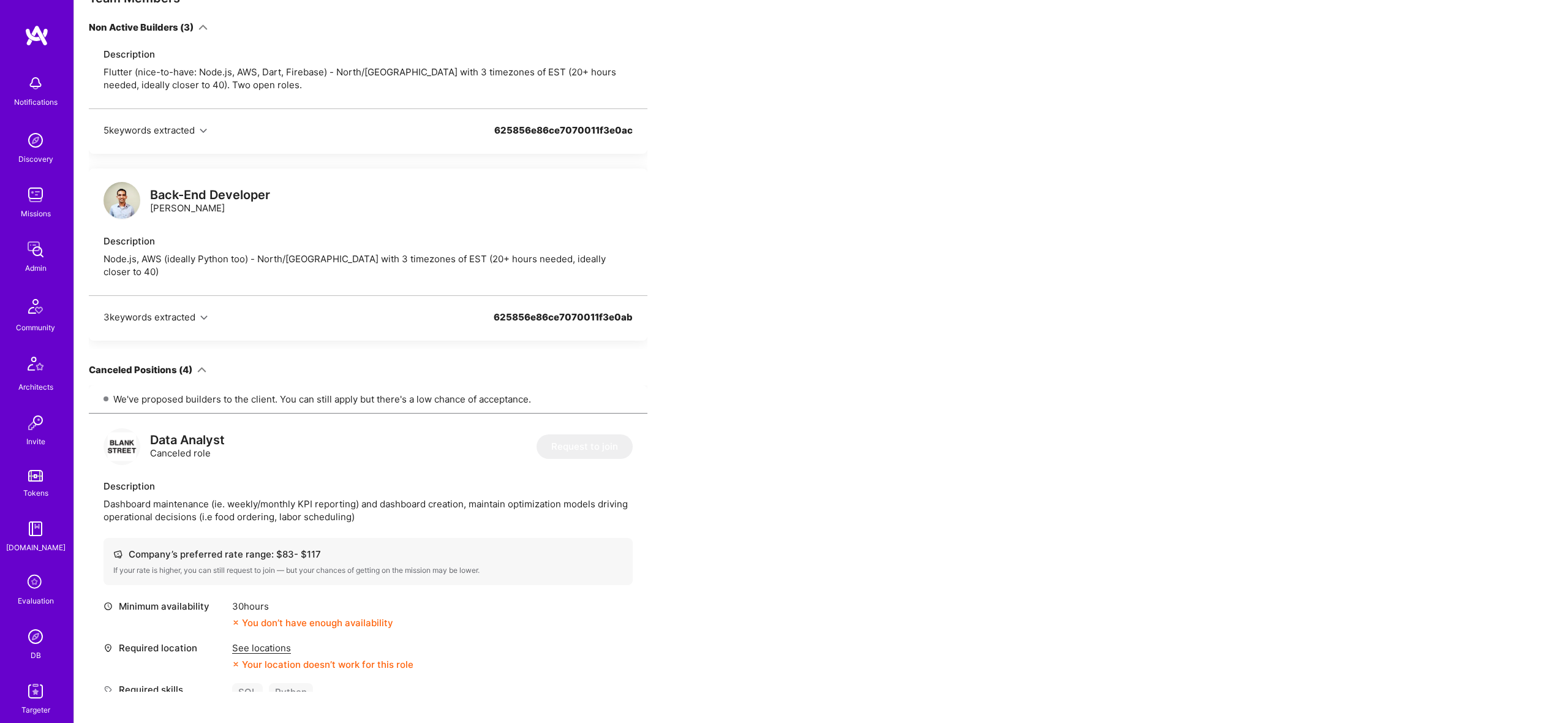
click at [116, 189] on img at bounding box center [122, 201] width 37 height 37
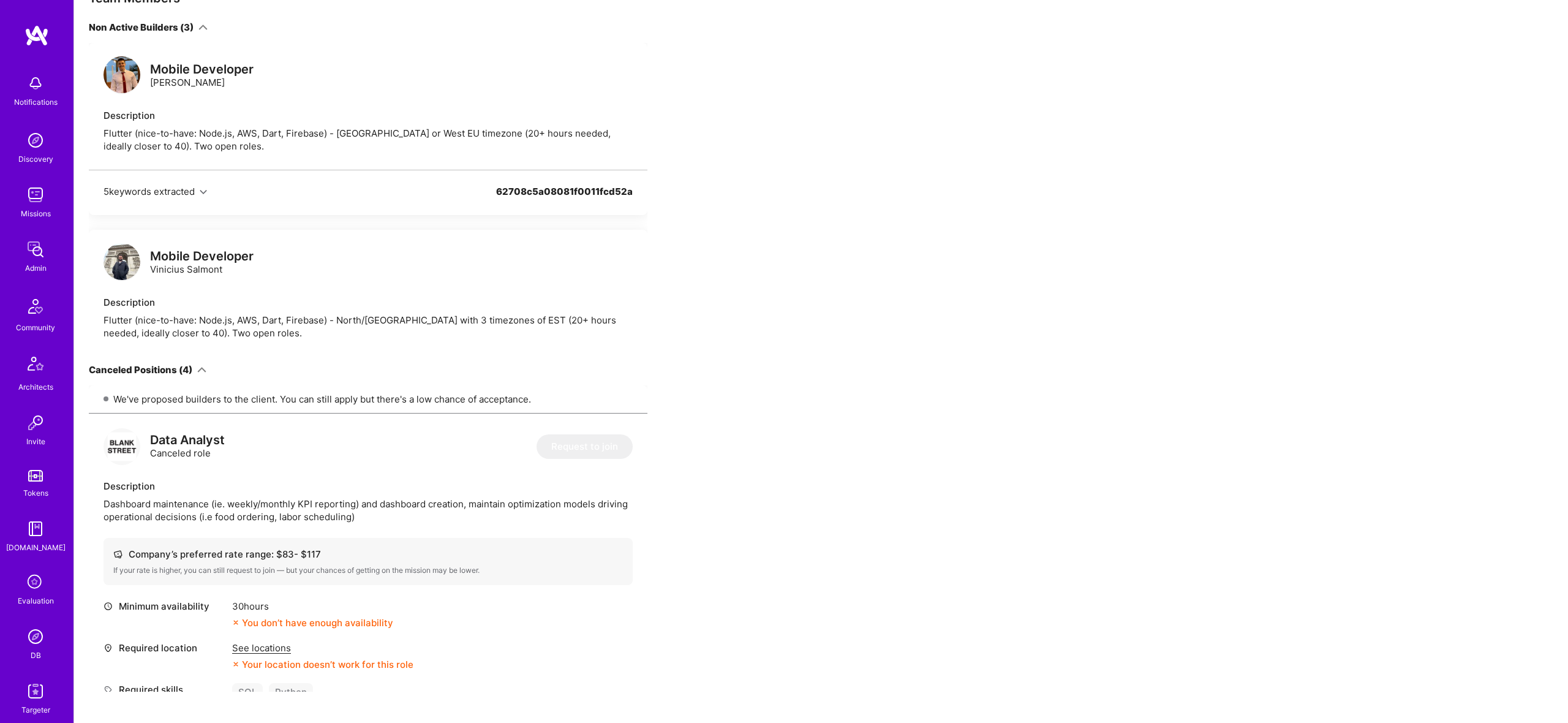
click at [132, 263] on img at bounding box center [122, 262] width 37 height 37
click at [125, 79] on img at bounding box center [122, 75] width 37 height 37
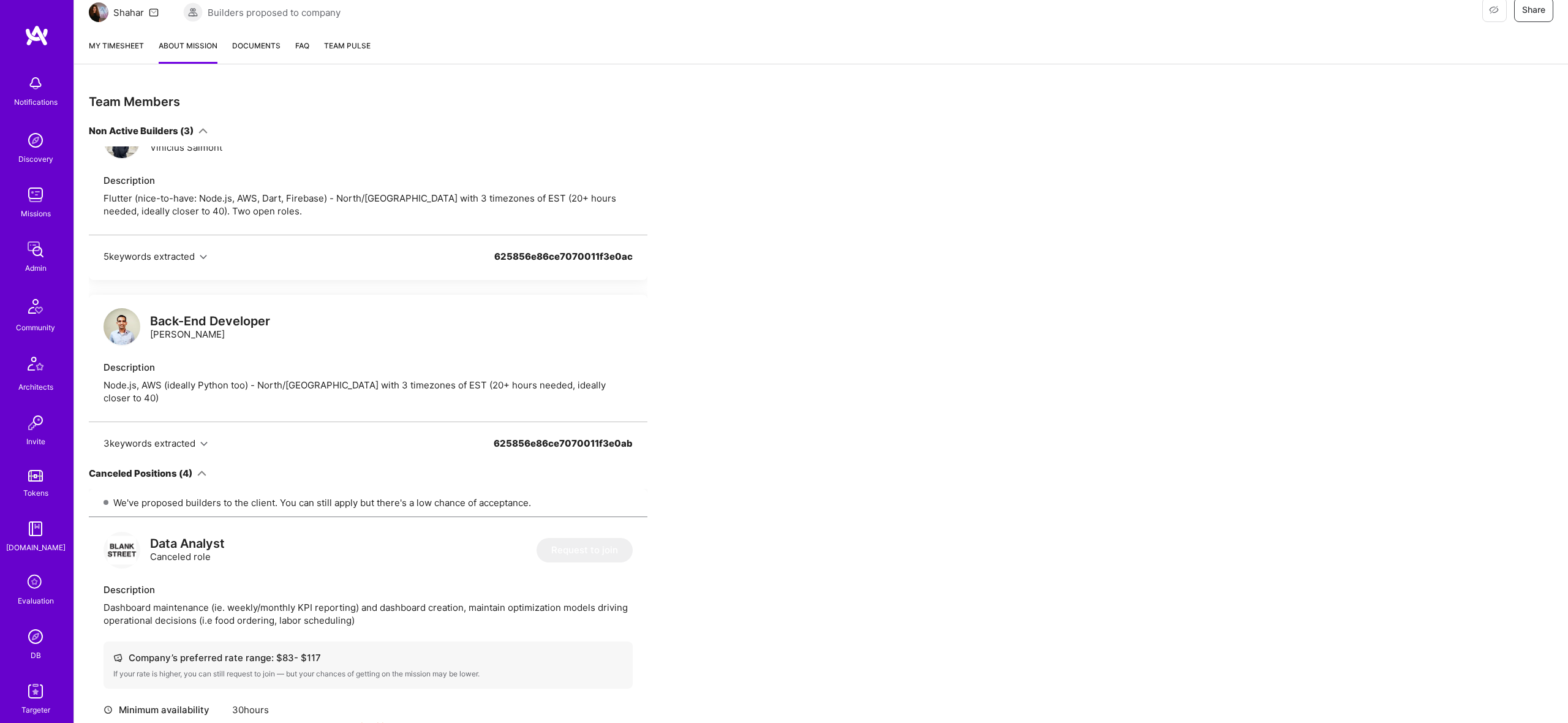
scroll to position [250, 0]
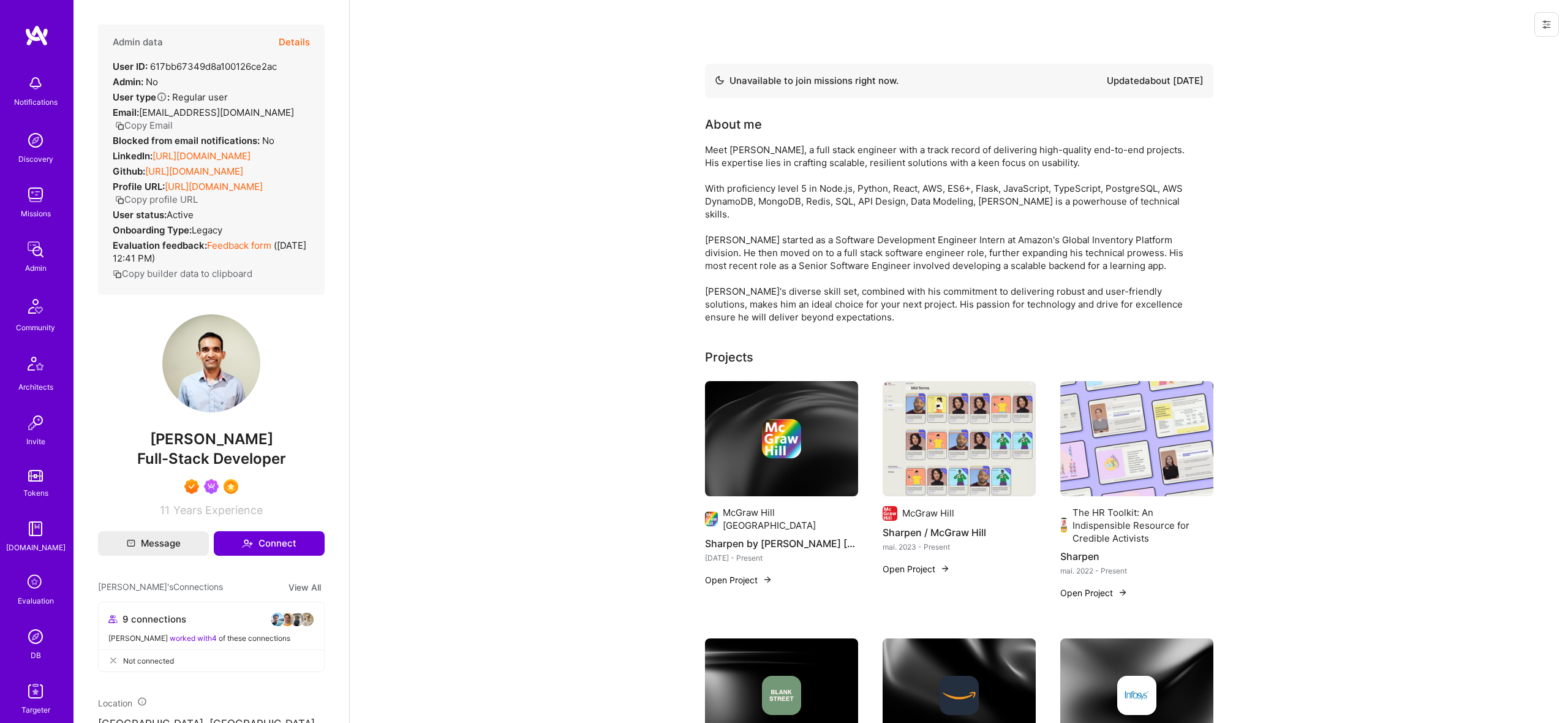
click at [290, 35] on button "Details" at bounding box center [295, 42] width 32 height 35
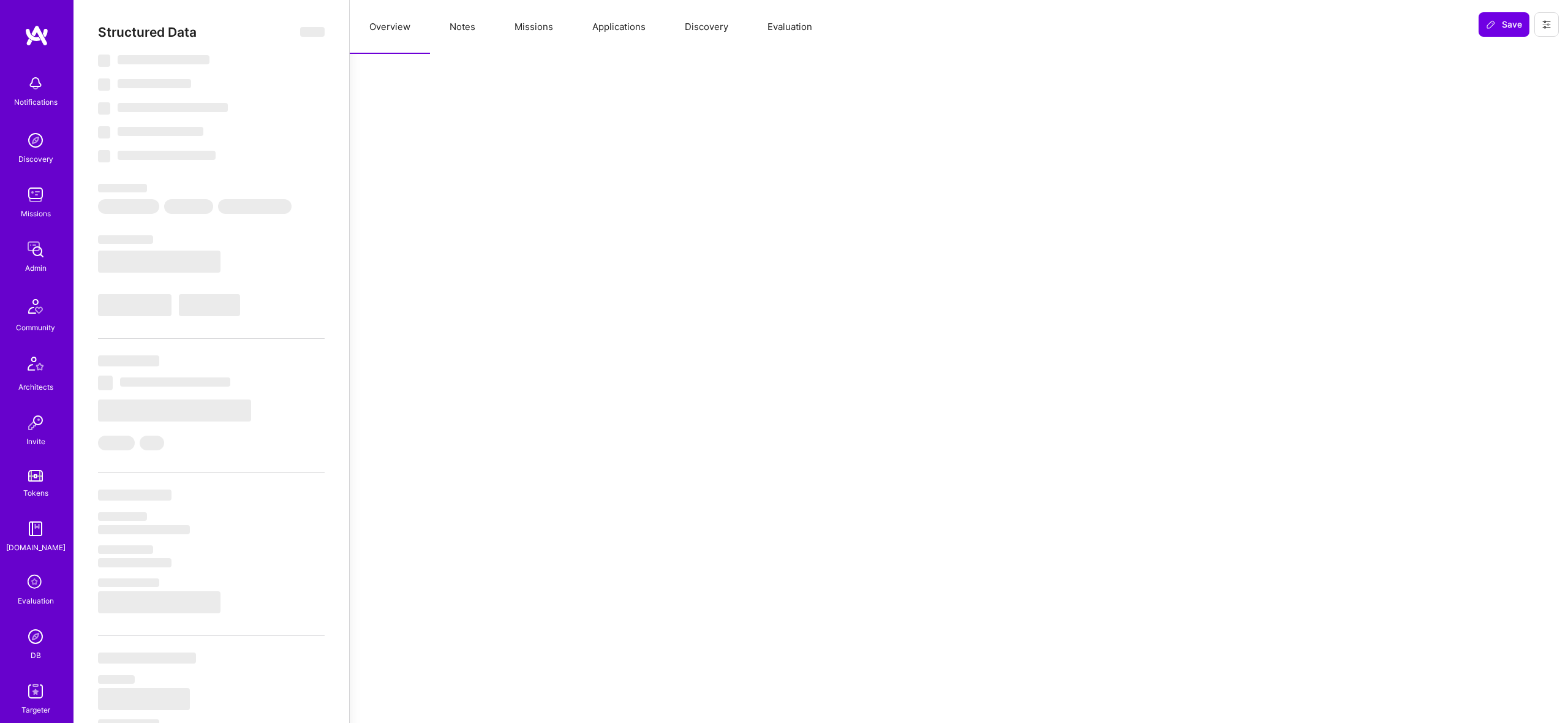
click at [508, 31] on button "Missions" at bounding box center [534, 27] width 78 height 54
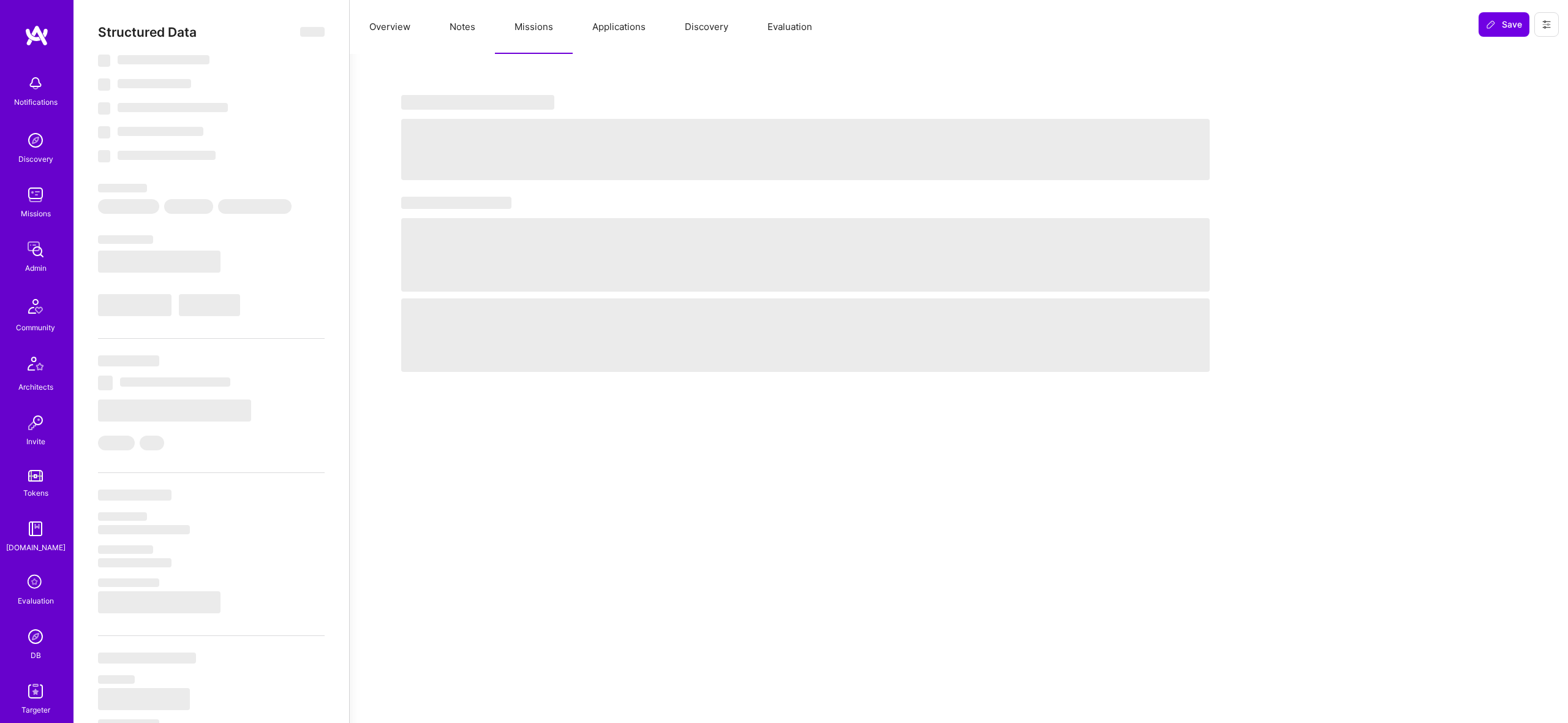
select select "Not Available"
select select "1 Month"
select select "7"
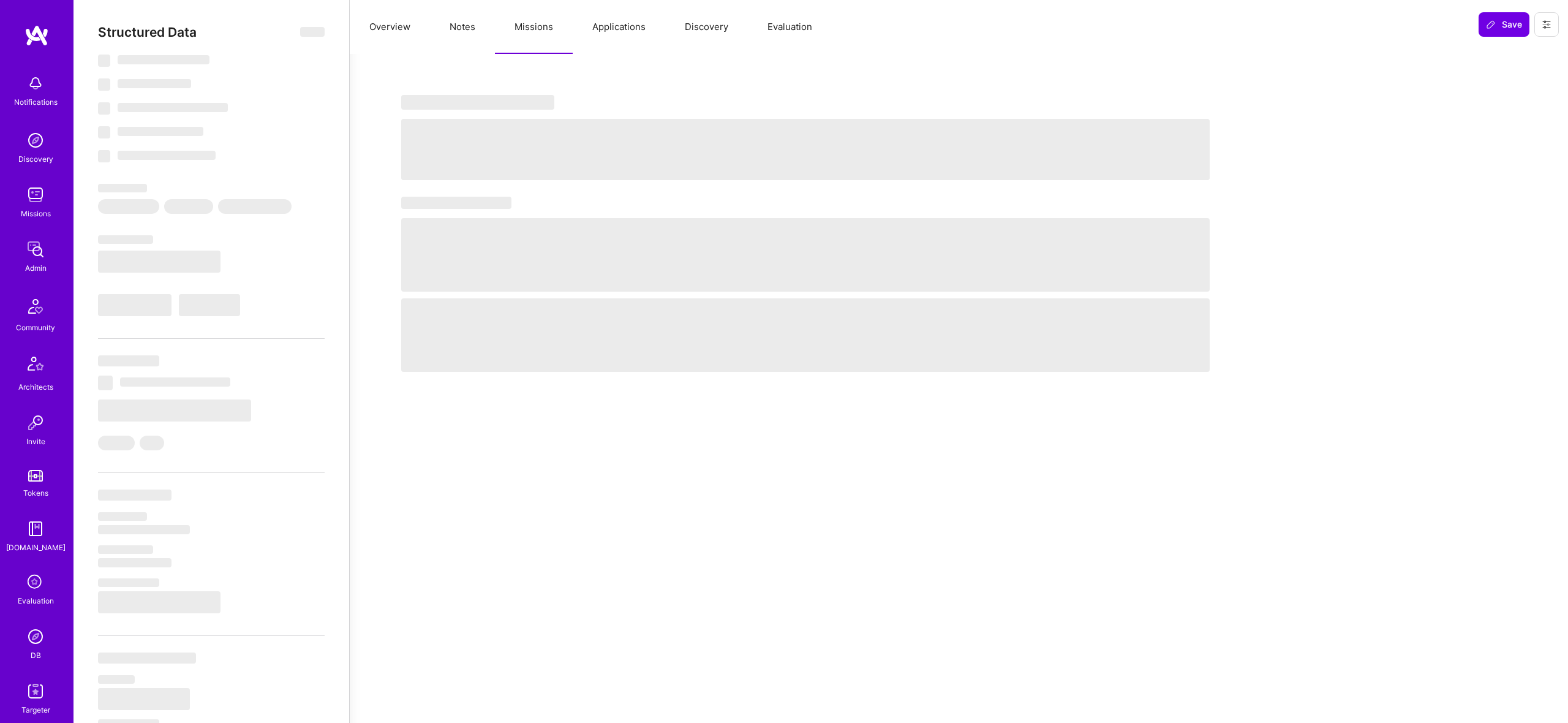
select select "7"
select select "US"
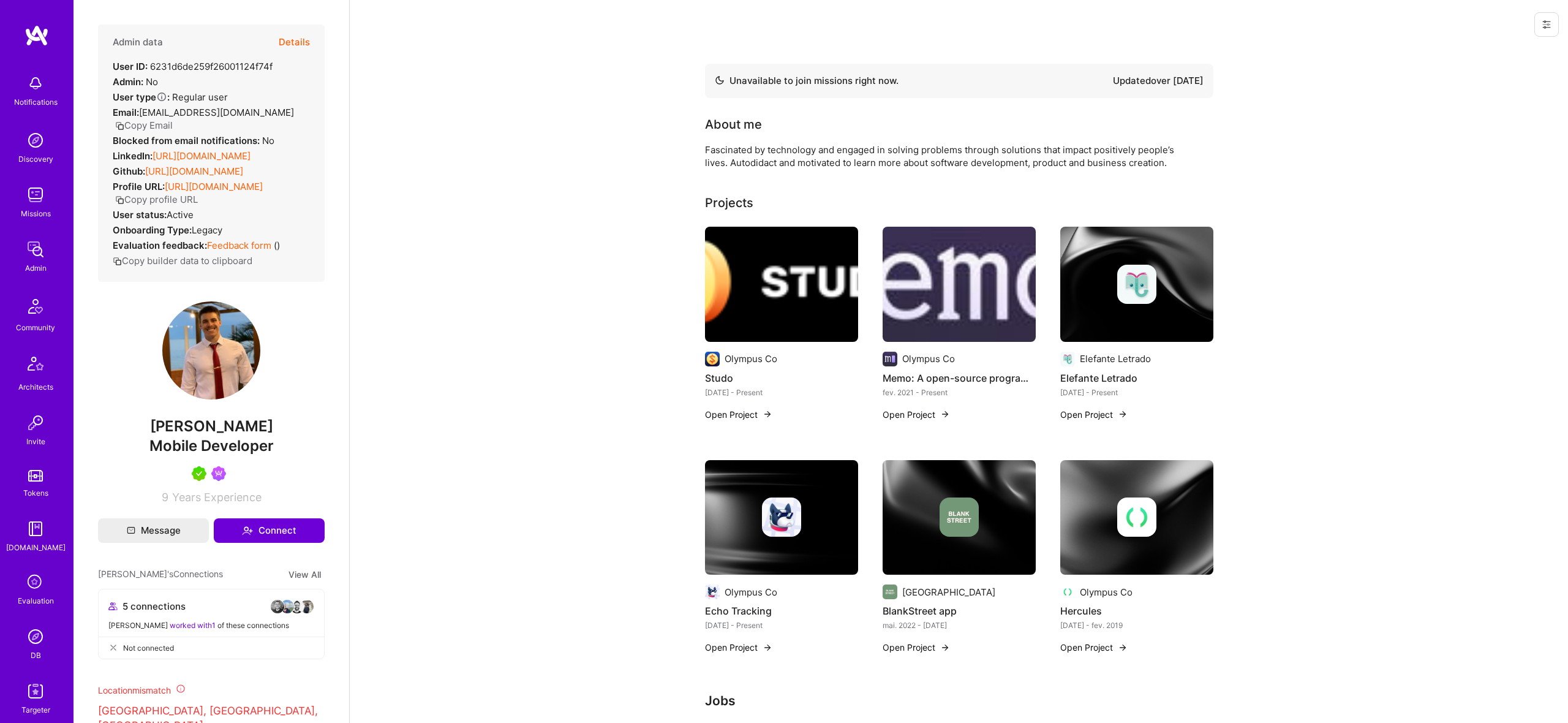
click at [288, 27] on button "Details" at bounding box center [295, 42] width 32 height 35
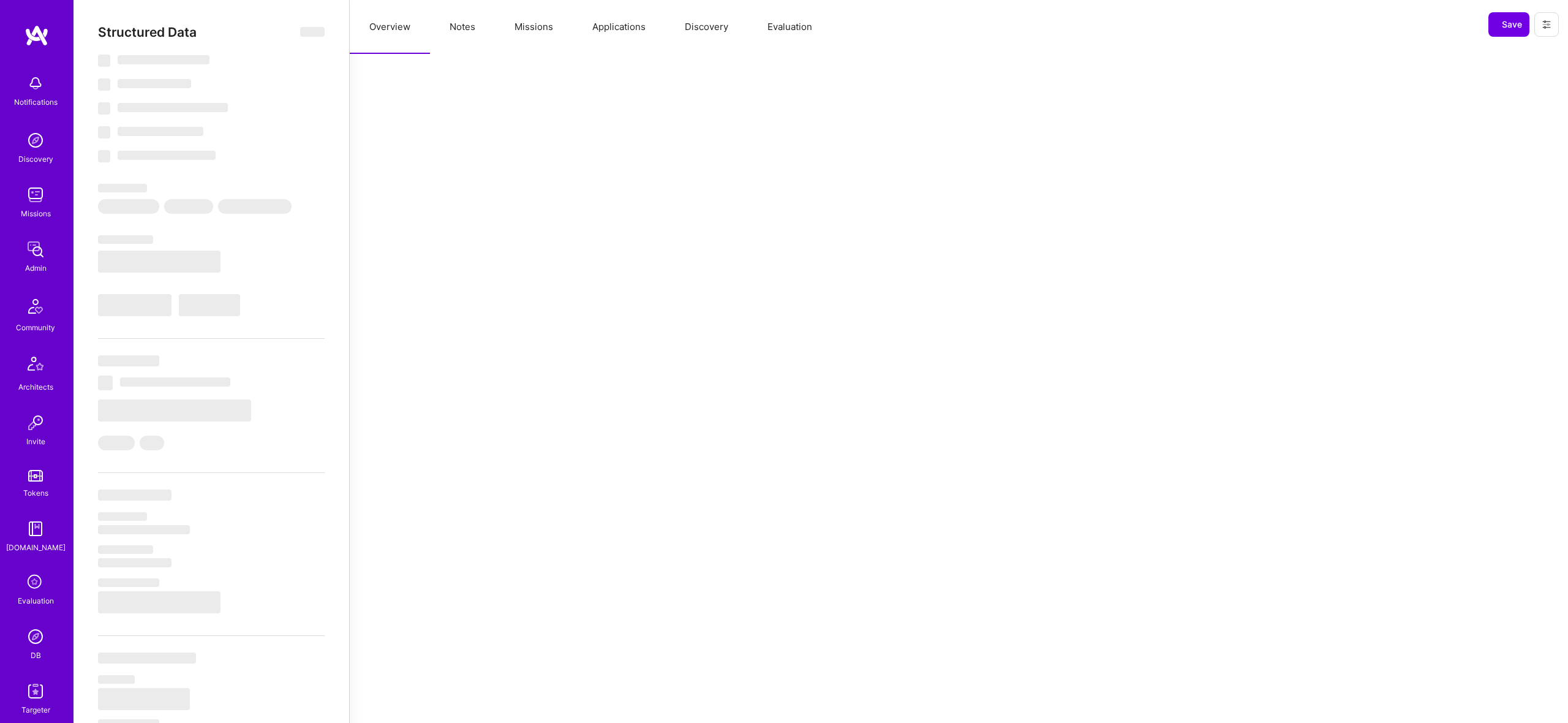
click at [292, 32] on div "Structured Data ‌" at bounding box center [211, 32] width 227 height 15
click at [538, 23] on button "Missions" at bounding box center [534, 27] width 78 height 54
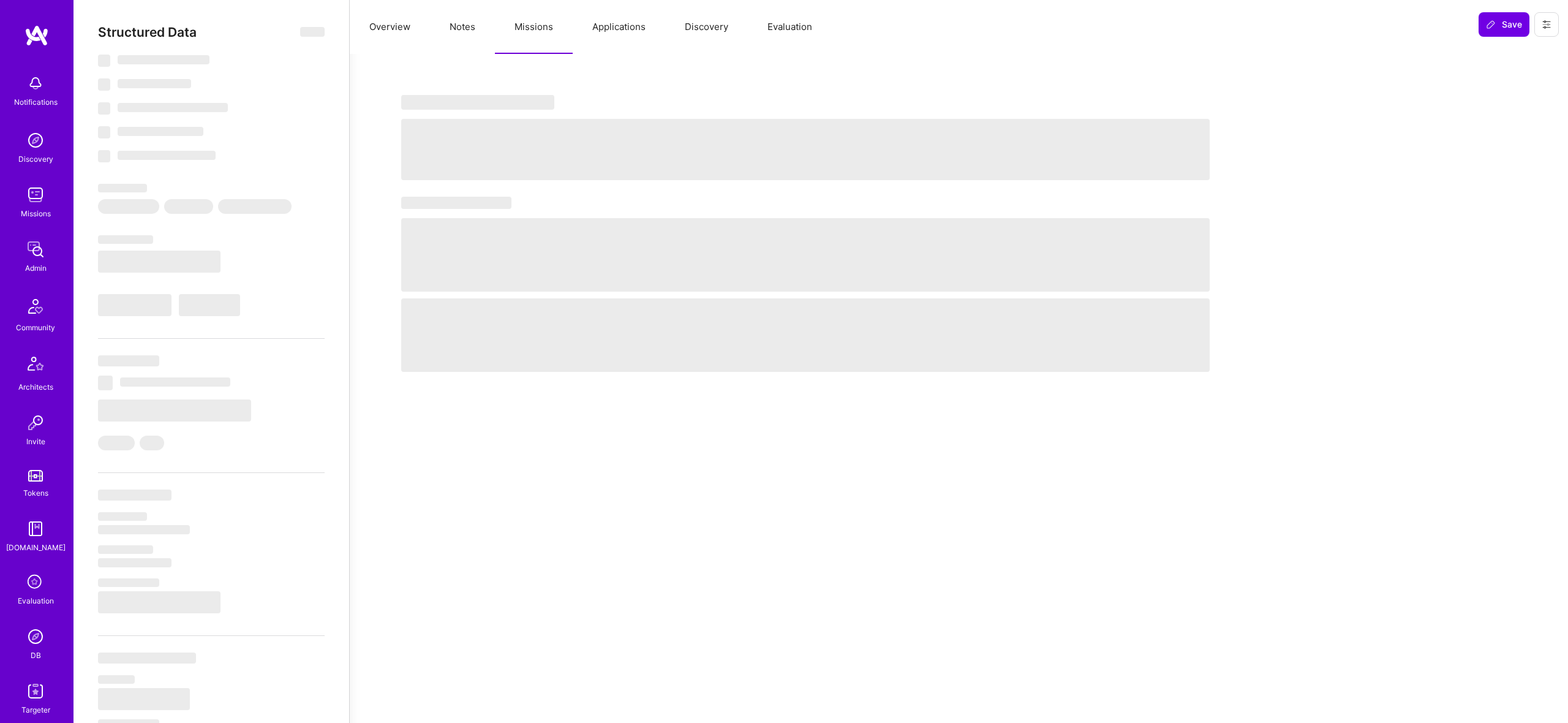
select select "Not Available"
select select "1 Month"
select select "5"
select select "7"
select select "6"
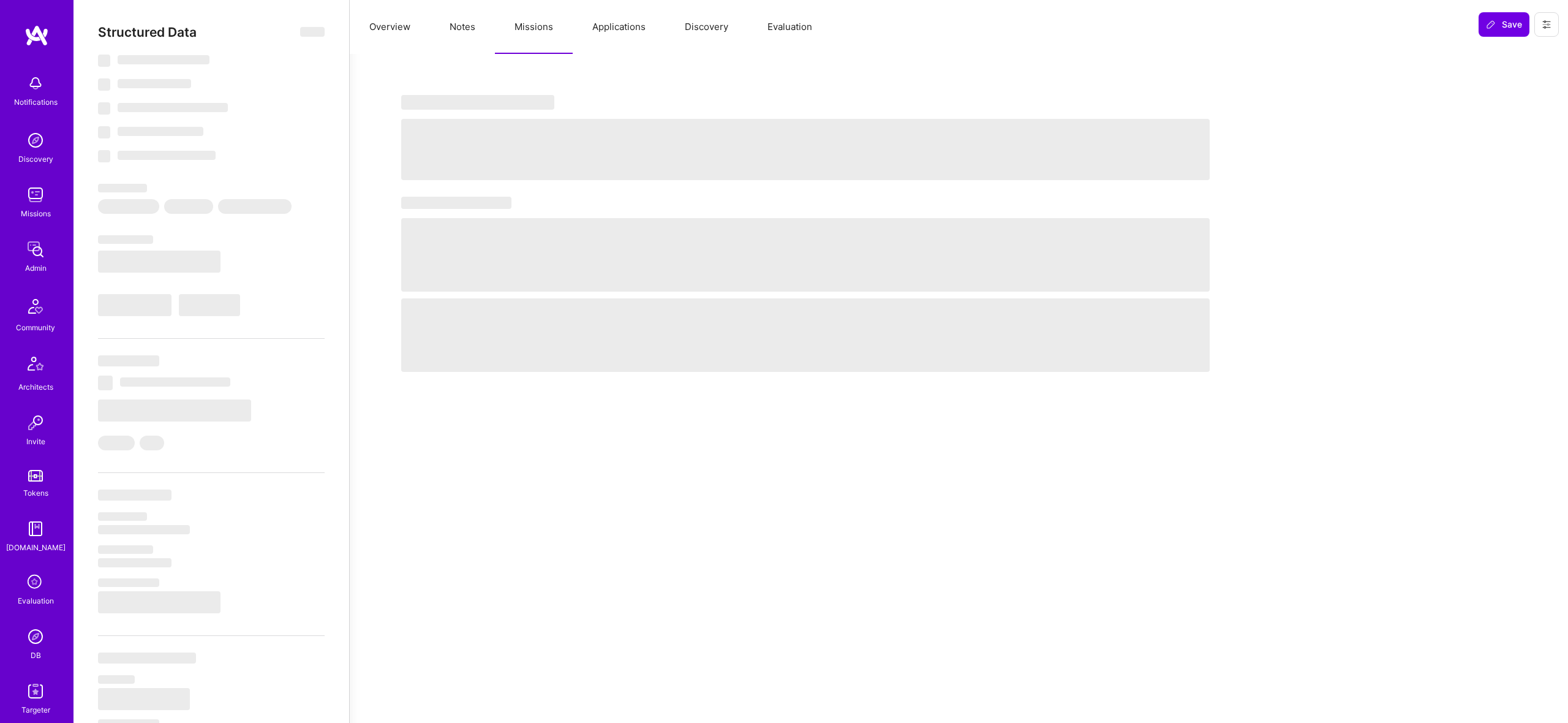
select select "6"
select select "BR"
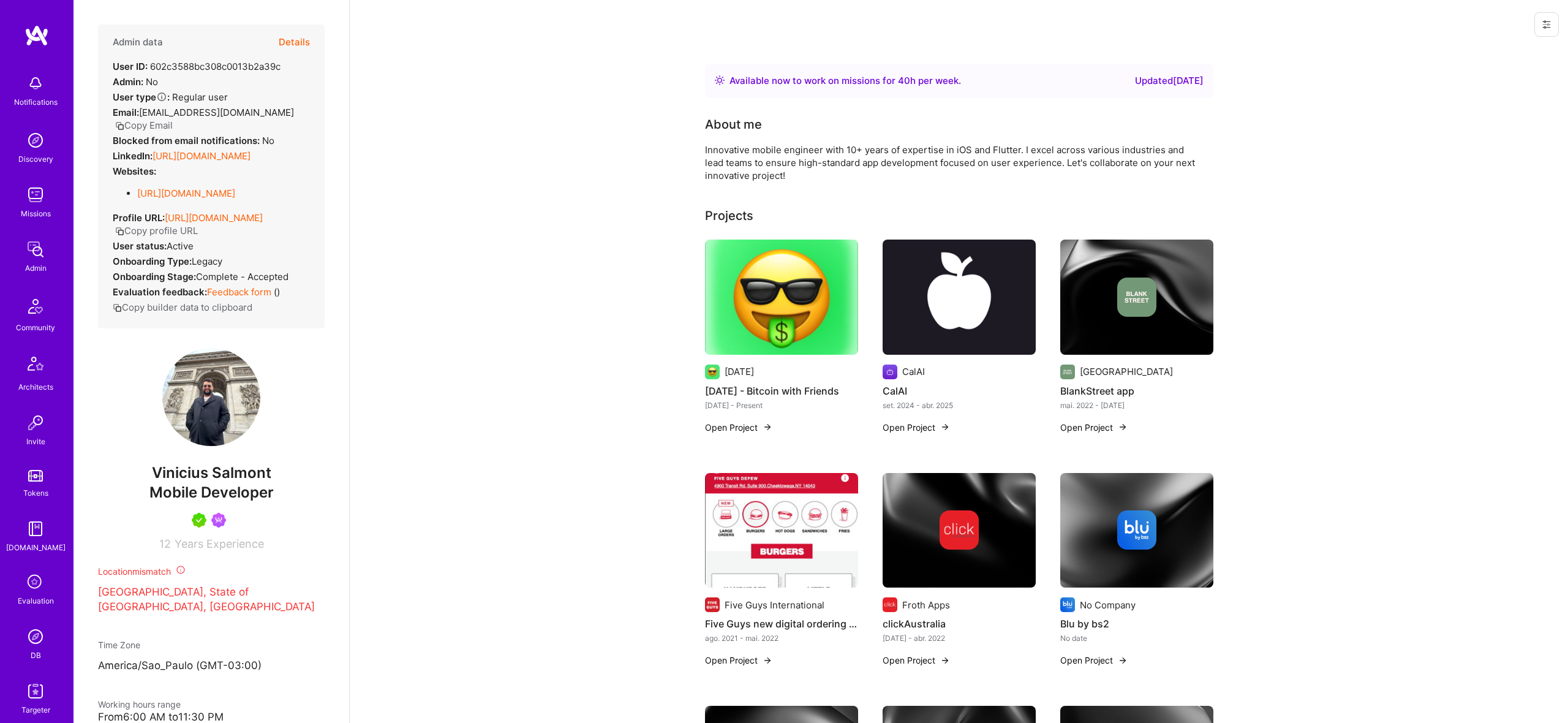
click at [290, 38] on button "Details" at bounding box center [295, 42] width 32 height 35
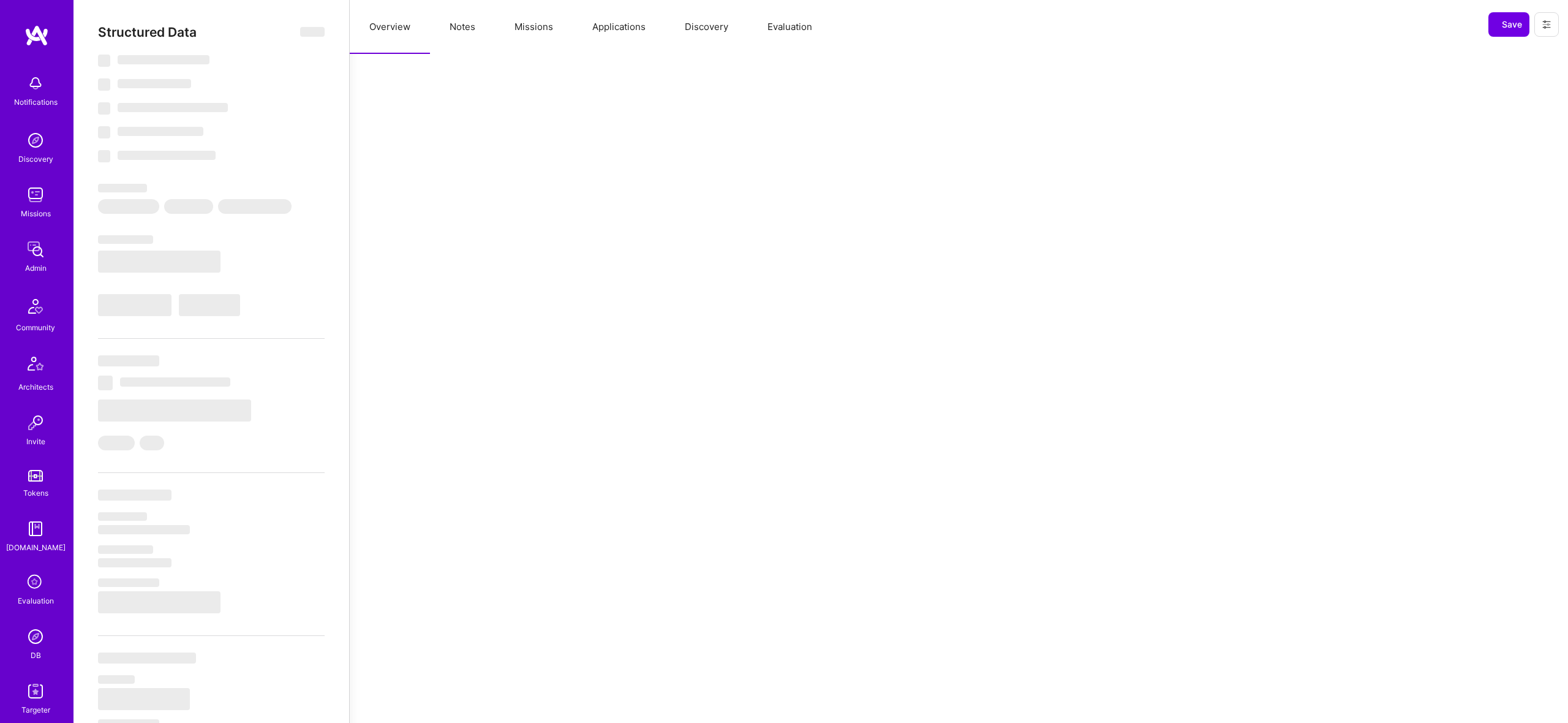
click at [527, 22] on button "Missions" at bounding box center [534, 27] width 78 height 54
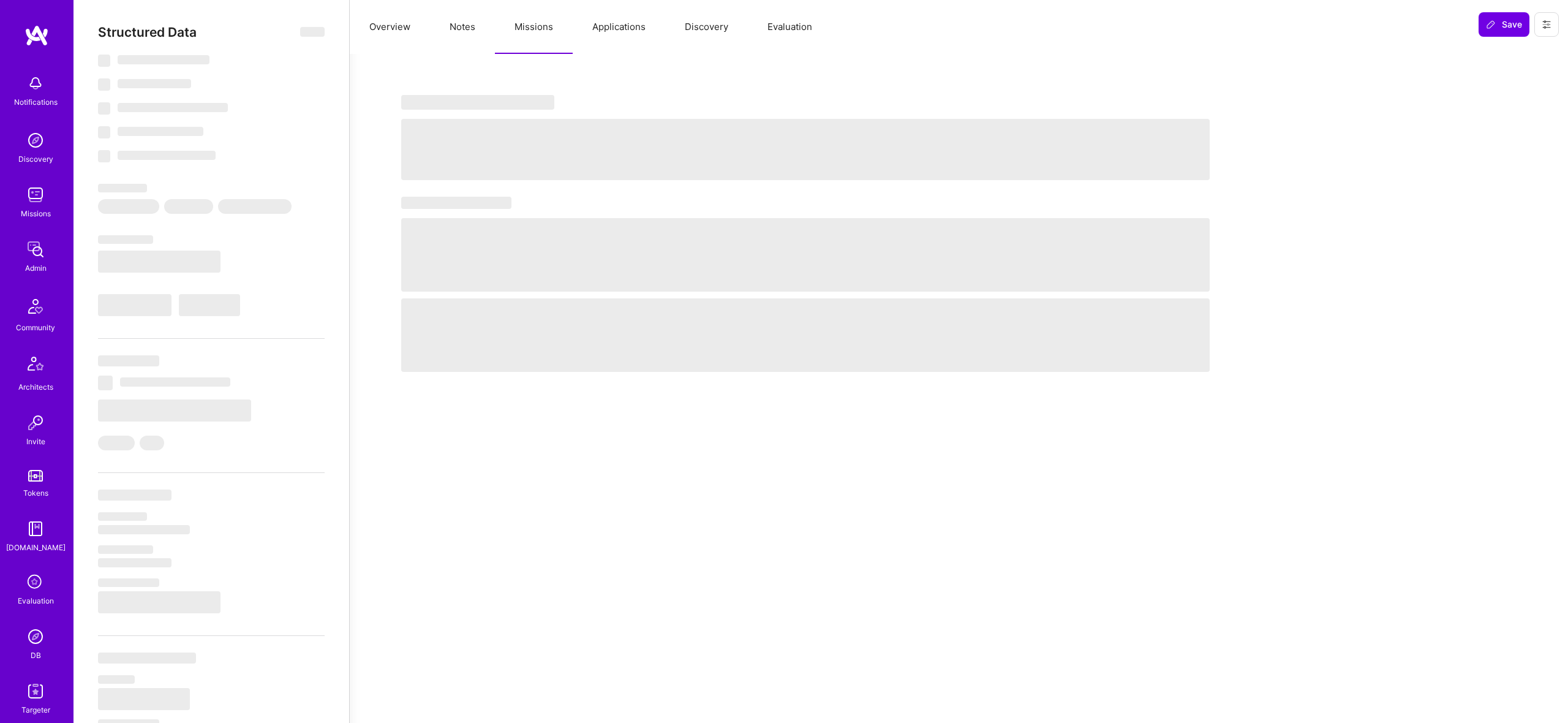
select select "Right Now"
select select "5"
select select "7"
select select "6"
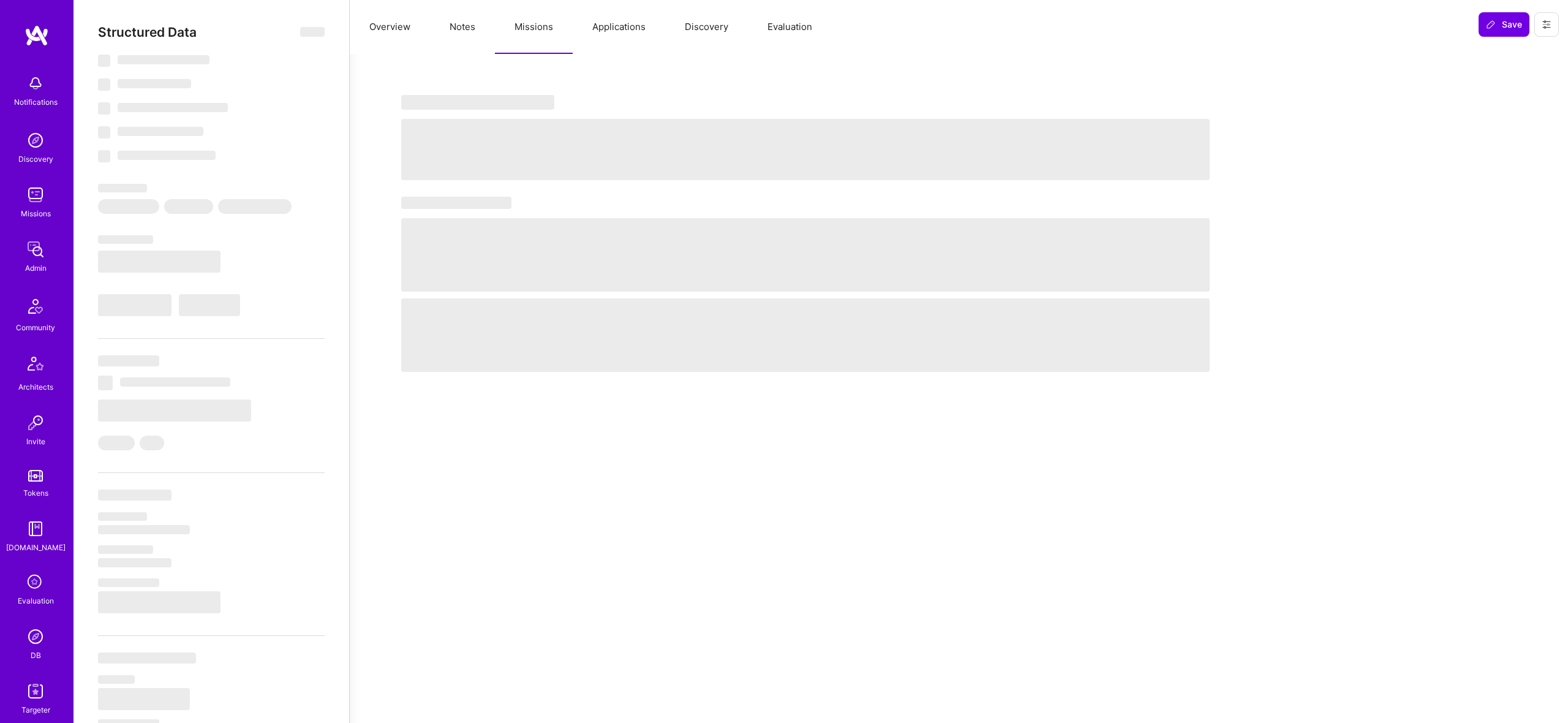
select select "BR"
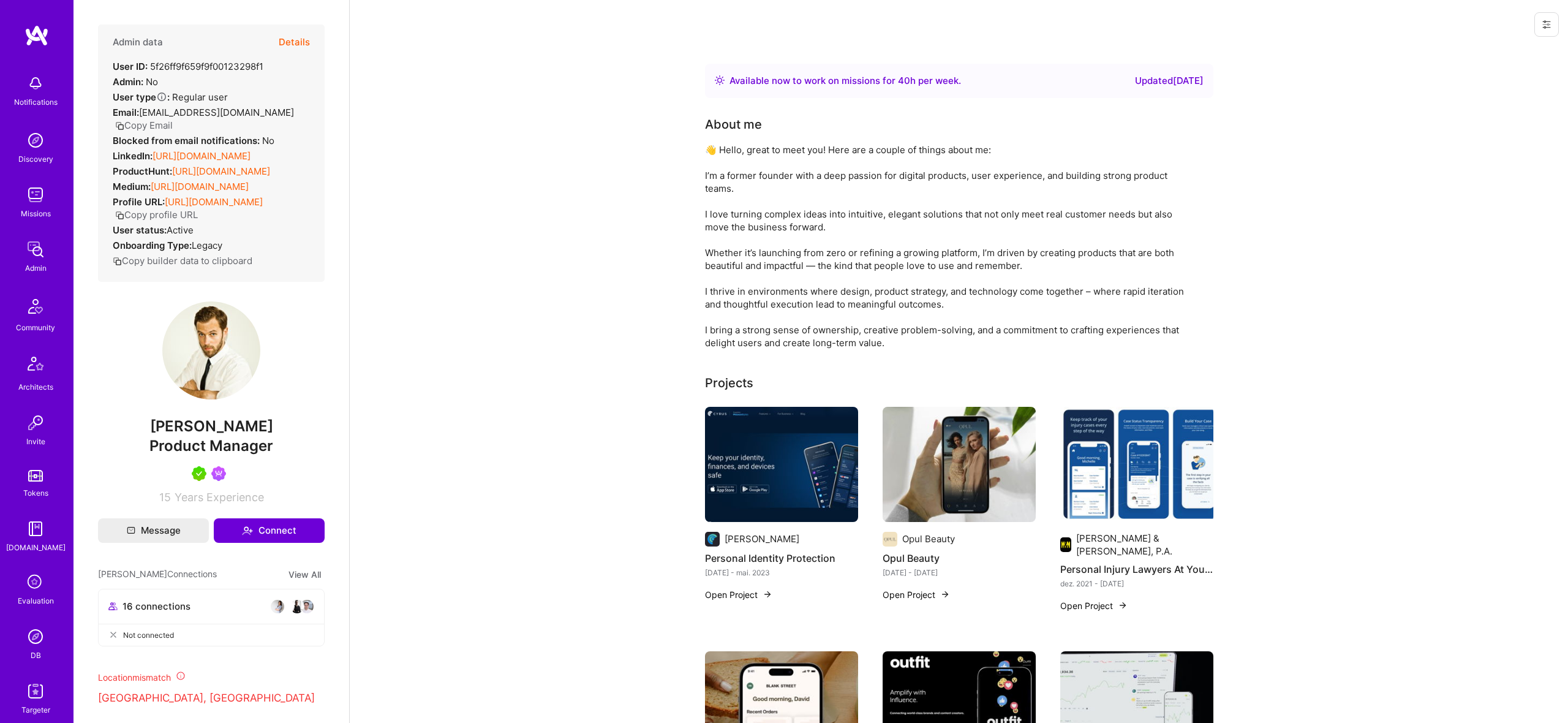
click at [302, 37] on button "Details" at bounding box center [295, 42] width 32 height 35
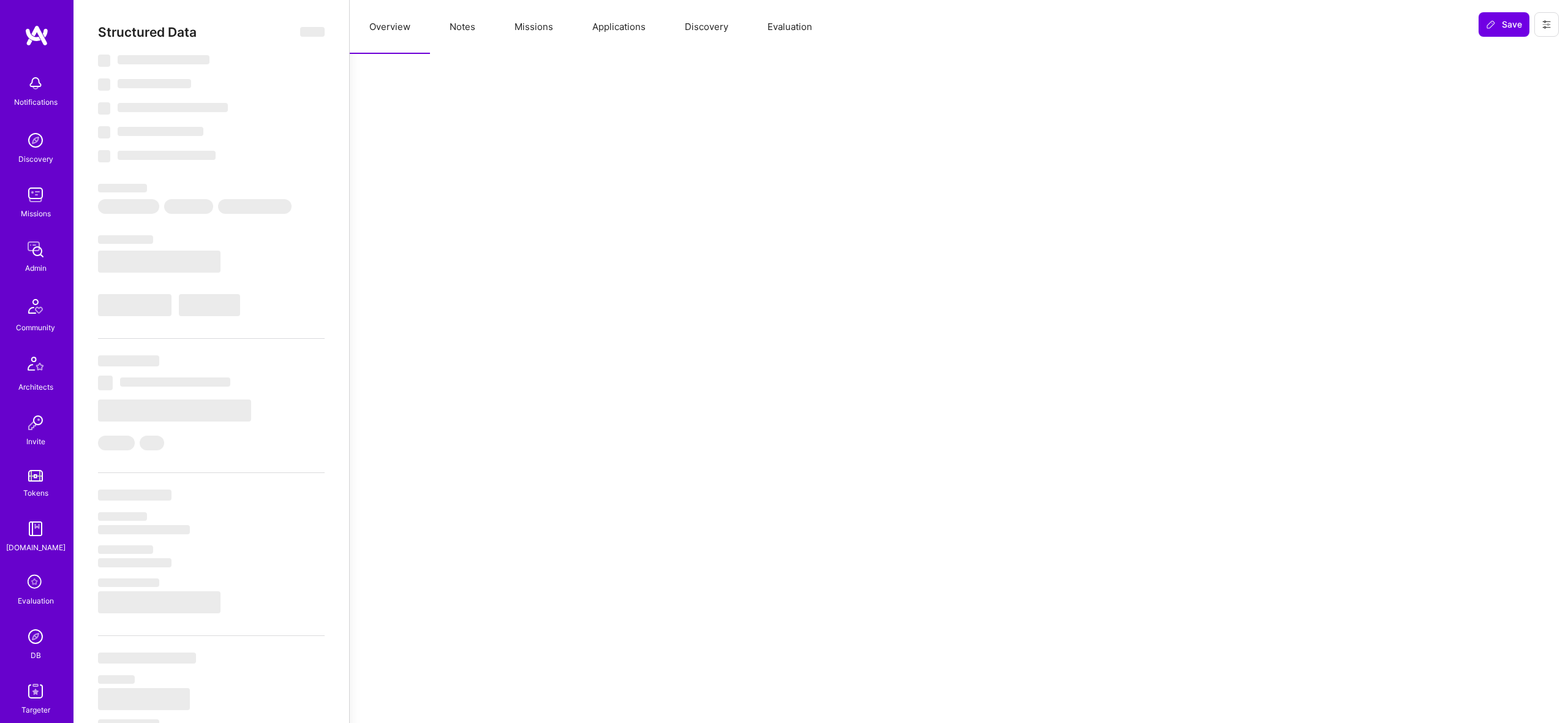
click at [507, 35] on button "Missions" at bounding box center [534, 27] width 78 height 54
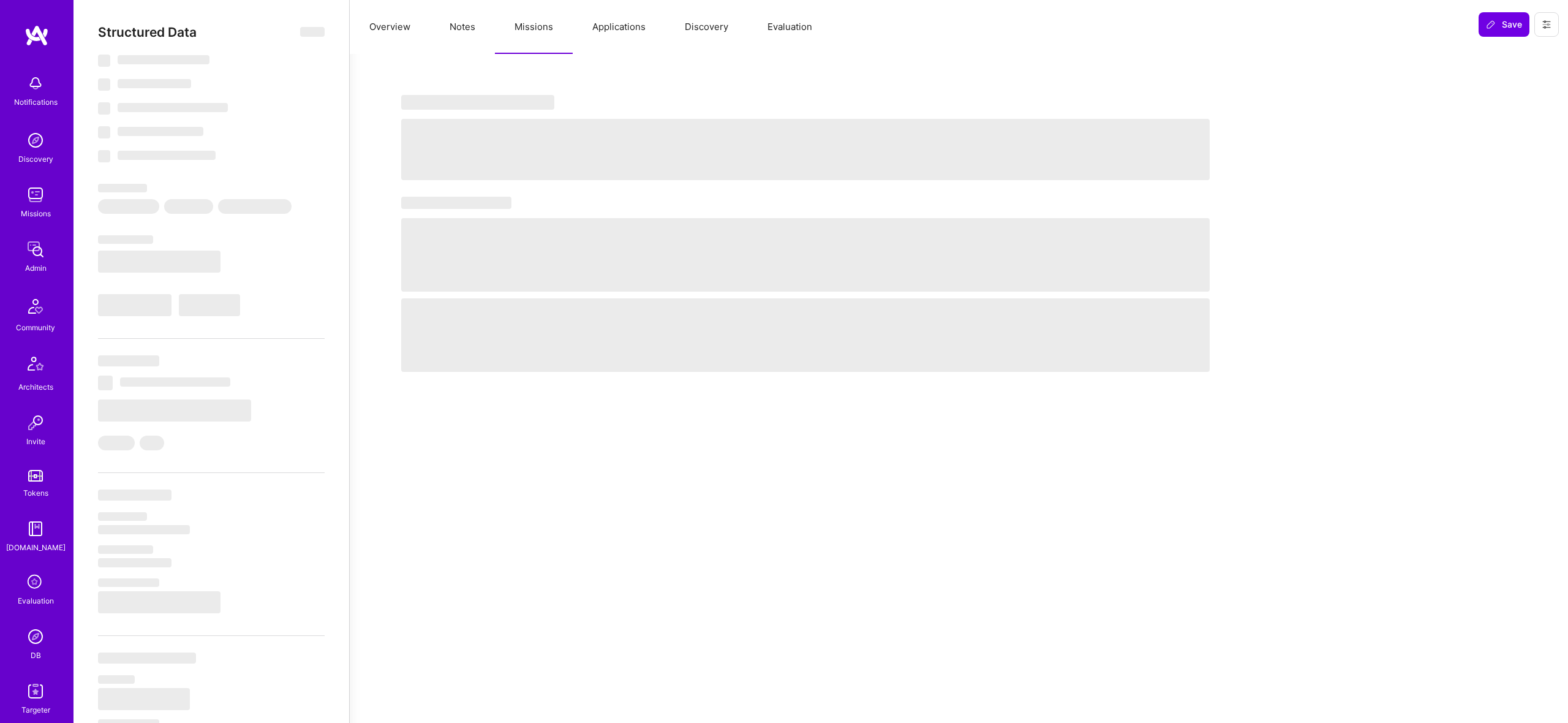
select select "Right Now"
select select "5"
select select "7"
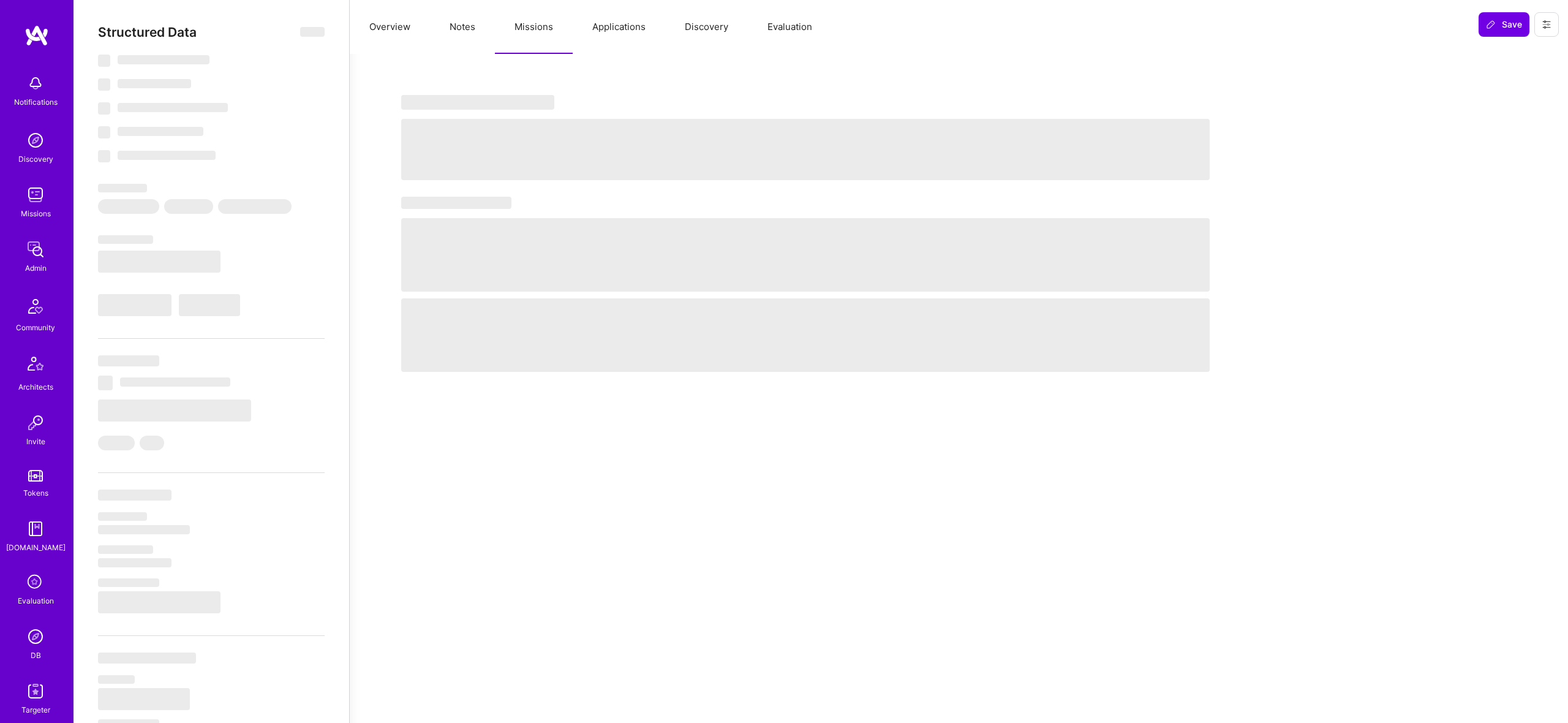
select select "DE"
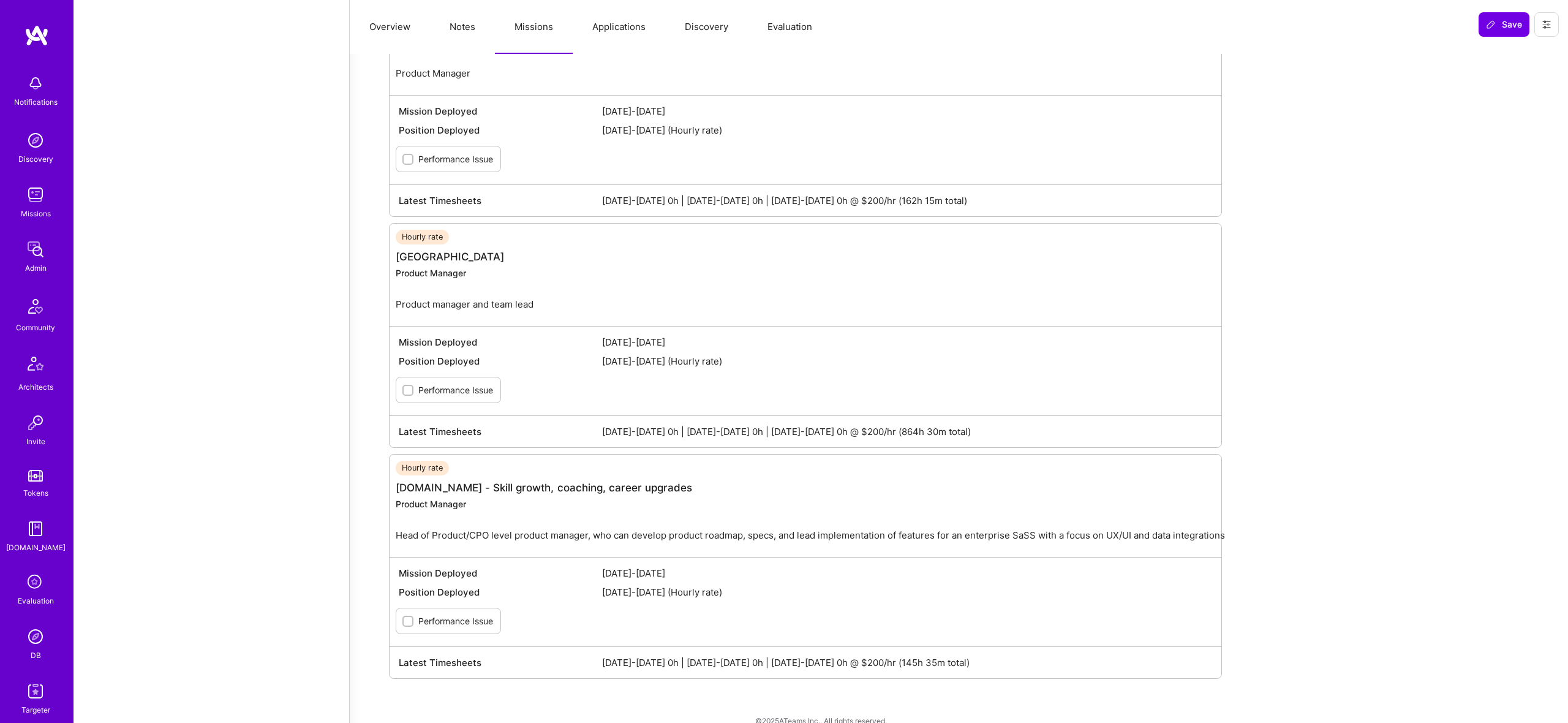
scroll to position [1682, 0]
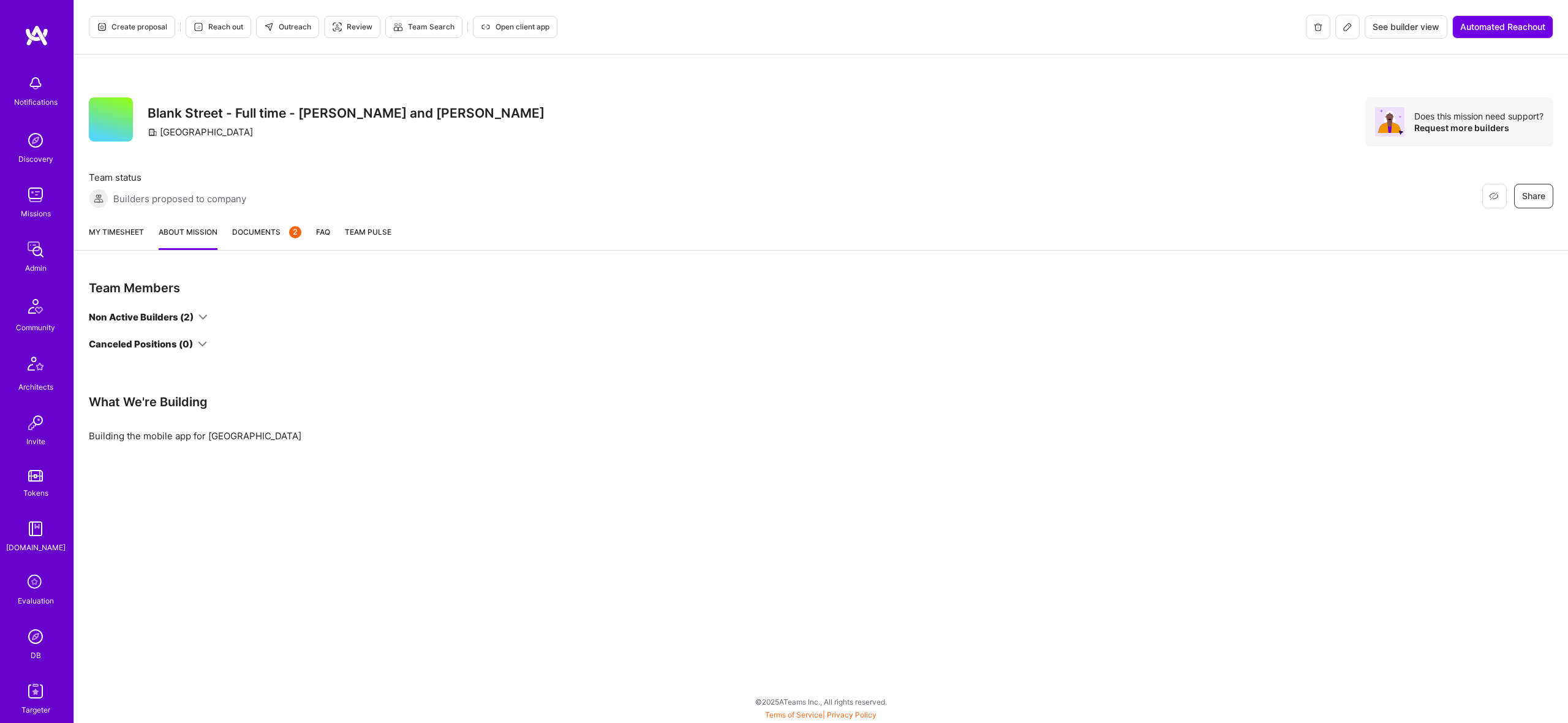
click at [114, 235] on link "My timesheet" at bounding box center [116, 237] width 55 height 24
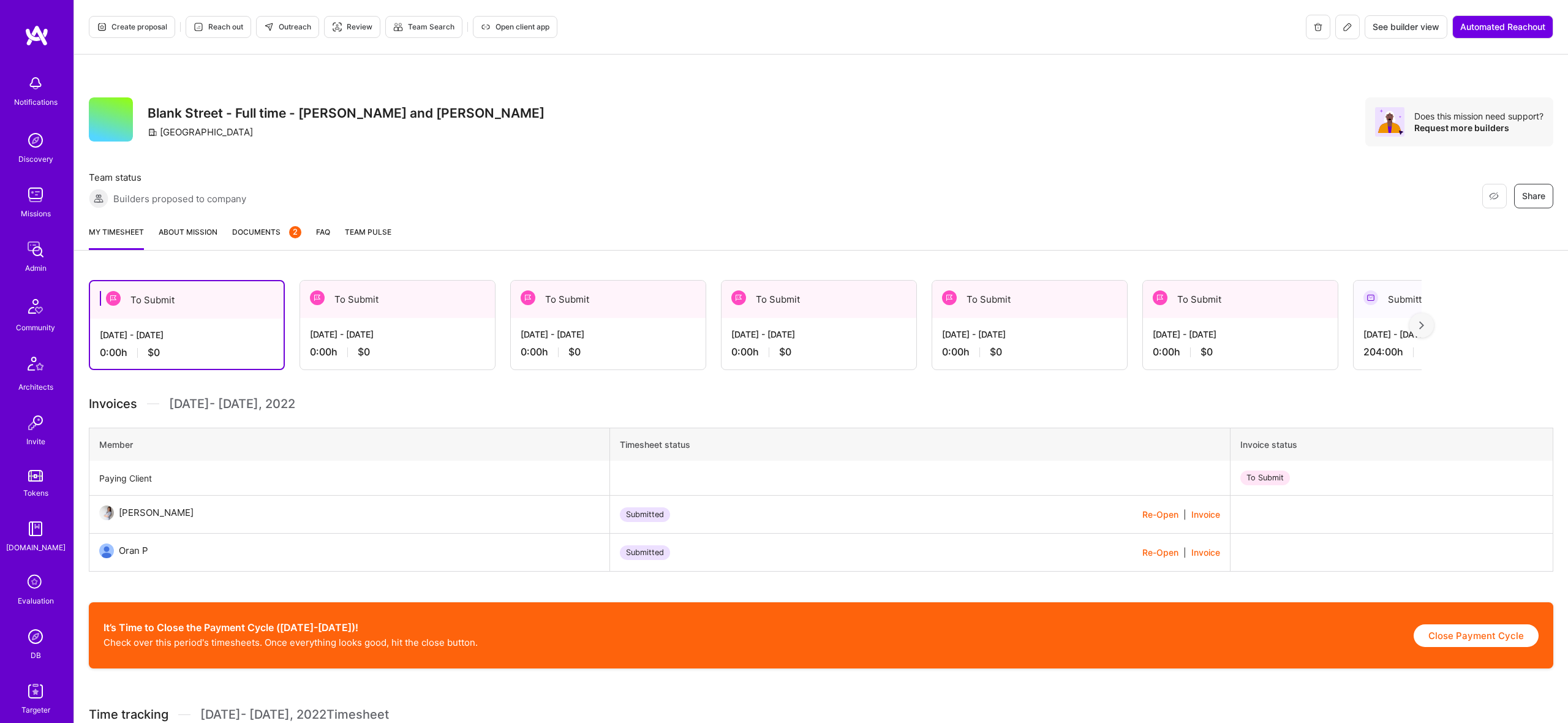
click at [105, 512] on img at bounding box center [107, 513] width 15 height 15
click at [140, 502] on td "[PERSON_NAME]" at bounding box center [350, 515] width 521 height 38
click at [105, 513] on img at bounding box center [107, 513] width 15 height 15
click at [184, 220] on div "My timesheet About Mission Documents 2 FAQ Team Pulse" at bounding box center [821, 234] width 1495 height 35
click at [186, 224] on div "My timesheet About Mission Documents 2 FAQ Team Pulse" at bounding box center [821, 234] width 1495 height 35
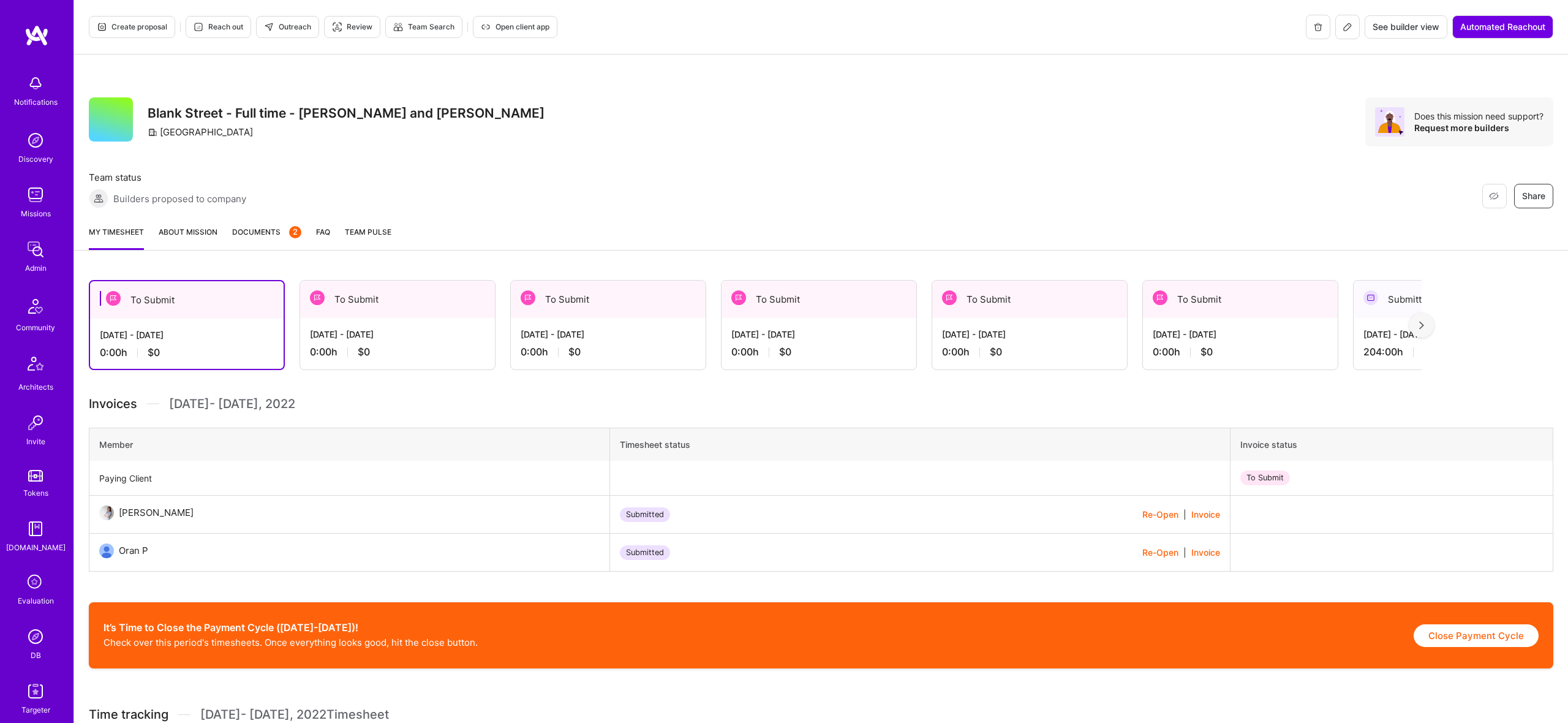
click at [192, 234] on link "About Mission" at bounding box center [188, 237] width 59 height 24
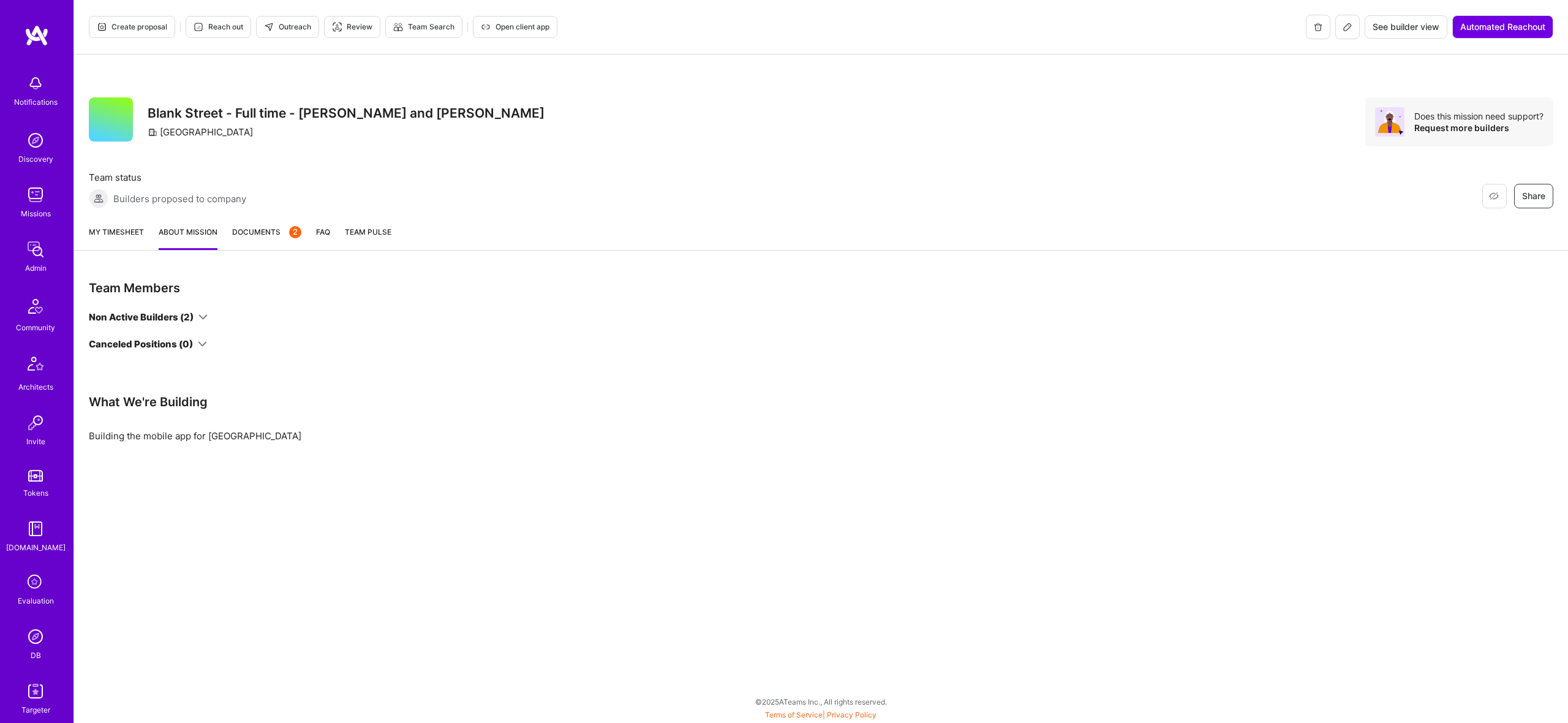
click at [207, 307] on div "Team Members Non Active Builders (2) Canceled Positions (0)" at bounding box center [368, 315] width 559 height 71
click at [201, 314] on icon at bounding box center [203, 317] width 9 height 9
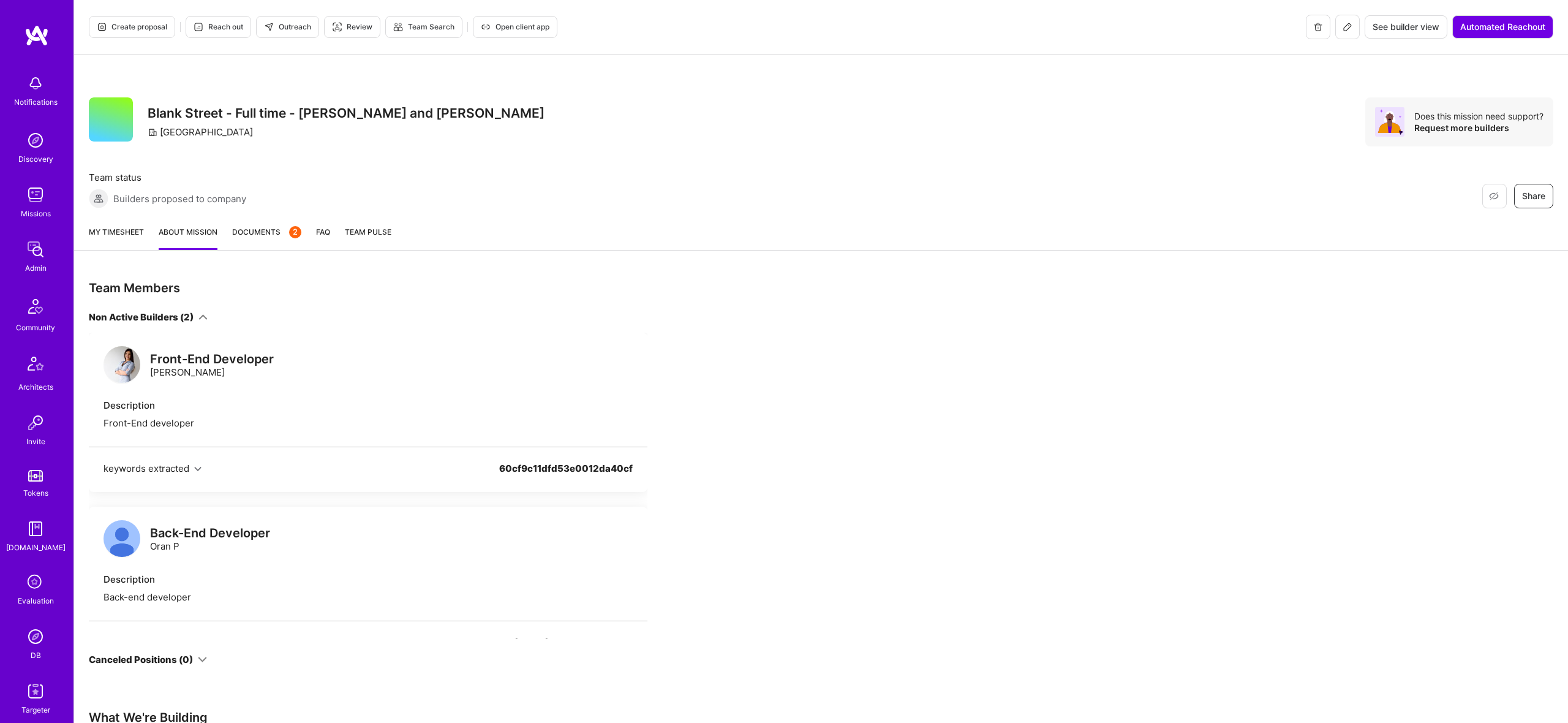
scroll to position [73, 0]
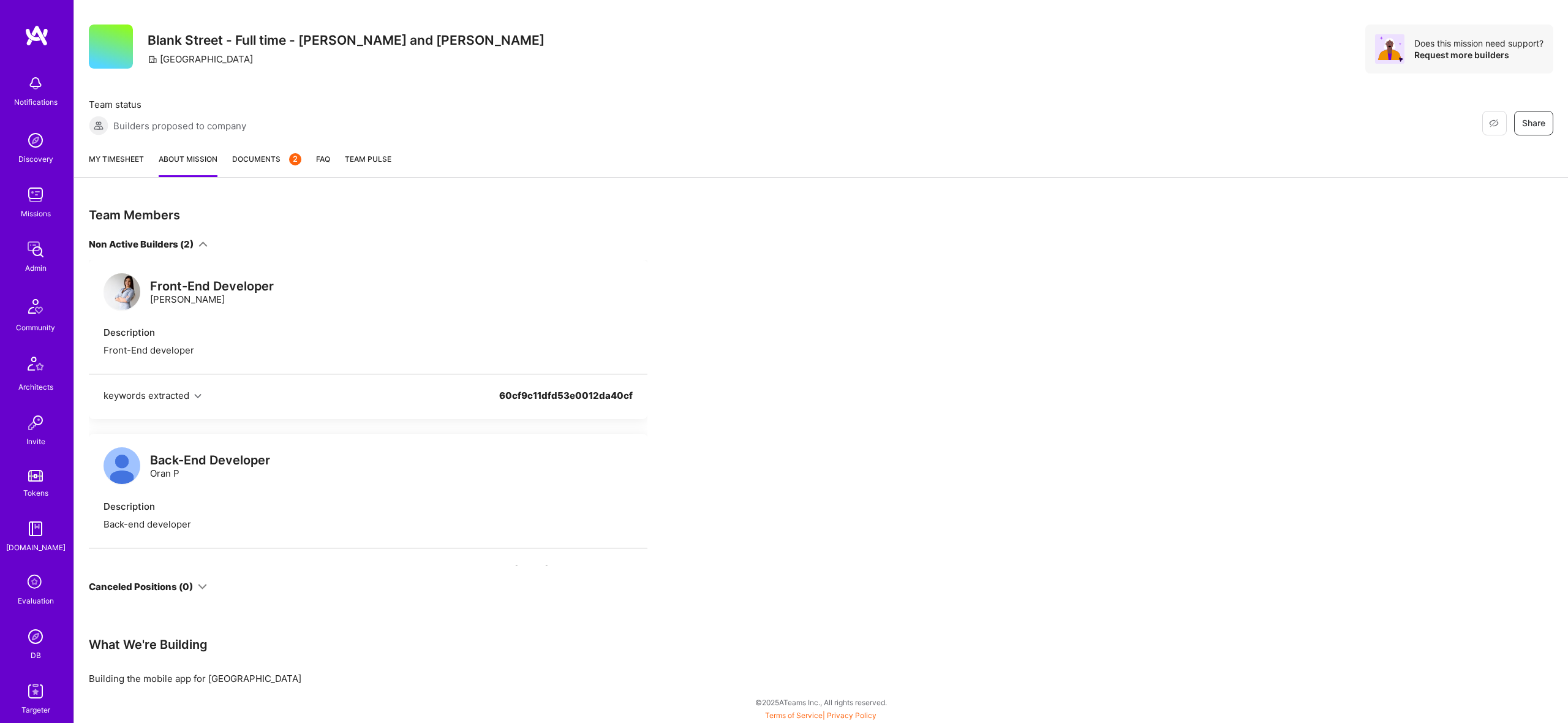
click at [115, 296] on img at bounding box center [122, 292] width 37 height 37
click at [119, 463] on img at bounding box center [122, 466] width 37 height 37
click at [115, 293] on img at bounding box center [122, 292] width 37 height 37
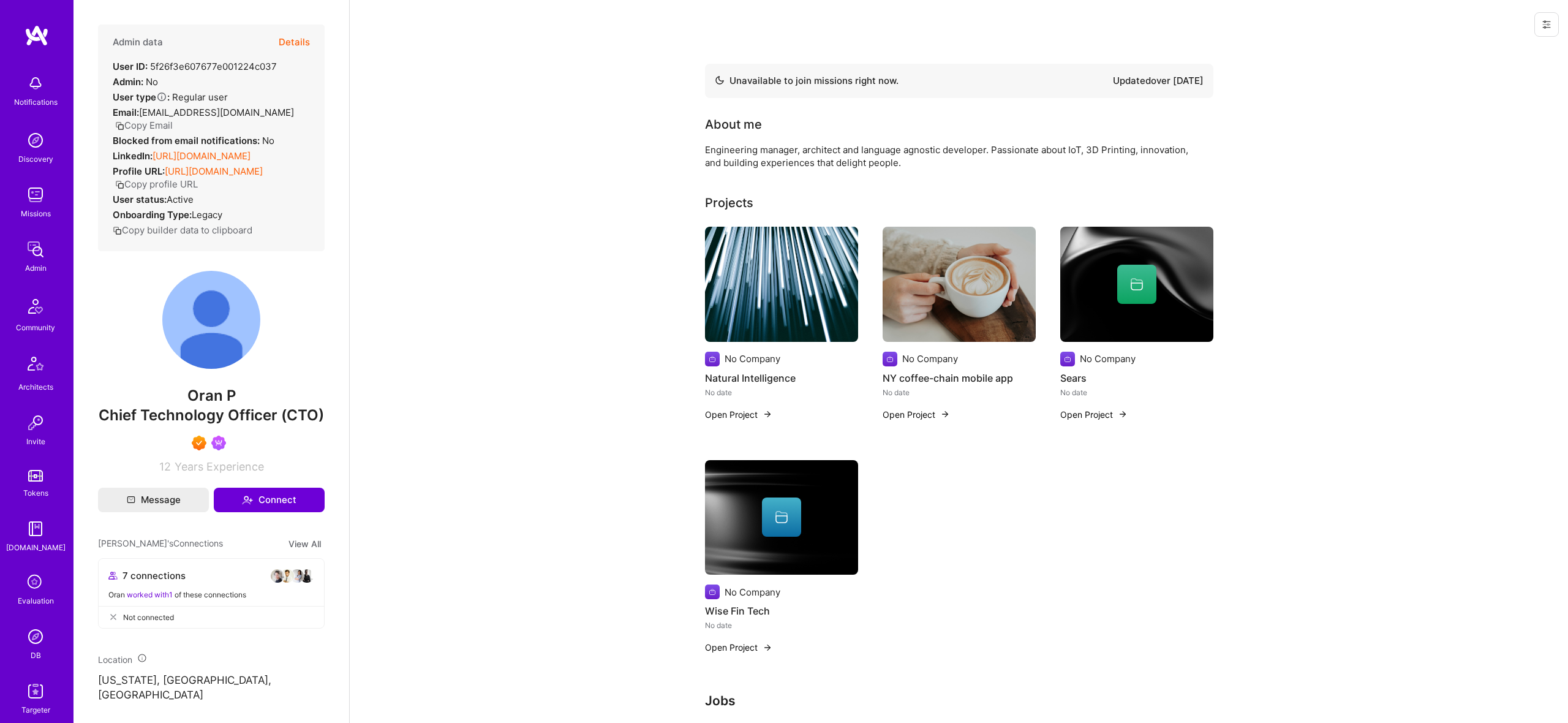
click at [281, 46] on button "Details" at bounding box center [295, 42] width 32 height 35
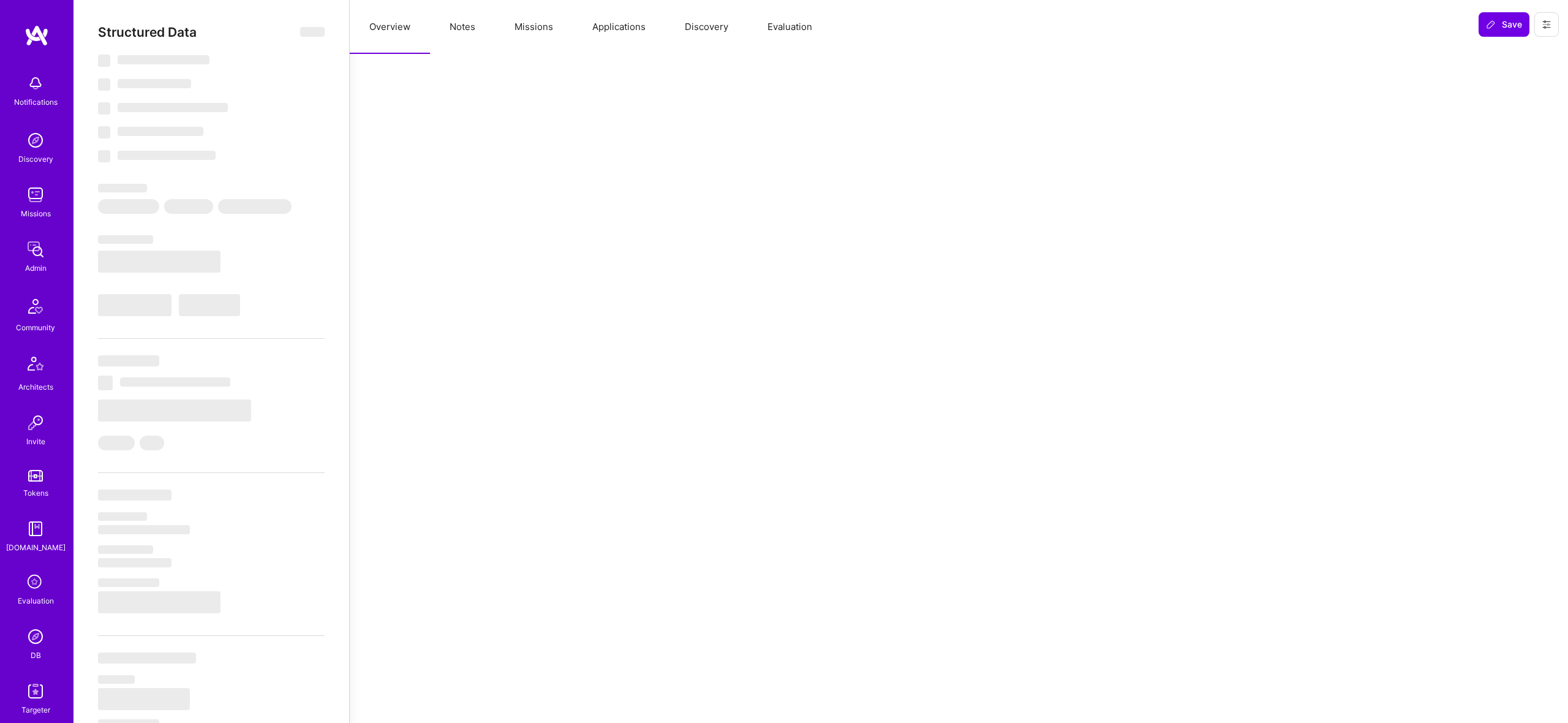
select select "Not Available"
select select "1 Month"
select select "7"
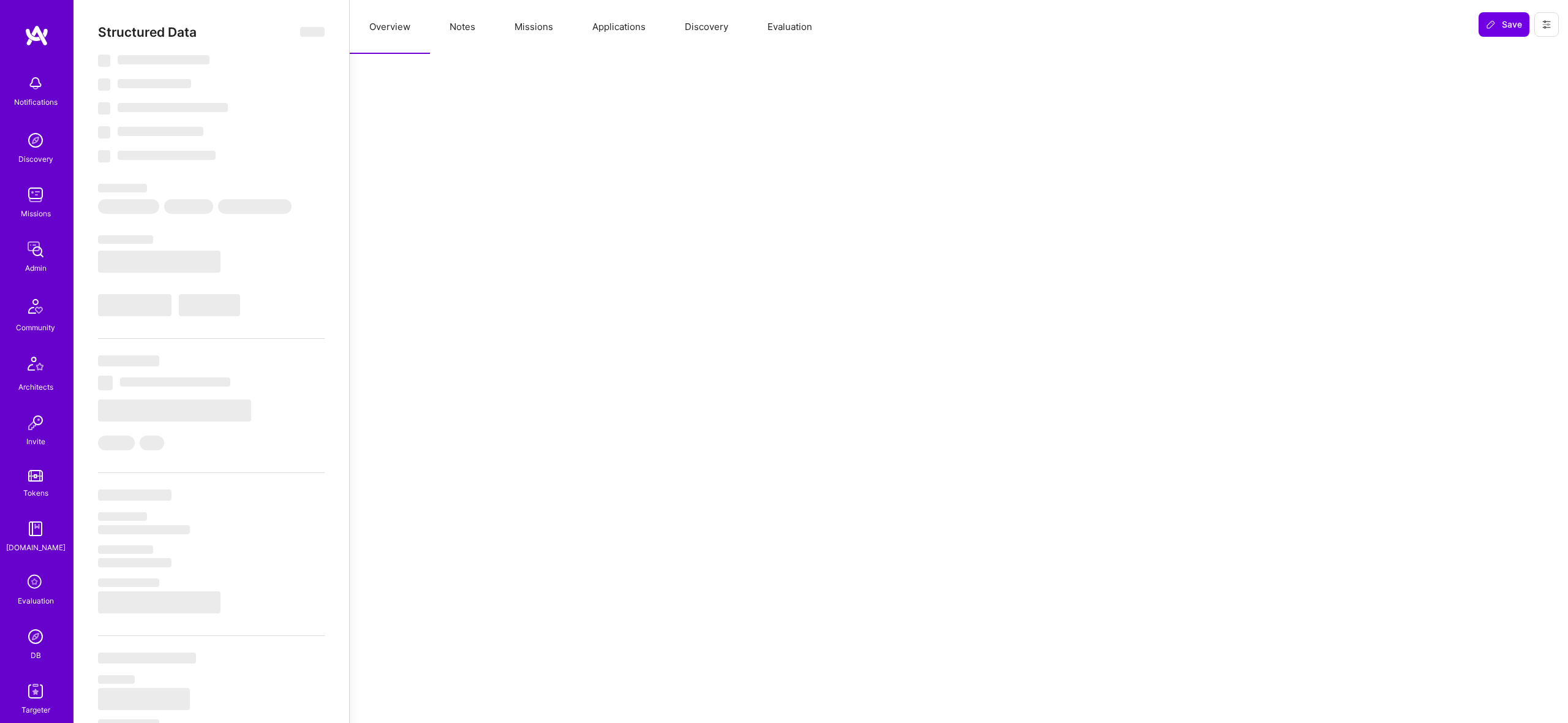
select select "7"
select select "US"
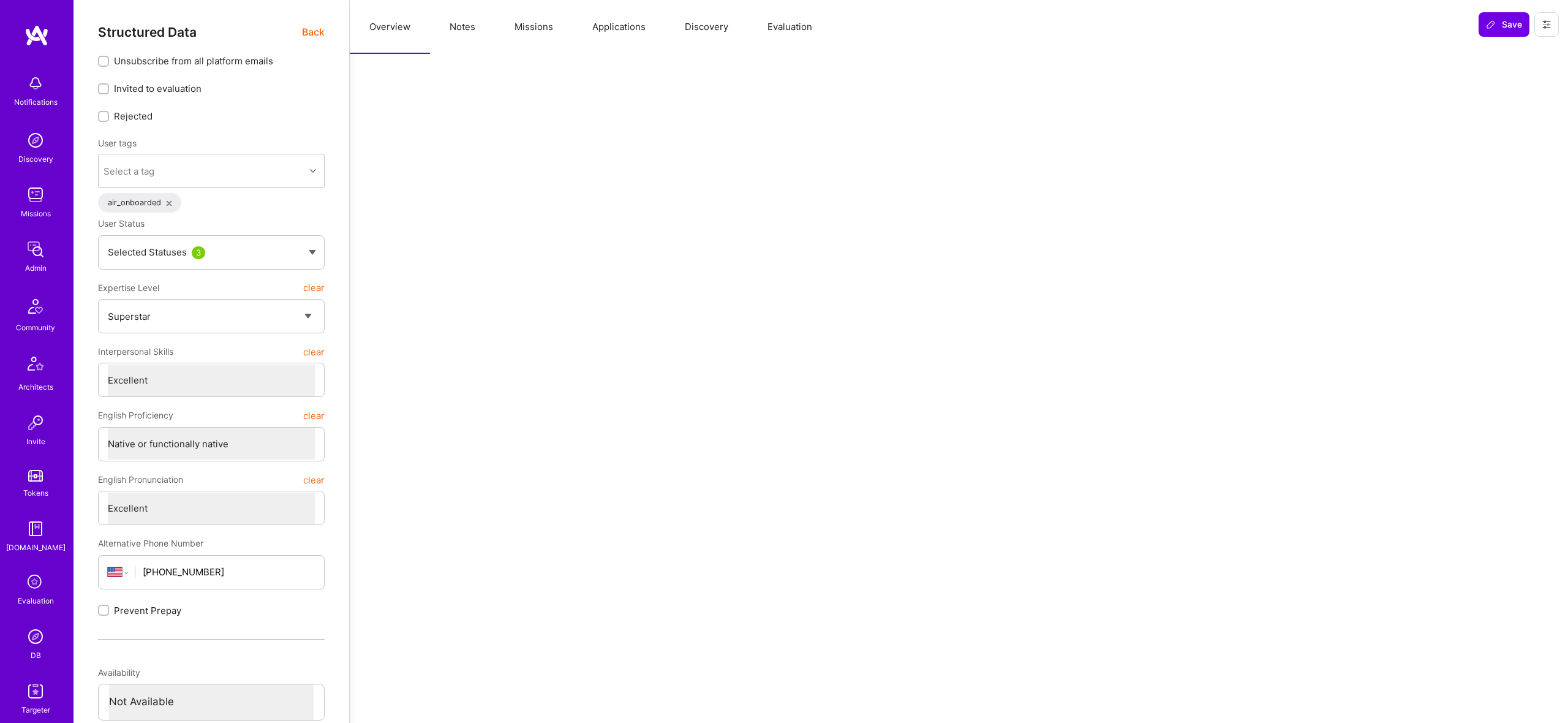
click at [524, 24] on button "Missions" at bounding box center [534, 27] width 78 height 54
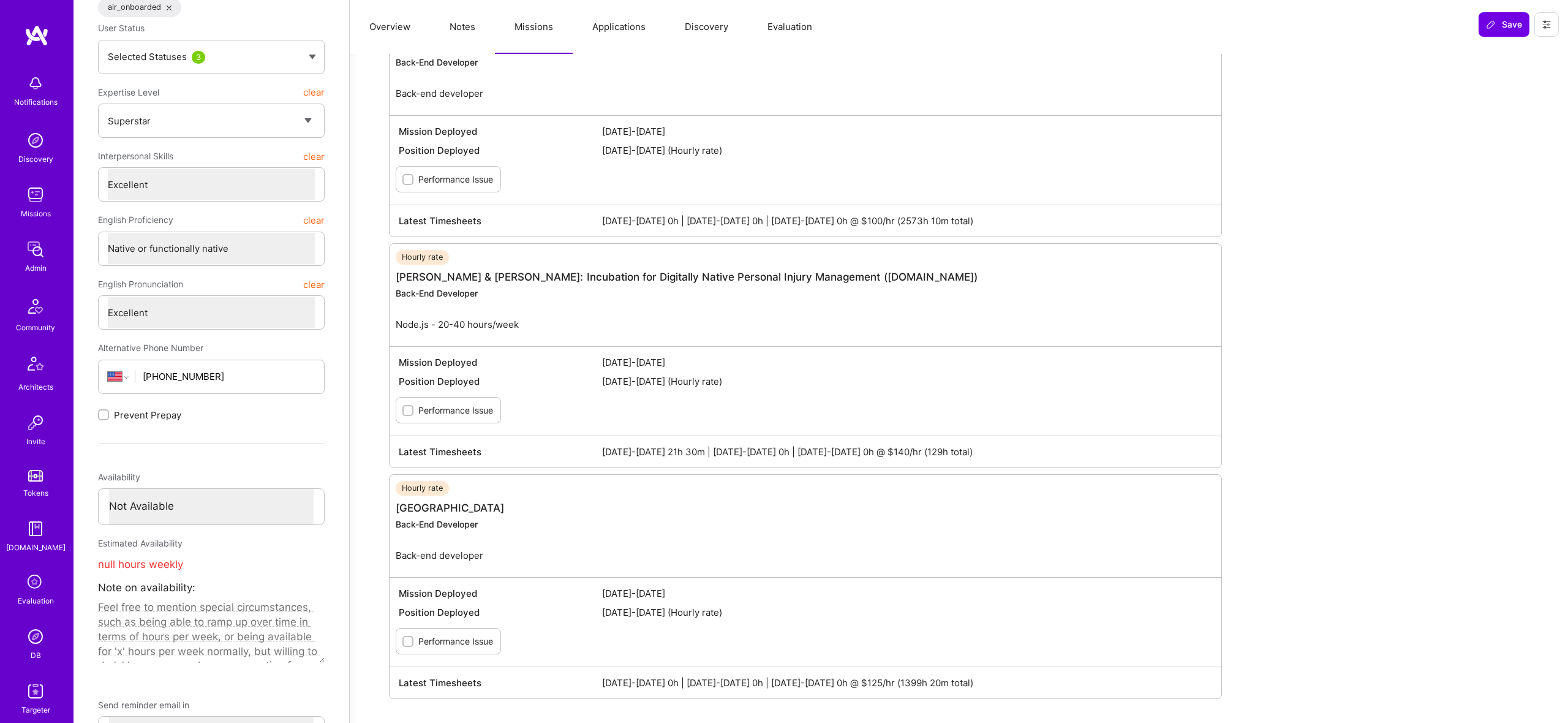
scroll to position [186, 0]
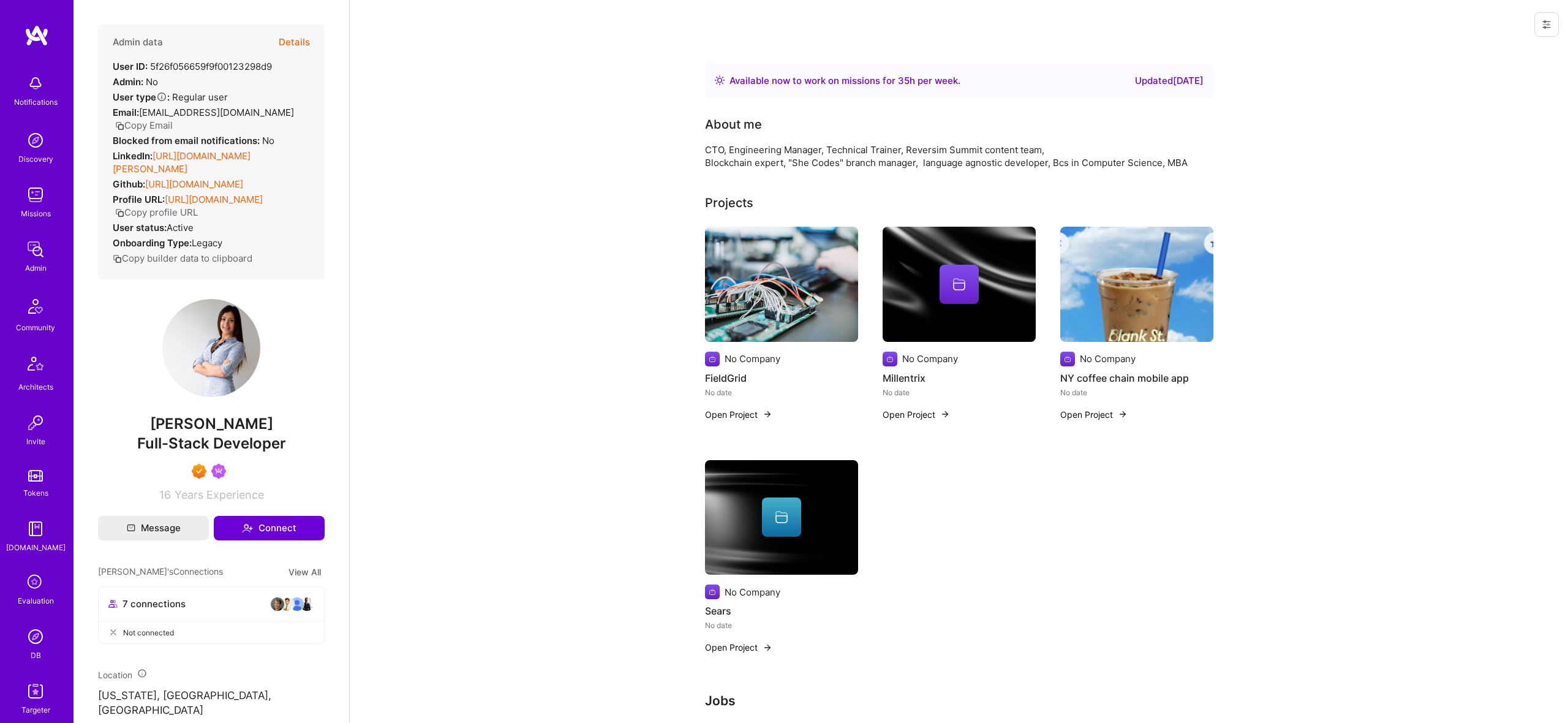
click at [302, 37] on button "Details" at bounding box center [295, 42] width 32 height 35
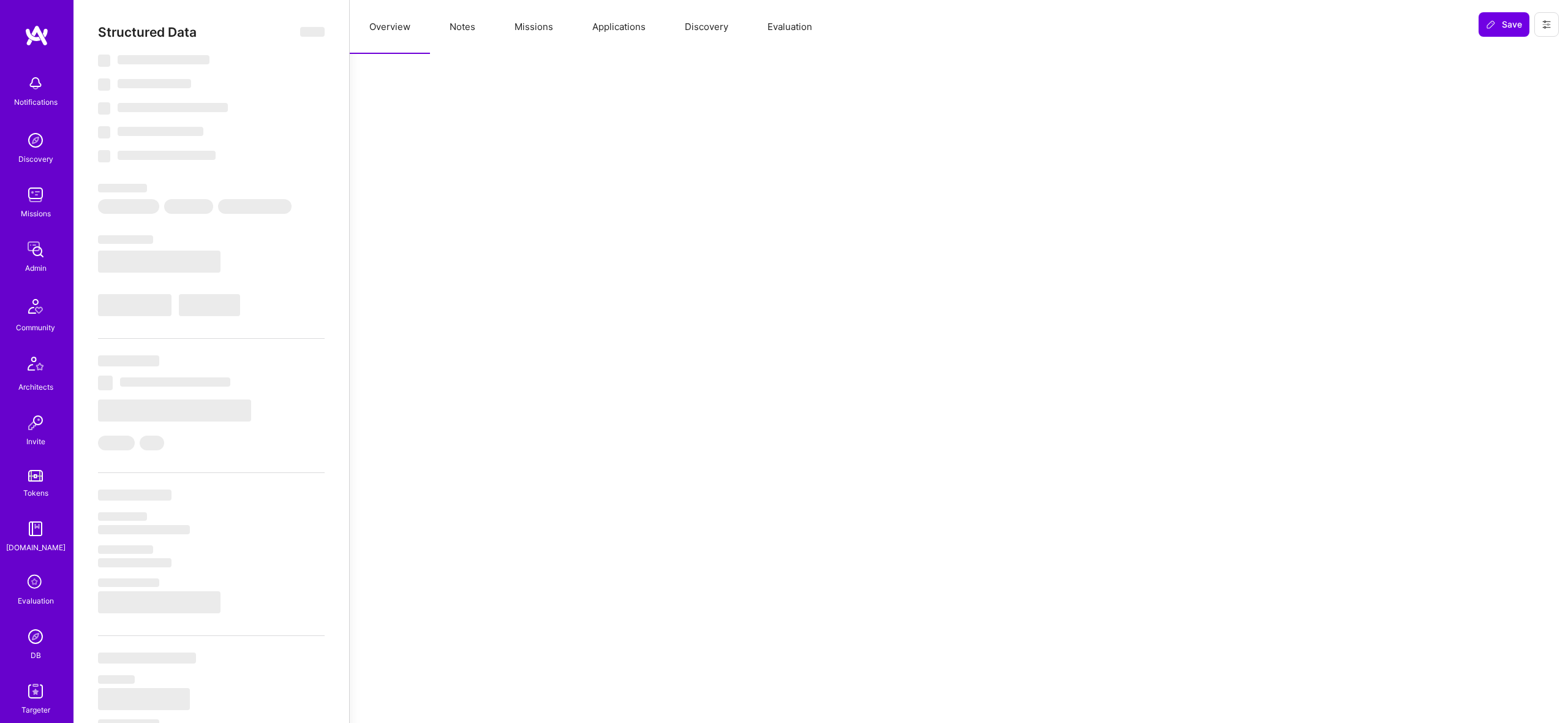
click at [532, 24] on button "Missions" at bounding box center [534, 27] width 78 height 54
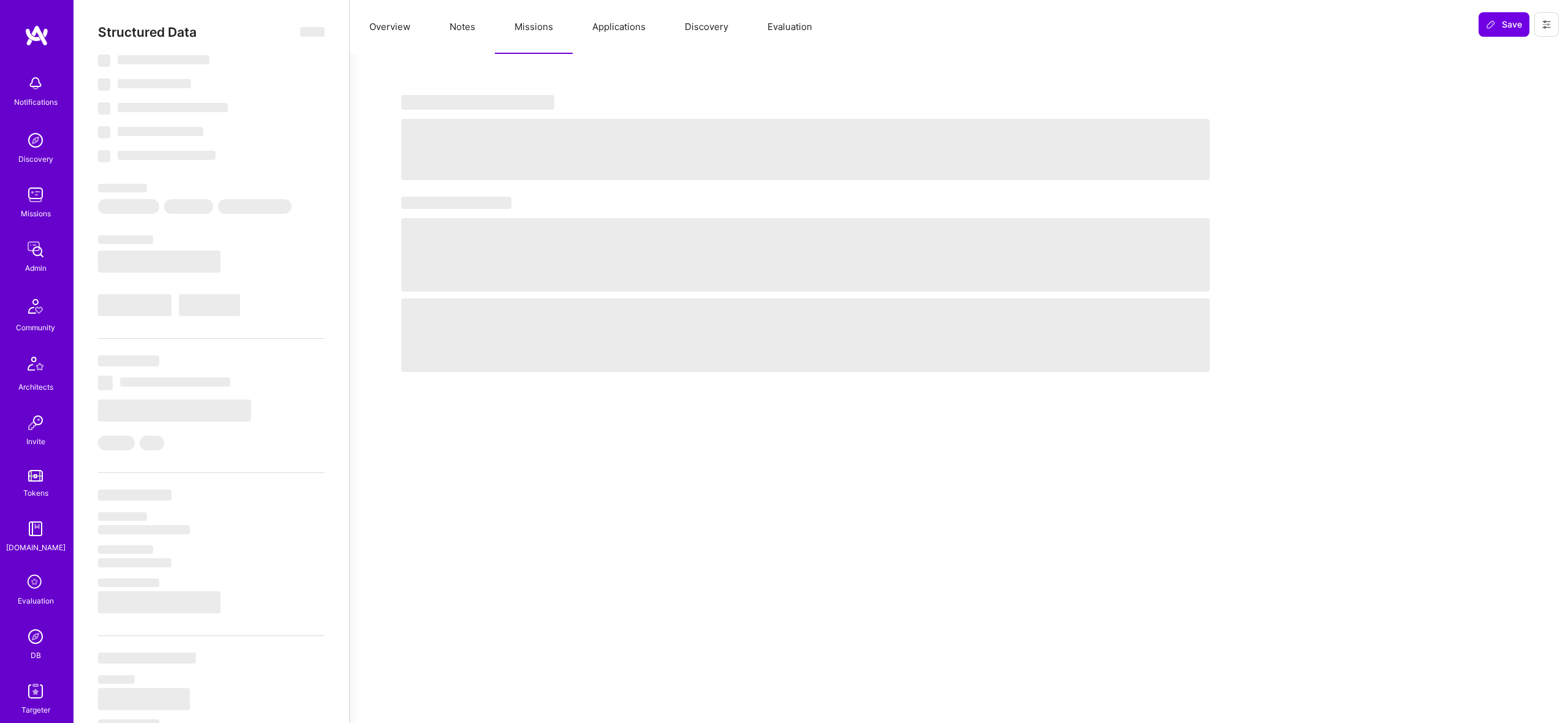
select select "Right Now"
select select "7"
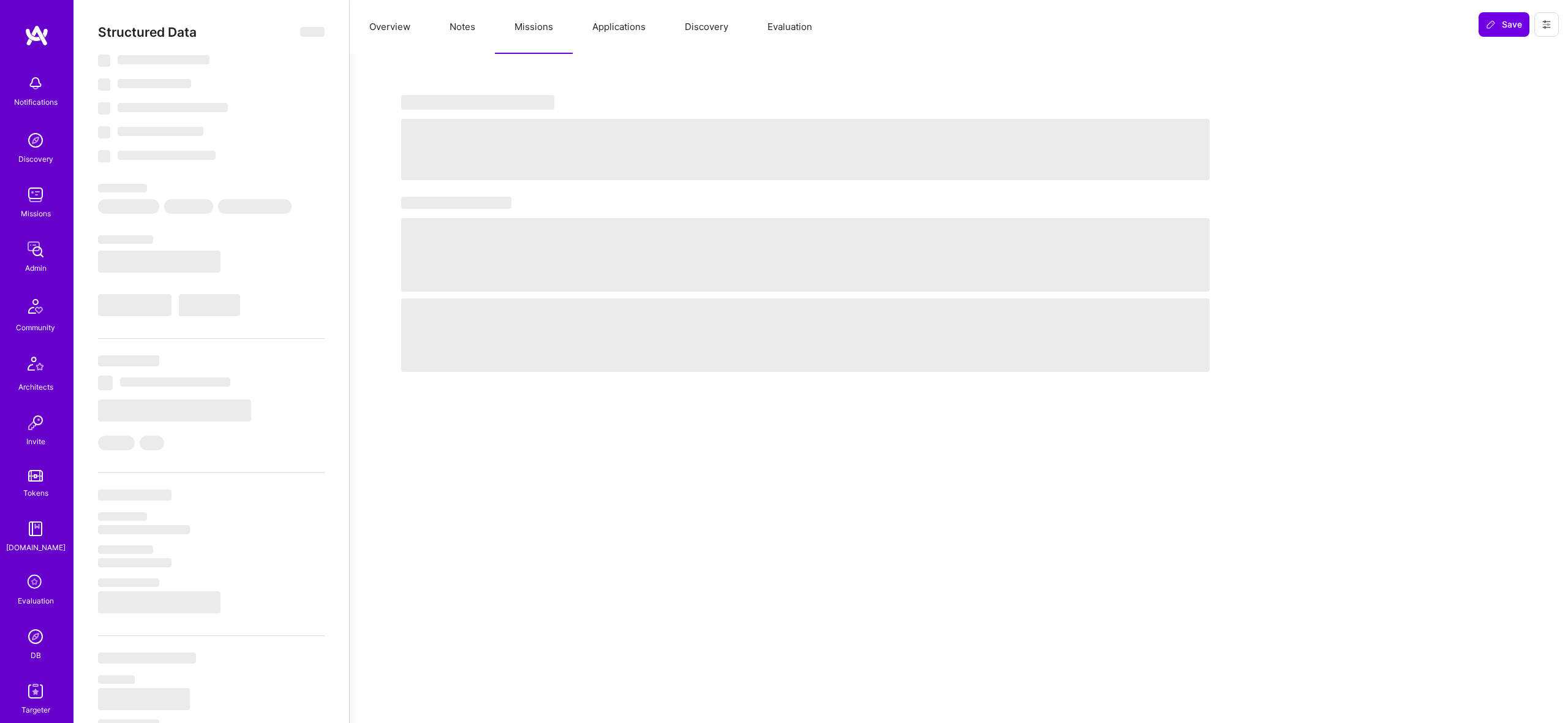
select select "US"
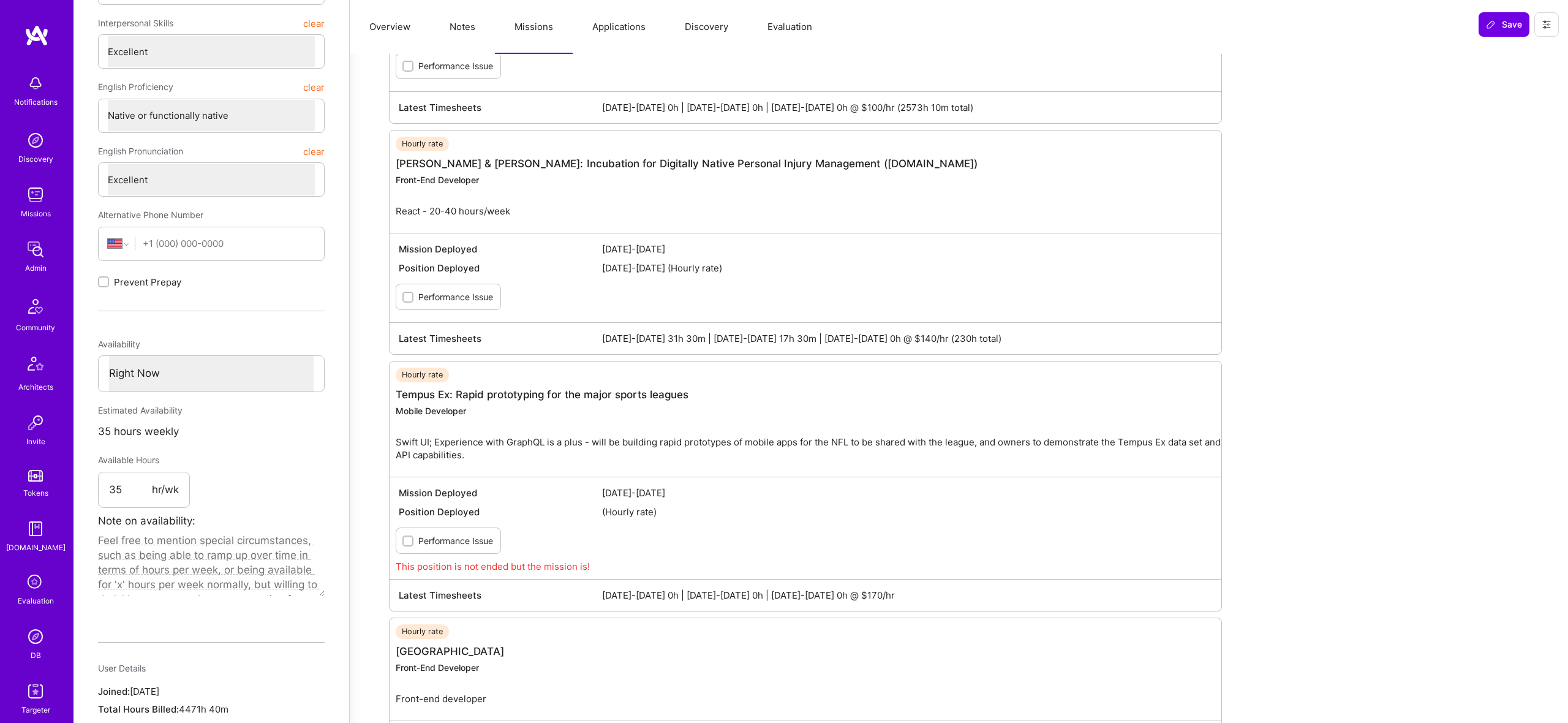
scroll to position [491, 0]
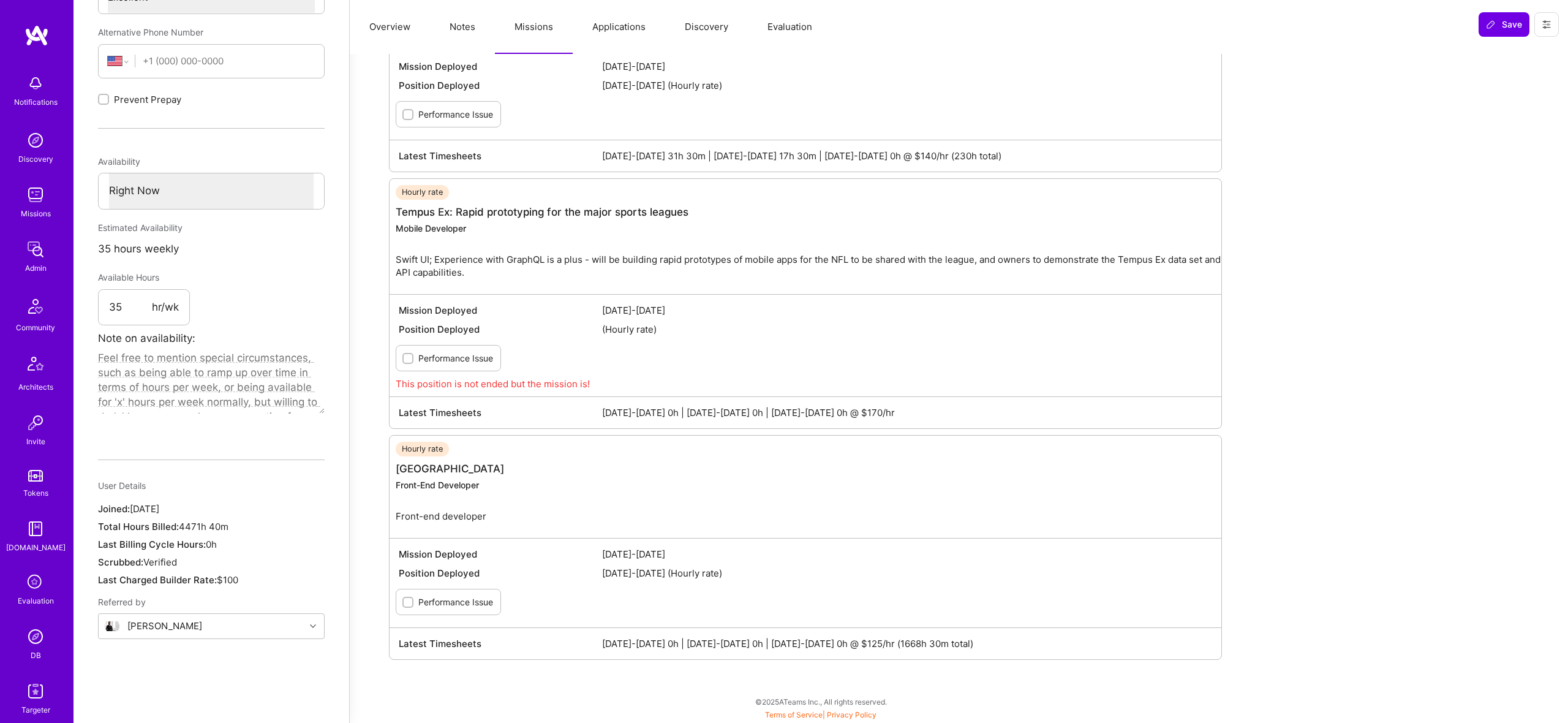
click at [694, 643] on span "[DATE]-[DATE] 0h | [DATE]-[DATE] 0h | [DATE]-[DATE] 0h @ $125/hr (1668h 30m tot…" at bounding box center [908, 644] width 610 height 13
drag, startPoint x: 767, startPoint y: 642, endPoint x: 1088, endPoint y: 631, distance: 321.2
click at [1101, 633] on div "Latest Timesheets [DATE]-[DATE] 0h | [DATE]-[DATE] 0h | [DATE]-[DATE] 0h @ $125…" at bounding box center [805, 644] width 832 height 32
click at [437, 466] on link "[GEOGRAPHIC_DATA]" at bounding box center [450, 468] width 109 height 12
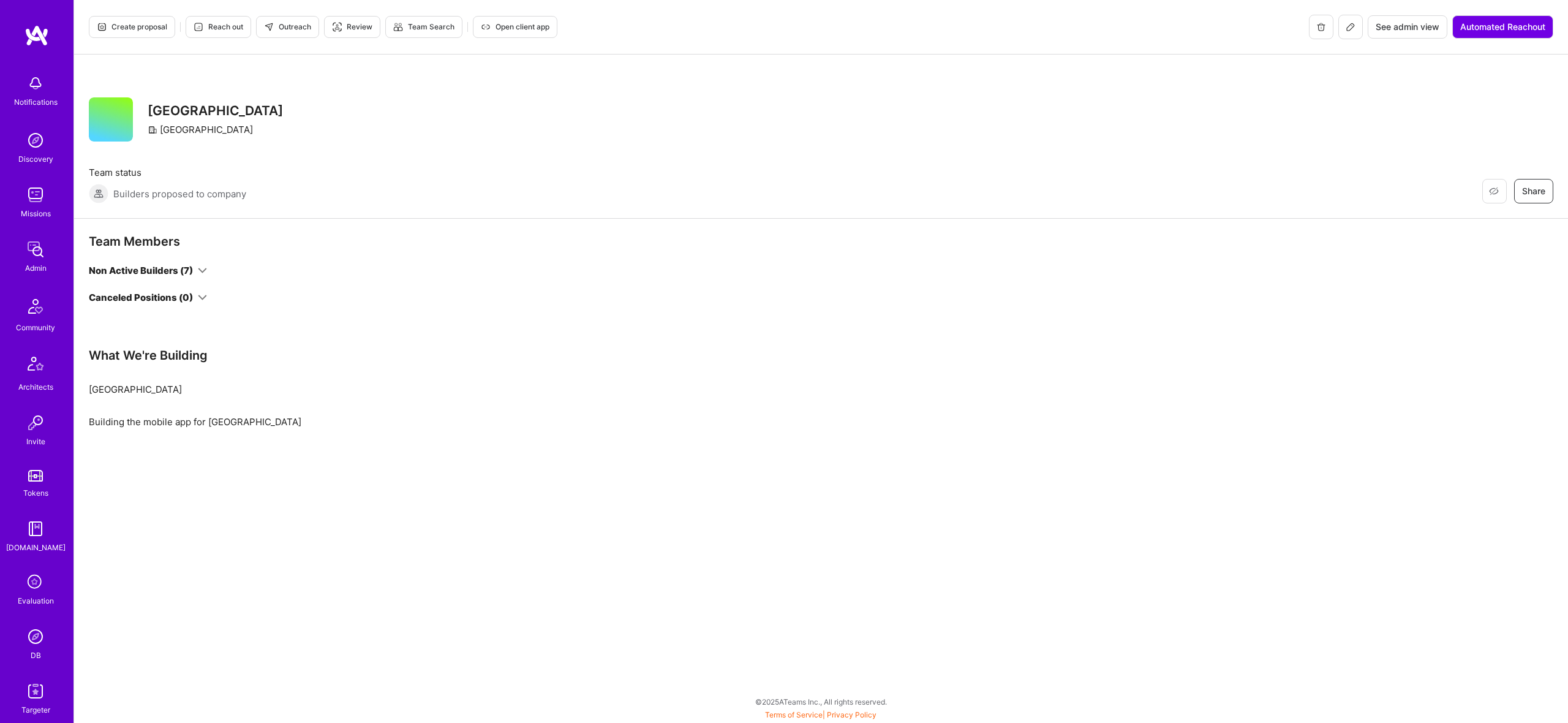
click at [203, 276] on div "Non Active Builders (7)" at bounding box center [148, 271] width 118 height 13
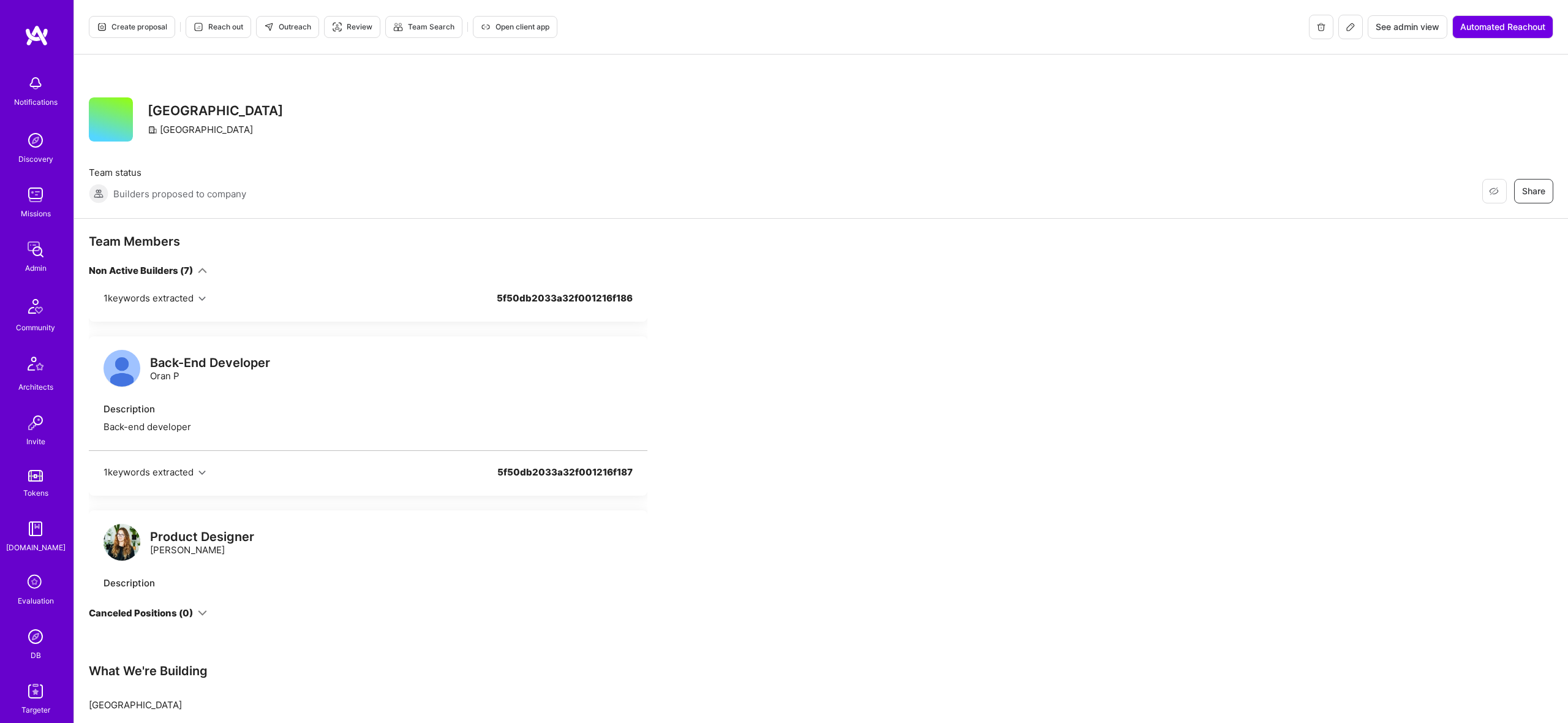
scroll to position [319, 0]
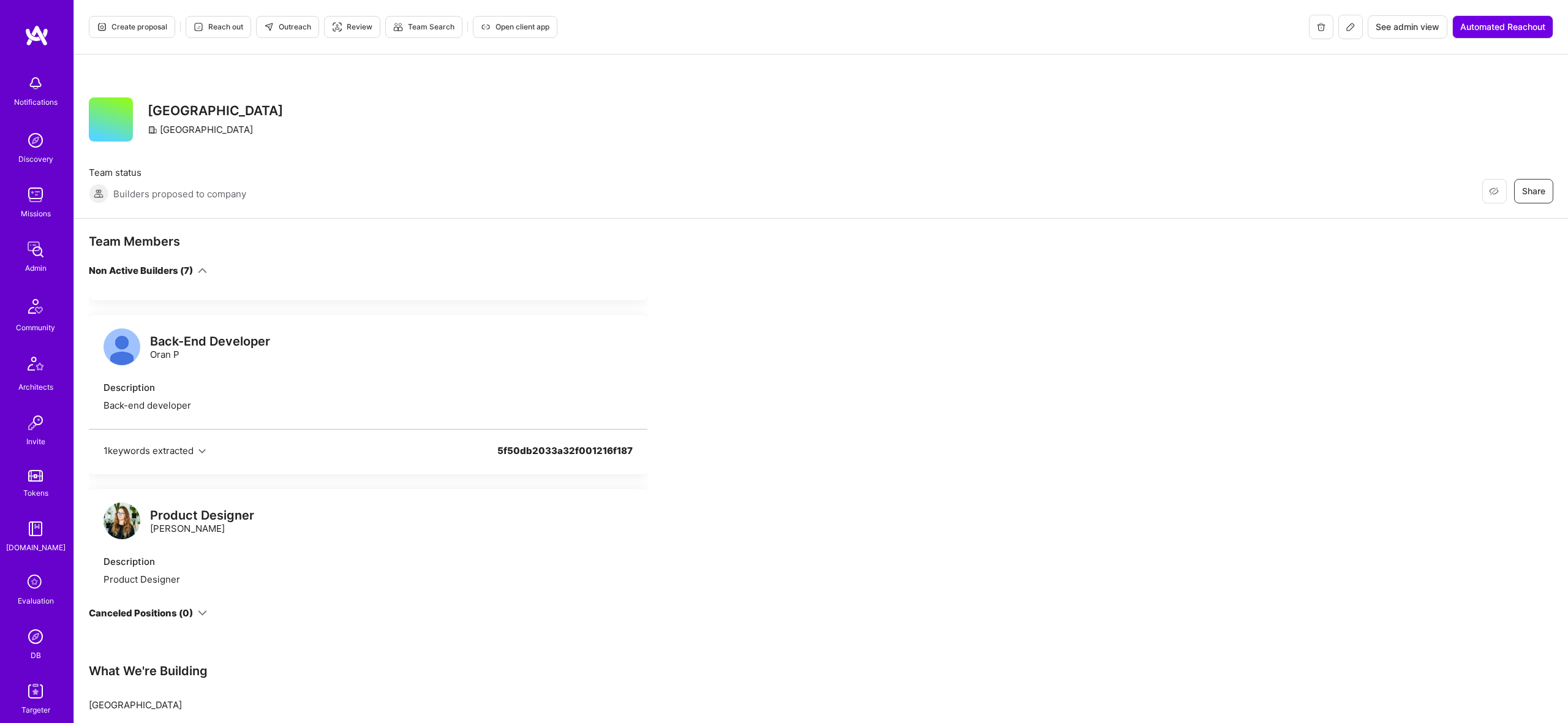
click at [124, 357] on img at bounding box center [122, 347] width 37 height 37
click at [125, 518] on img at bounding box center [122, 521] width 37 height 37
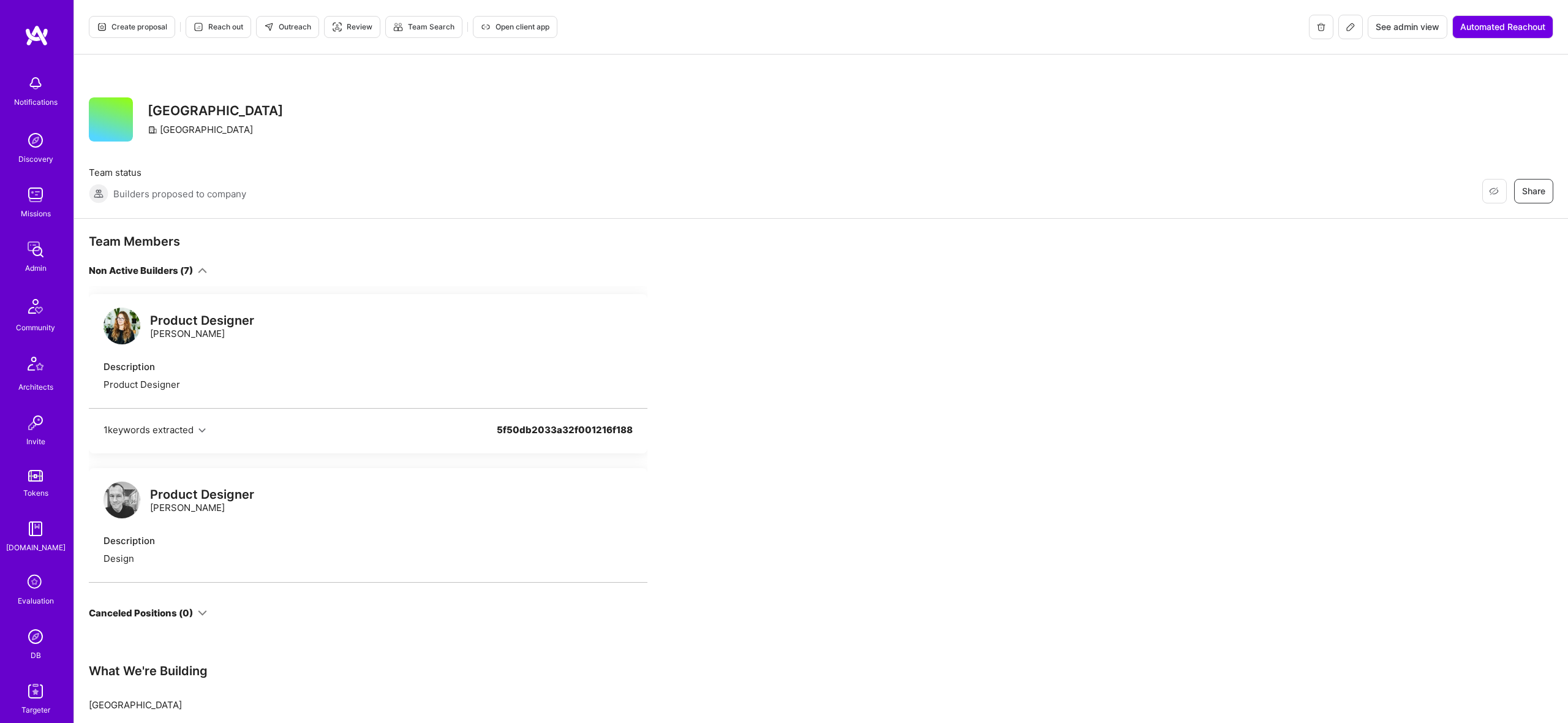
click at [123, 498] on img at bounding box center [122, 501] width 37 height 37
click at [120, 491] on img at bounding box center [122, 502] width 37 height 37
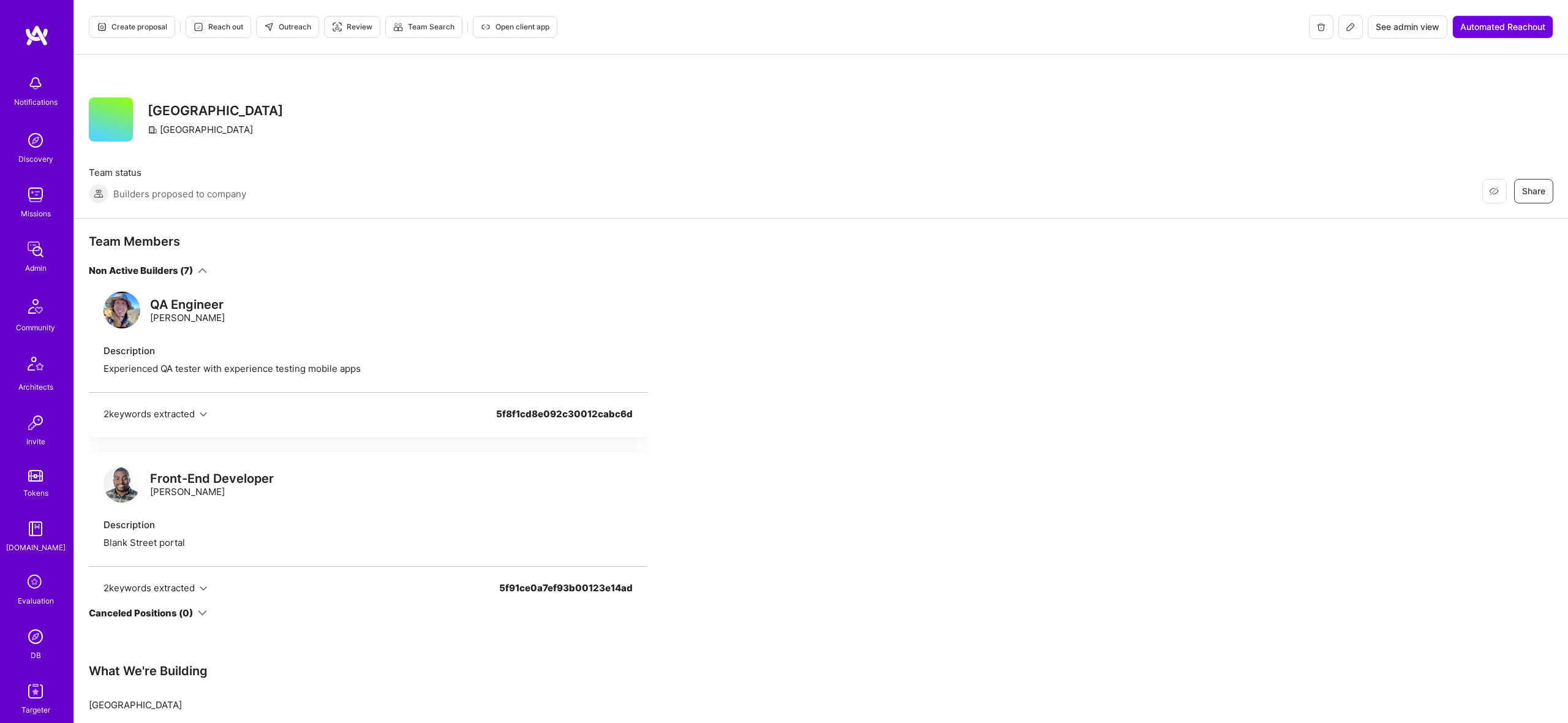
click at [109, 491] on img at bounding box center [122, 485] width 37 height 37
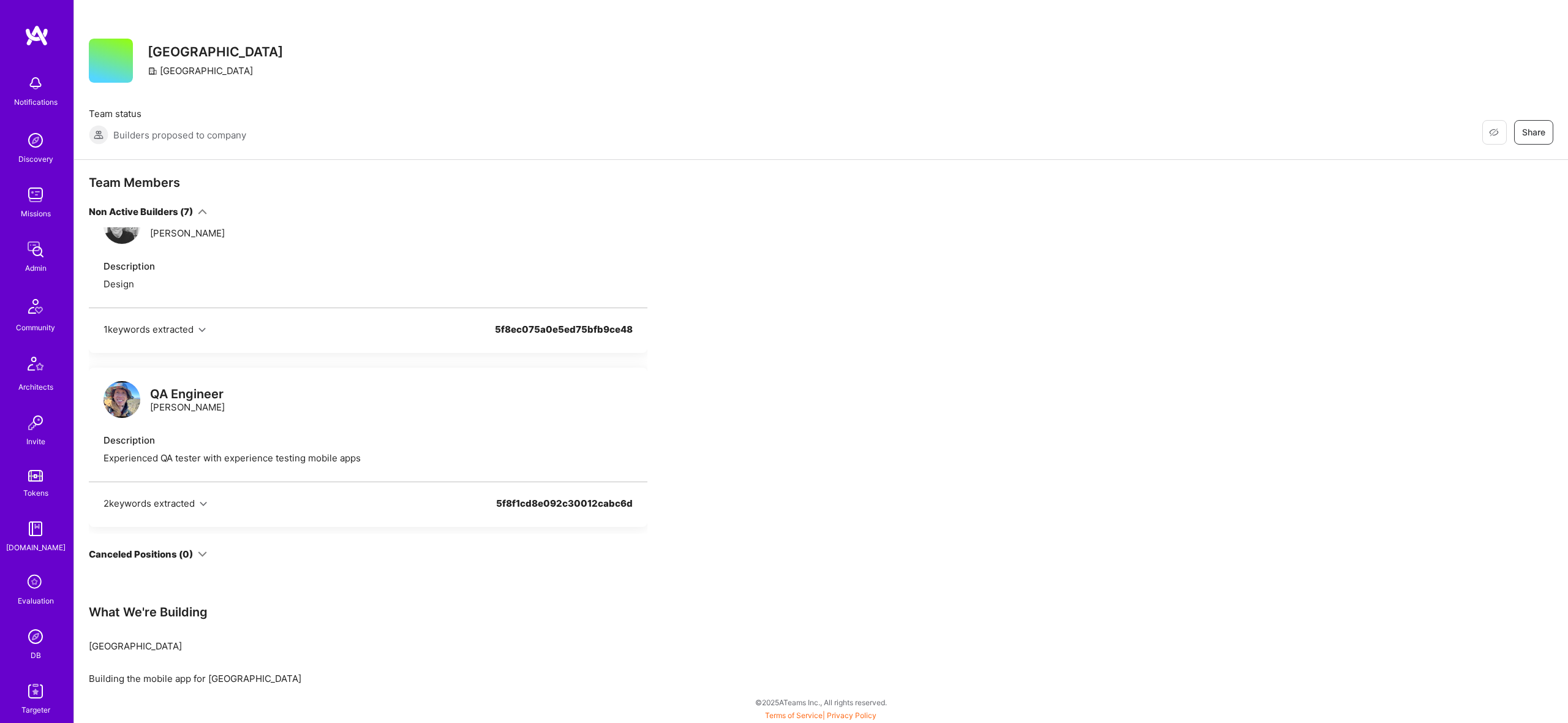
scroll to position [660, 0]
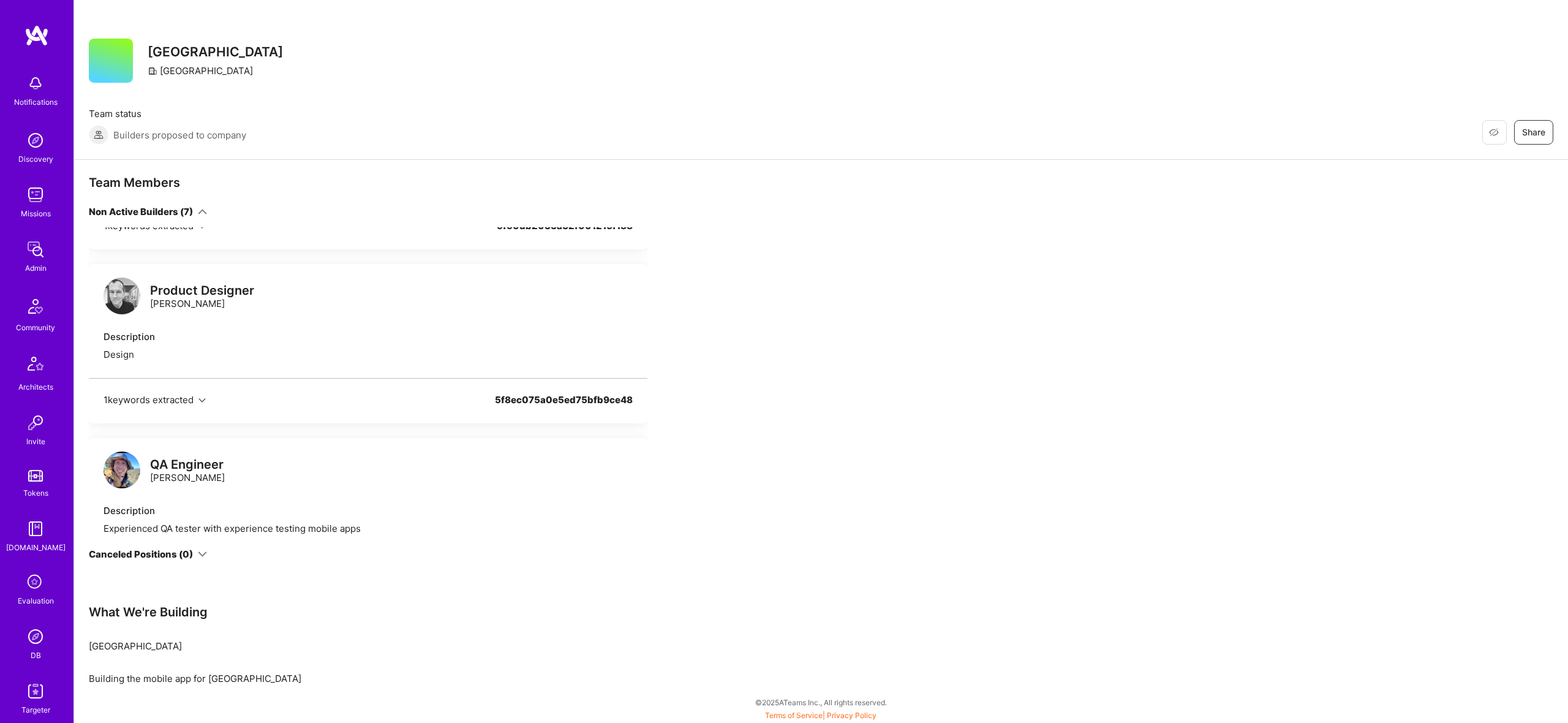
click at [35, 251] on img at bounding box center [35, 249] width 24 height 24
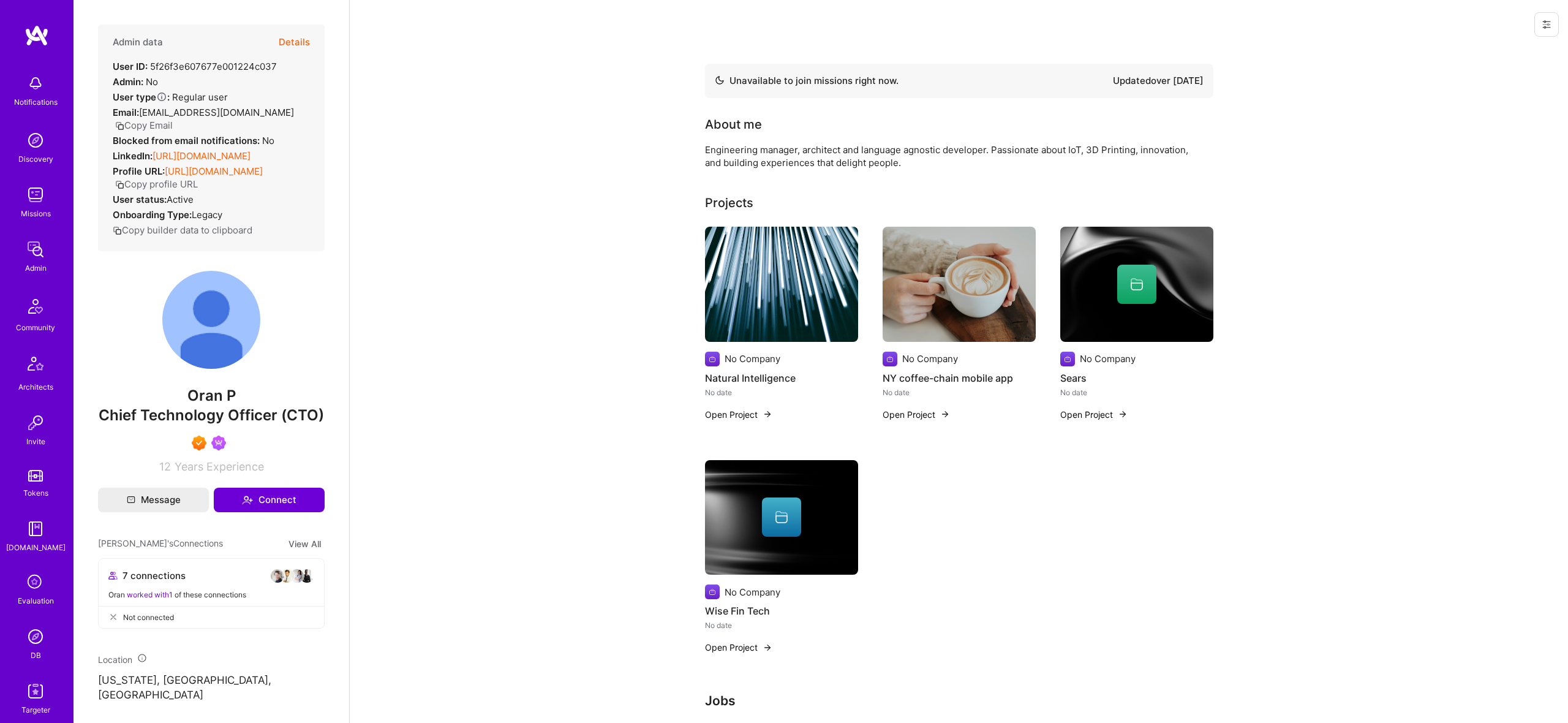
click at [299, 43] on button "Details" at bounding box center [295, 42] width 32 height 35
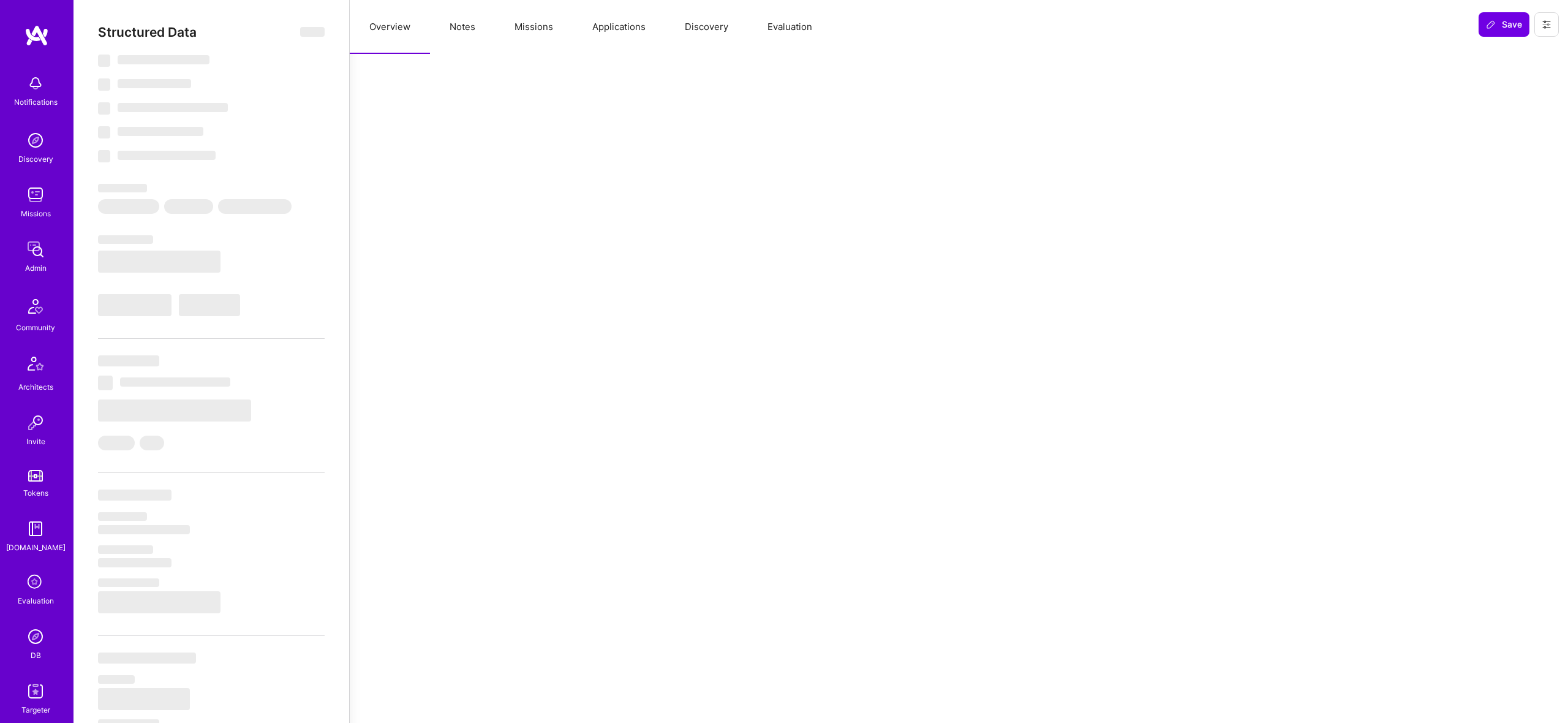
click at [468, 26] on button "Notes" at bounding box center [462, 27] width 65 height 54
select select "Not Available"
select select "1 Month"
select select "7"
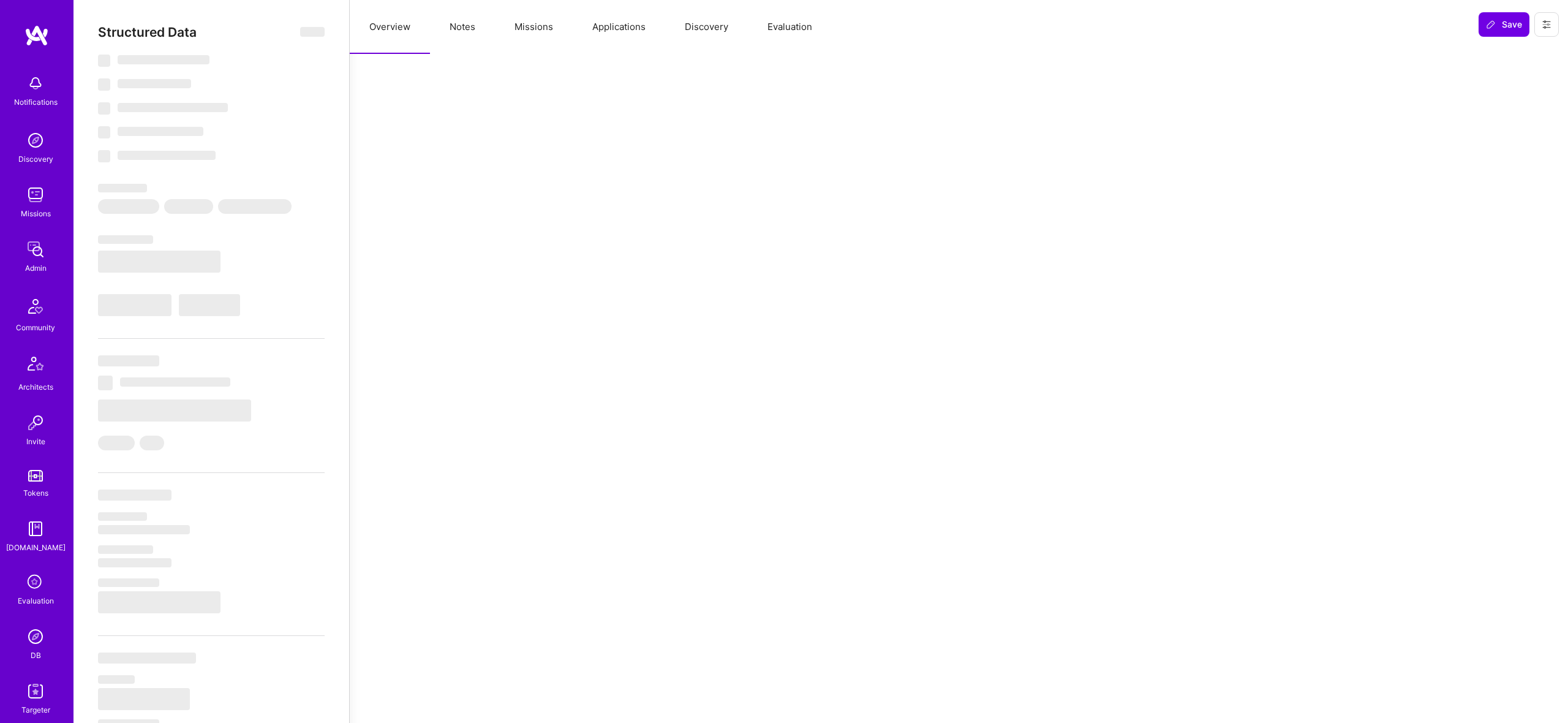
select select "7"
select select "US"
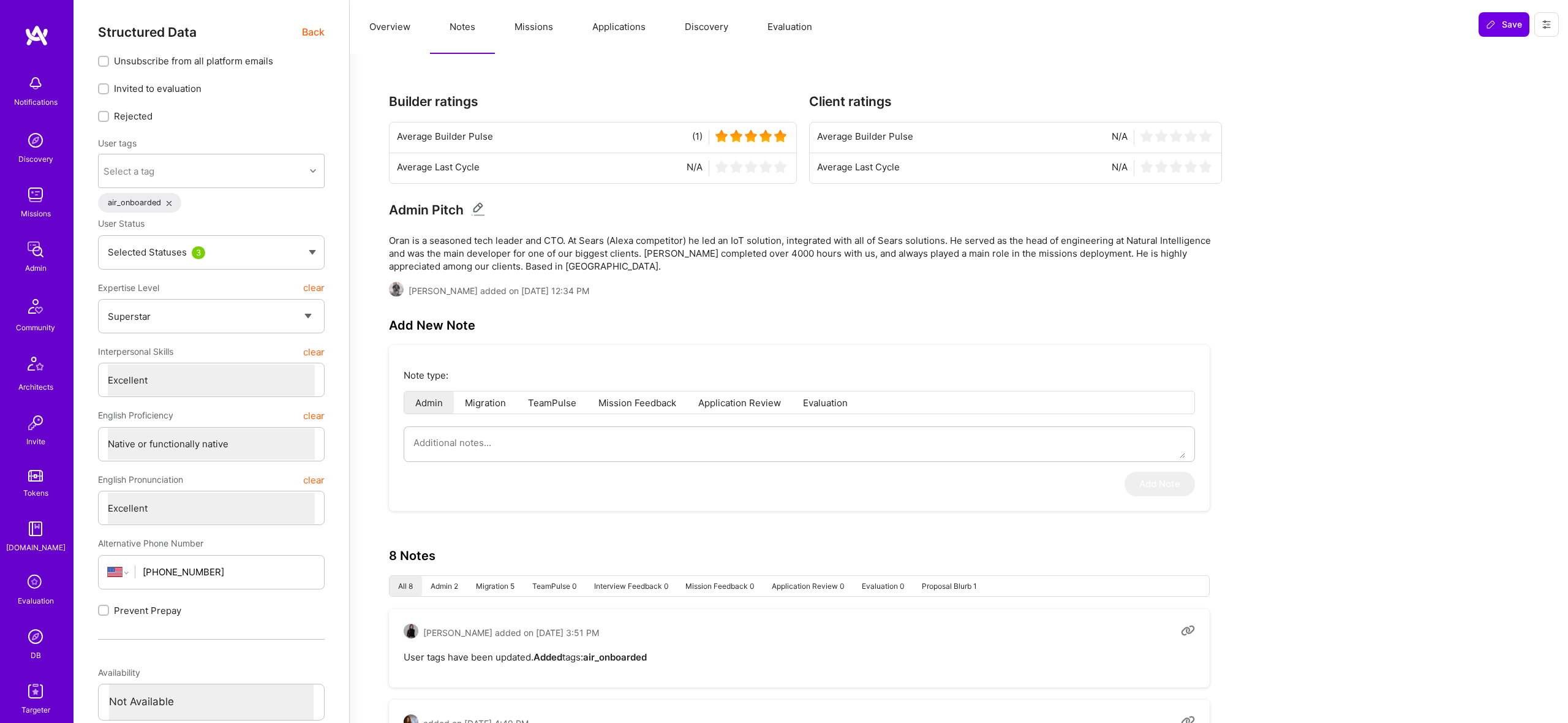
click at [566, 22] on button "Missions" at bounding box center [534, 27] width 78 height 54
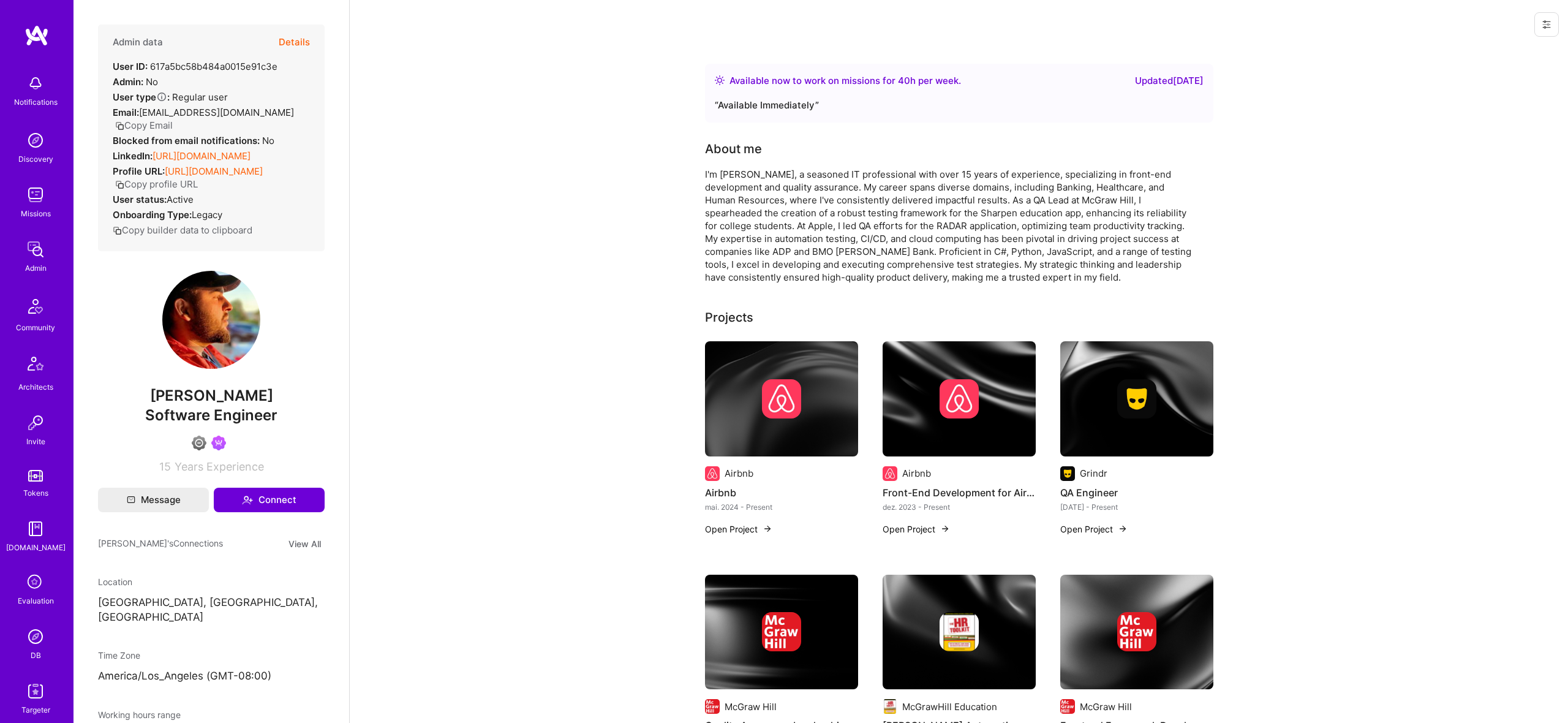
click at [292, 37] on button "Details" at bounding box center [295, 42] width 32 height 35
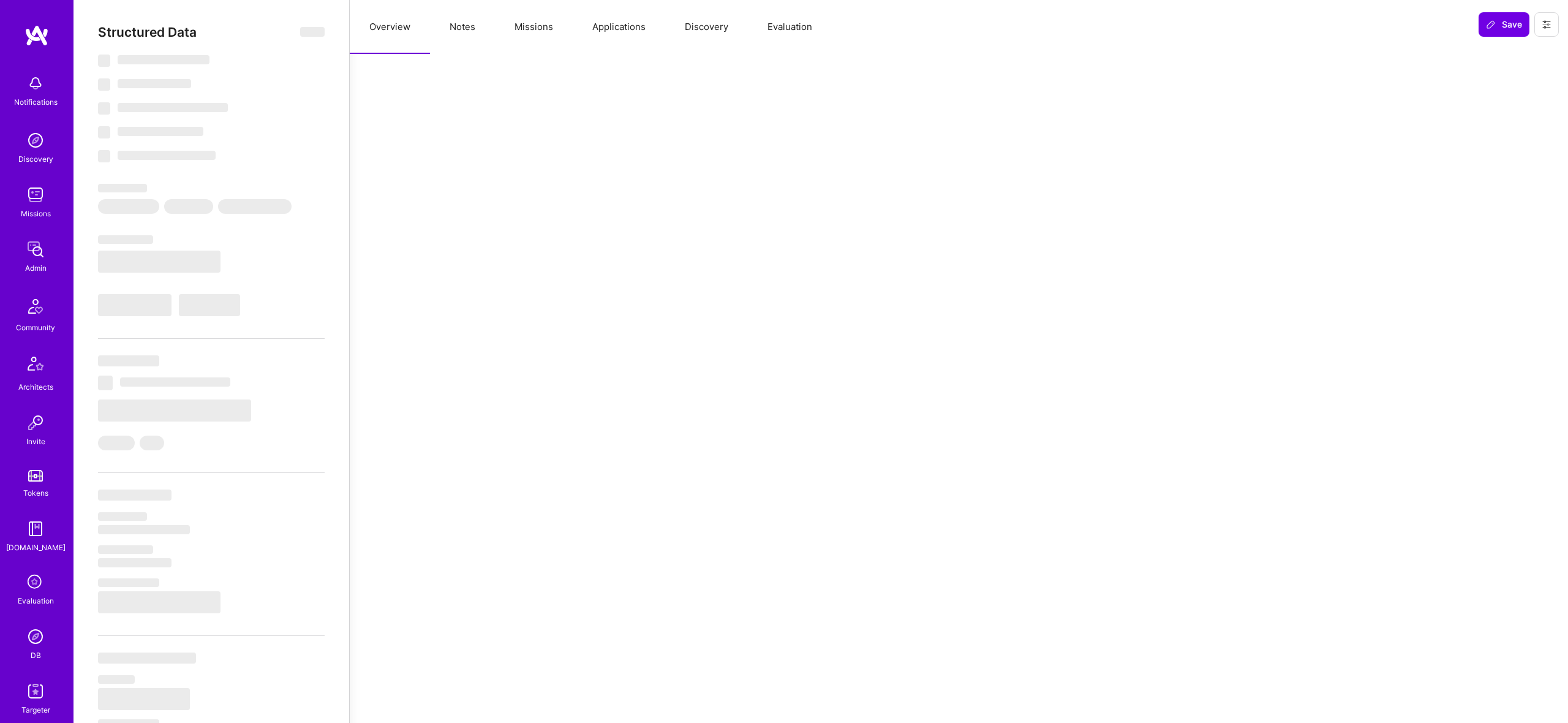
click at [512, 28] on button "Missions" at bounding box center [534, 27] width 78 height 54
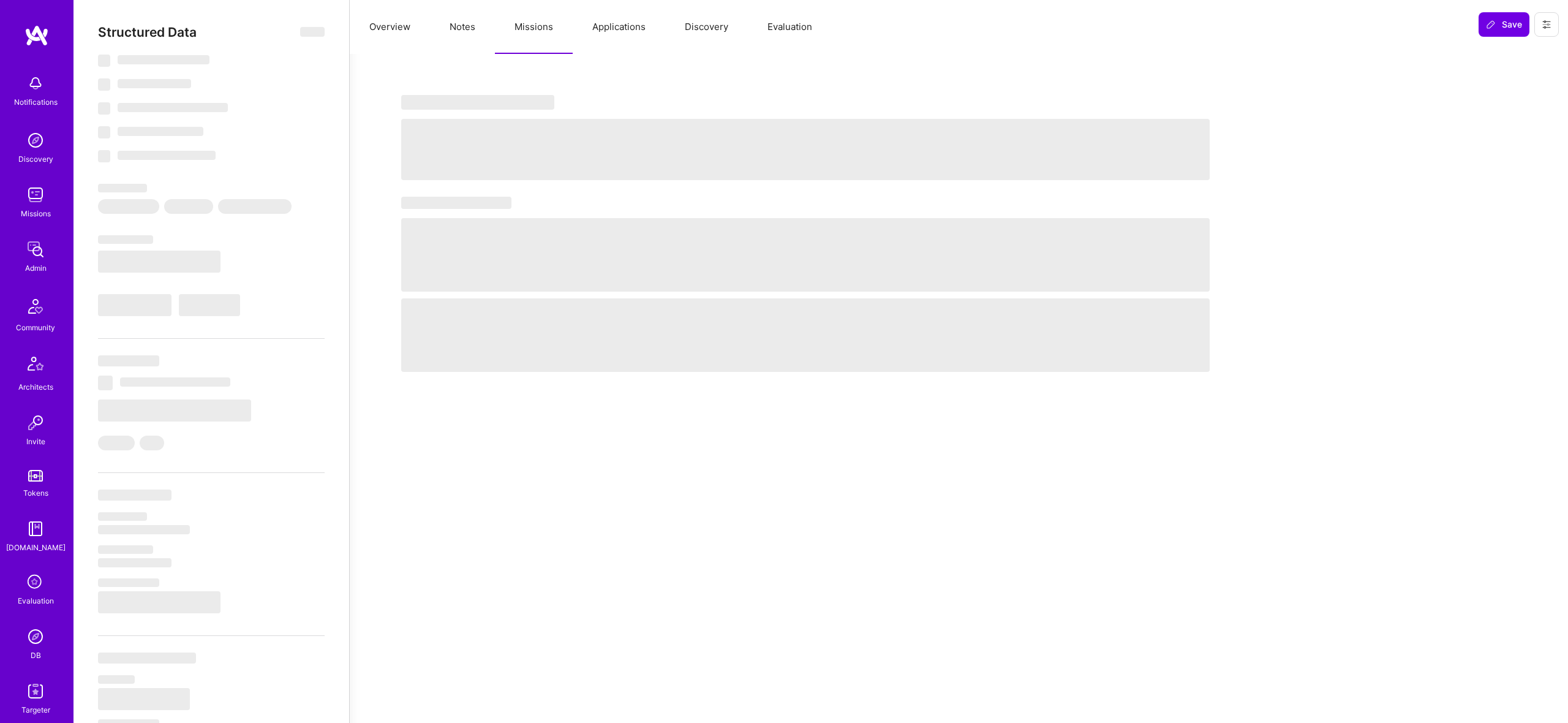
click at [389, 28] on button "Overview" at bounding box center [390, 27] width 80 height 54
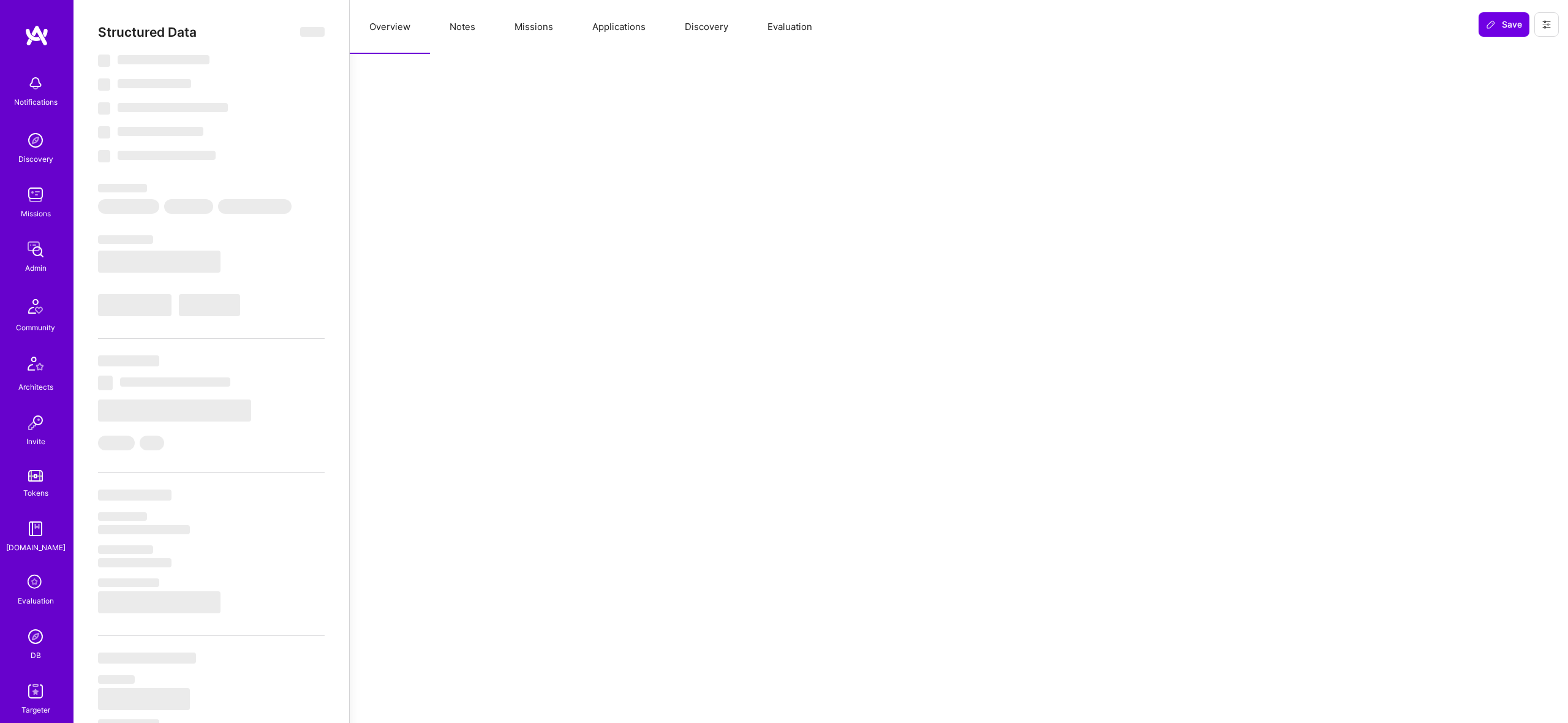
click at [512, 26] on button "Missions" at bounding box center [534, 27] width 78 height 54
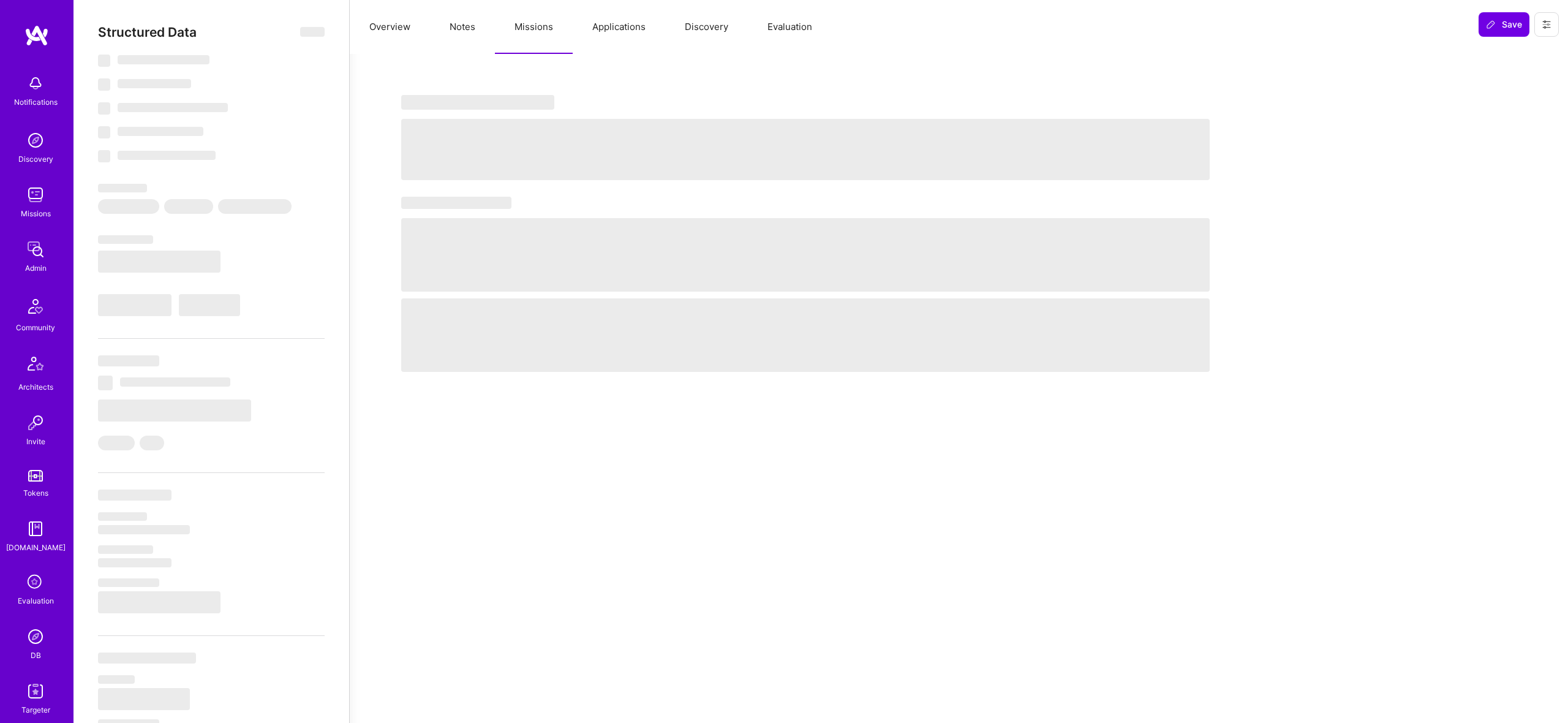
select select "Right Now"
select select "4"
select select "6"
select select "7"
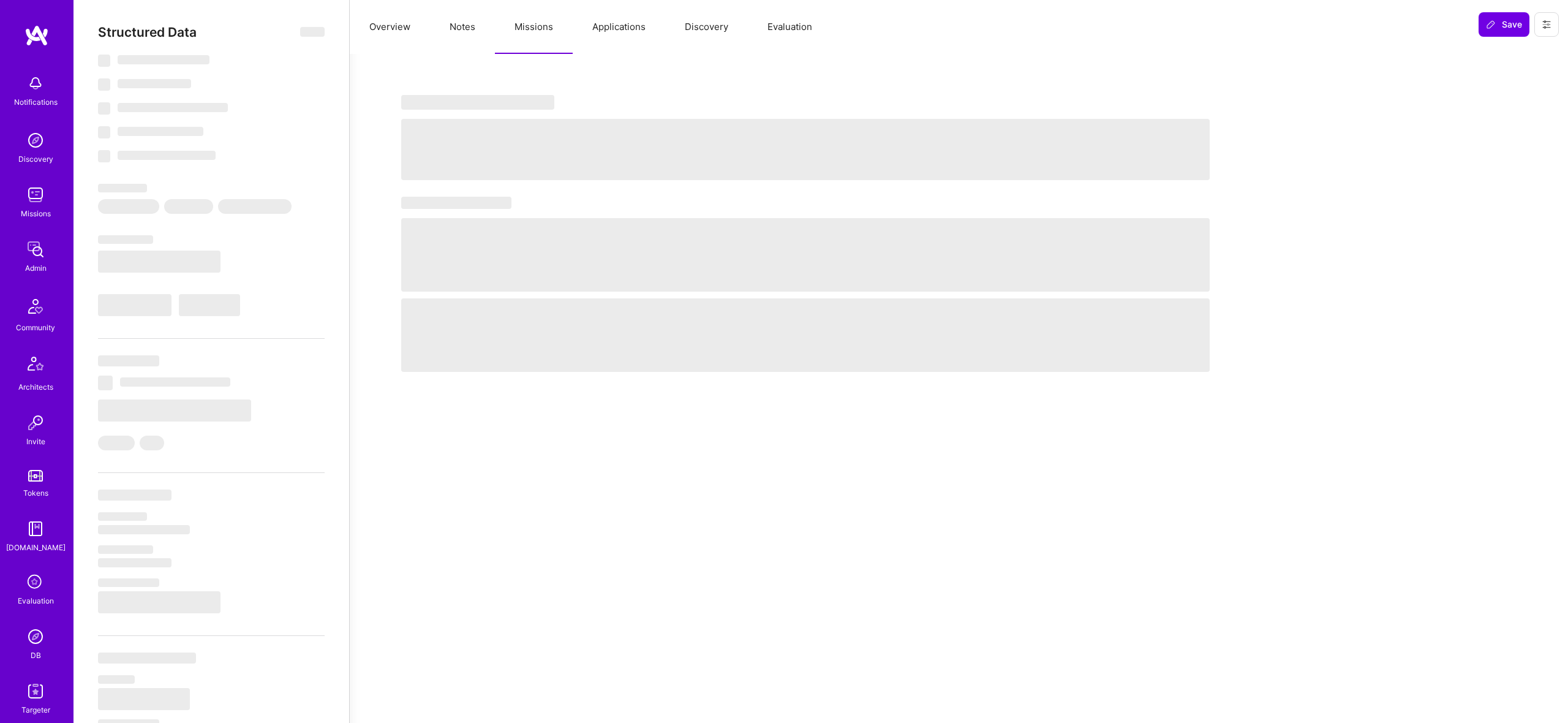
select select "US"
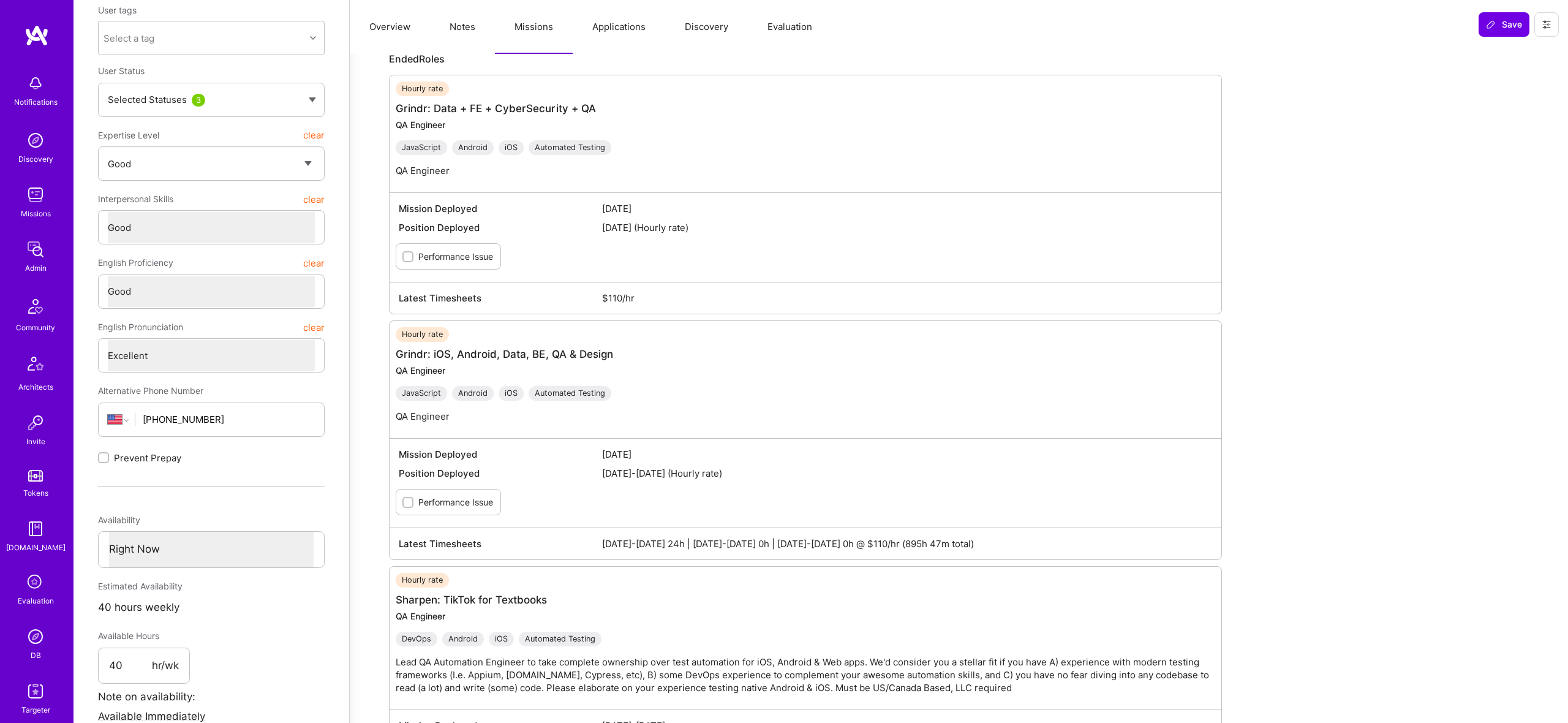
scroll to position [101, 0]
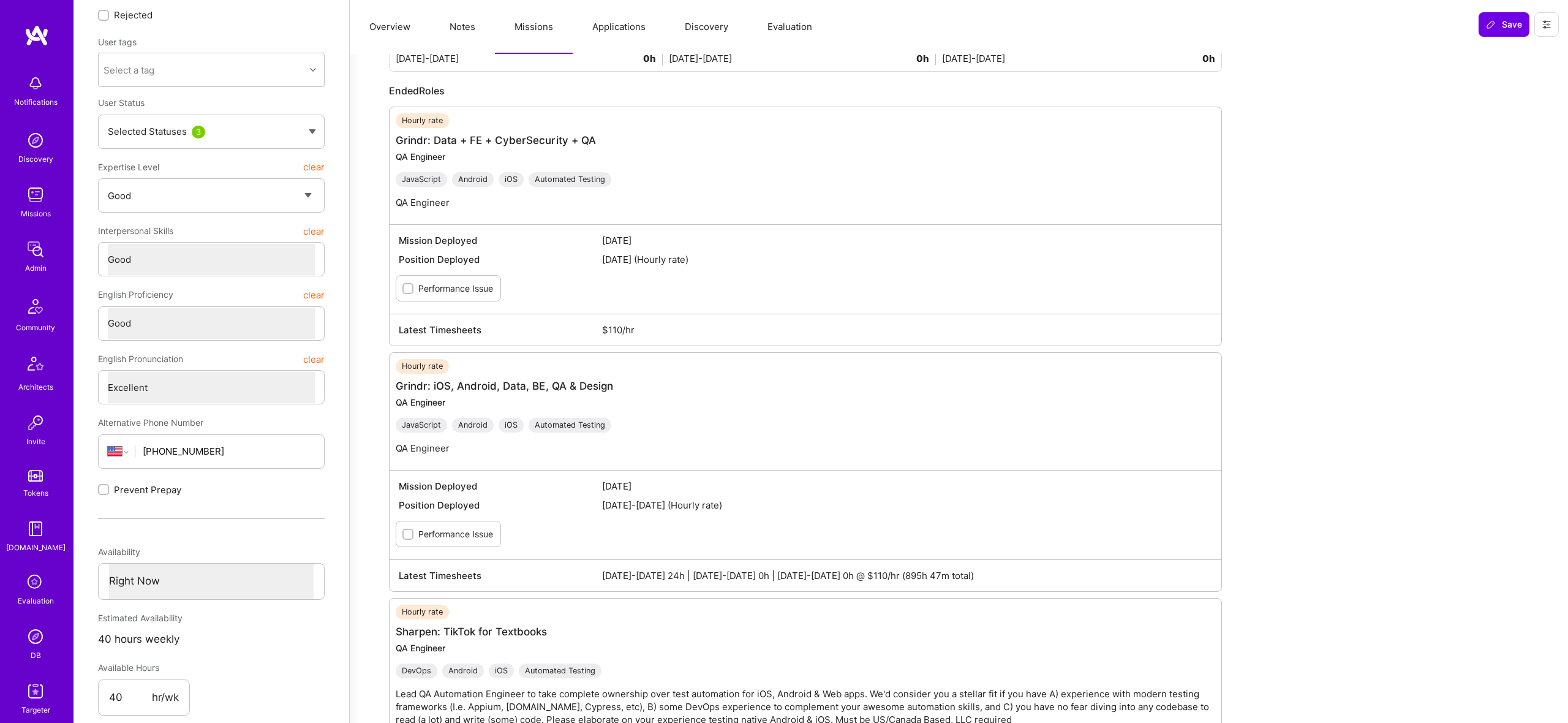
click at [460, 32] on button "Notes" at bounding box center [462, 27] width 65 height 54
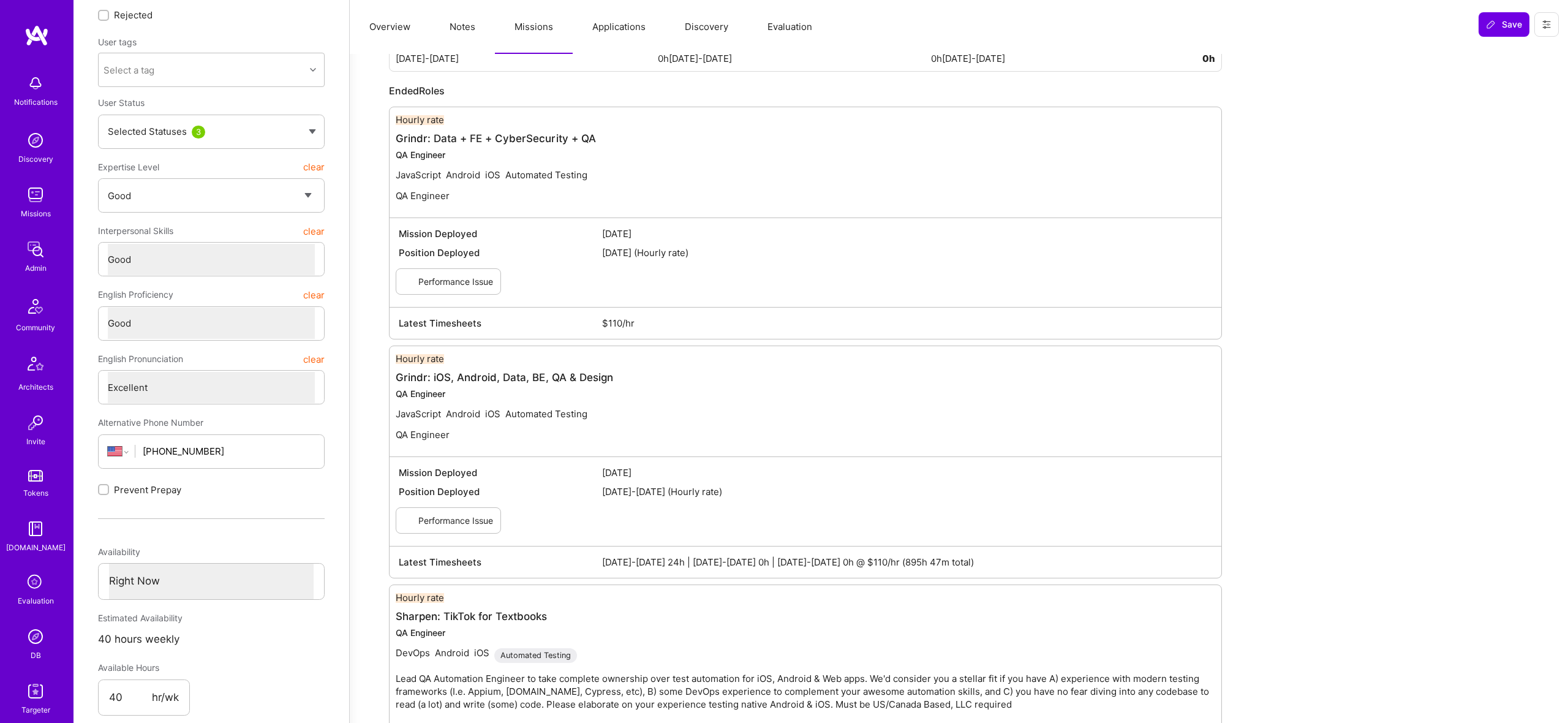
type textarea "x"
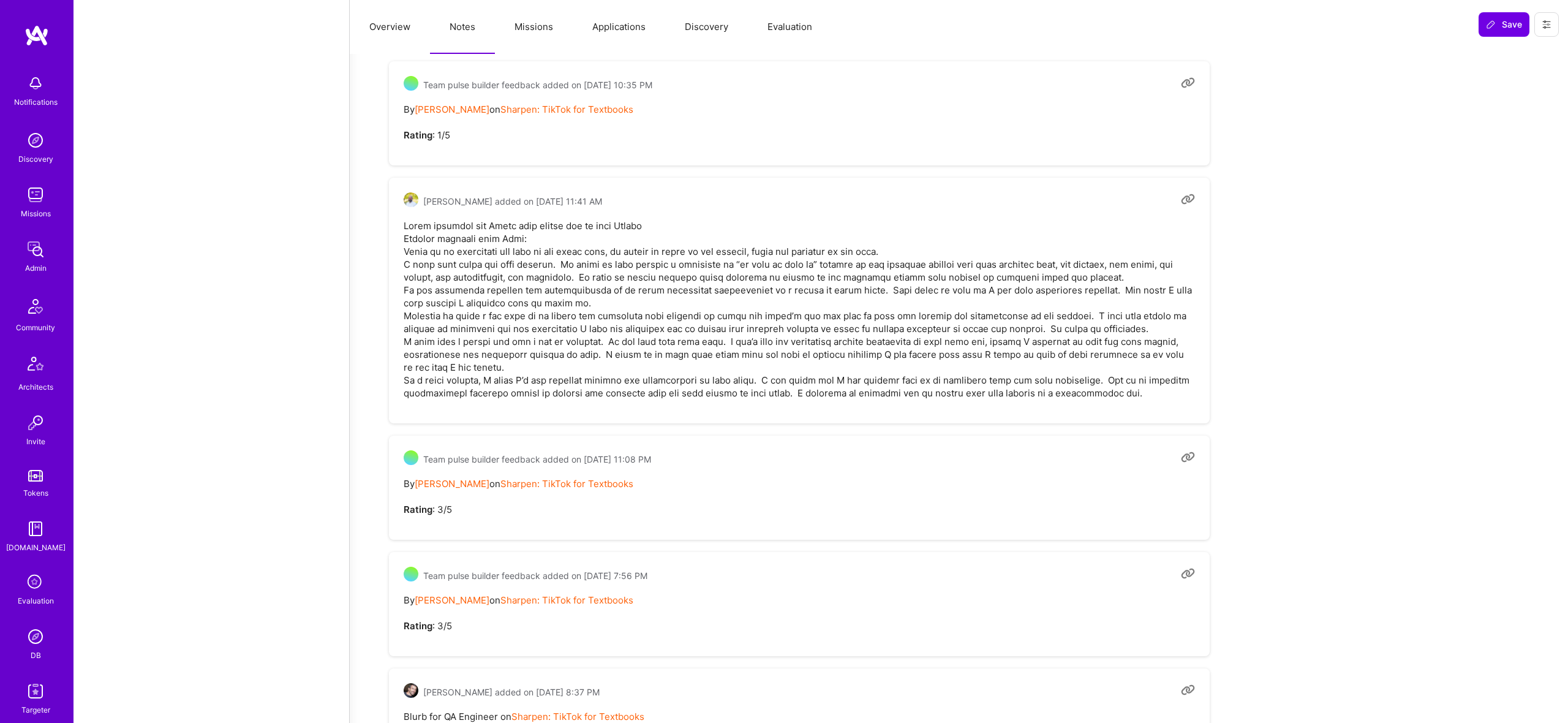
scroll to position [3488, 0]
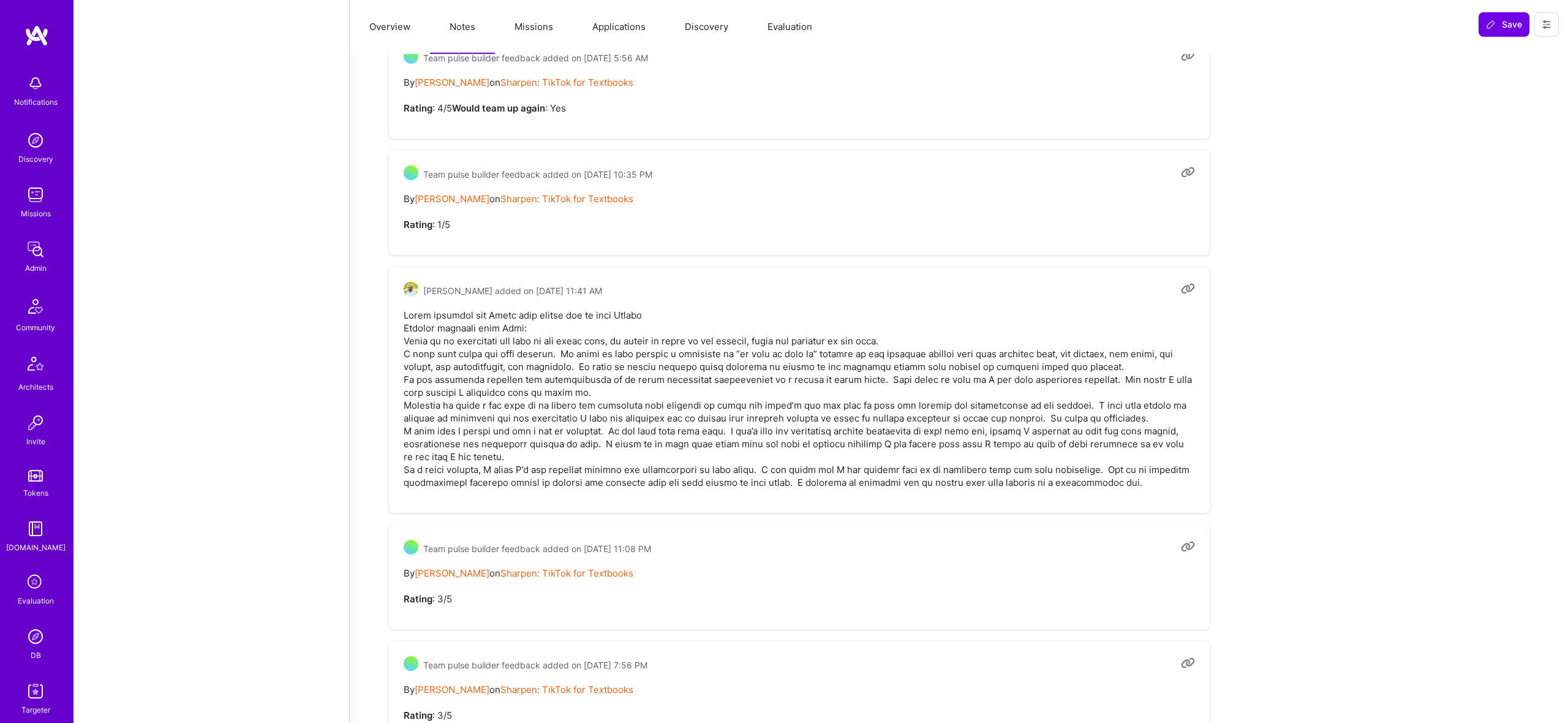
click at [524, 24] on button "Missions" at bounding box center [534, 27] width 78 height 54
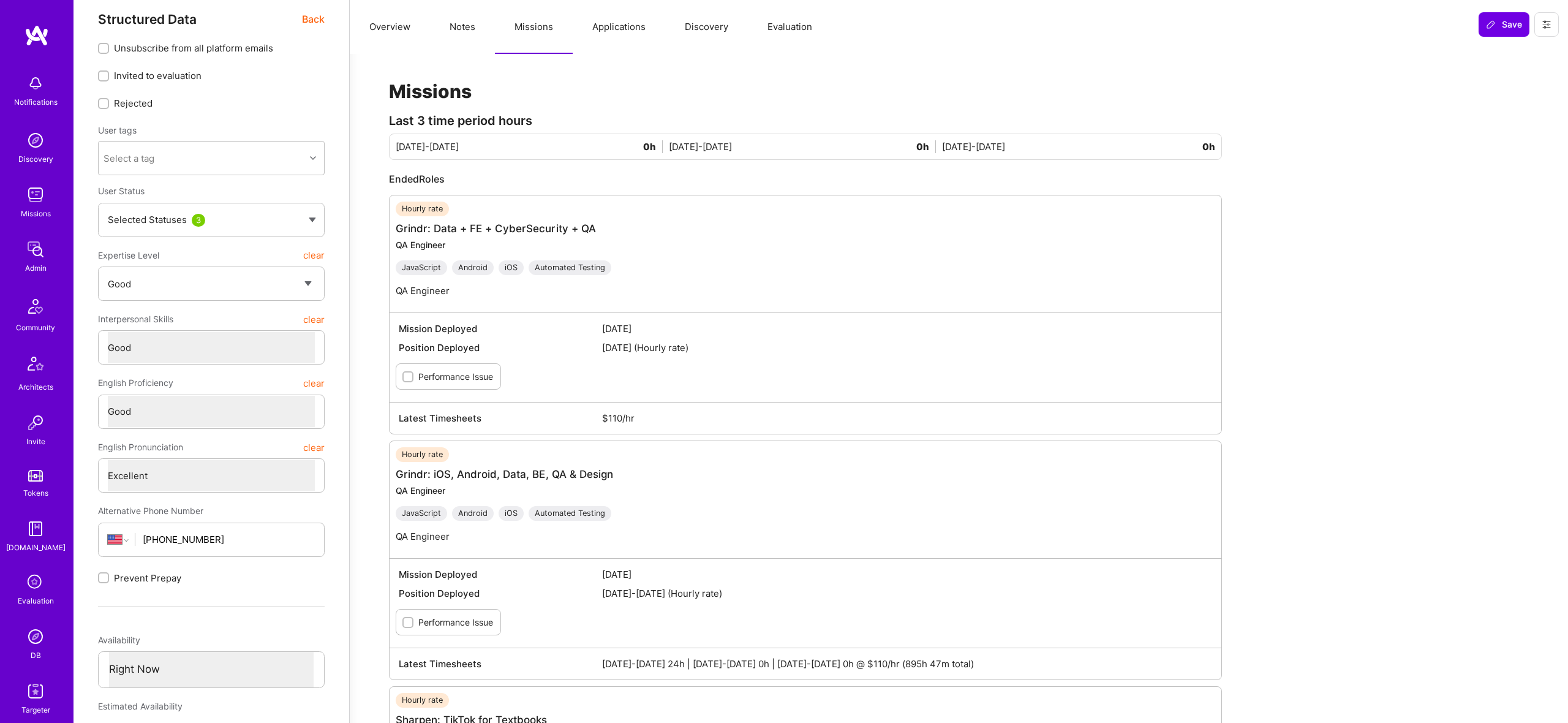
scroll to position [0, 0]
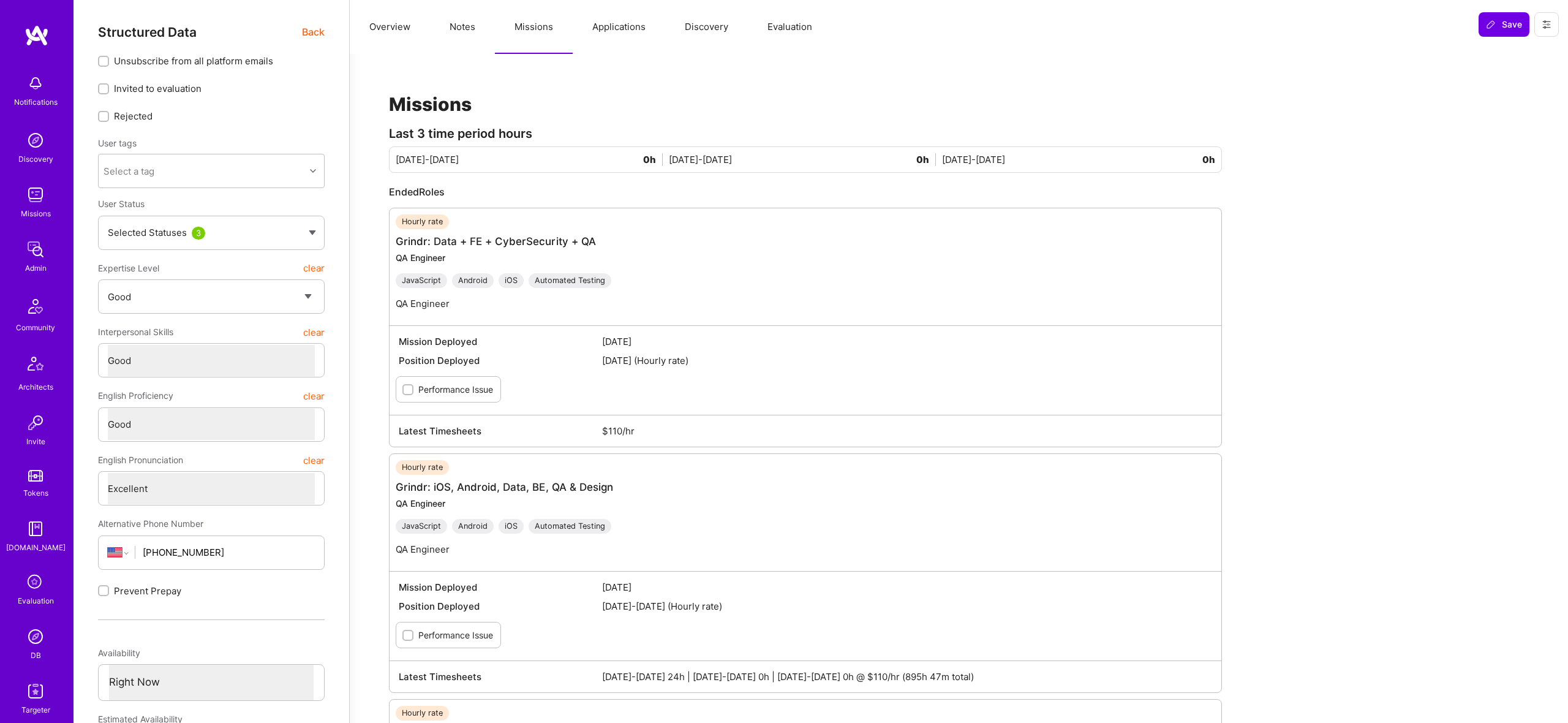
click at [616, 28] on button "Applications" at bounding box center [618, 27] width 92 height 54
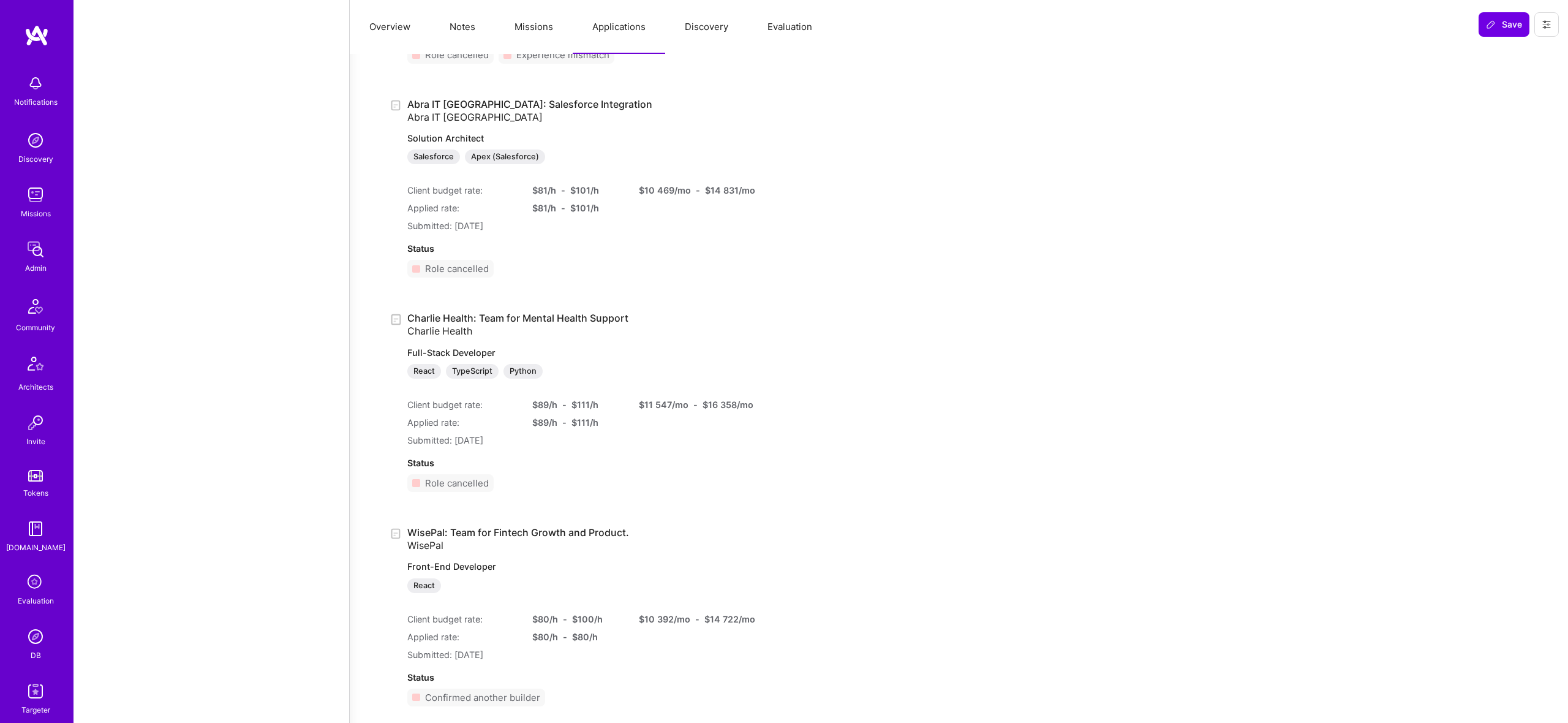
scroll to position [2166, 0]
